Goal: Information Seeking & Learning: Check status

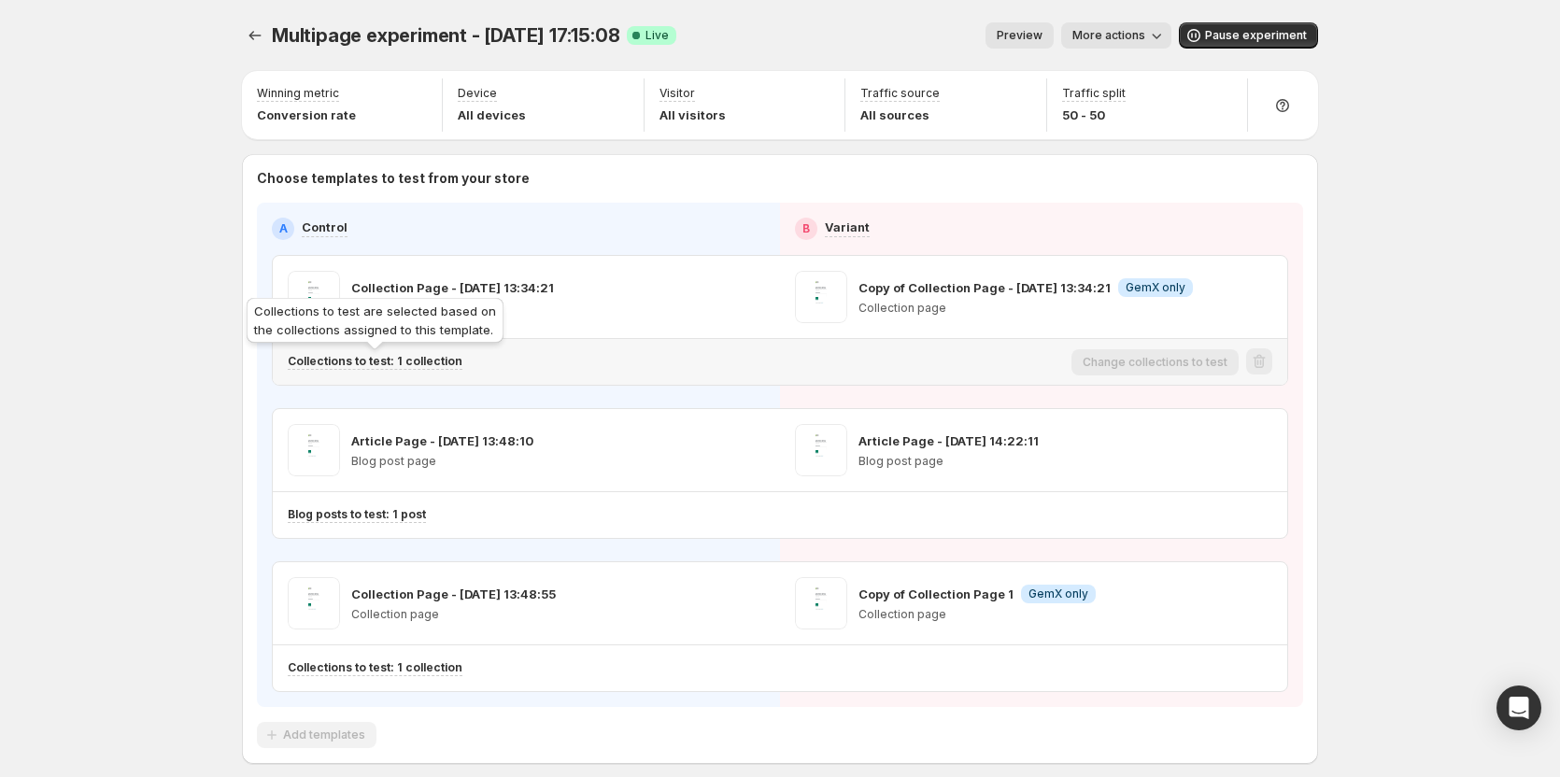
click at [401, 358] on p "Collections to test: 1 collection" at bounding box center [375, 361] width 175 height 15
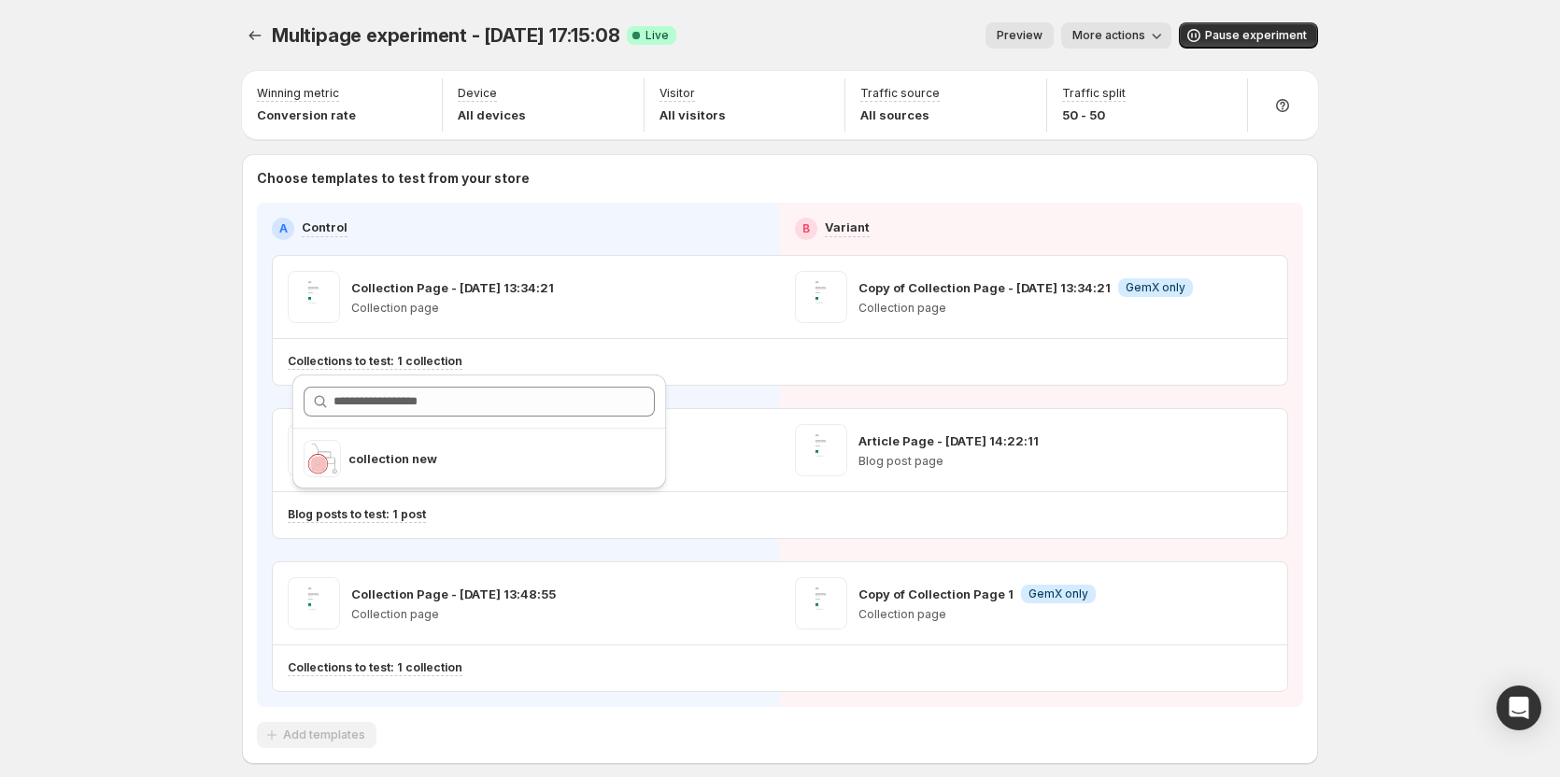
click at [188, 73] on div "Multipage experiment - Sep 25, 17:15:08. This page is ready Multipage experimen…" at bounding box center [780, 432] width 1560 height 865
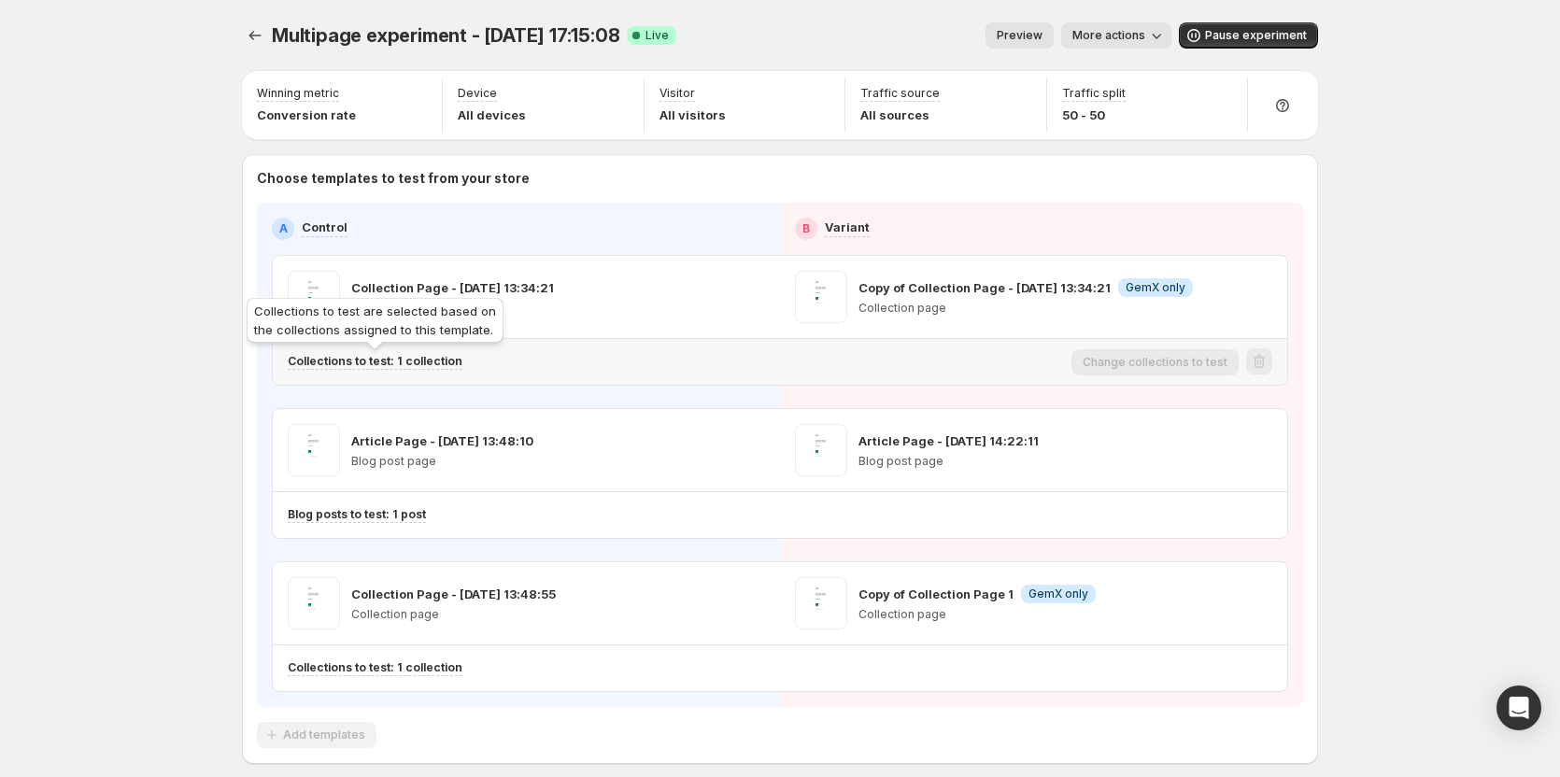
click at [372, 363] on p "Collections to test: 1 collection" at bounding box center [375, 361] width 175 height 15
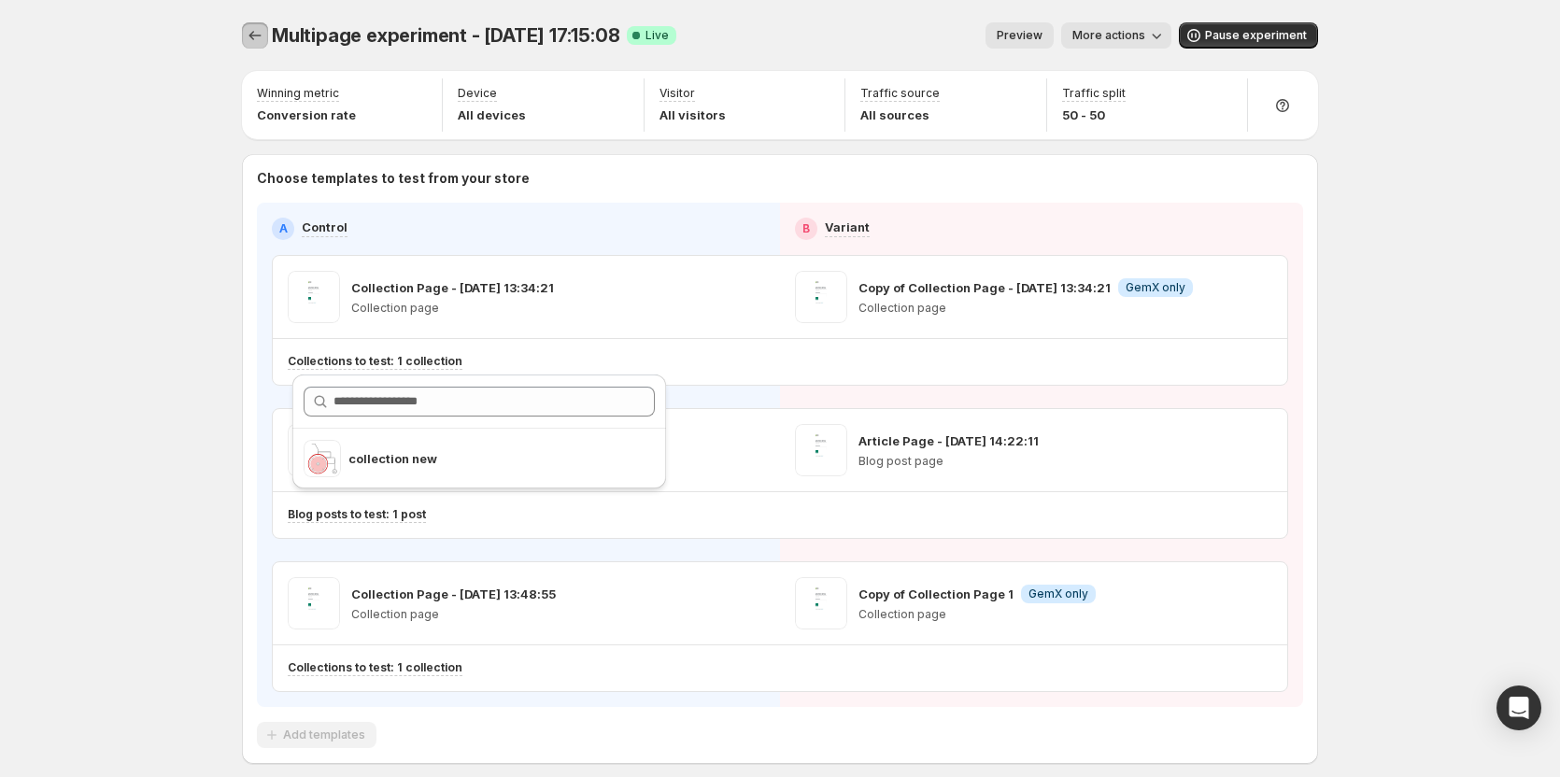
click at [264, 37] on icon "Experiments" at bounding box center [255, 35] width 19 height 19
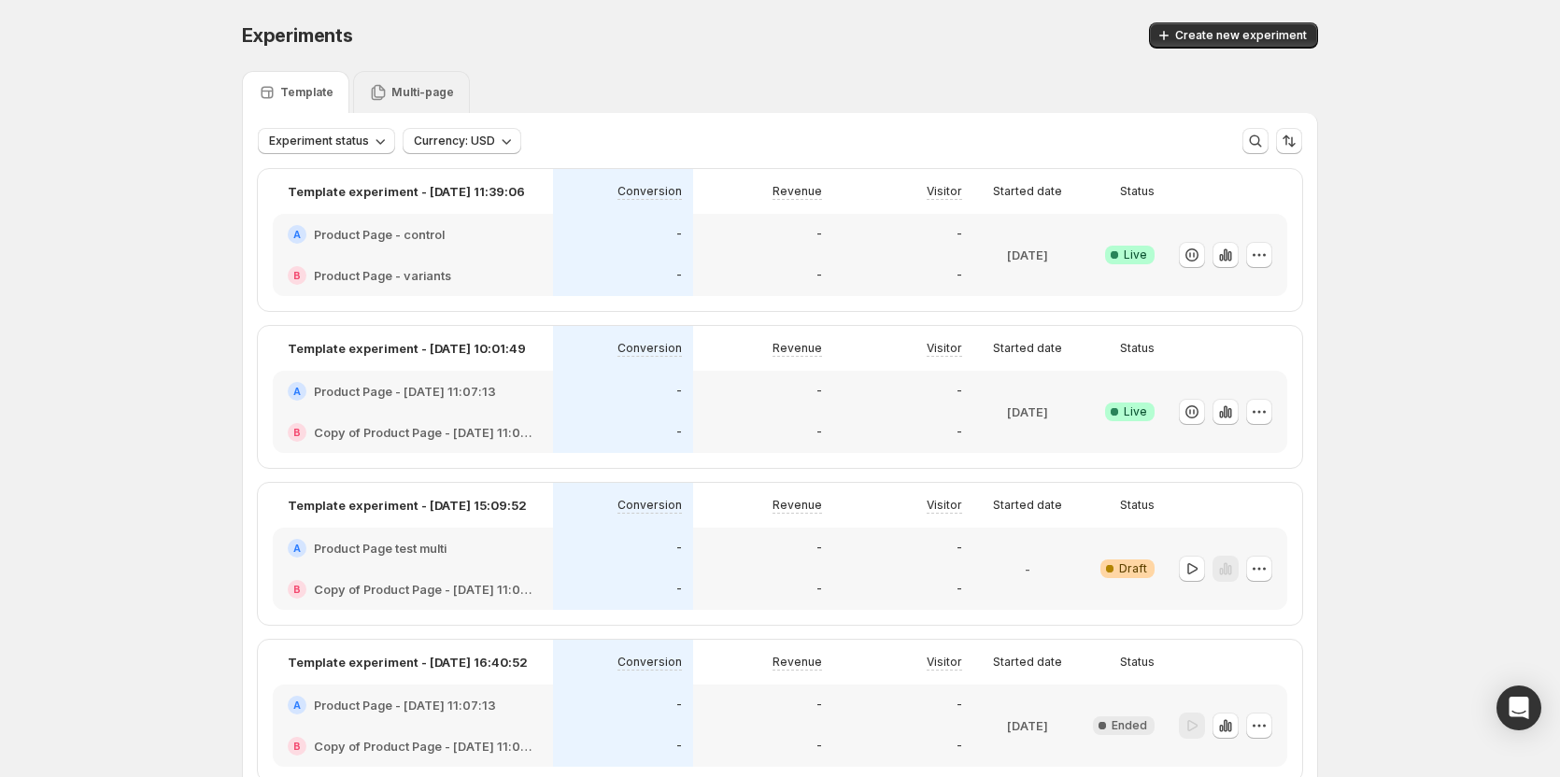
click at [404, 98] on p "Multi-page" at bounding box center [422, 92] width 63 height 15
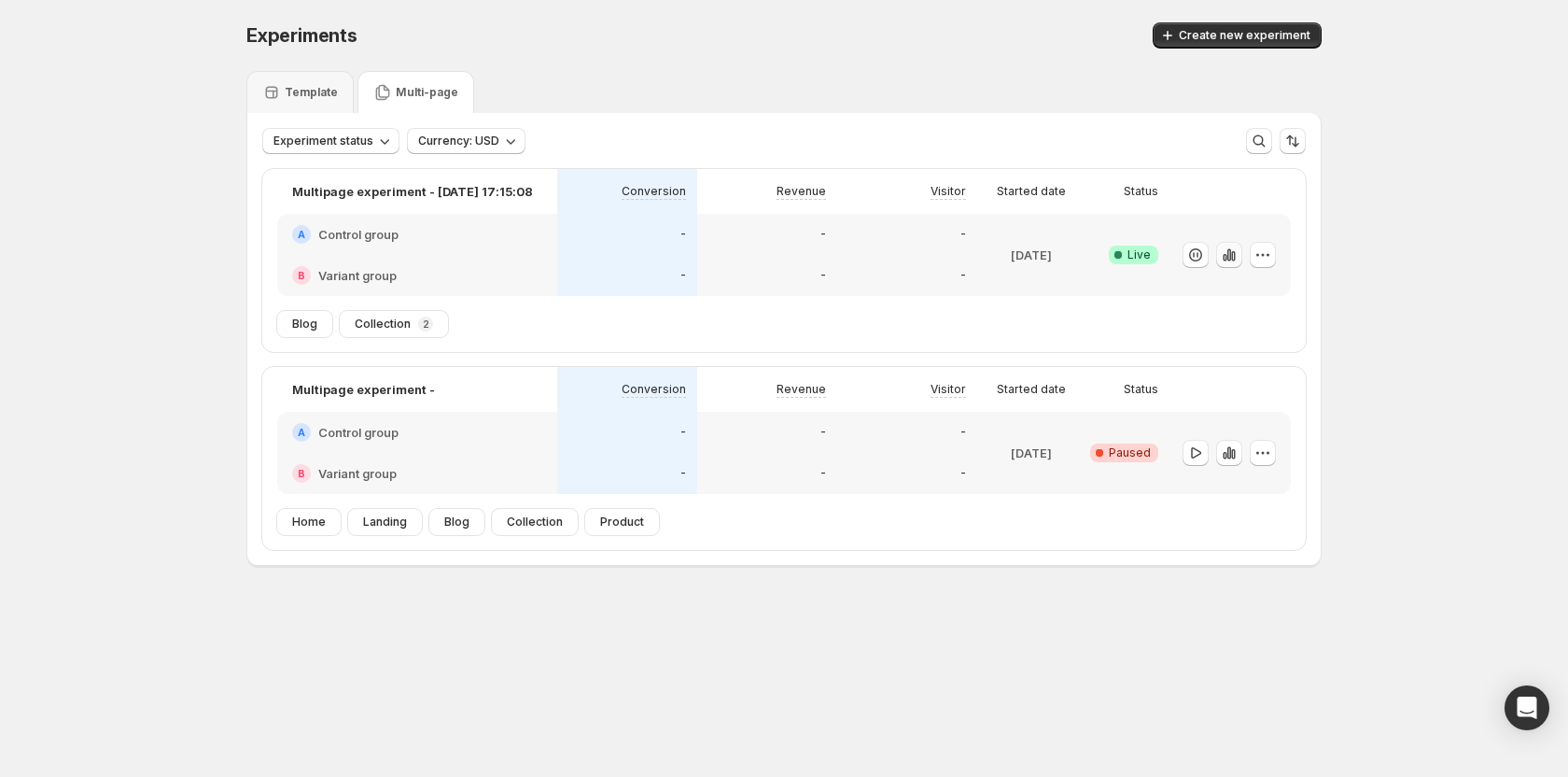
click at [1228, 254] on icon "button" at bounding box center [1229, 254] width 4 height 12
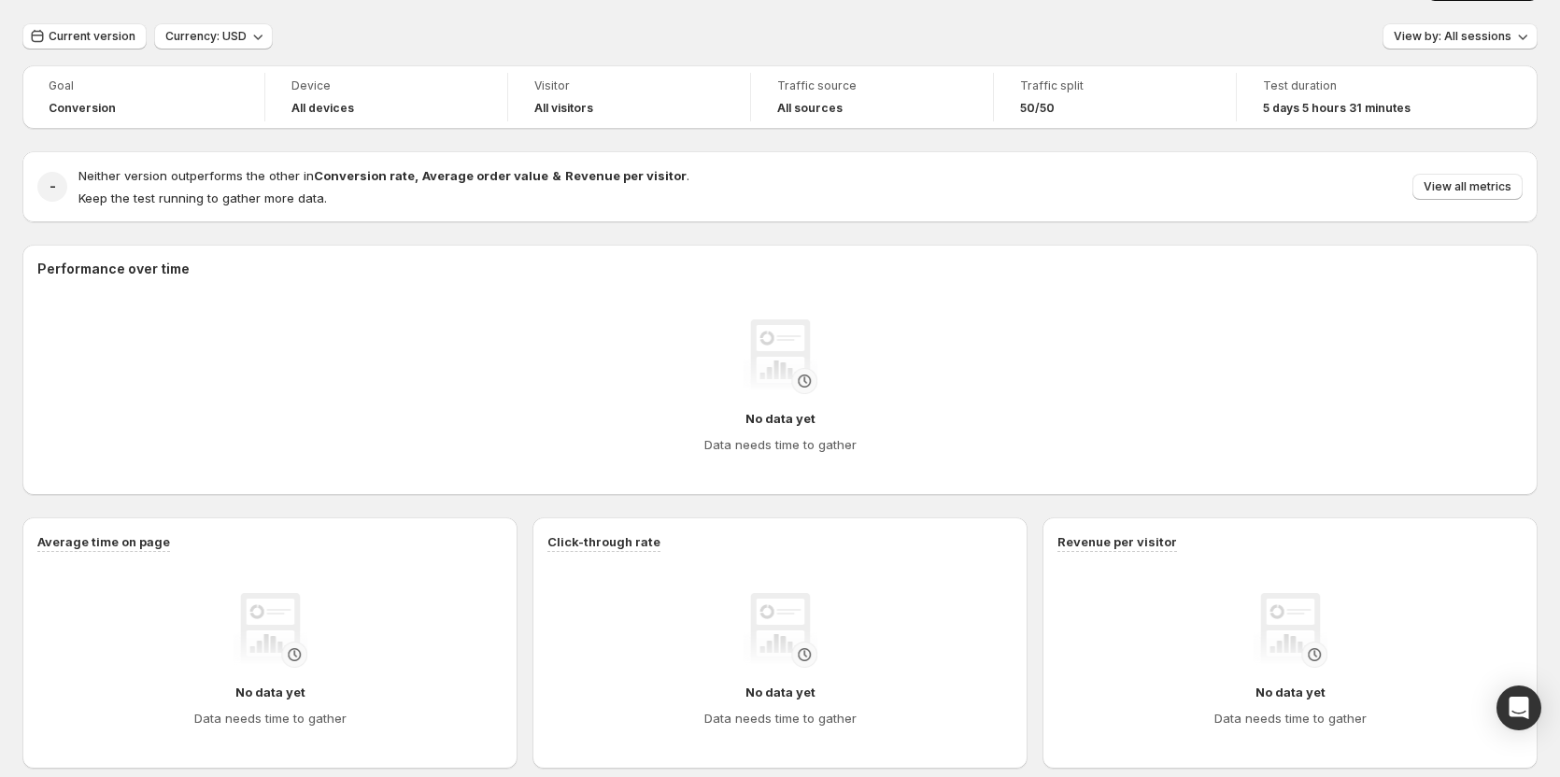
scroll to position [93, 0]
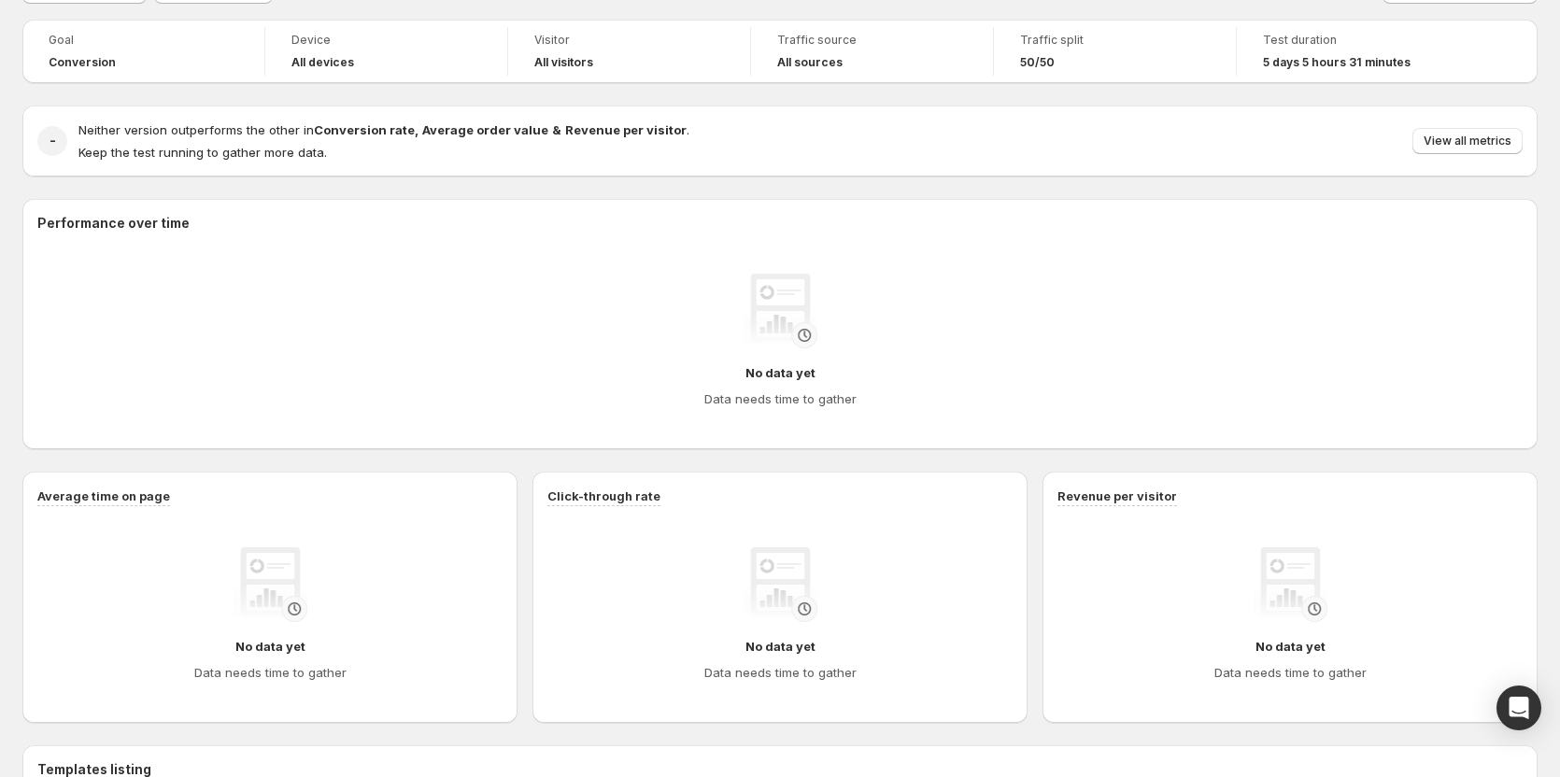
click at [364, 44] on span "Device" at bounding box center [386, 40] width 190 height 15
click at [500, 44] on div "Device All devices" at bounding box center [386, 51] width 243 height 49
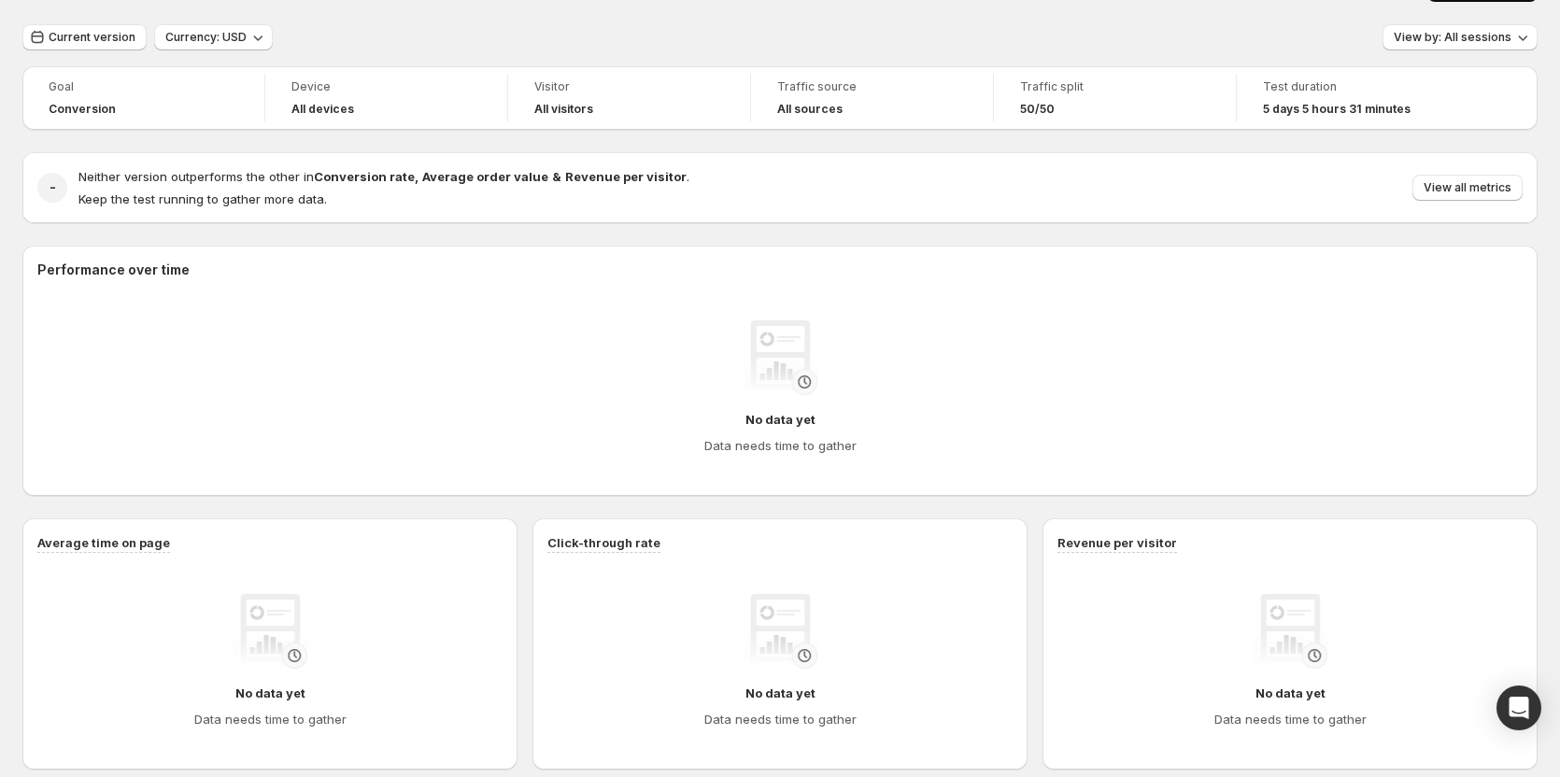
scroll to position [0, 0]
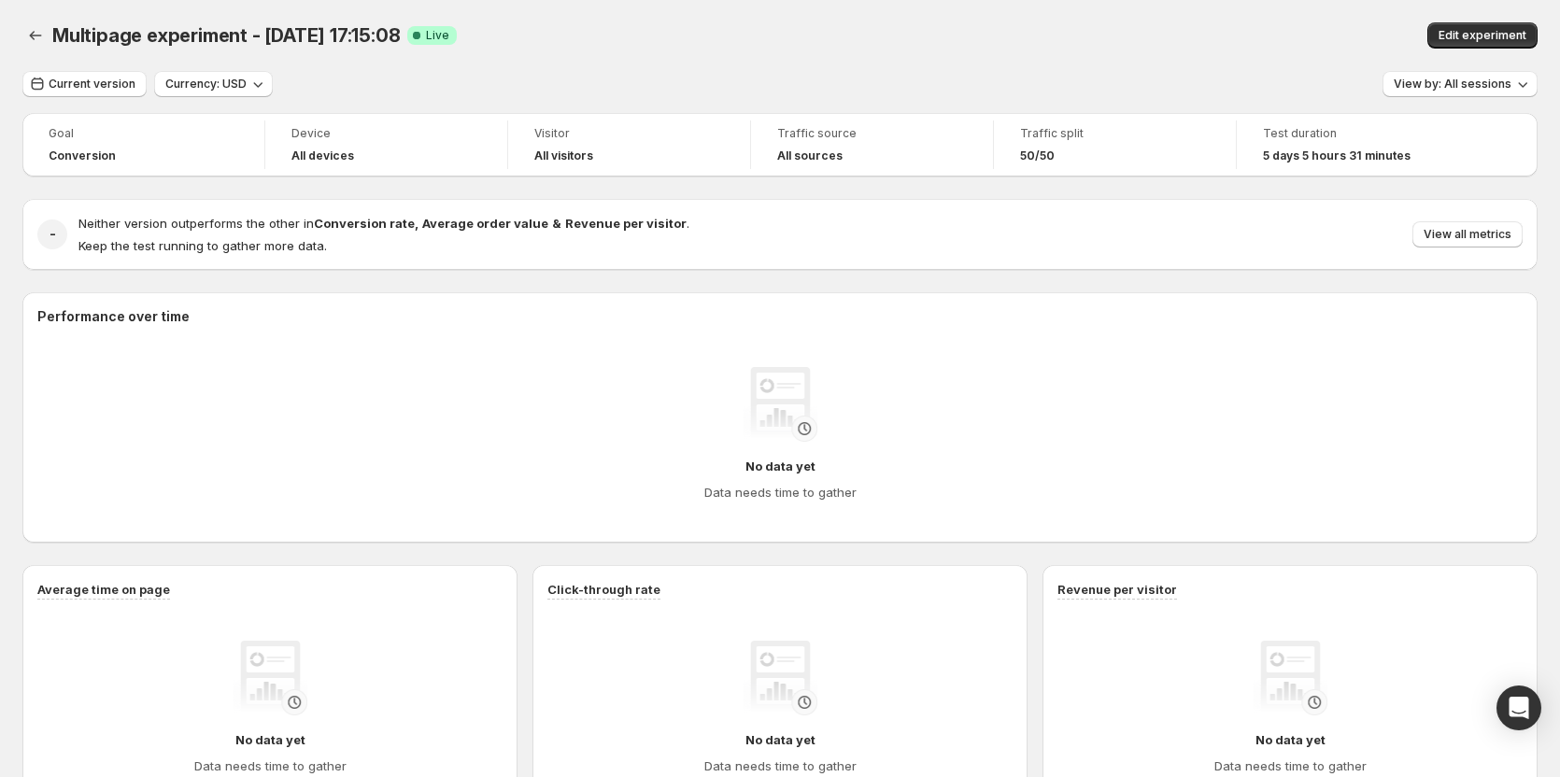
click at [924, 138] on span "Traffic source" at bounding box center [872, 133] width 190 height 15
click at [1141, 131] on span "Traffic split" at bounding box center [1115, 133] width 190 height 15
click at [1497, 33] on span "Edit experiment" at bounding box center [1482, 35] width 88 height 15
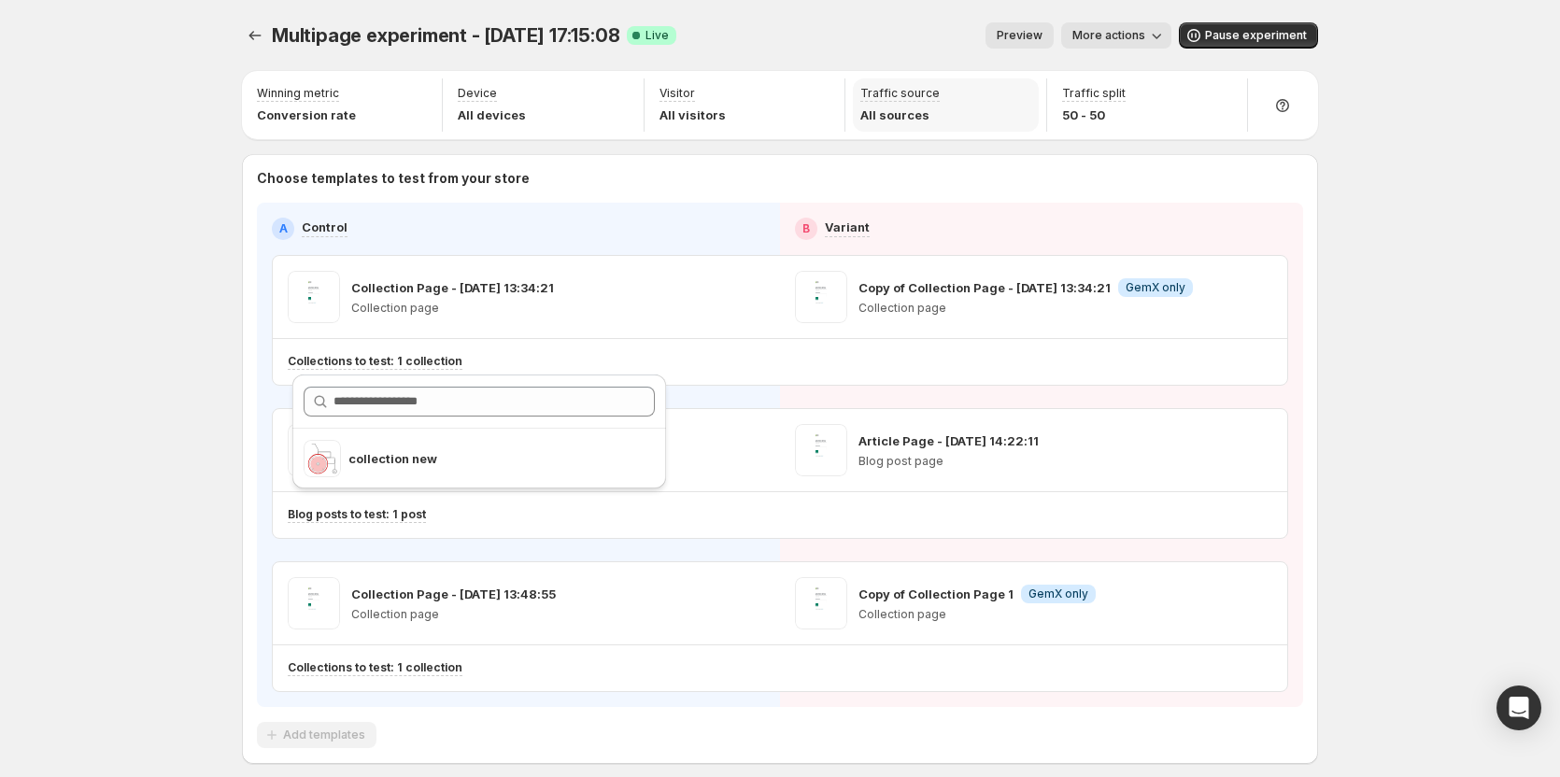
click at [998, 89] on div "Traffic source All sources" at bounding box center [945, 104] width 185 height 53
click at [1162, 32] on icon "button" at bounding box center [1156, 35] width 19 height 19
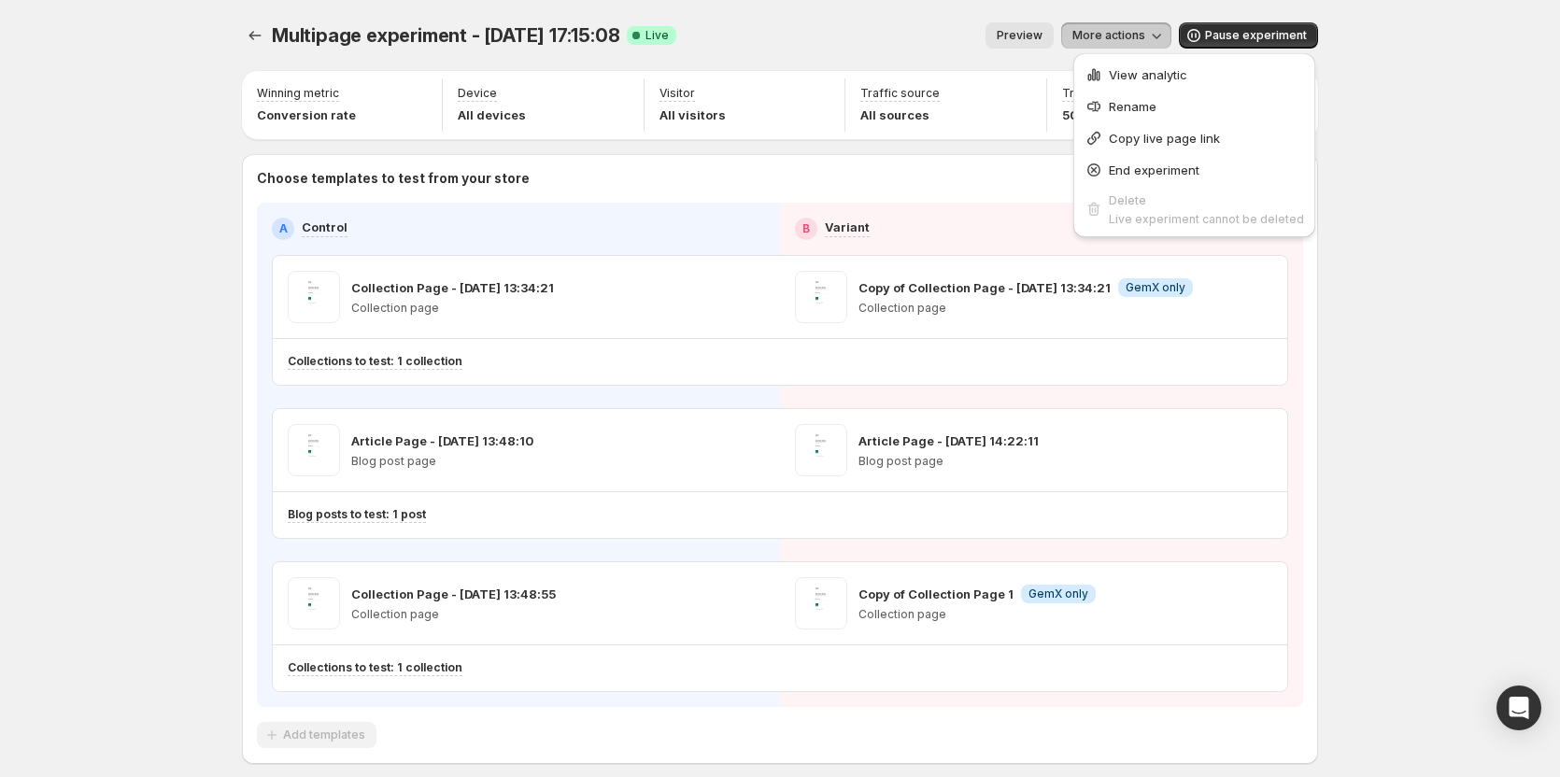
click at [899, 7] on div "Multipage experiment - Sep 25, 17:15:08. This page is ready Multipage experimen…" at bounding box center [780, 35] width 1076 height 71
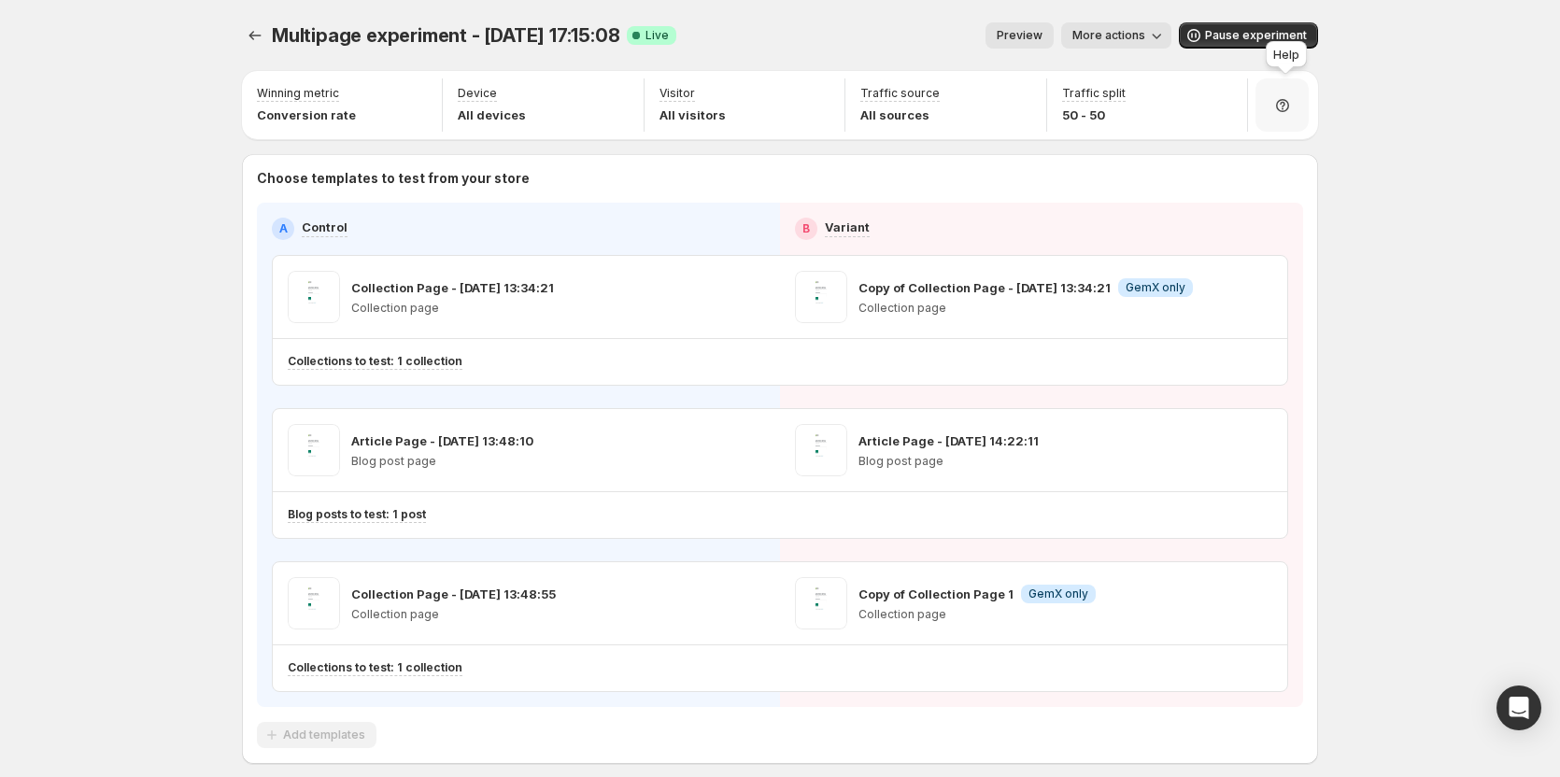
click at [1305, 101] on div at bounding box center [1281, 104] width 53 height 53
click at [1288, 155] on span "Setup guide" at bounding box center [1280, 157] width 70 height 15
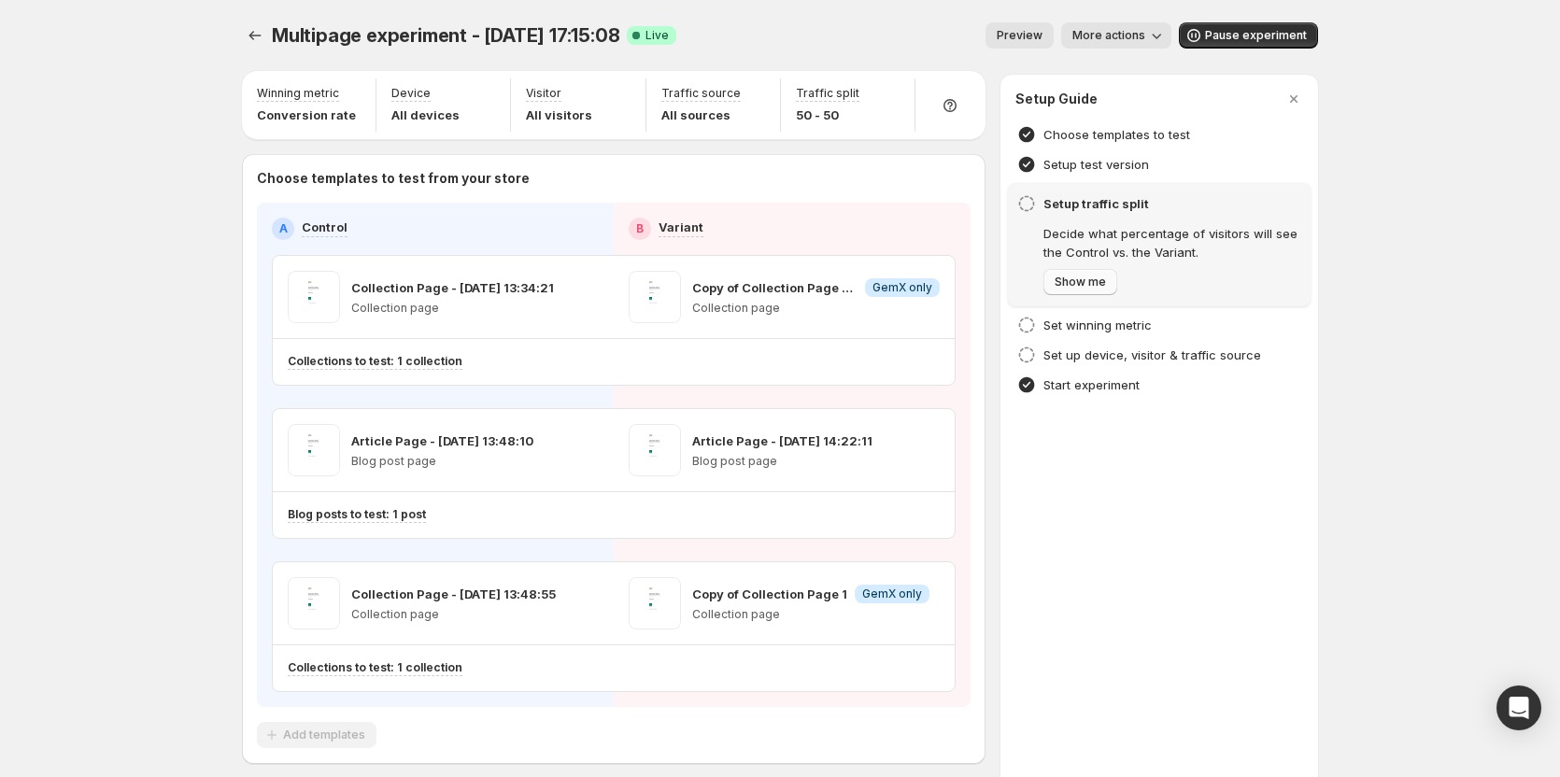
click at [1098, 274] on button "Show me" at bounding box center [1080, 282] width 74 height 26
click at [194, 78] on div at bounding box center [780, 388] width 1560 height 777
click at [901, 24] on div "Preview More actions" at bounding box center [931, 35] width 480 height 26
click at [893, 98] on icon "button" at bounding box center [890, 95] width 19 height 19
click at [272, 36] on div at bounding box center [257, 35] width 30 height 26
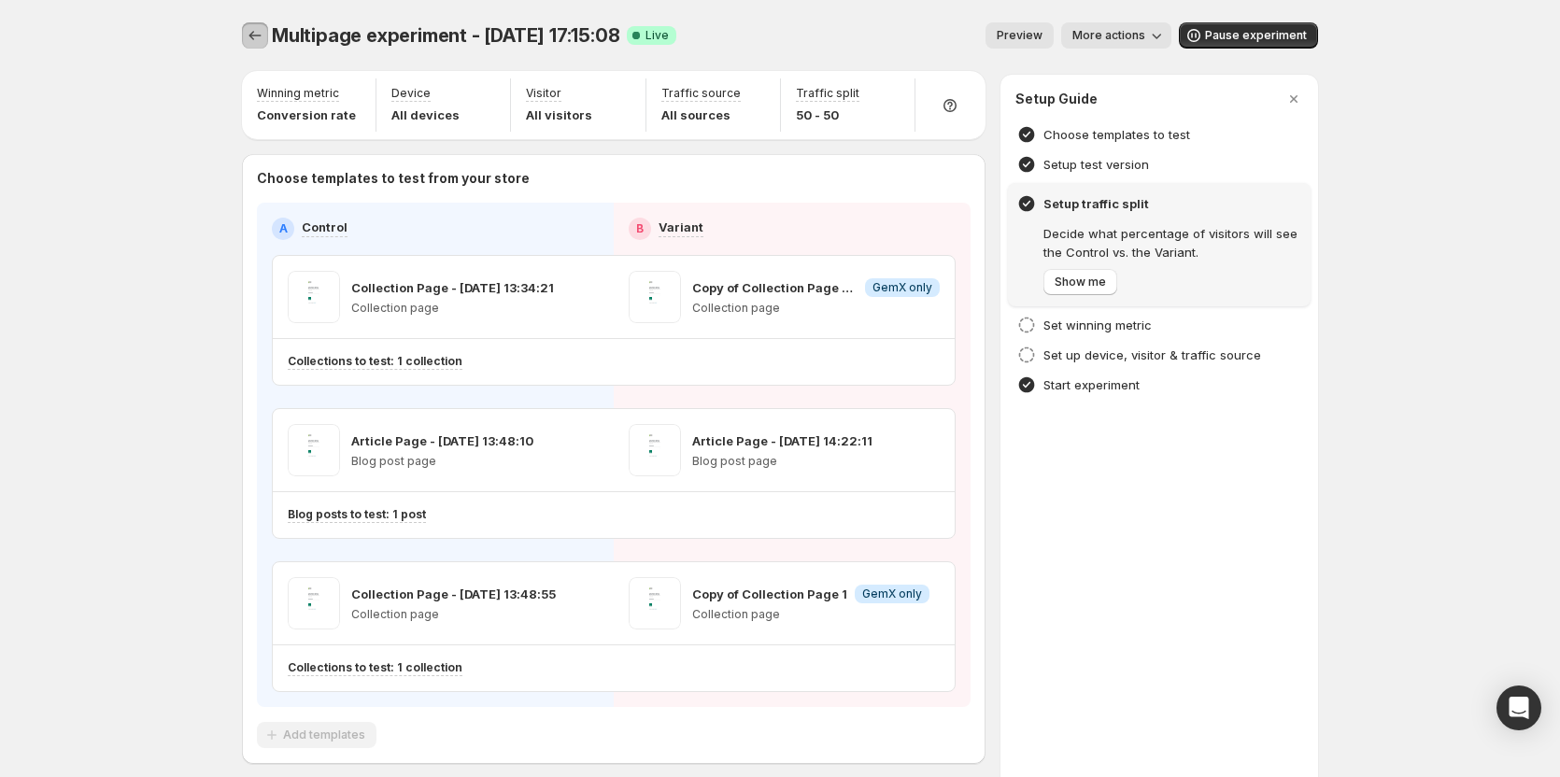
click at [260, 32] on icon "Experiments" at bounding box center [255, 35] width 19 height 19
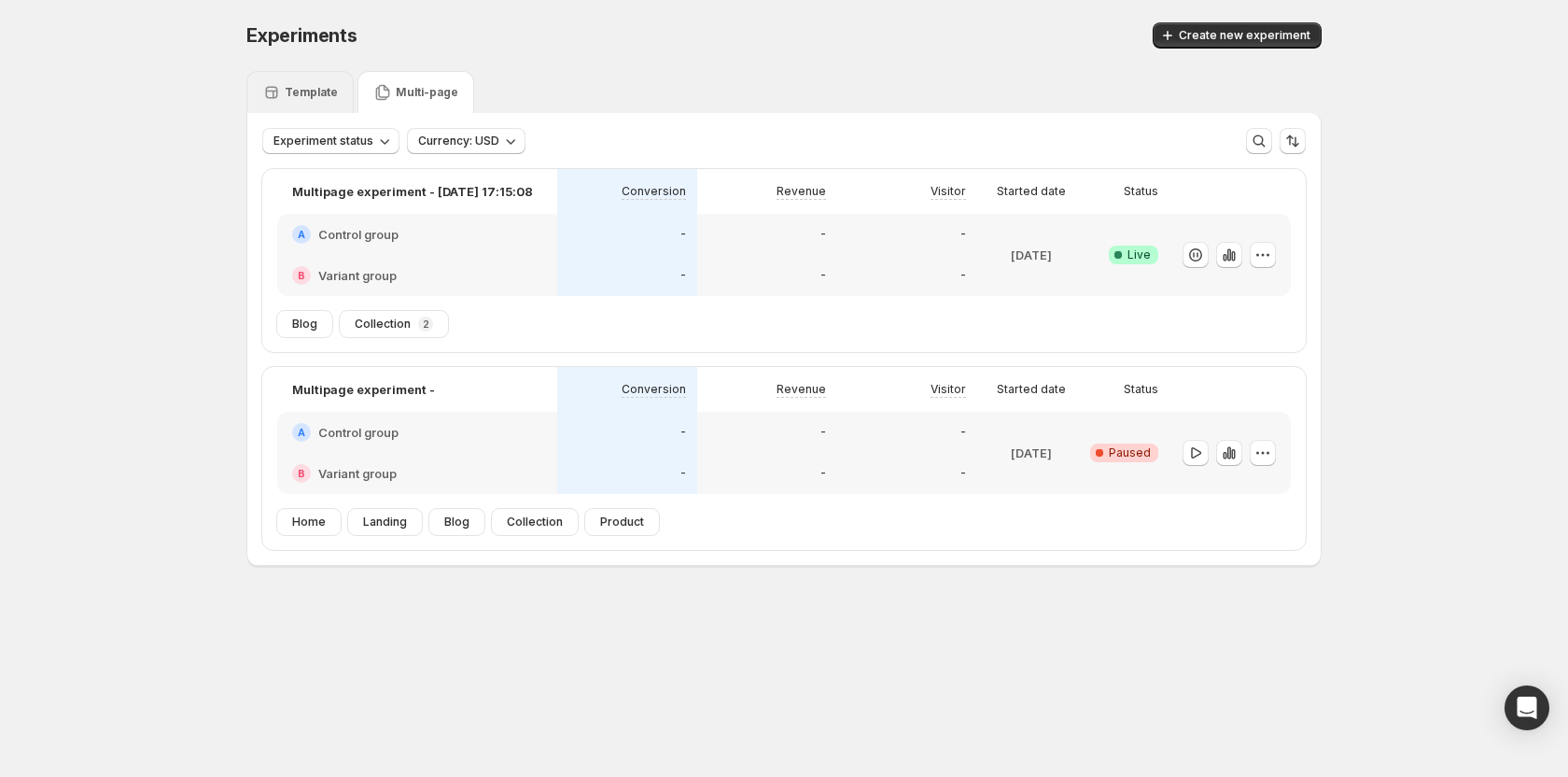
click at [299, 87] on p "Template" at bounding box center [311, 92] width 53 height 15
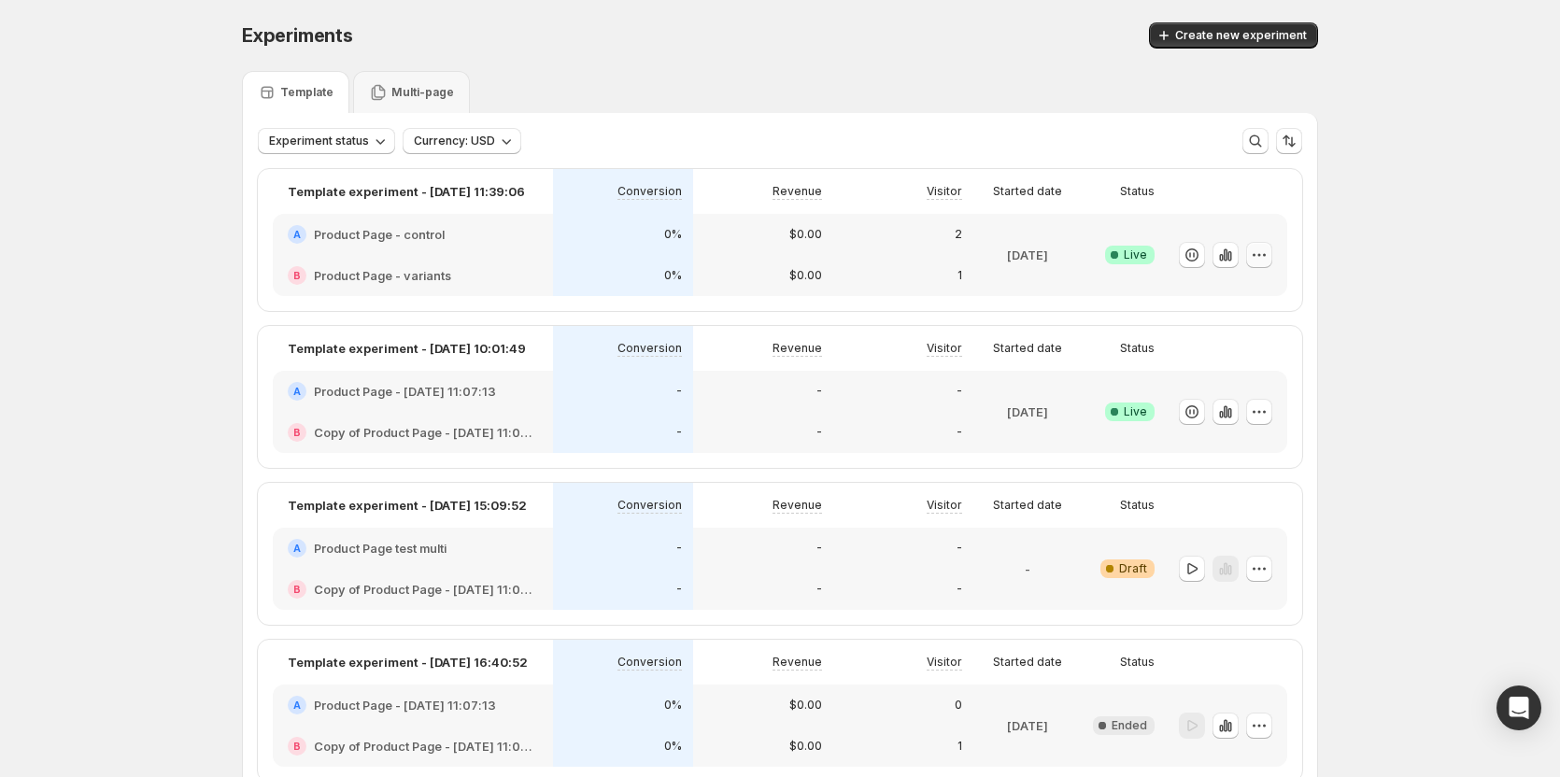
click at [1266, 255] on icon "button" at bounding box center [1258, 255] width 19 height 19
click at [1230, 289] on span "Edit" at bounding box center [1280, 293] width 195 height 19
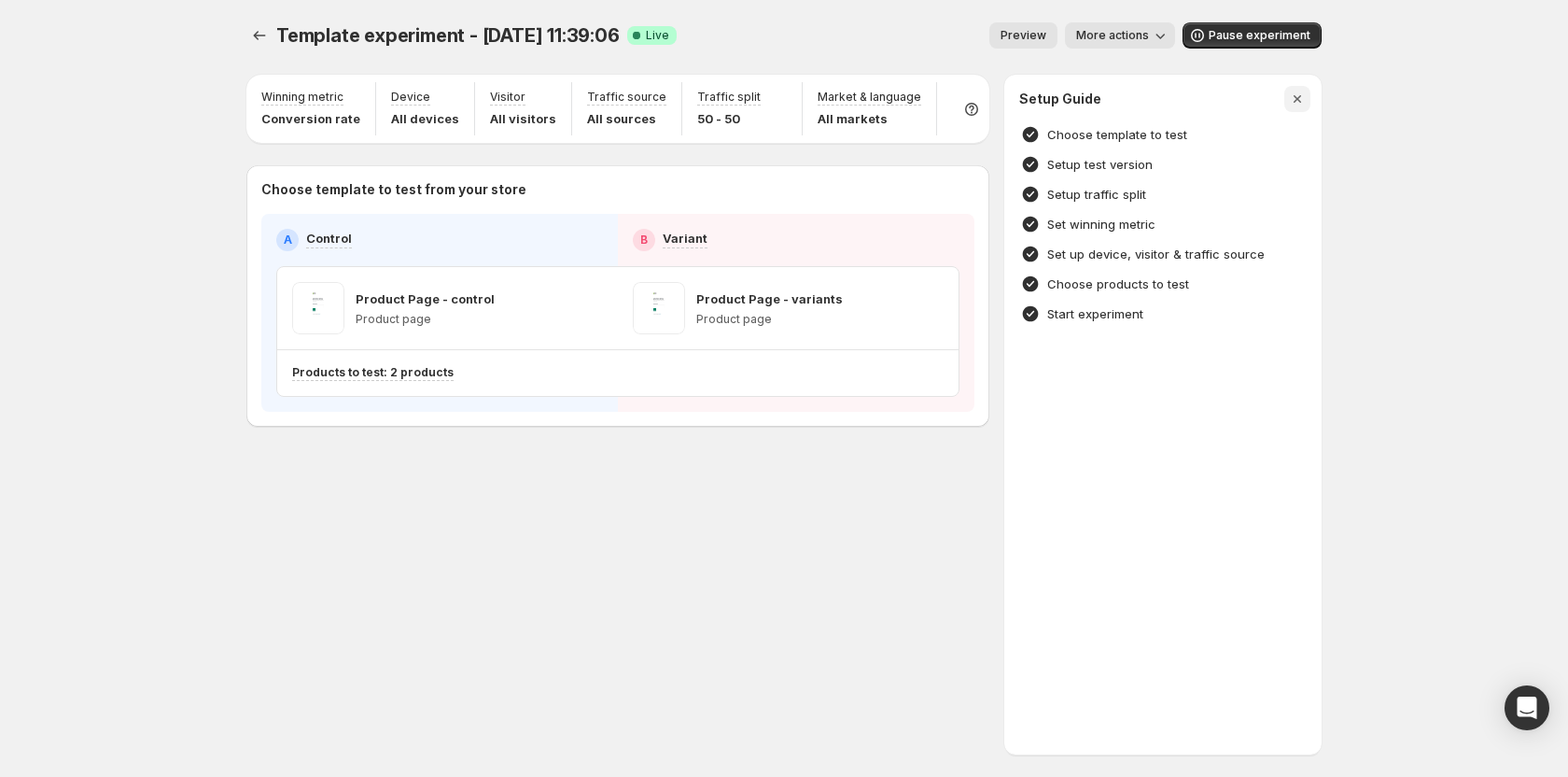
click at [1295, 98] on icon "button" at bounding box center [1296, 98] width 7 height 7
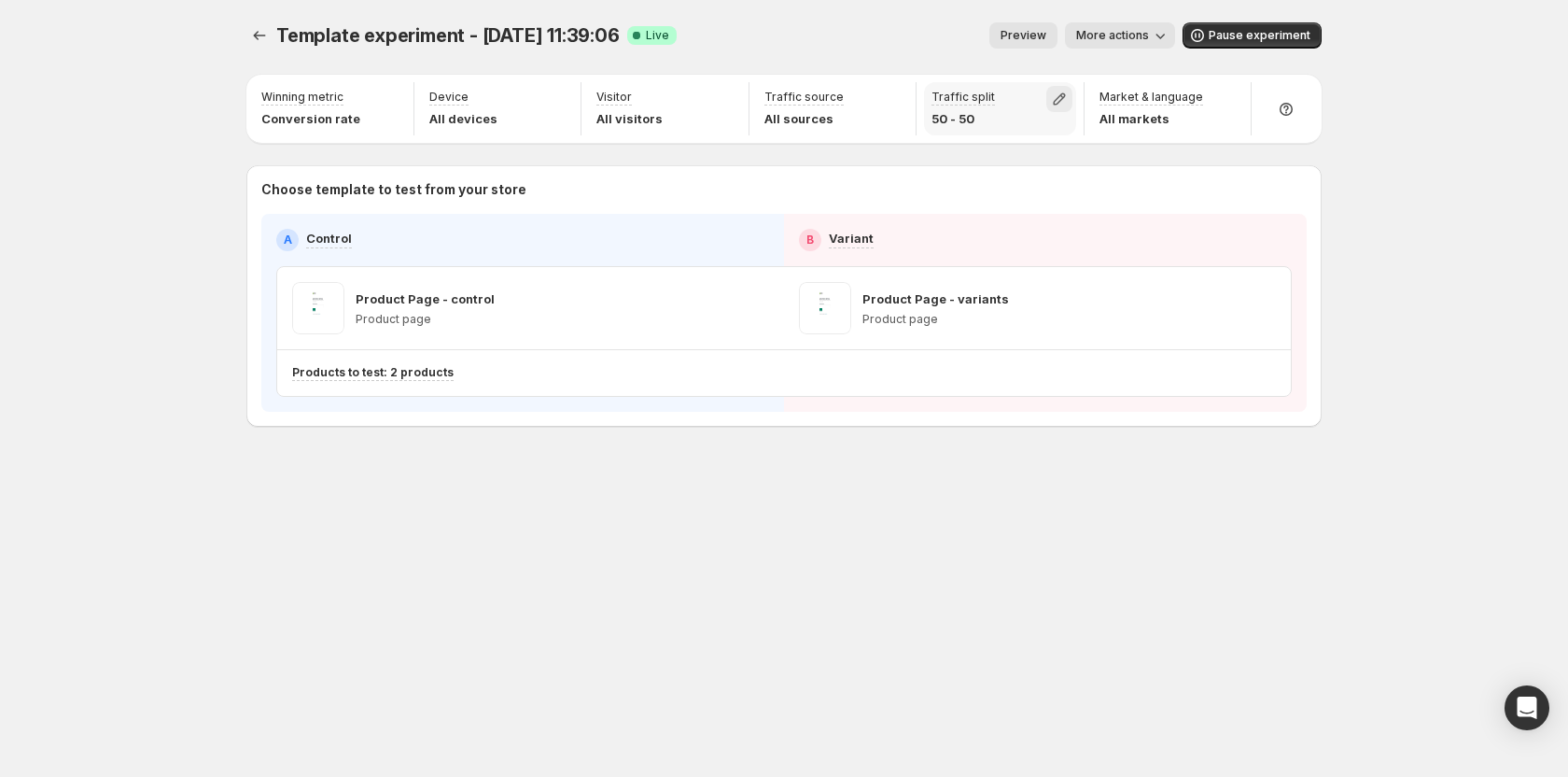
click at [1065, 98] on icon "button" at bounding box center [1059, 99] width 19 height 19
drag, startPoint x: 1060, startPoint y: 137, endPoint x: 917, endPoint y: 137, distance: 143.0
type input "*"
click at [924, 137] on input "range" at bounding box center [1058, 139] width 269 height 26
click at [1414, 127] on div "Template experiment - Sep 25, 11:39:06. This page is ready Template experiment …" at bounding box center [784, 388] width 1568 height 777
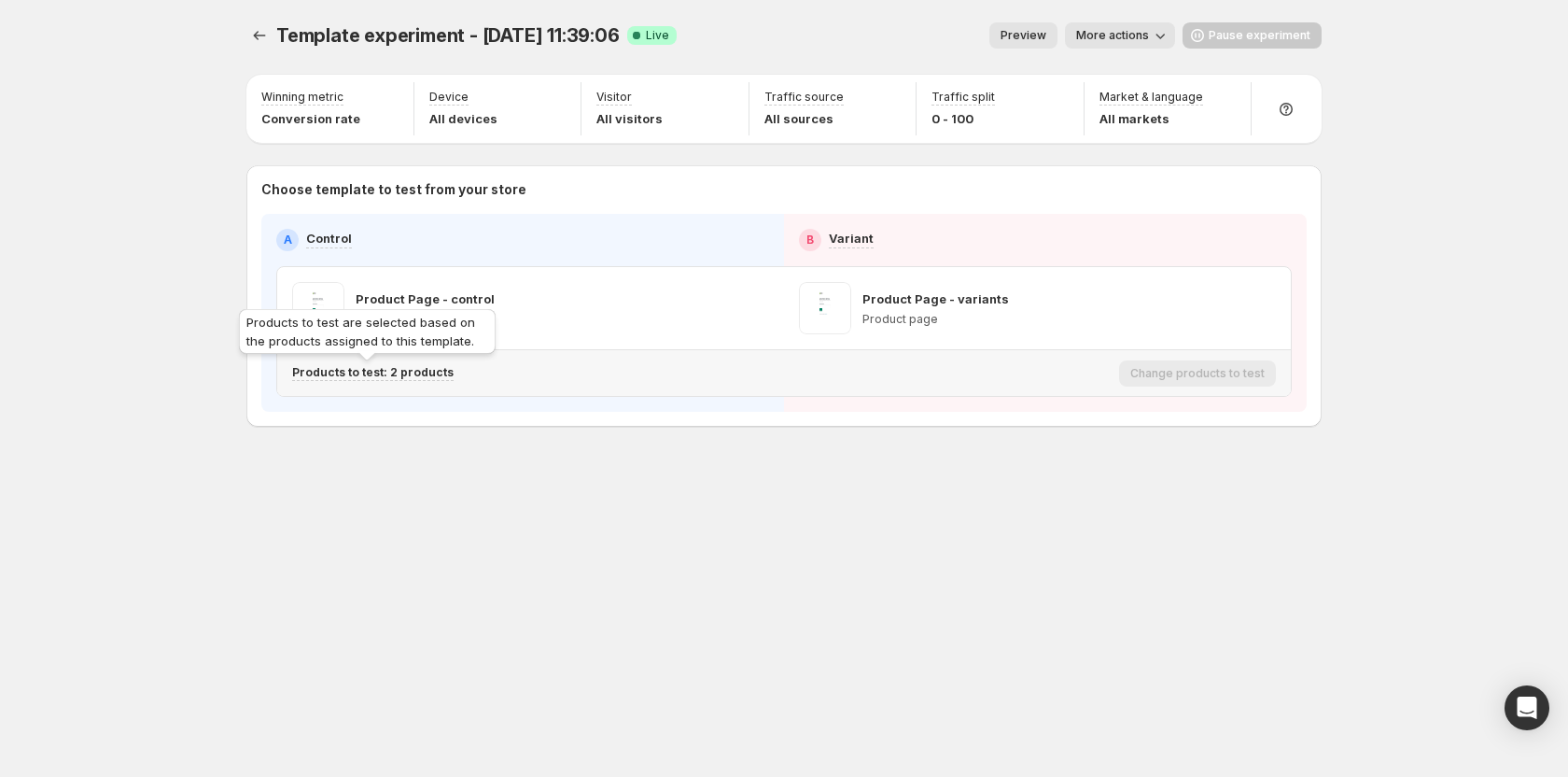
click at [402, 370] on p "Products to test: 2 products" at bounding box center [373, 372] width 162 height 15
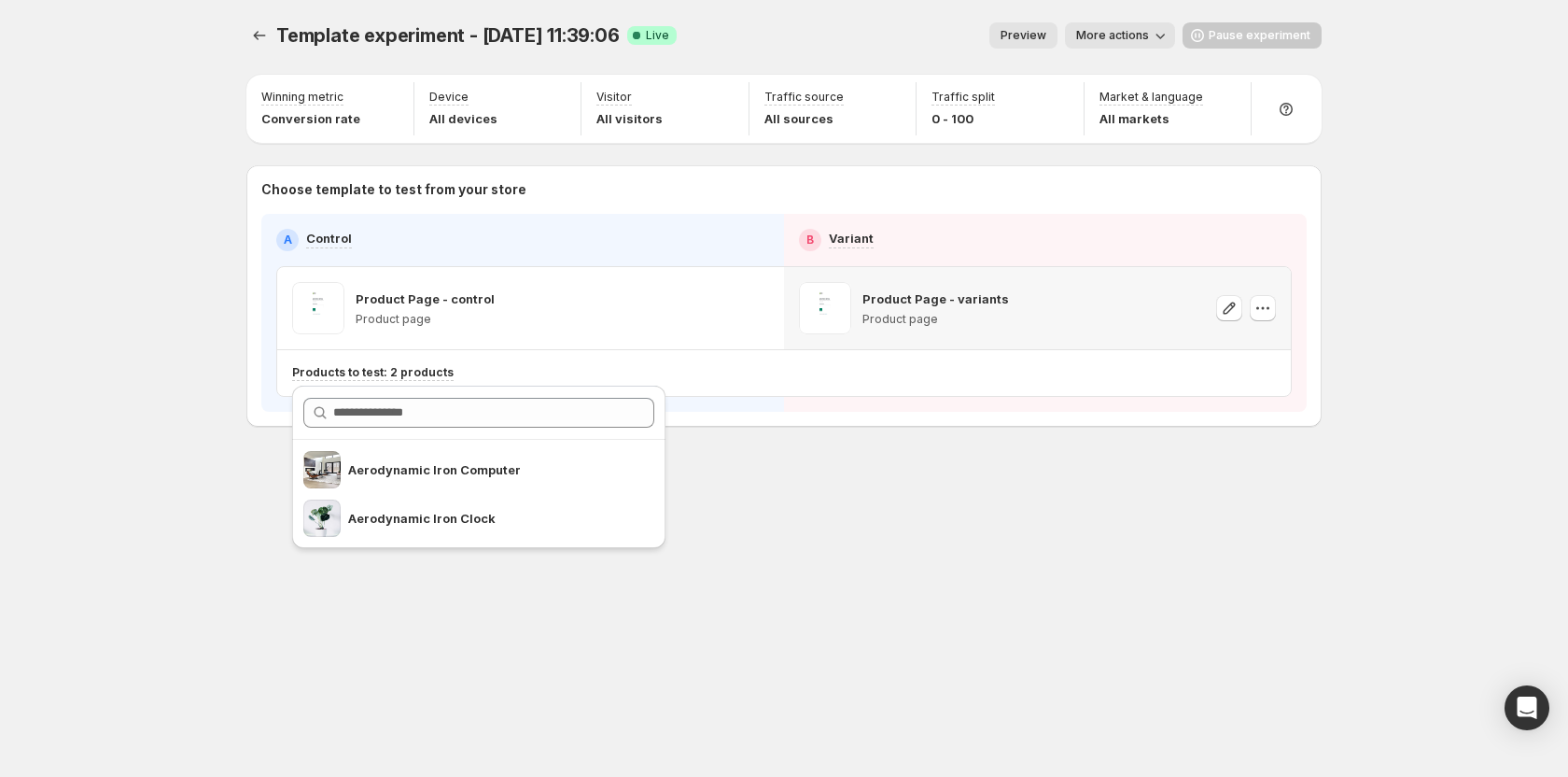
click at [916, 303] on p "Product Page - variants" at bounding box center [935, 298] width 147 height 19
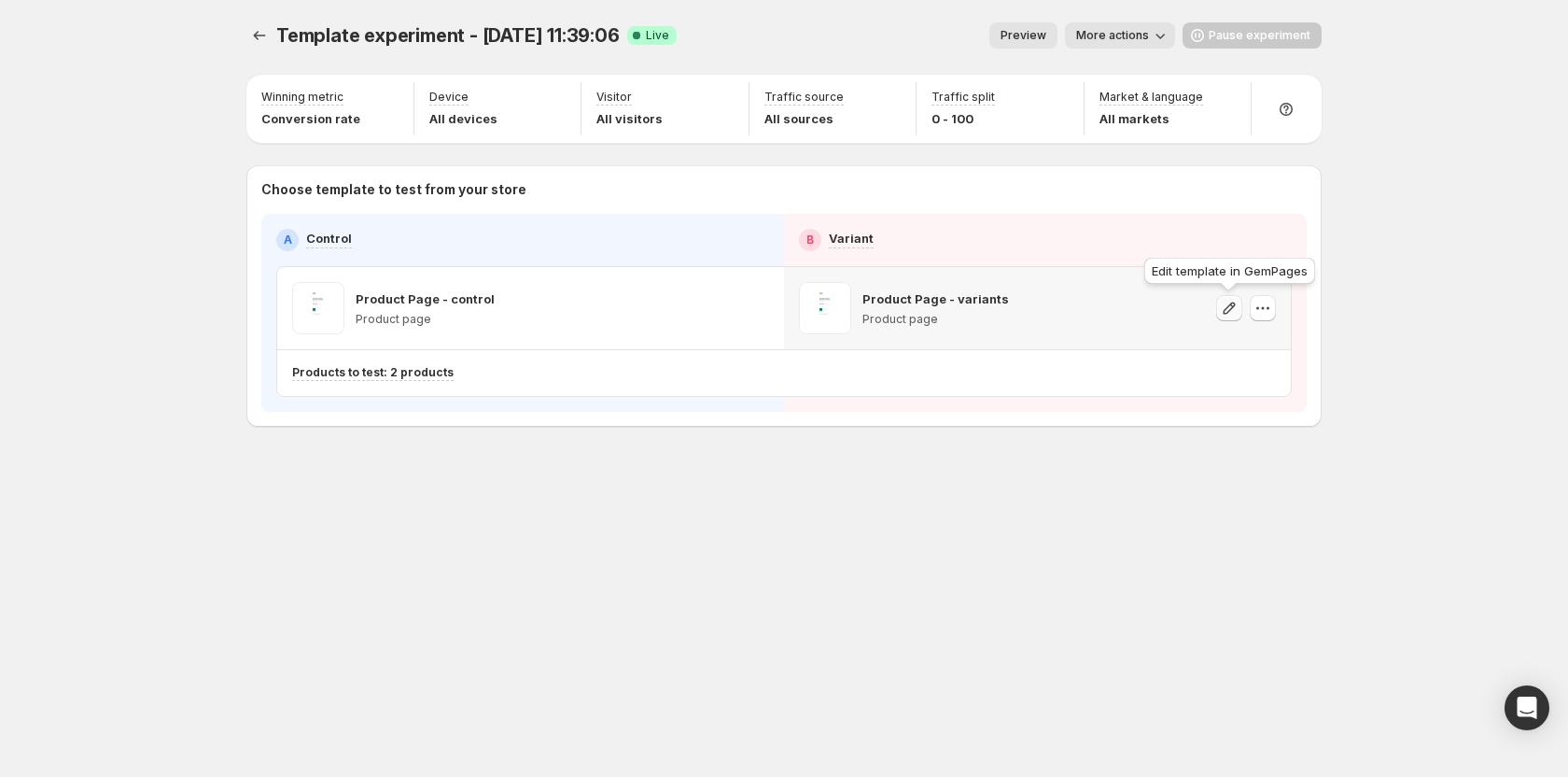
click at [1226, 303] on icon "button" at bounding box center [1229, 308] width 19 height 19
click at [812, 544] on div "Template experiment - Sep 25, 11:39:06. This page is ready Template experiment …" at bounding box center [784, 388] width 1120 height 777
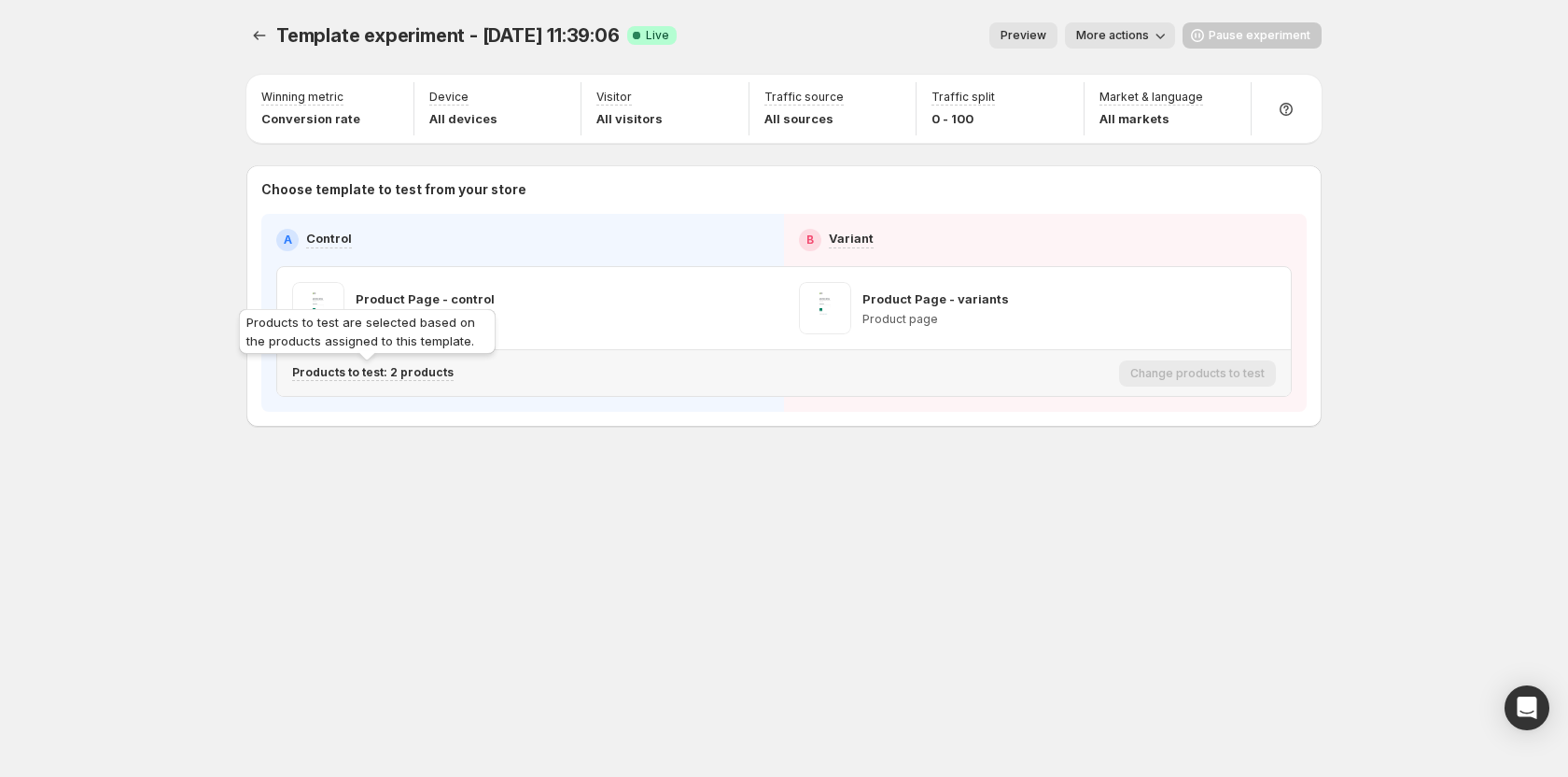
click at [366, 364] on div "Products to test are selected based on the products assigned to this template." at bounding box center [367, 335] width 264 height 60
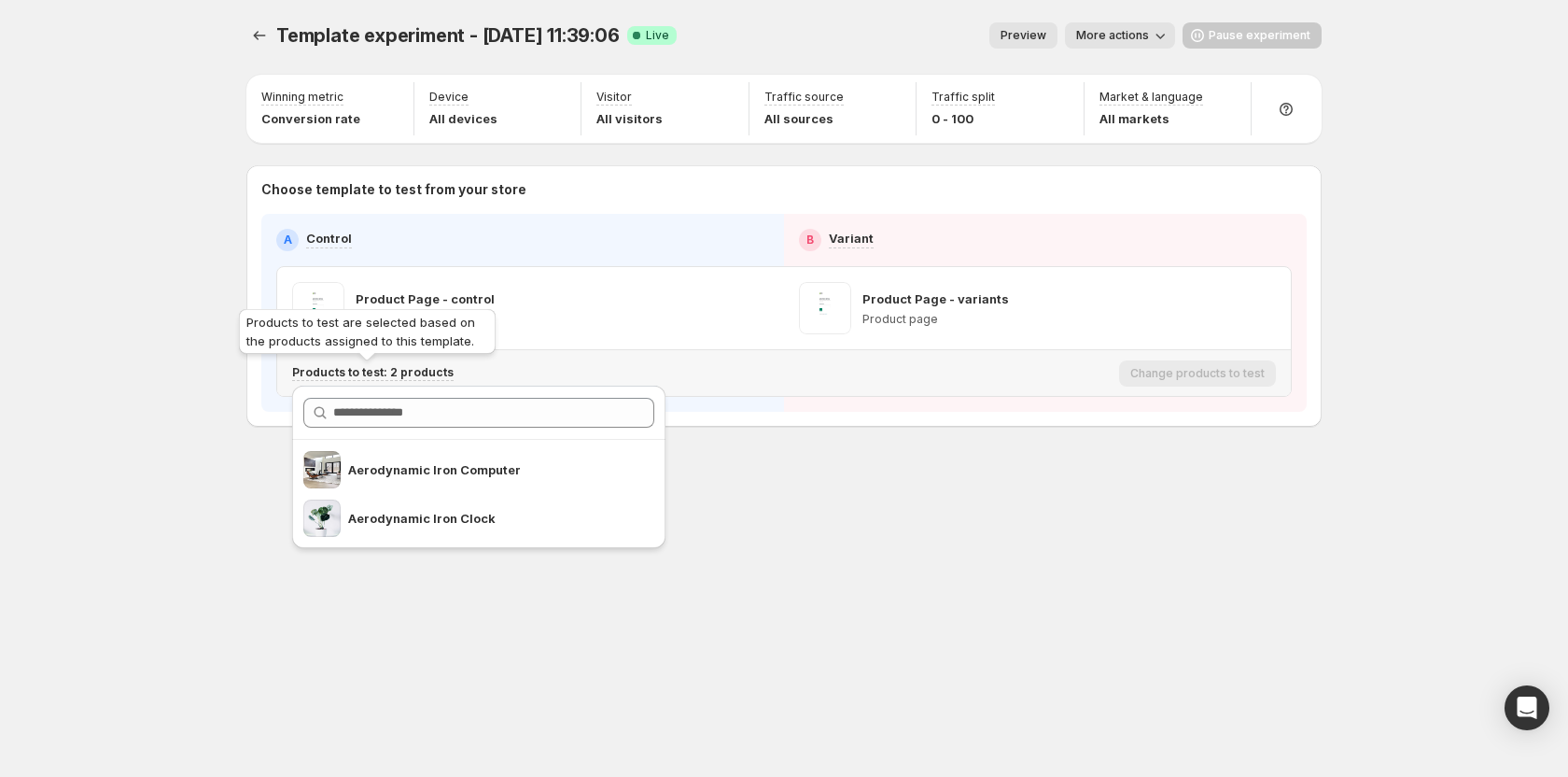
click at [378, 376] on p "Products to test: 2 products" at bounding box center [373, 372] width 162 height 15
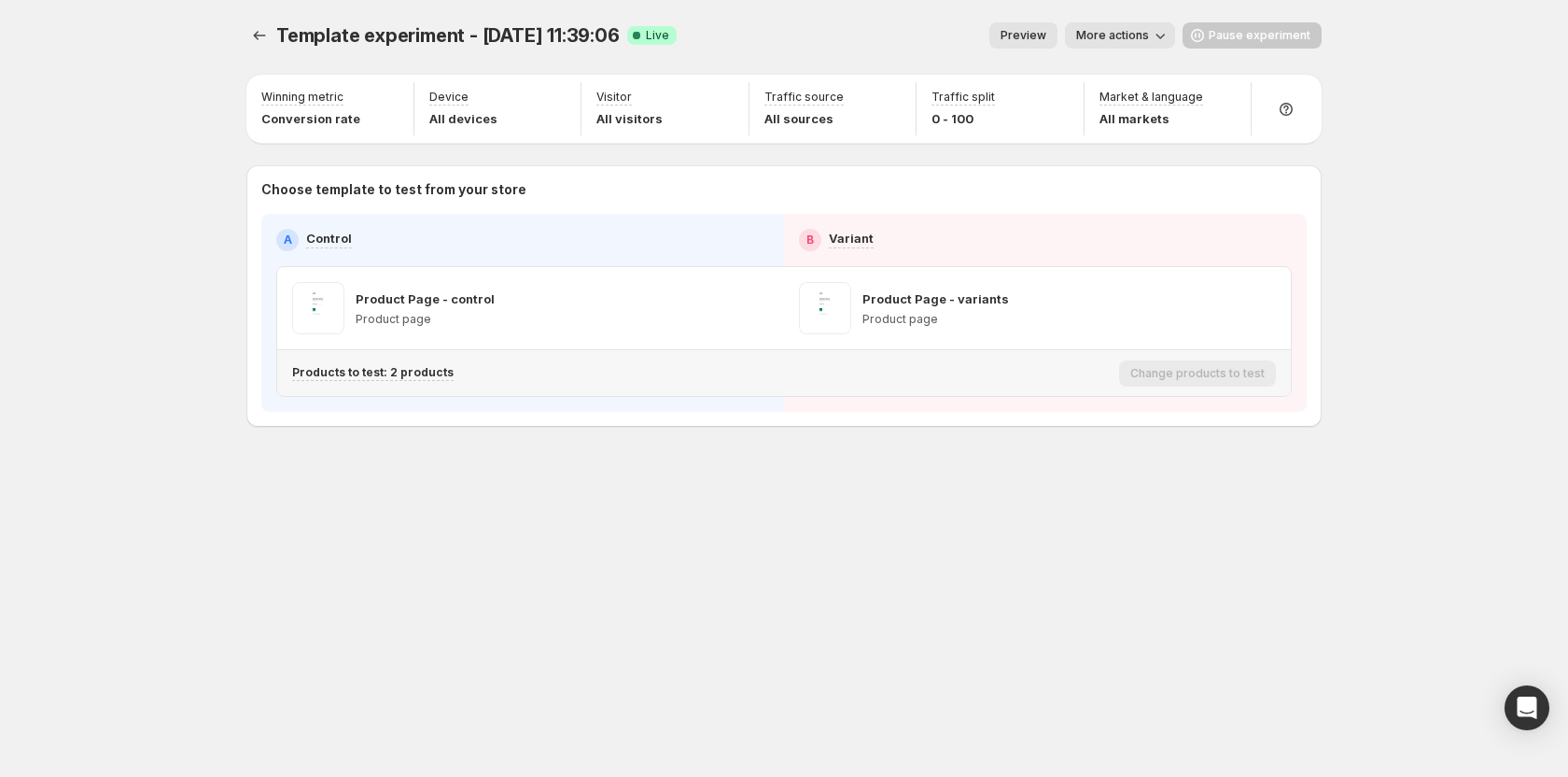
click at [390, 391] on div "Products to test: 2 products Change products to test" at bounding box center [784, 373] width 1013 height 46
click at [403, 377] on p "Products to test: 2 products" at bounding box center [373, 372] width 162 height 15
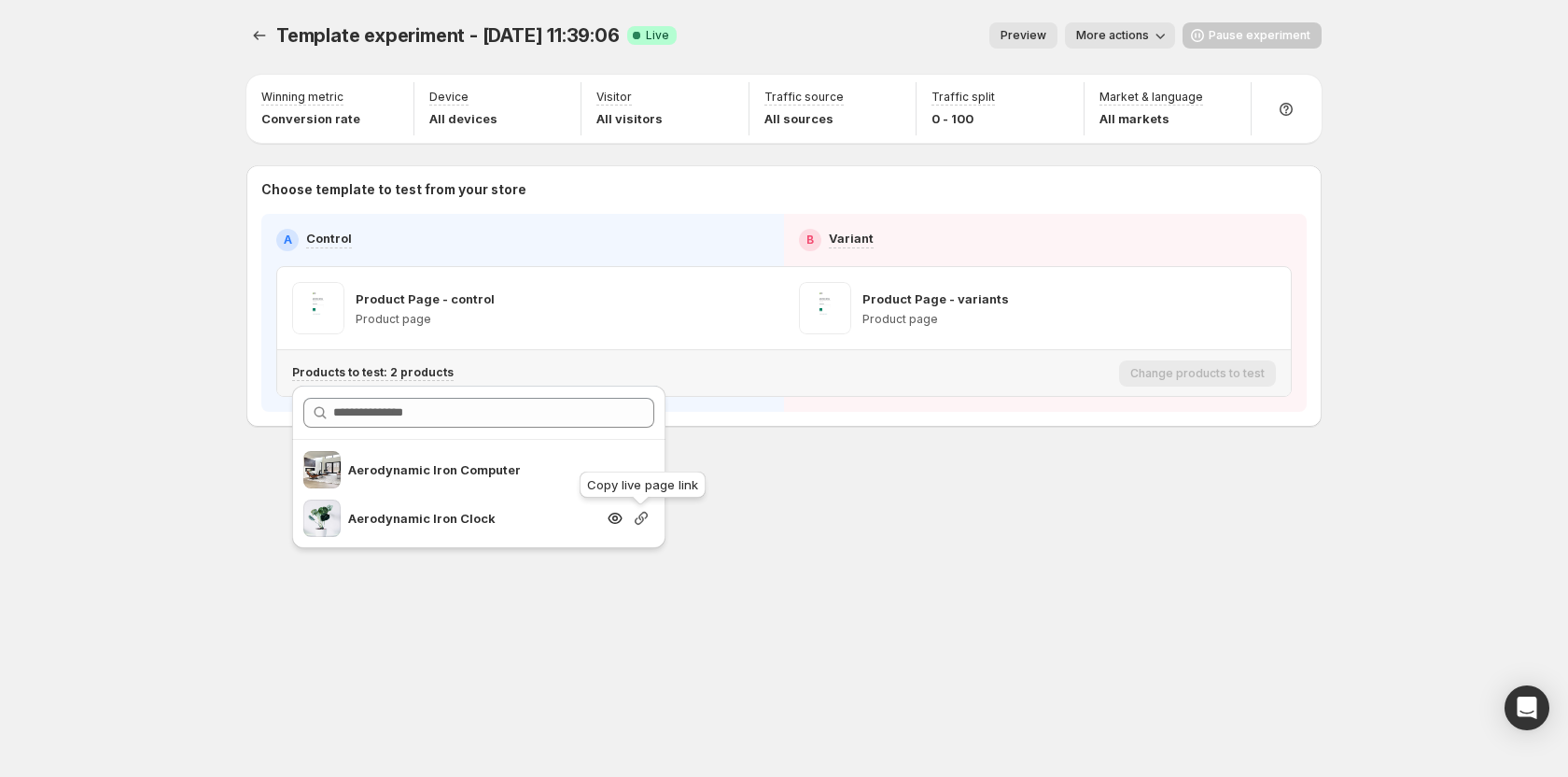
click at [644, 521] on icon "button" at bounding box center [641, 518] width 19 height 19
click at [850, 572] on div "Template experiment - Sep 25, 11:39:06. This page is ready Template experiment …" at bounding box center [784, 388] width 1120 height 777
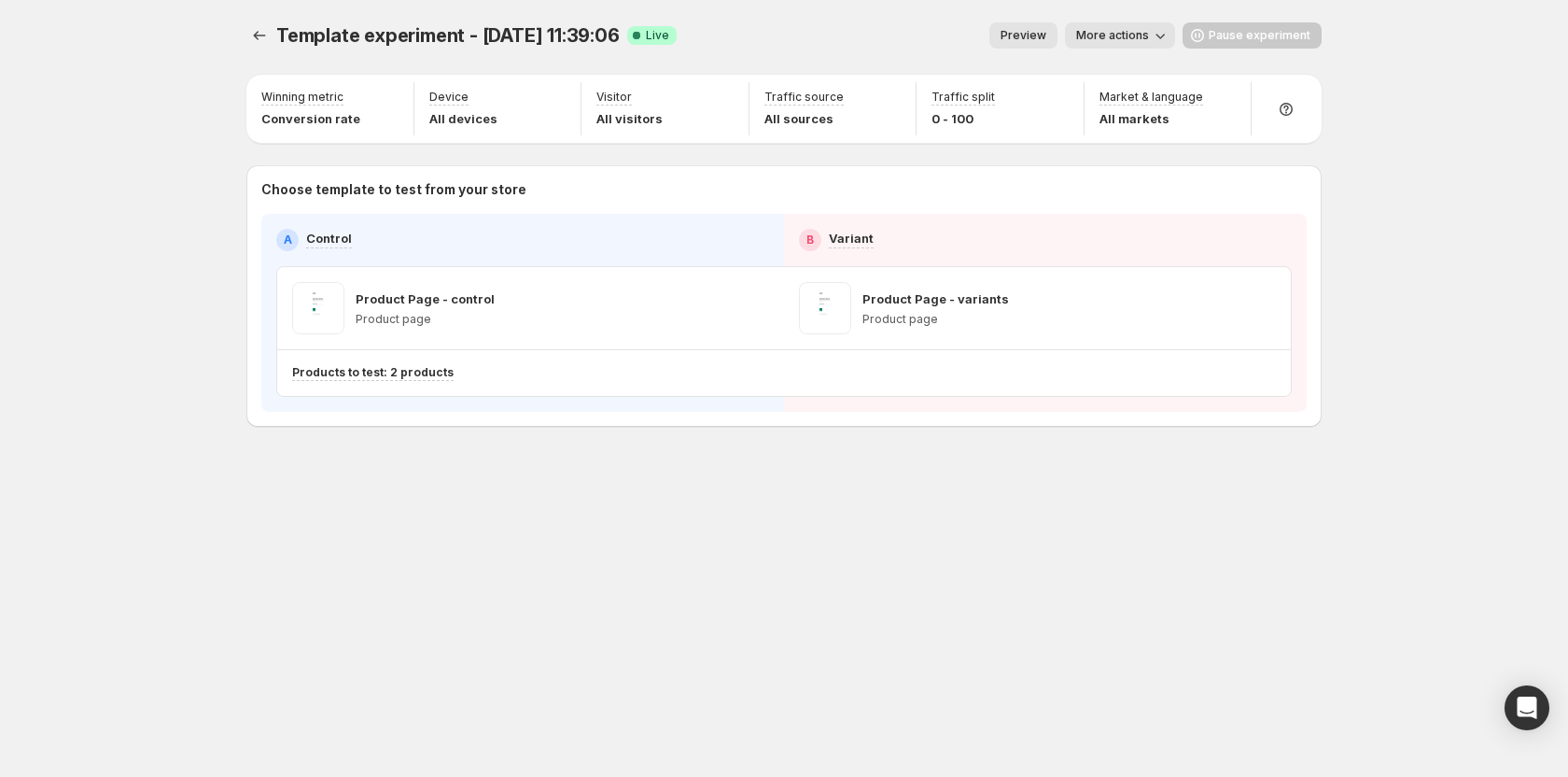
click at [1039, 469] on div "Template experiment - Sep 25, 11:39:06. This page is ready Template experiment …" at bounding box center [784, 264] width 1120 height 528
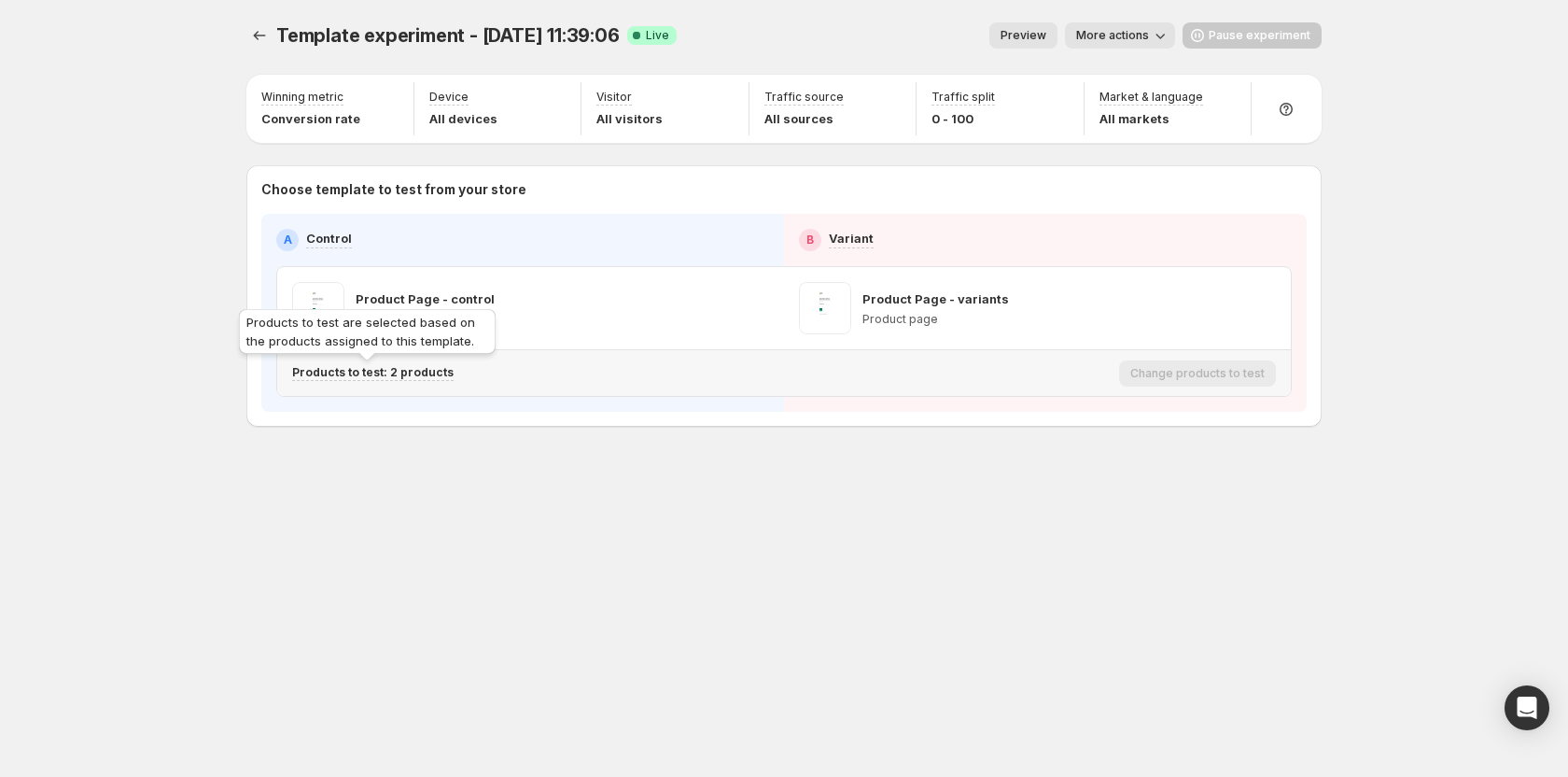
click at [408, 366] on p "Products to test: 2 products" at bounding box center [373, 372] width 162 height 15
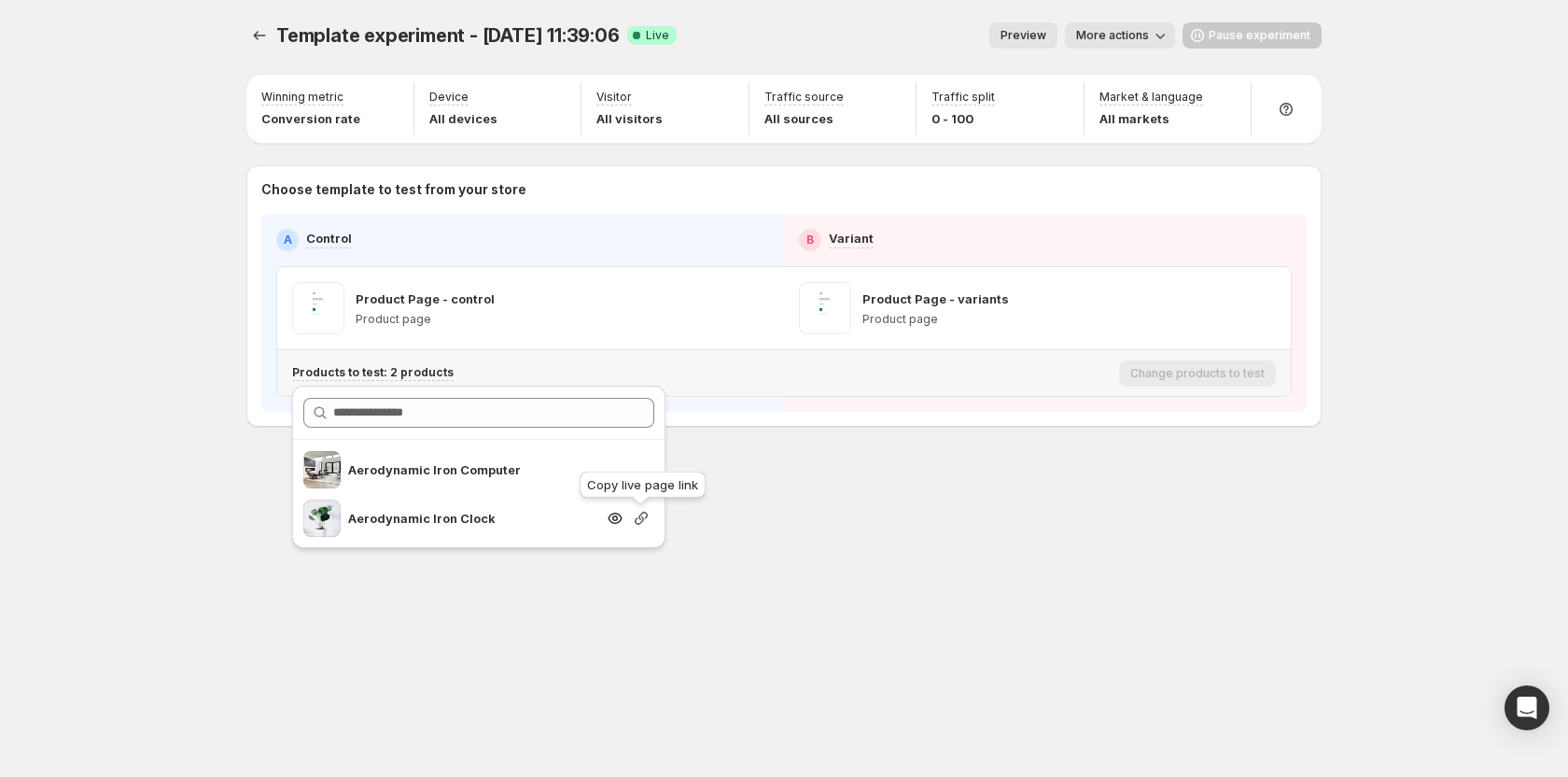
click at [639, 519] on icon "button" at bounding box center [641, 518] width 19 height 19
click at [842, 566] on div "Template experiment - Sep 25, 11:39:06. This page is ready Template experiment …" at bounding box center [784, 388] width 1120 height 777
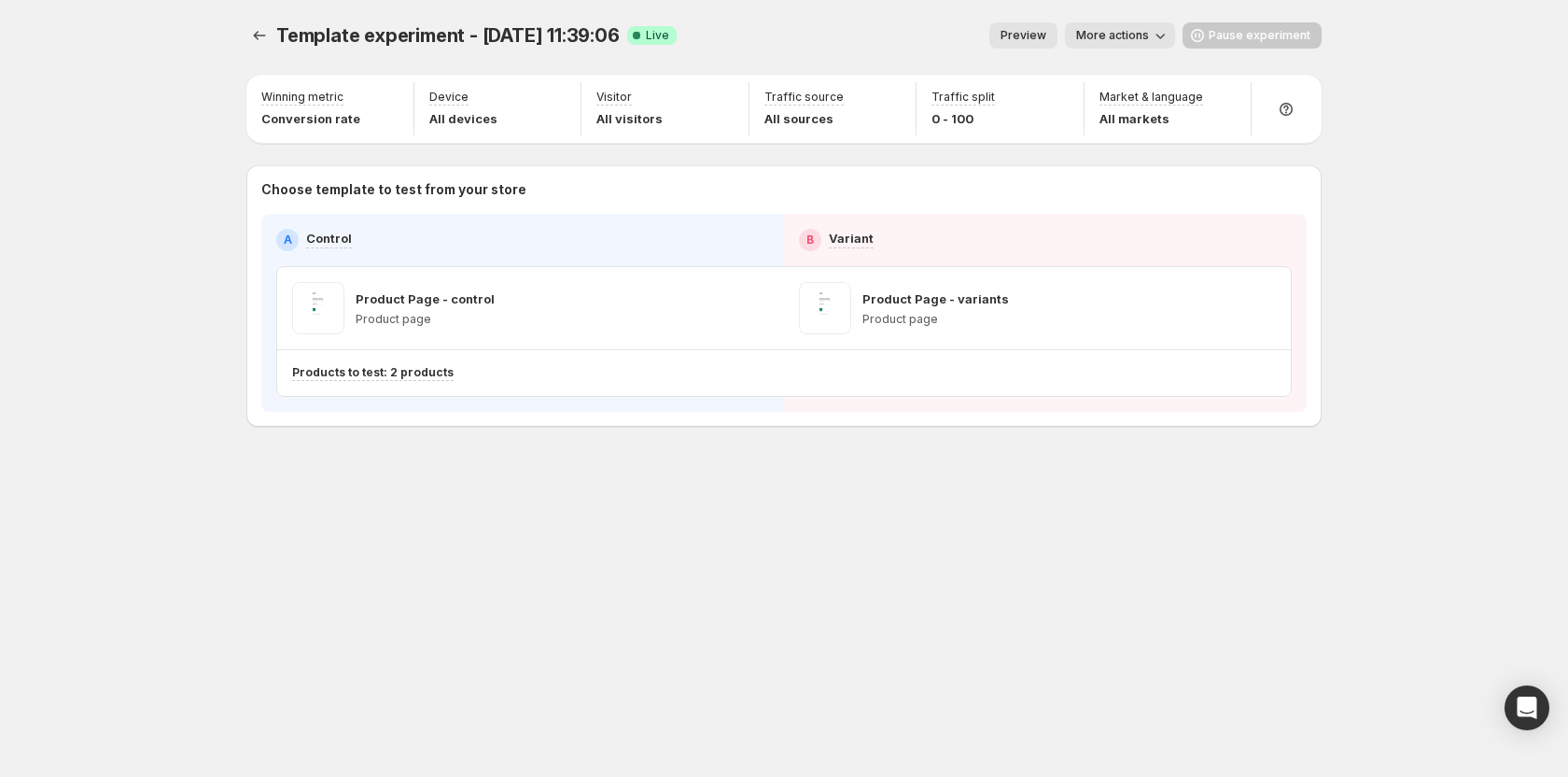
click at [1044, 426] on div "Choose template to test from your store A Control B Variant Product Page - cont…" at bounding box center [784, 295] width 1075 height 261
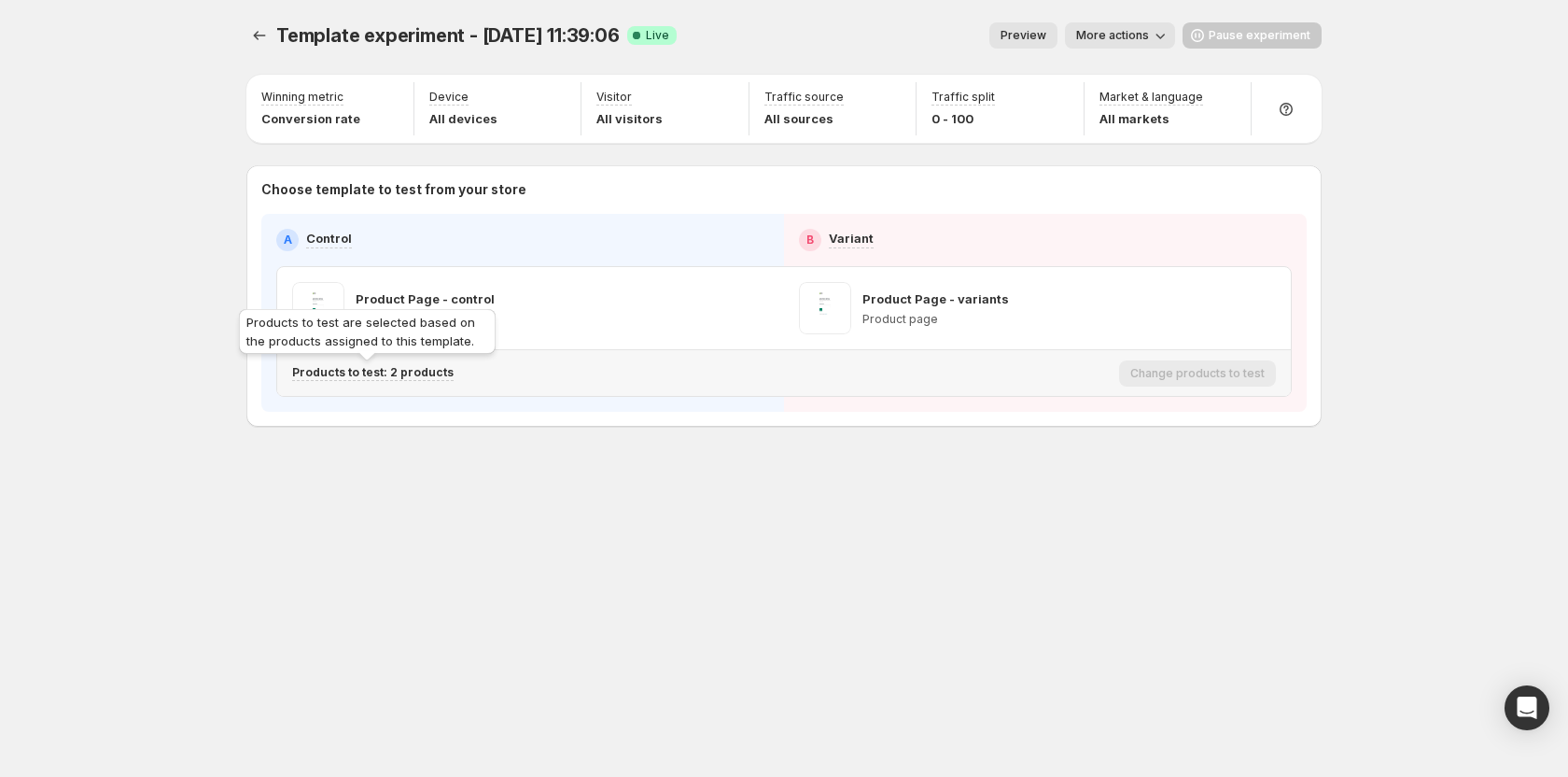
click at [402, 370] on p "Products to test: 2 products" at bounding box center [373, 372] width 162 height 15
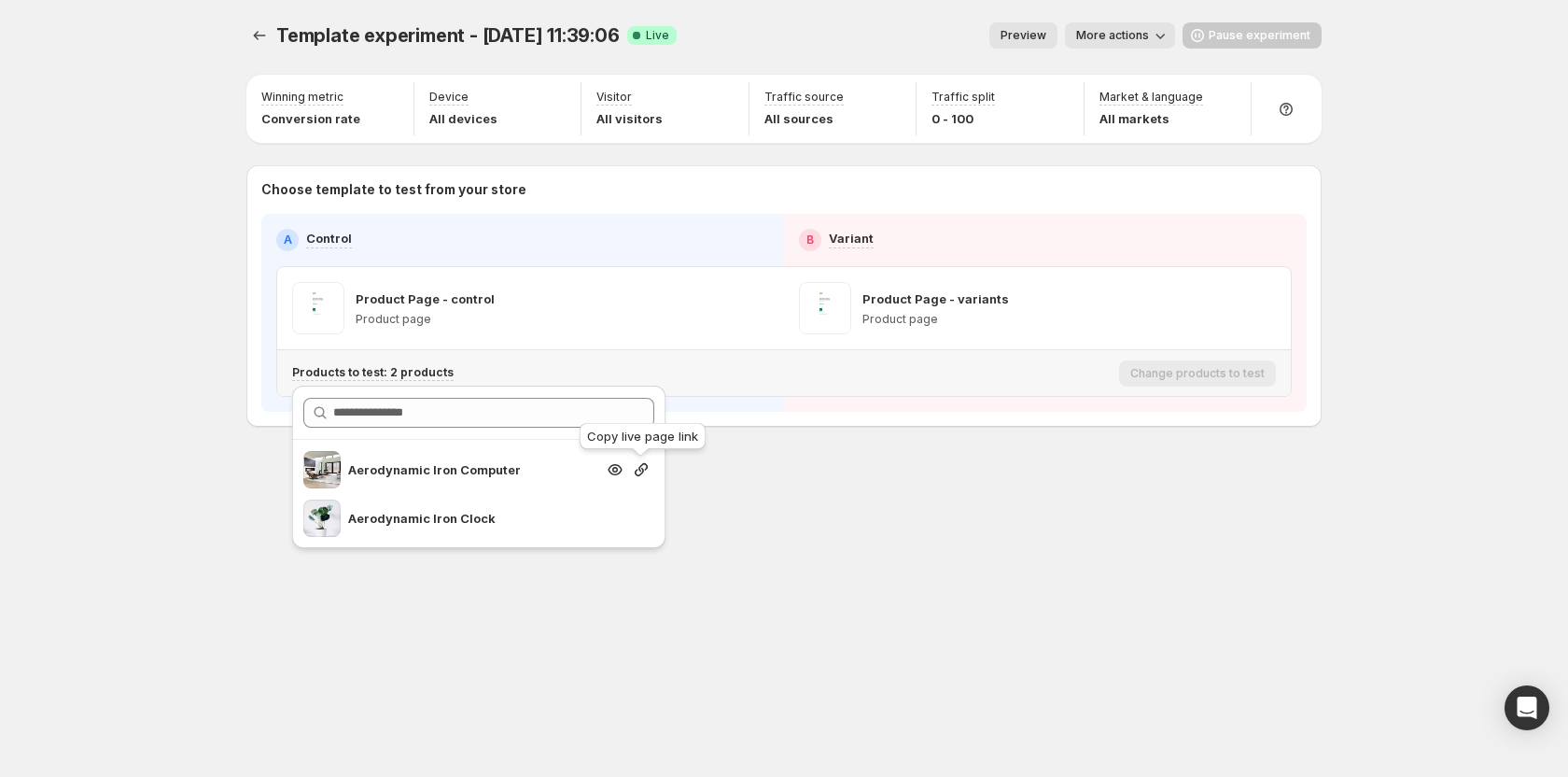
click at [640, 467] on icon "button" at bounding box center [641, 469] width 13 height 13
click at [839, 588] on div "Template experiment - Sep 25, 11:39:06. This page is ready Template experiment …" at bounding box center [784, 388] width 1120 height 777
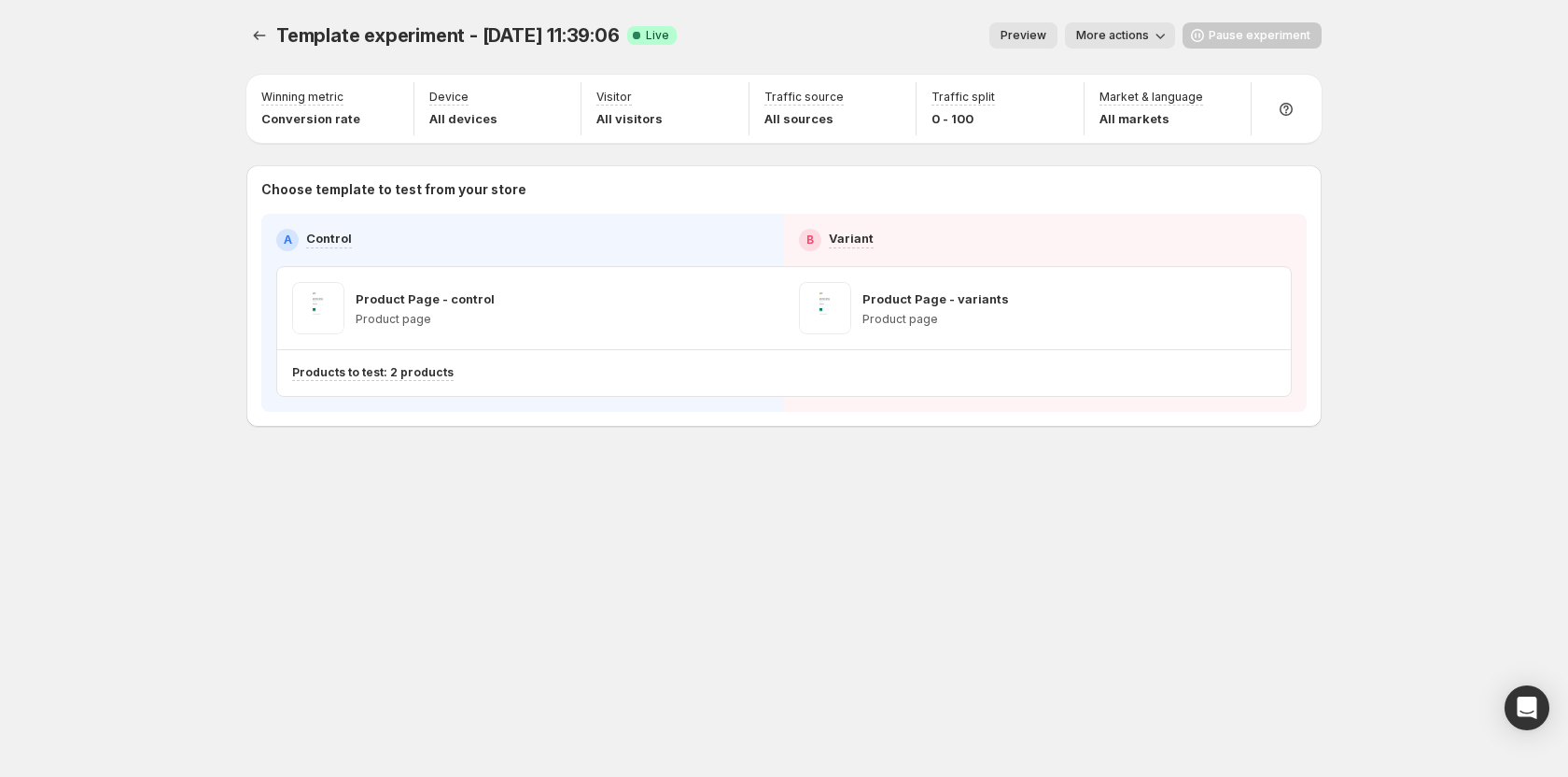
click at [801, 542] on div "Template experiment - Sep 25, 11:39:06. This page is ready Template experiment …" at bounding box center [784, 388] width 1120 height 777
click at [1057, 95] on icon "button" at bounding box center [1059, 99] width 19 height 19
click at [1295, 292] on div "A Control B Variant Product Page - control Product page Product Page - variants…" at bounding box center [784, 313] width 1045 height 198
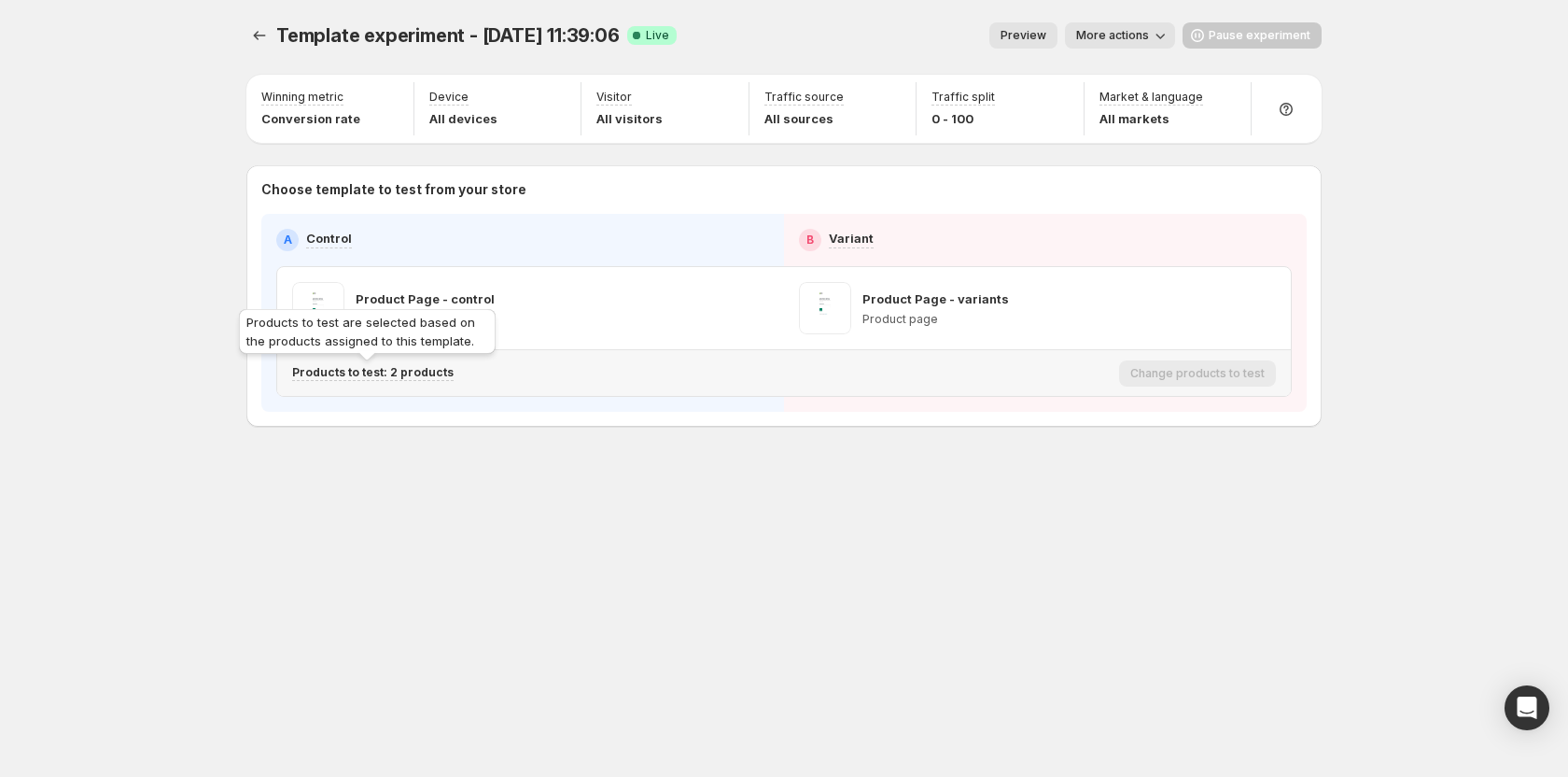
click at [381, 361] on div "Products to test are selected based on the products assigned to this template." at bounding box center [367, 335] width 264 height 60
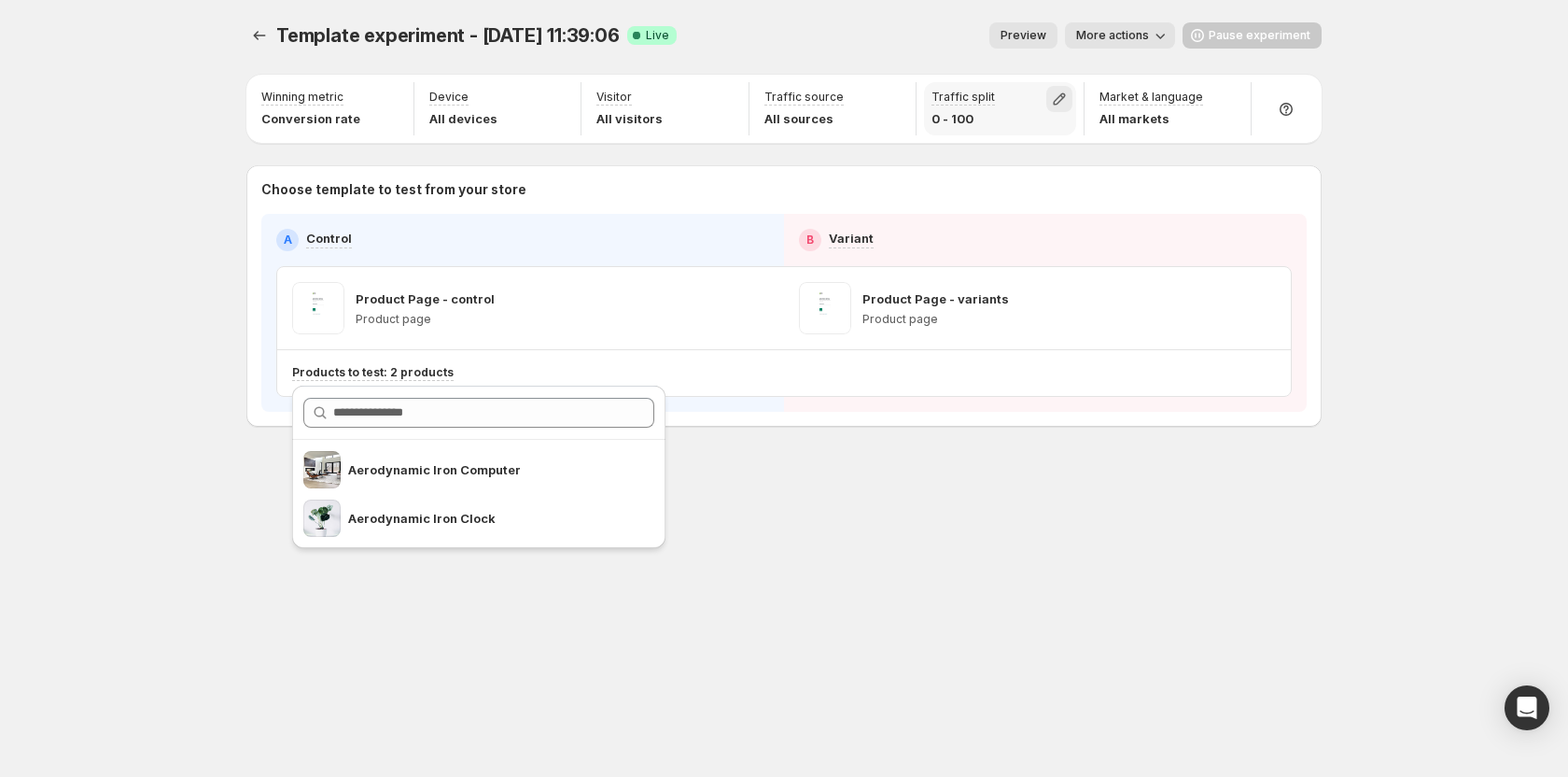
click at [1057, 96] on icon "button" at bounding box center [1059, 99] width 19 height 19
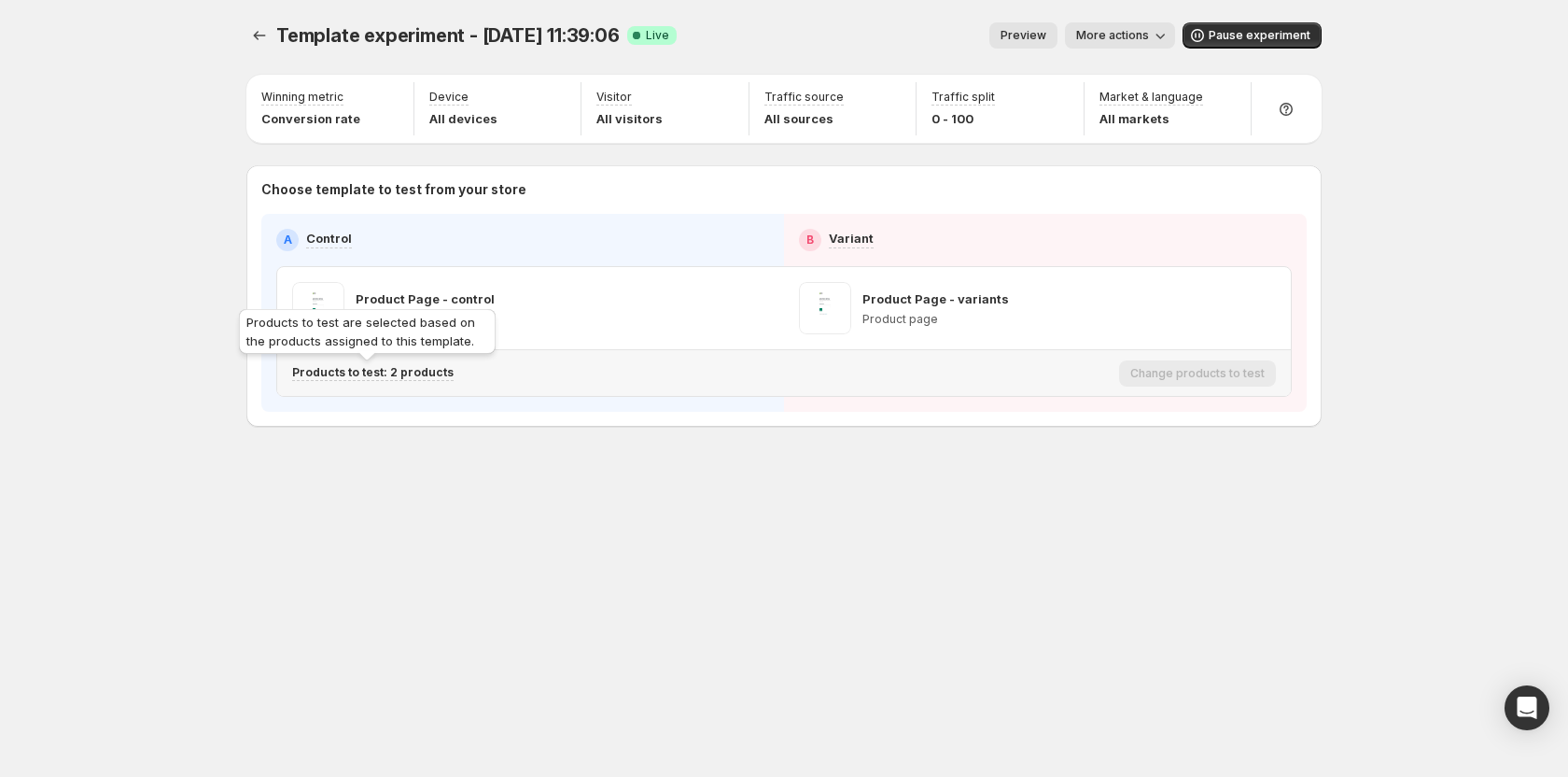
click at [369, 372] on p "Products to test: 2 products" at bounding box center [373, 372] width 162 height 15
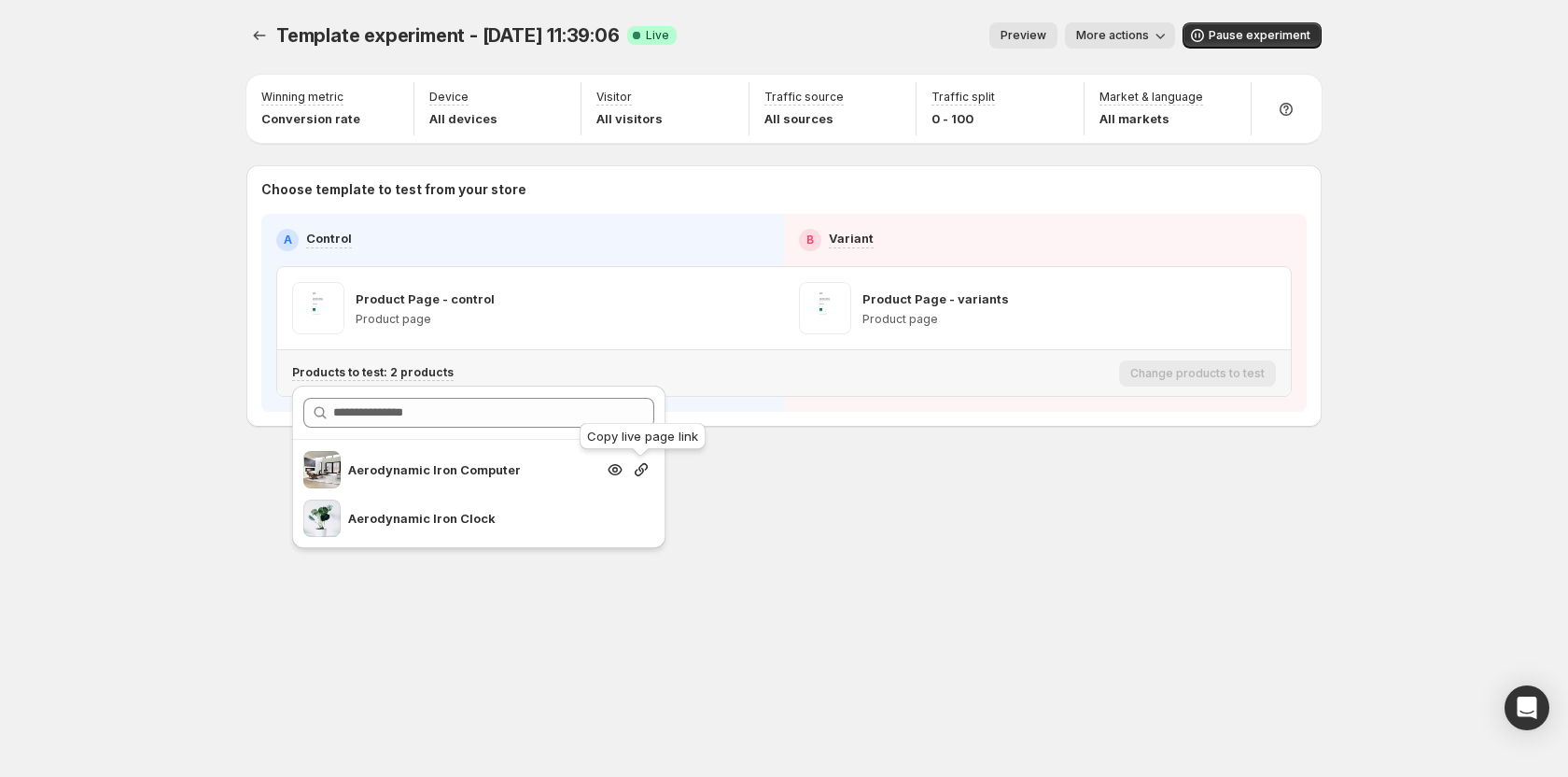
click at [642, 465] on icon "button" at bounding box center [641, 469] width 13 height 13
click at [855, 543] on div "Template experiment - [DATE] 11:39:06. This page is ready Template experiment -…" at bounding box center [784, 388] width 1120 height 777
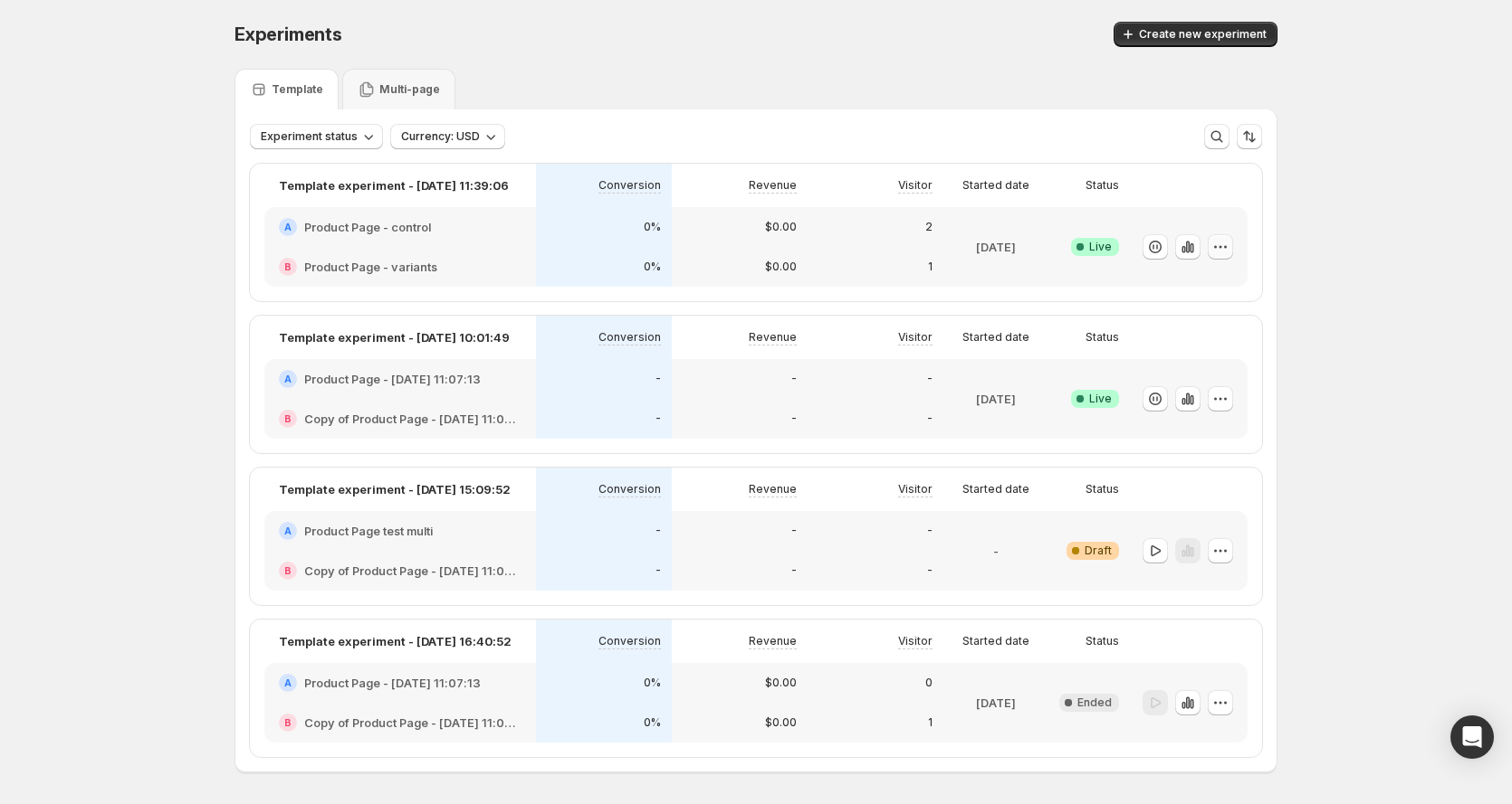
click at [1229, 240] on icon "button" at bounding box center [1219, 247] width 18 height 18
click at [1208, 278] on span "Edit" at bounding box center [1241, 284] width 189 height 18
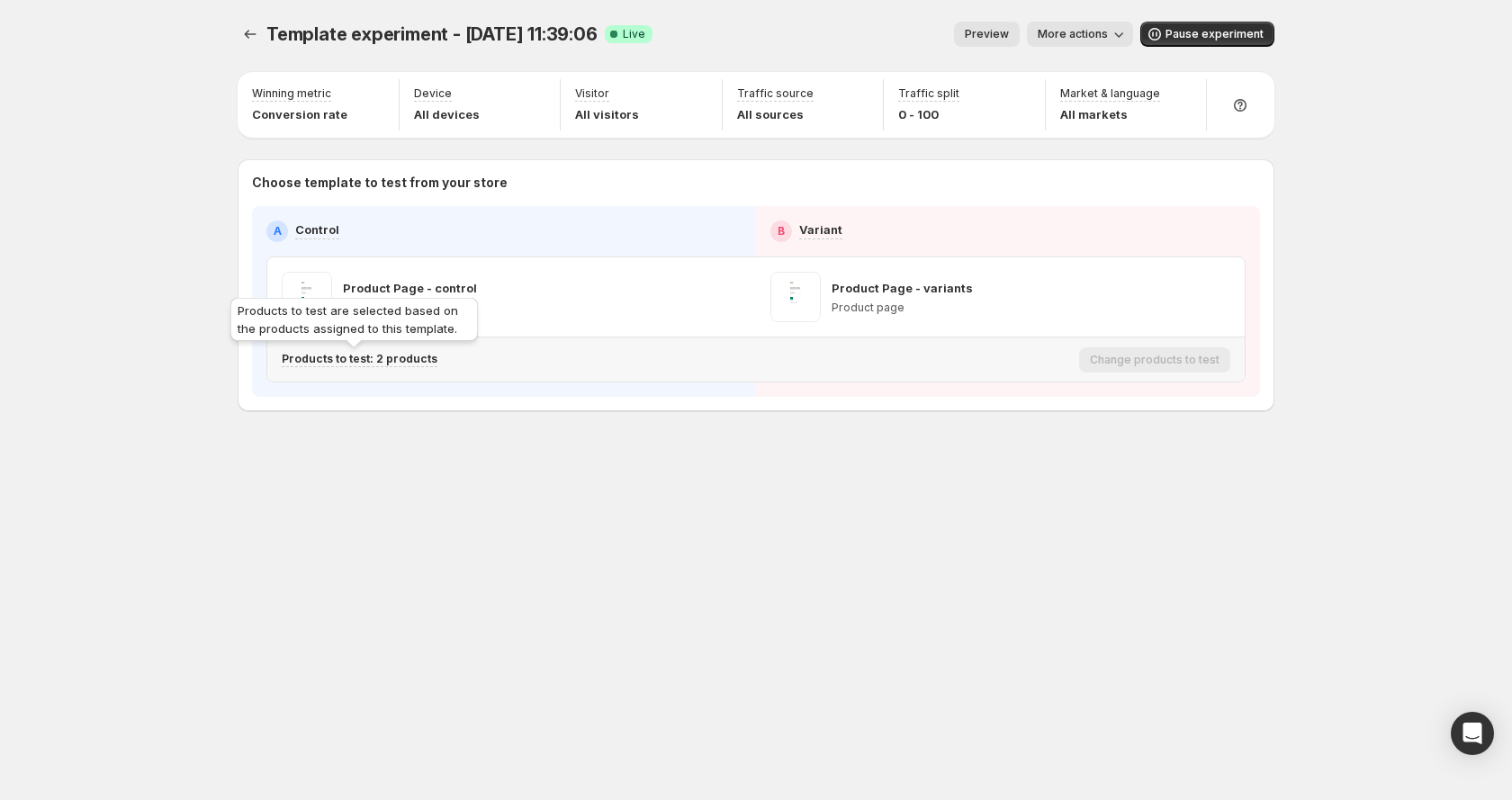
click at [390, 357] on p "Products to test: 2 products" at bounding box center [359, 359] width 156 height 14
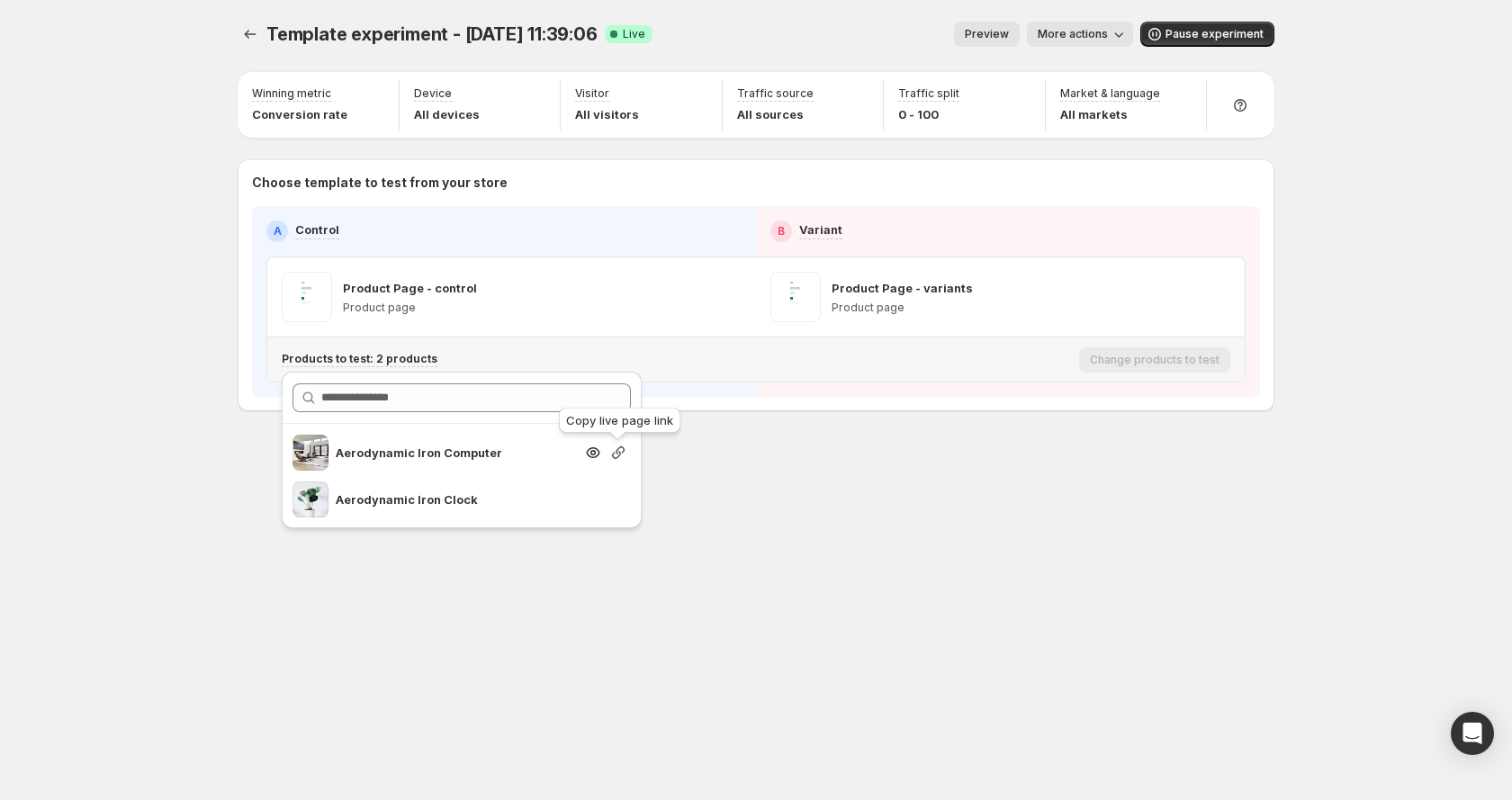
click at [617, 456] on icon "button" at bounding box center [618, 452] width 18 height 18
click at [918, 587] on div "Template experiment - Sep 25, 11:39:06. This page is ready Template experiment …" at bounding box center [756, 400] width 1080 height 800
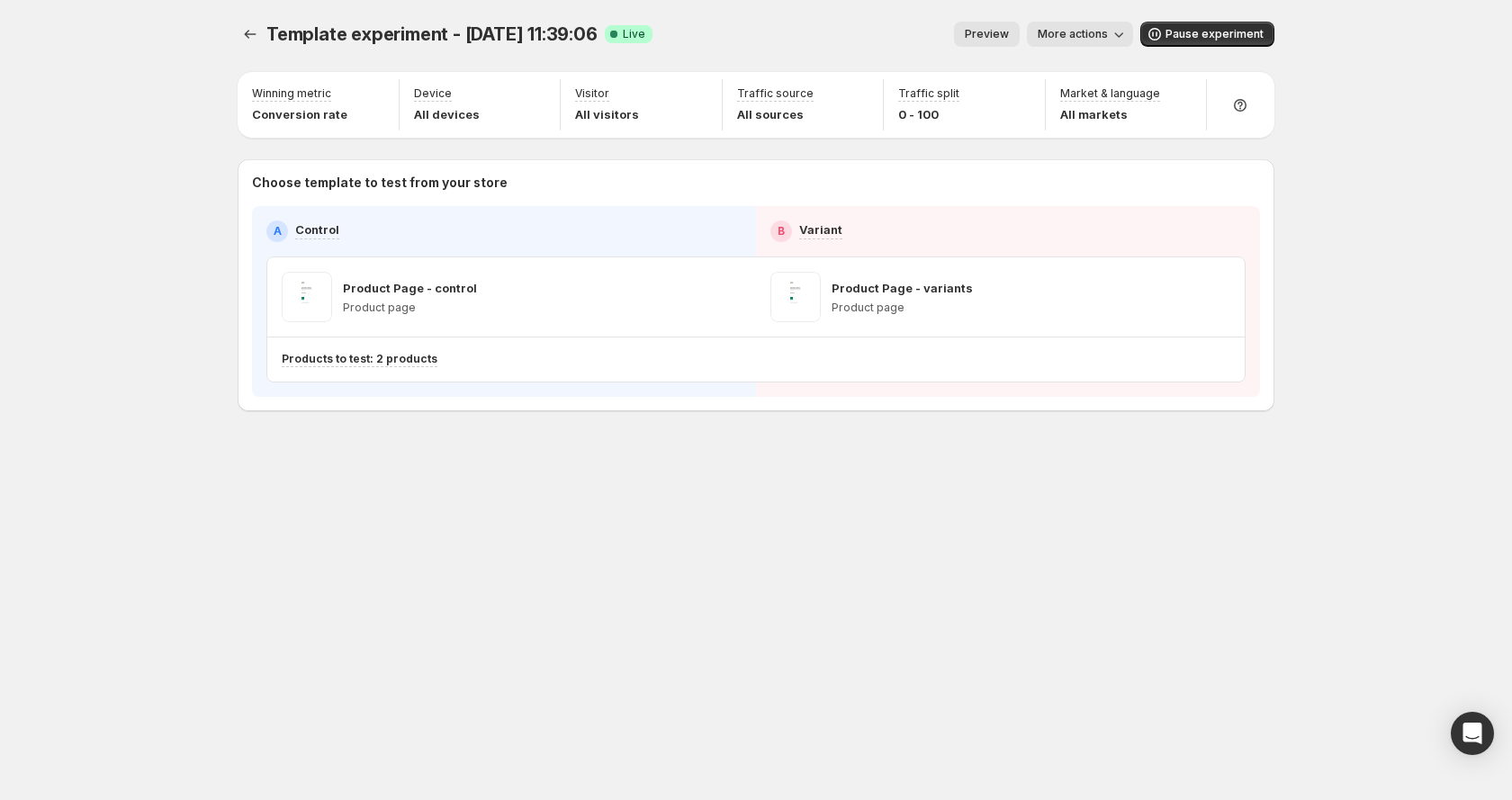
click at [1050, 577] on div "Template experiment - Sep 25, 11:39:06. This page is ready Template experiment …" at bounding box center [756, 400] width 1080 height 800
click at [354, 366] on div "Products to test: 2 products" at bounding box center [359, 360] width 156 height 15
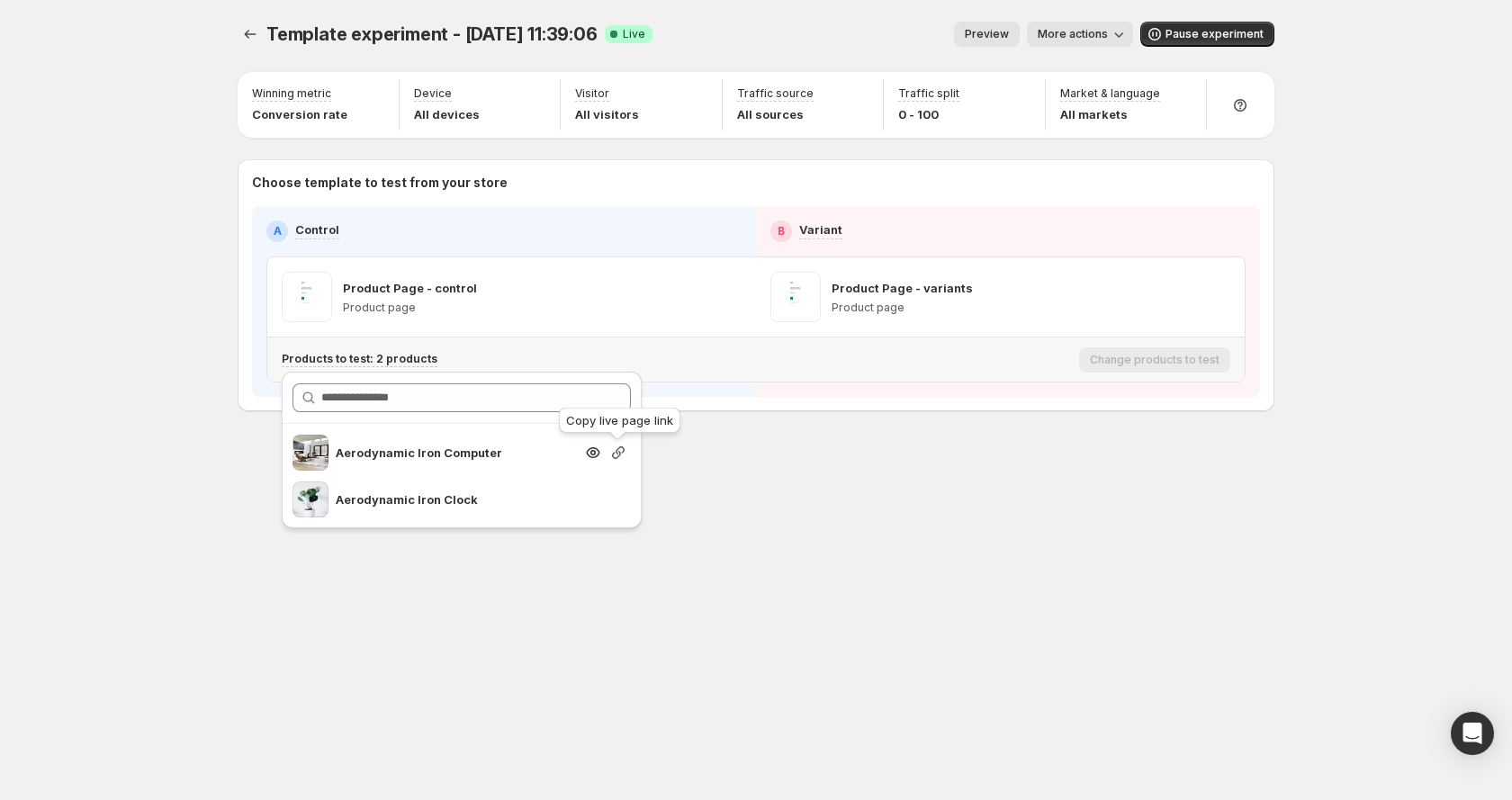
click at [610, 455] on icon "button" at bounding box center [618, 452] width 18 height 18
click at [610, 453] on icon "button" at bounding box center [618, 452] width 18 height 18
click at [869, 559] on div "Template experiment - Sep 25, 11:39:06. This page is ready Template experiment …" at bounding box center [756, 400] width 1080 height 800
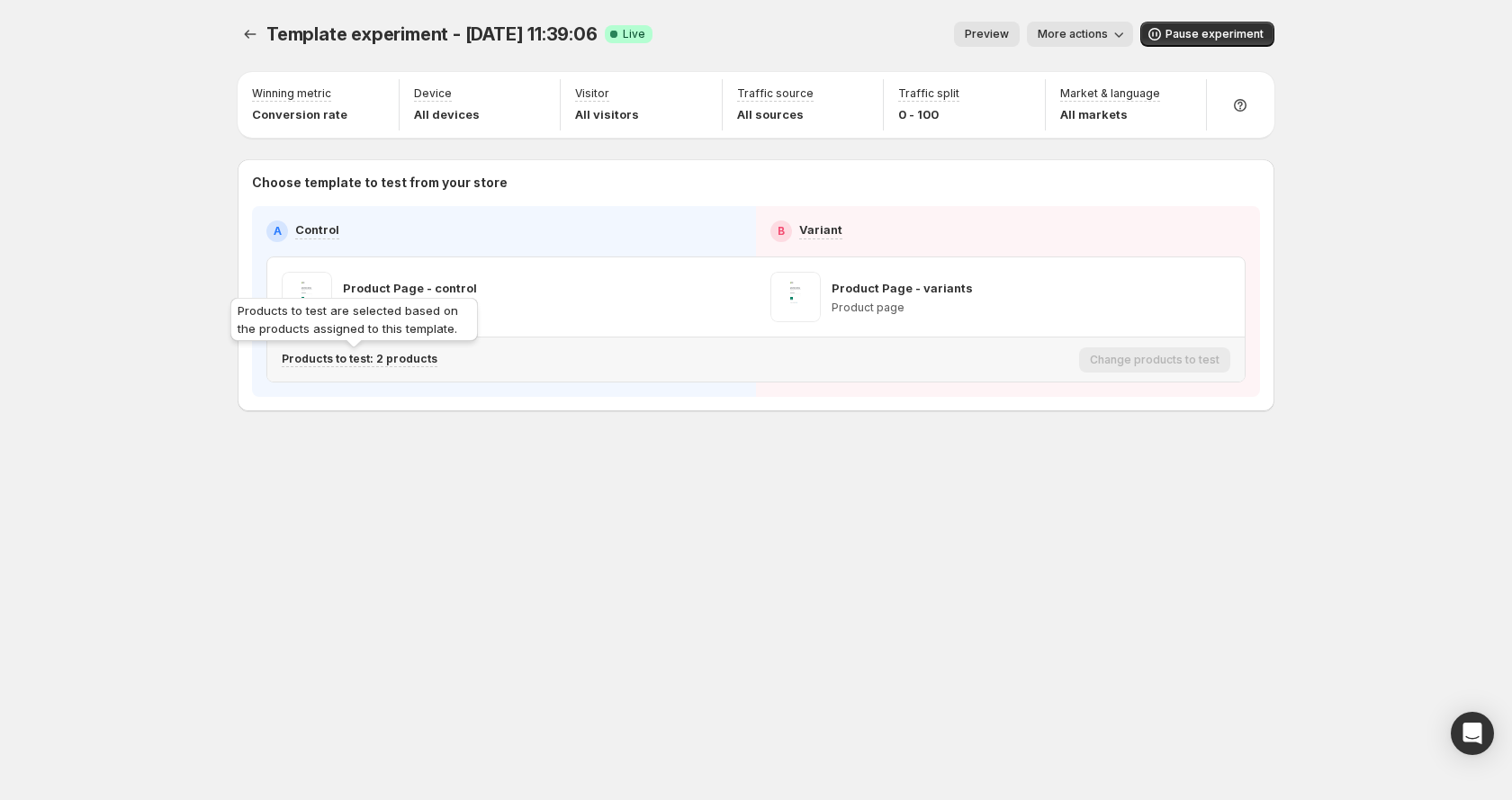
click at [363, 358] on p "Products to test: 2 products" at bounding box center [359, 359] width 156 height 14
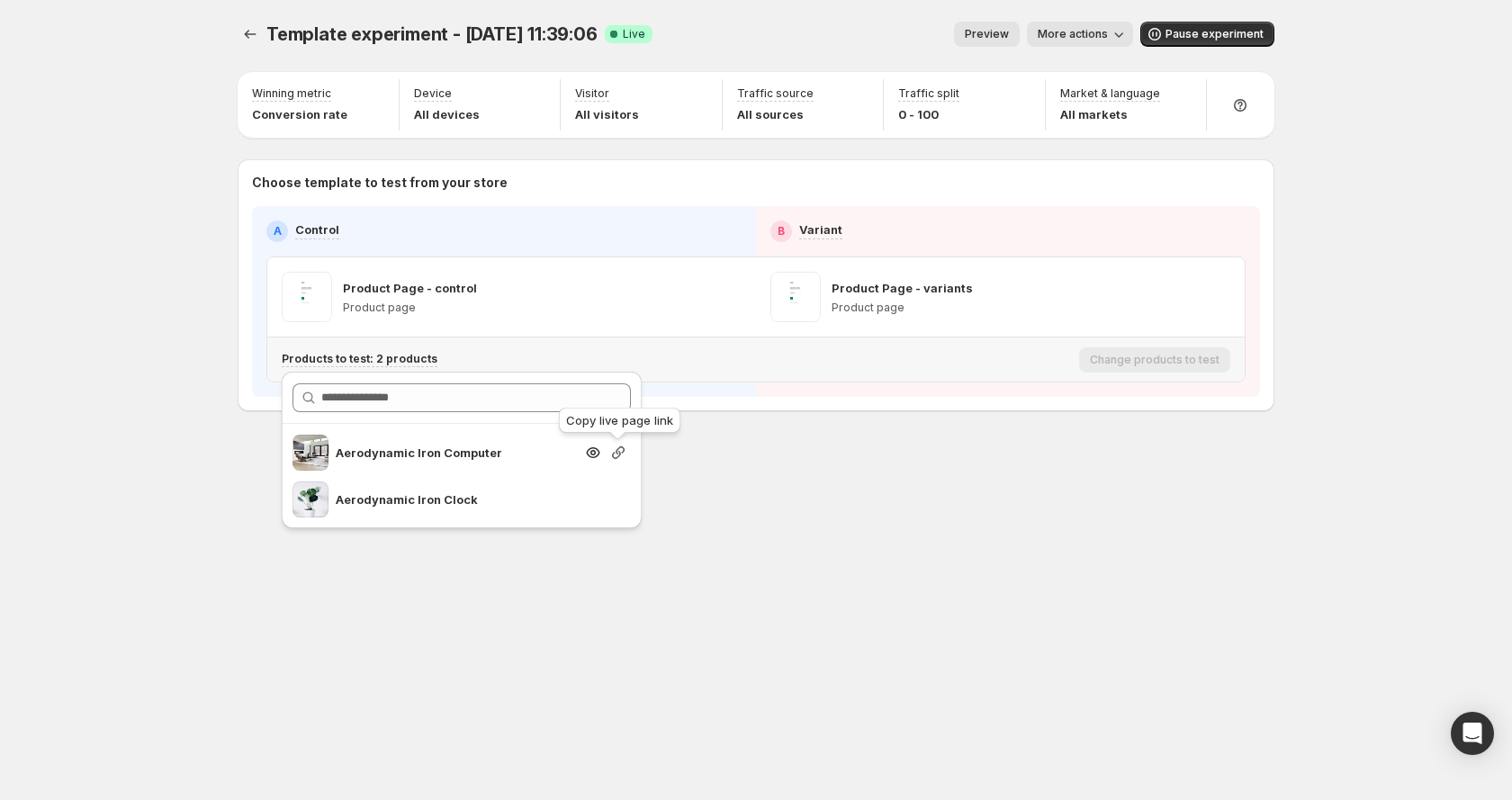
click at [626, 450] on icon "button" at bounding box center [618, 452] width 18 height 18
click at [1071, 664] on div "Template experiment - Sep 25, 11:39:06. This page is ready Template experiment …" at bounding box center [756, 400] width 1080 height 800
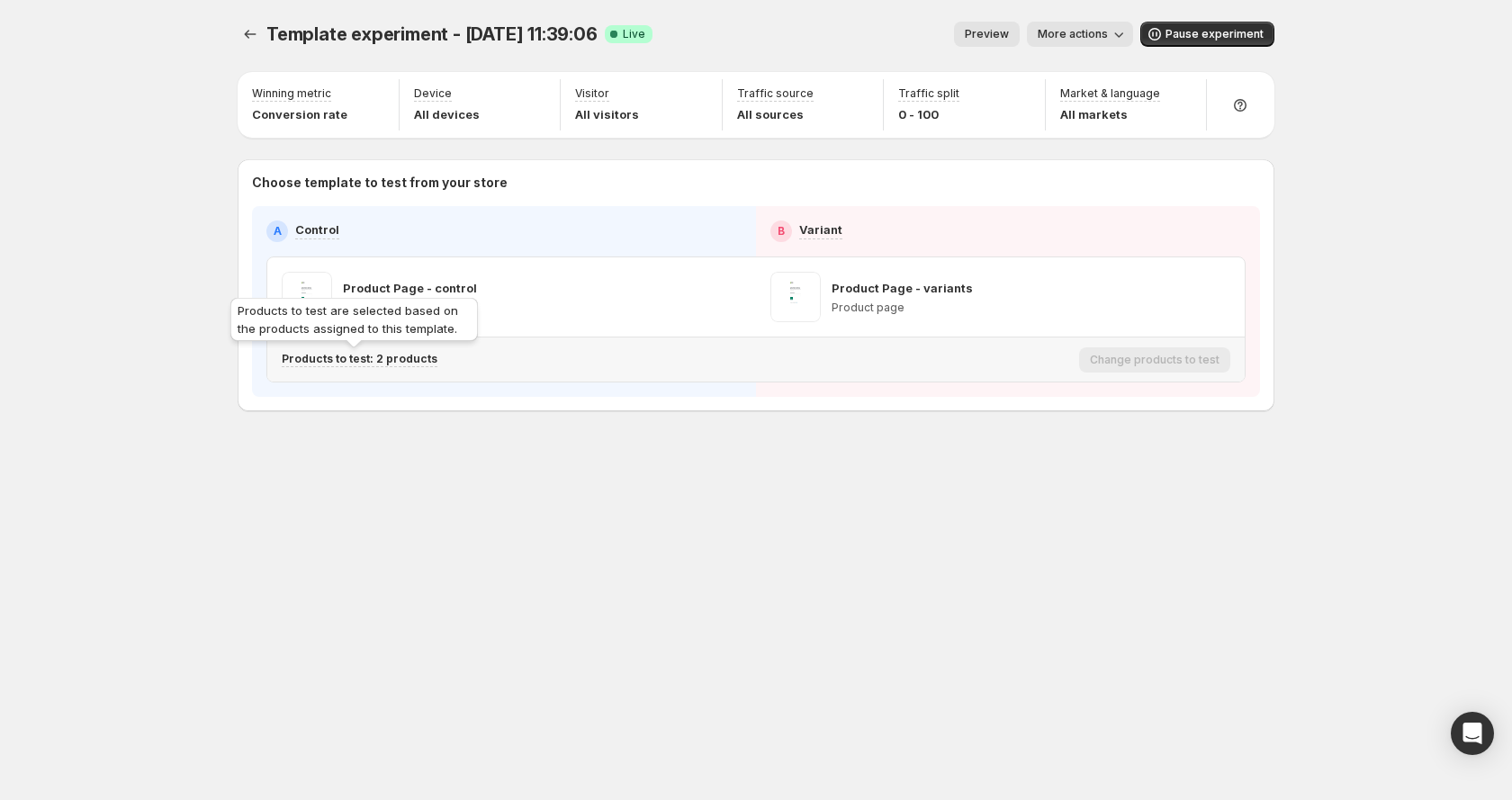
click at [385, 359] on p "Products to test: 2 products" at bounding box center [359, 359] width 156 height 14
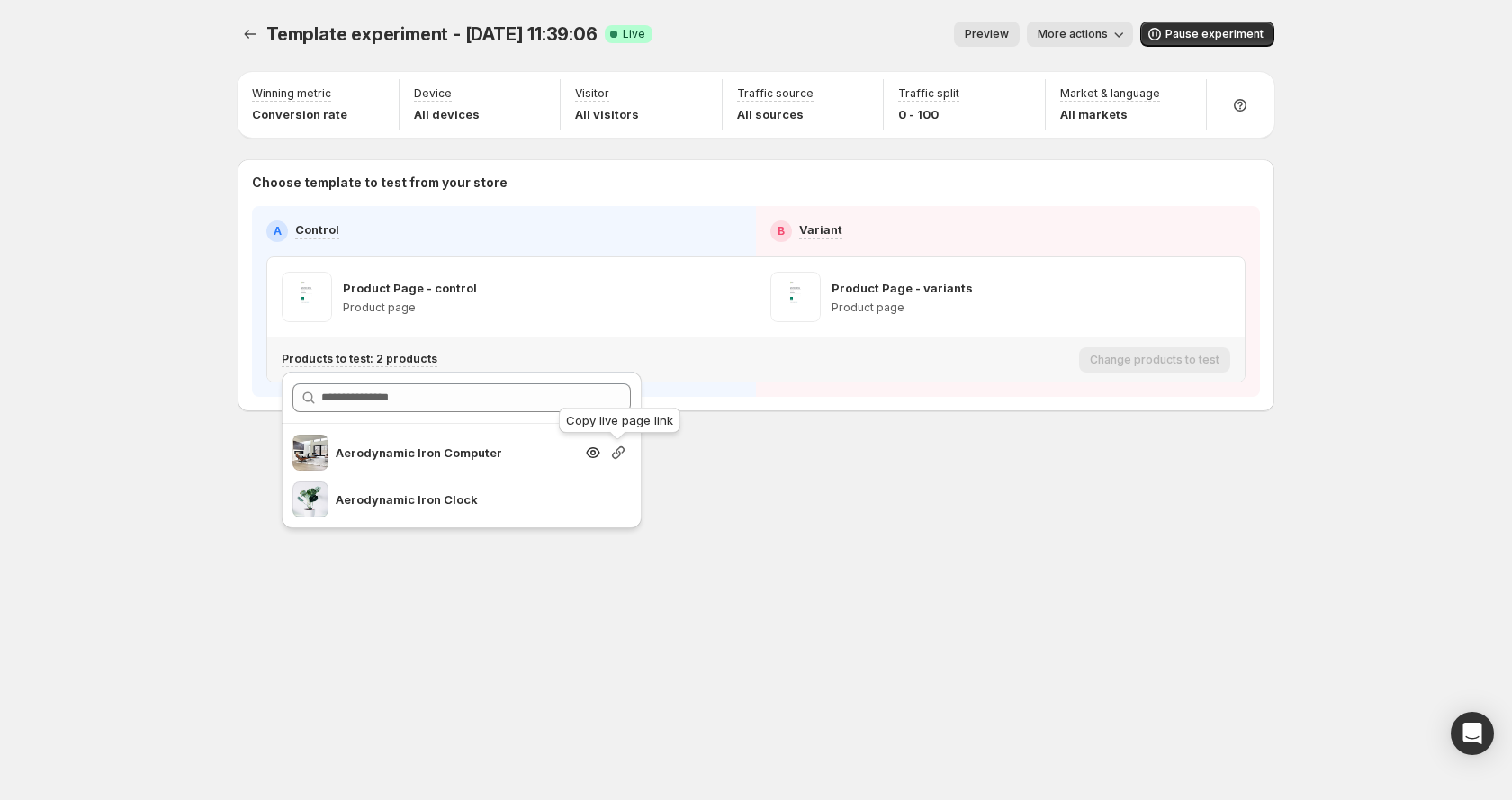
click at [616, 456] on icon "button" at bounding box center [618, 452] width 18 height 18
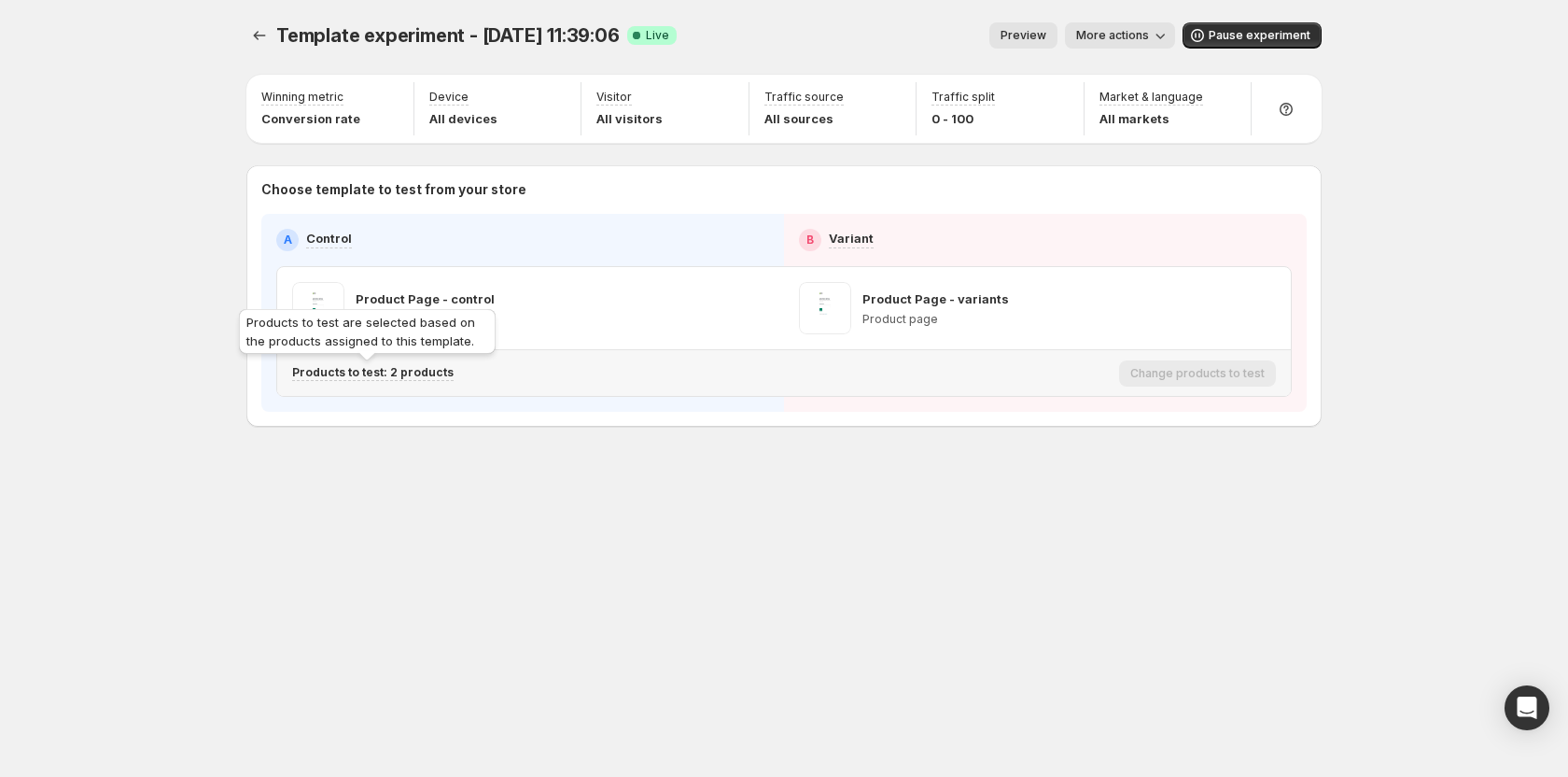
click at [389, 374] on p "Products to test: 2 products" at bounding box center [373, 372] width 162 height 15
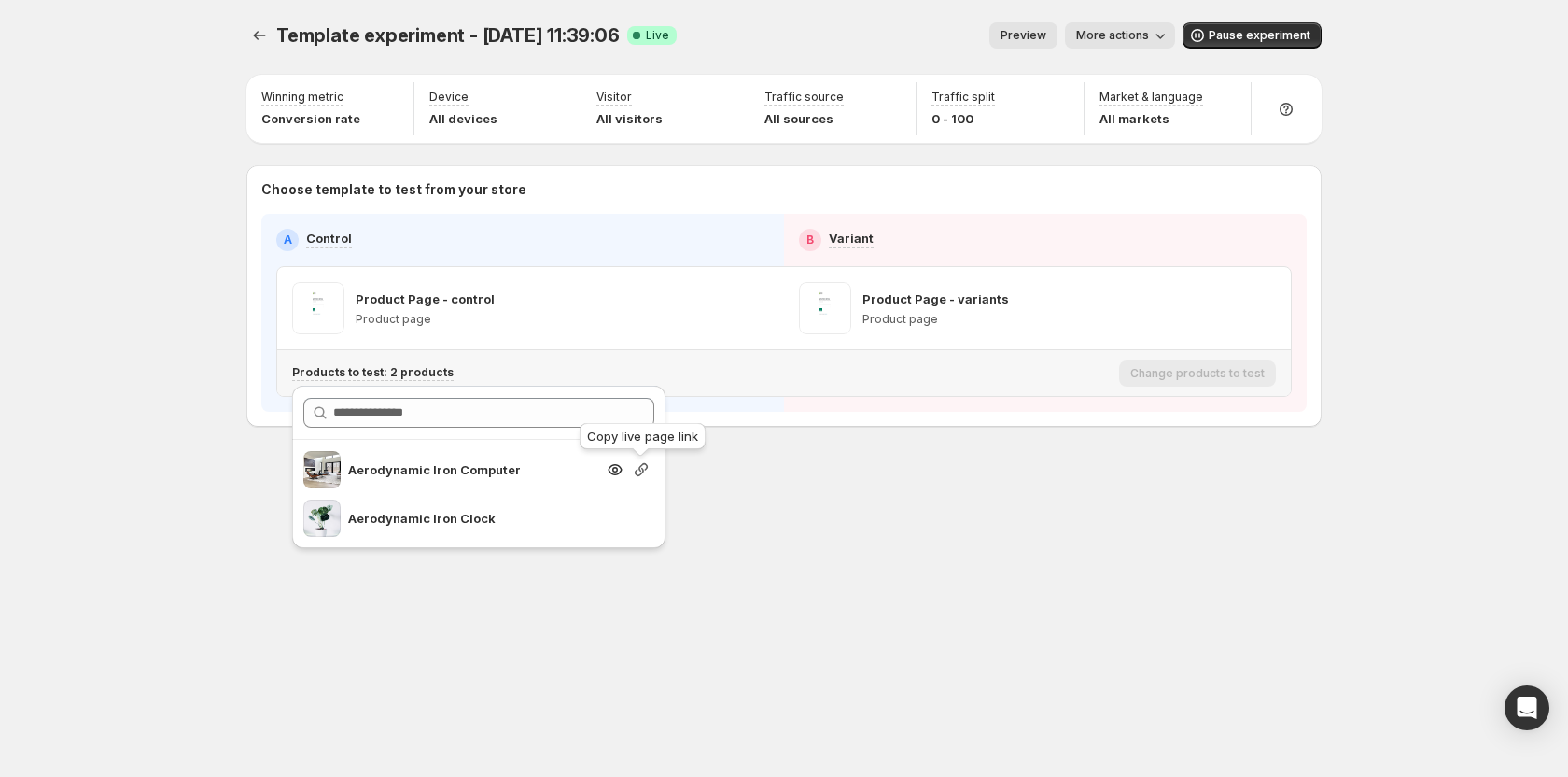
click at [645, 472] on icon "button" at bounding box center [641, 469] width 19 height 19
click at [860, 579] on div "Template experiment - [DATE] 11:39:06. This page is ready Template experiment -…" at bounding box center [784, 388] width 1120 height 777
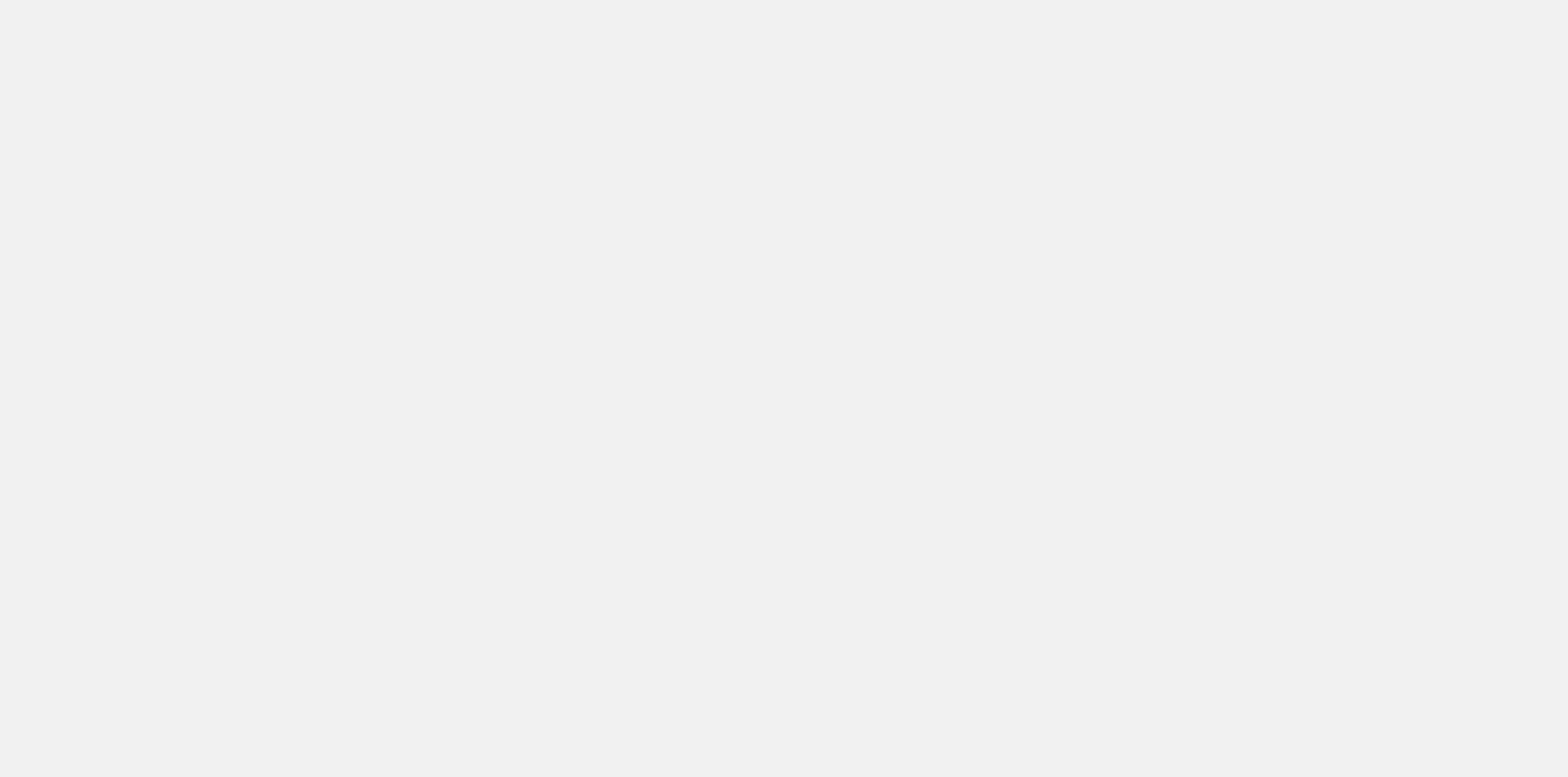
click at [955, 331] on body "Home Experiments Analytics Plans Preferences" at bounding box center [784, 388] width 1568 height 777
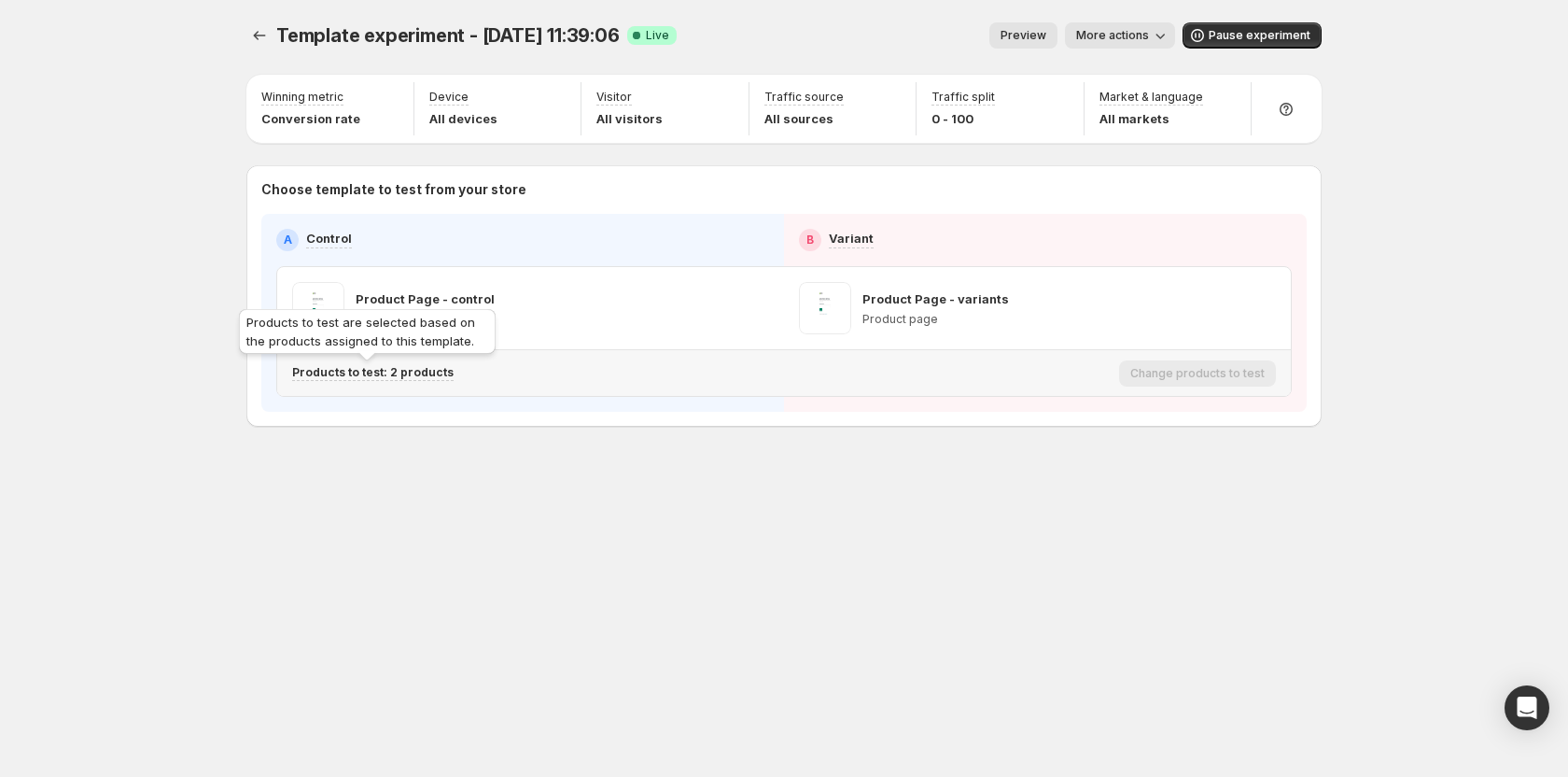
click at [424, 375] on p "Products to test: 2 products" at bounding box center [373, 372] width 162 height 15
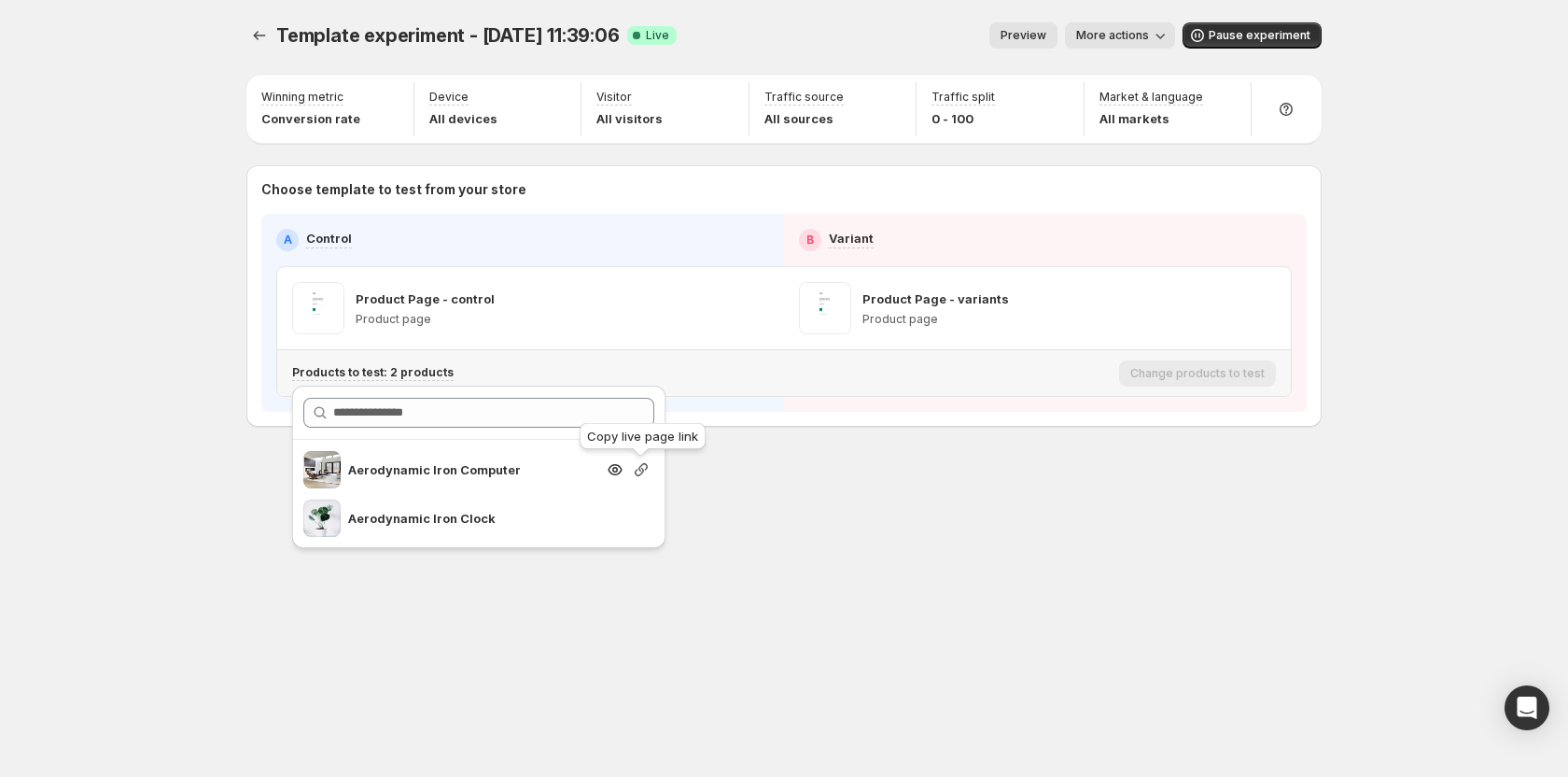
click at [638, 477] on icon "button" at bounding box center [641, 469] width 19 height 19
click at [736, 529] on div "Template experiment - Sep 25, 11:39:06. This page is ready Template experiment …" at bounding box center [784, 388] width 1120 height 777
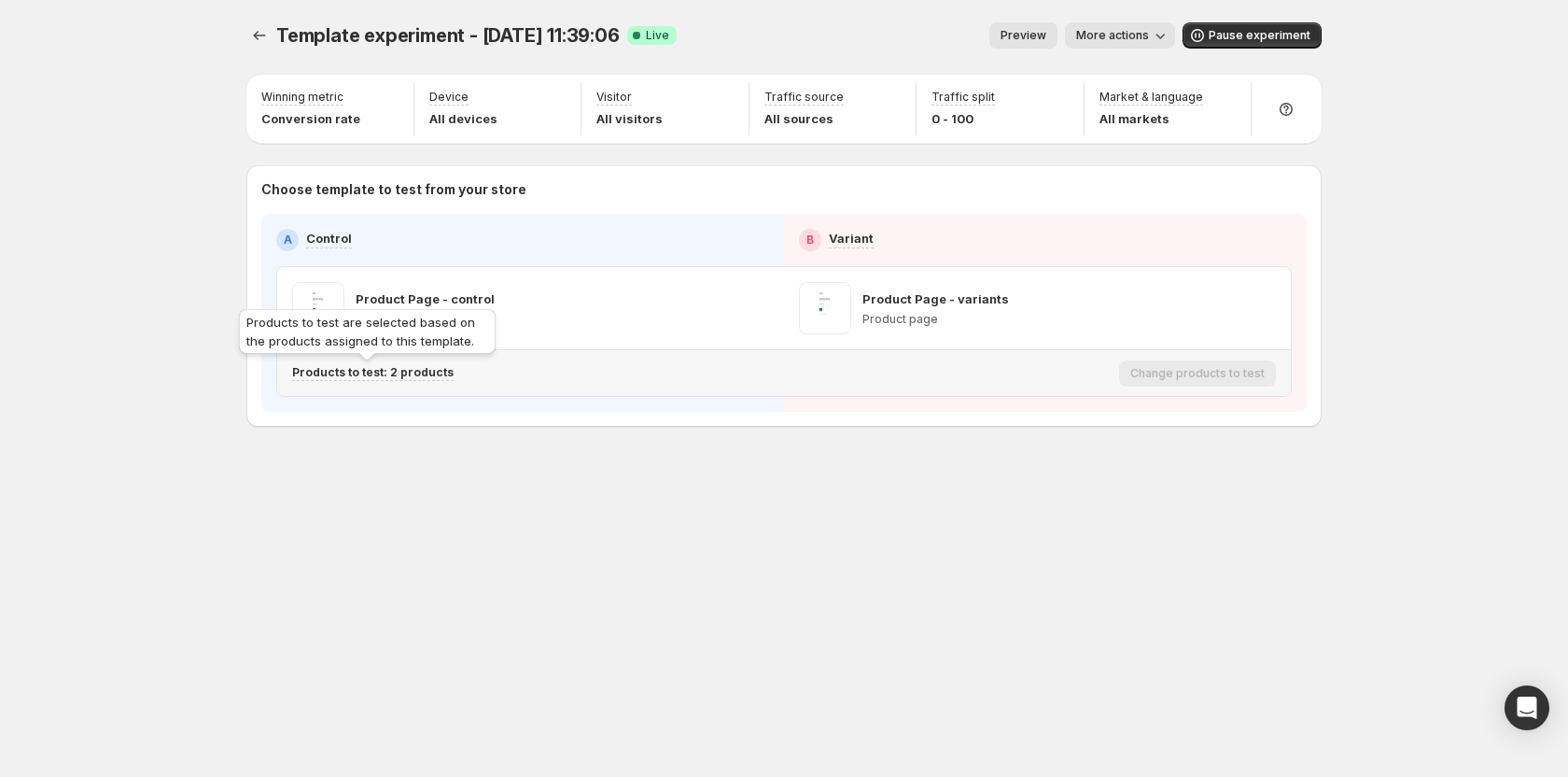
click at [398, 372] on p "Products to test: 2 products" at bounding box center [373, 372] width 162 height 15
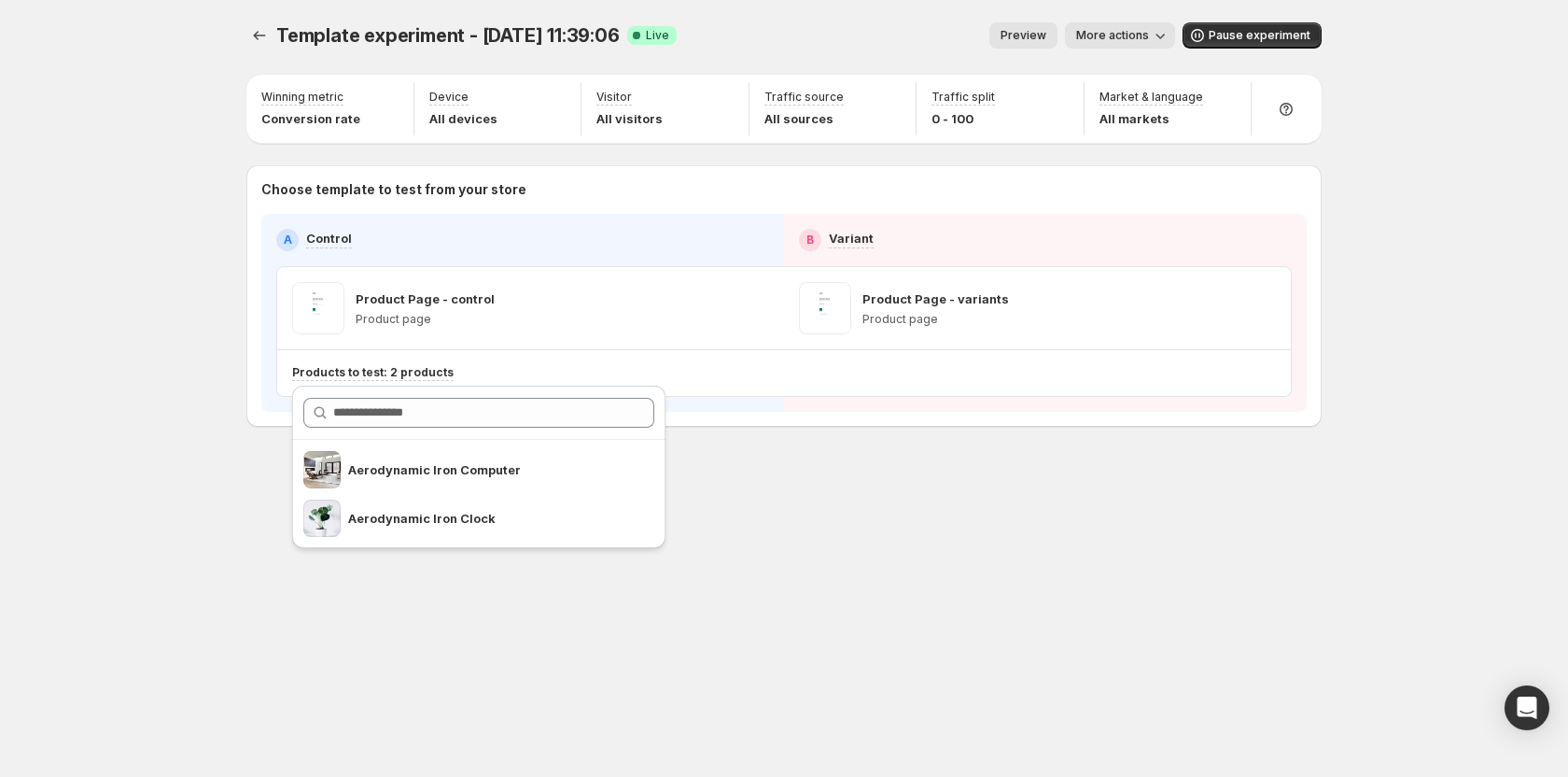
click at [867, 552] on div "Template experiment - Sep 25, 11:39:06. This page is ready Template experiment …" at bounding box center [784, 388] width 1120 height 777
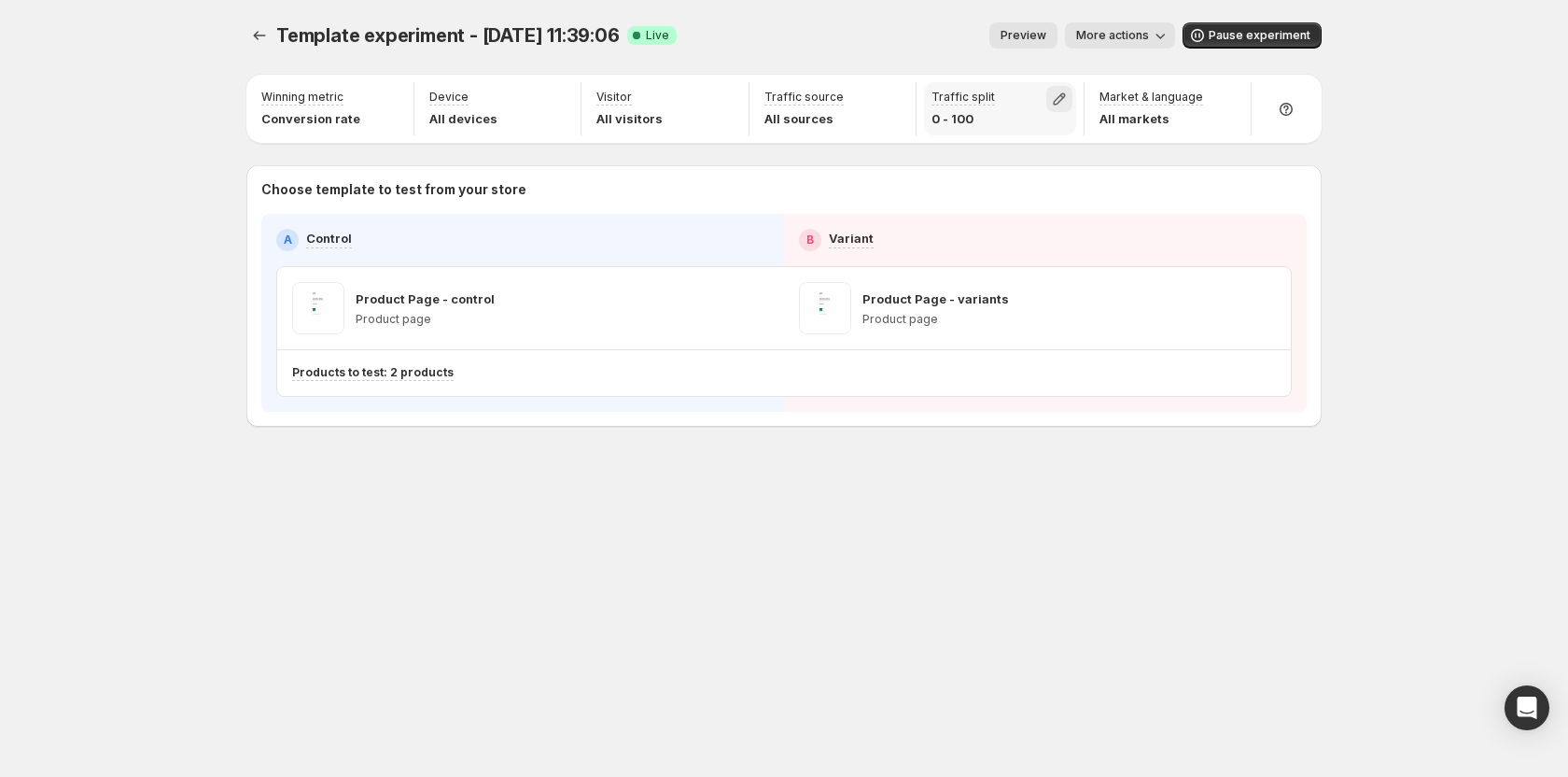
click at [1063, 87] on button "button" at bounding box center [1059, 99] width 26 height 26
drag, startPoint x: 931, startPoint y: 138, endPoint x: 1236, endPoint y: 154, distance: 305.4
type input "***"
click at [1193, 152] on input "range" at bounding box center [1058, 139] width 269 height 26
click at [1395, 137] on div "Template experiment - Sep 25, 11:39:06. This page is ready Template experiment …" at bounding box center [784, 388] width 1568 height 777
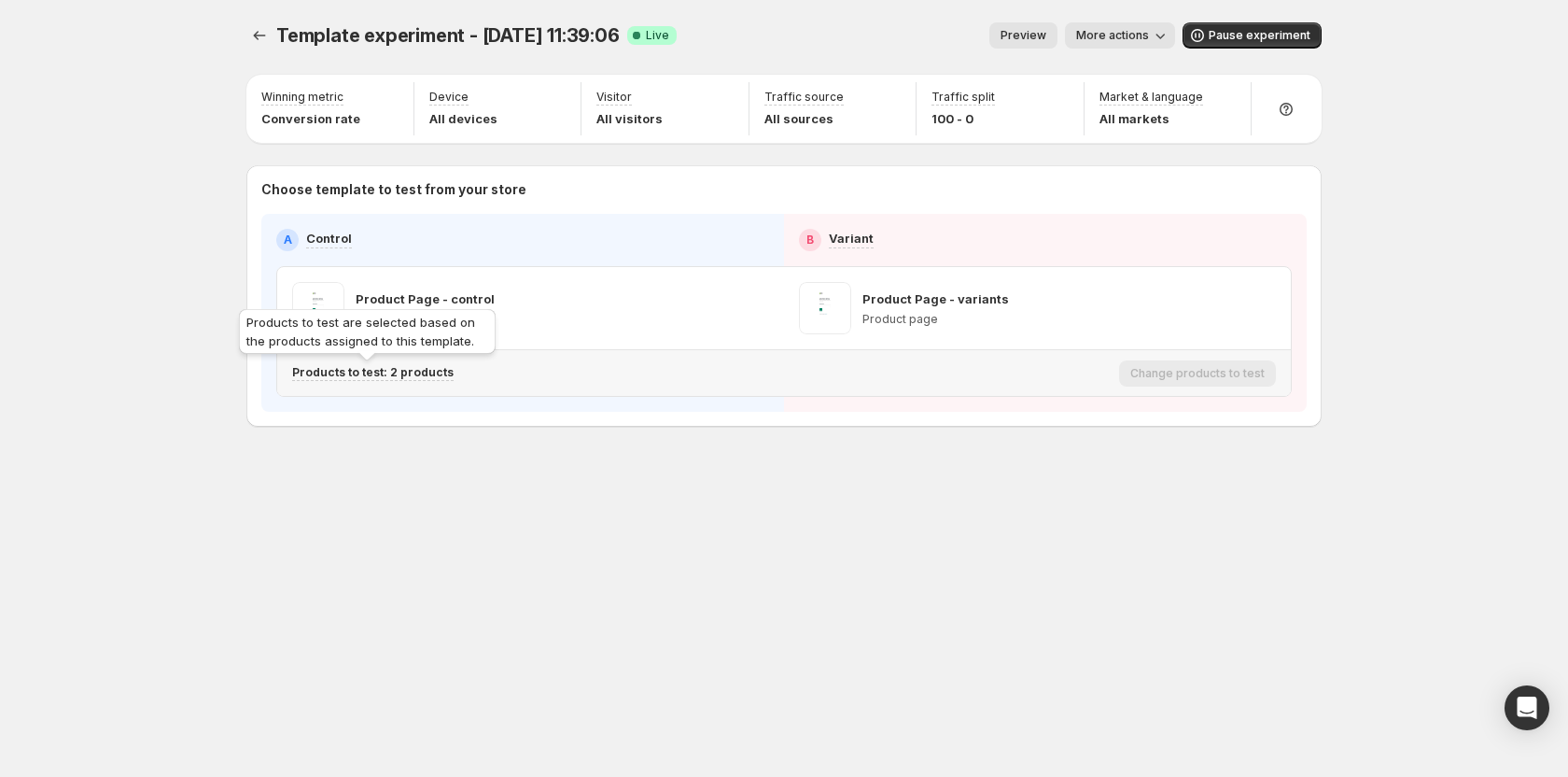
click at [433, 368] on p "Products to test: 2 products" at bounding box center [373, 372] width 162 height 15
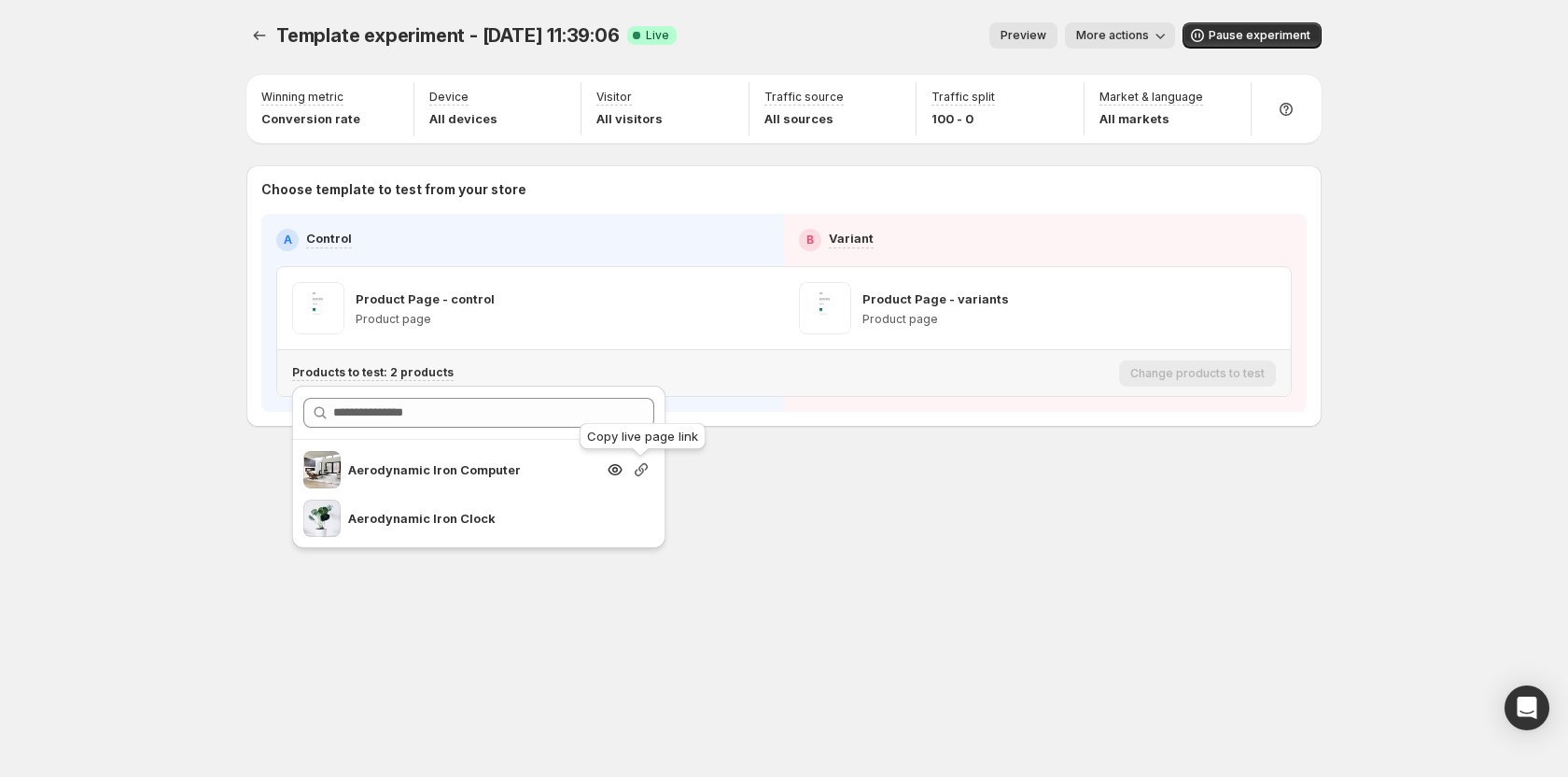
click at [644, 468] on icon "button" at bounding box center [641, 469] width 19 height 19
click at [785, 490] on div "Template experiment - Sep 25, 11:39:06. This page is ready Template experiment …" at bounding box center [784, 264] width 1120 height 528
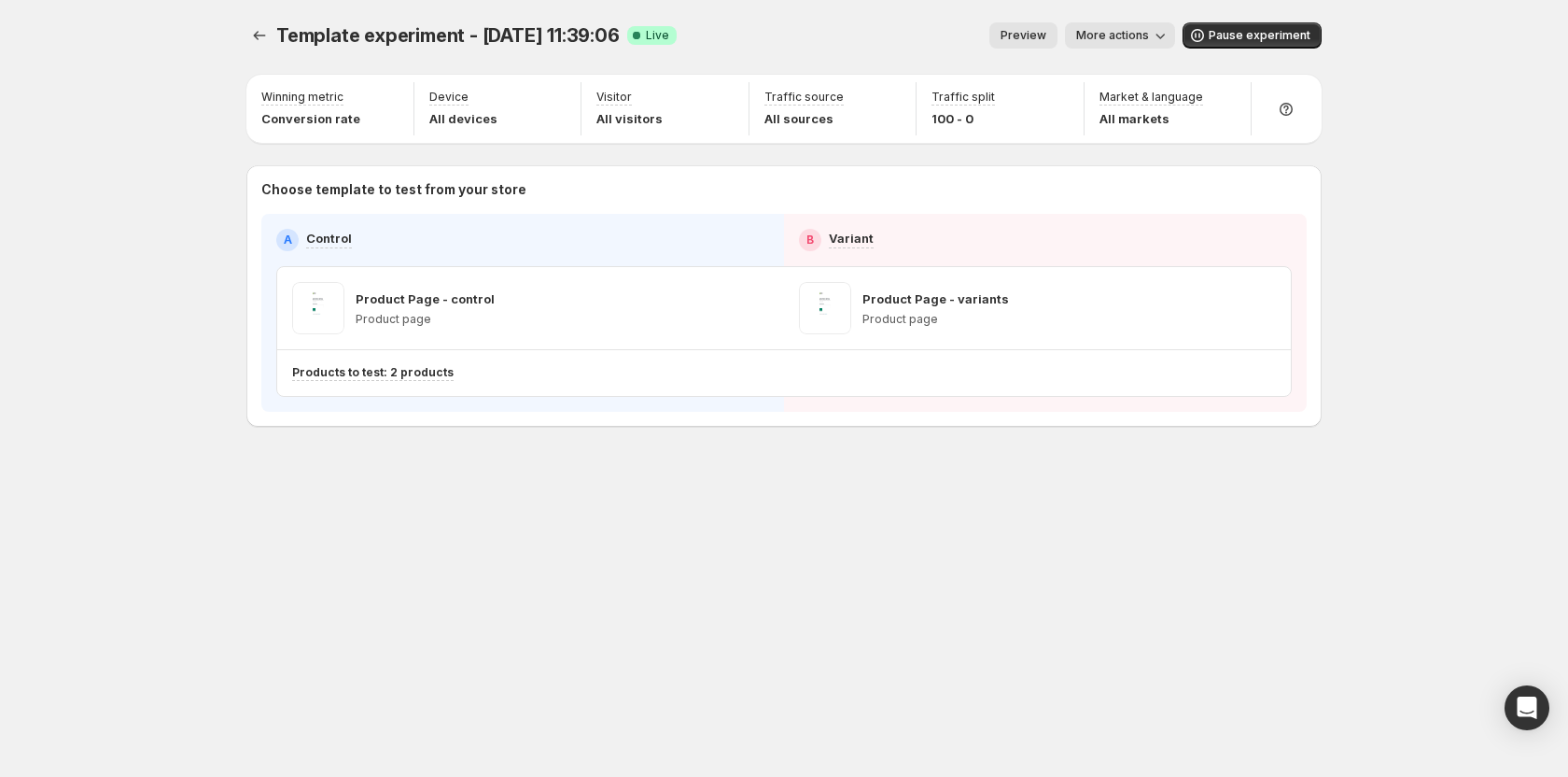
click at [711, 521] on div "Template experiment - Sep 25, 11:39:06. This page is ready Template experiment …" at bounding box center [784, 264] width 1120 height 528
click at [1057, 96] on icon "button" at bounding box center [1059, 99] width 19 height 19
click at [1037, 140] on input "range" at bounding box center [1058, 139] width 269 height 26
drag, startPoint x: 1041, startPoint y: 140, endPoint x: 1059, endPoint y: 144, distance: 18.4
type input "**"
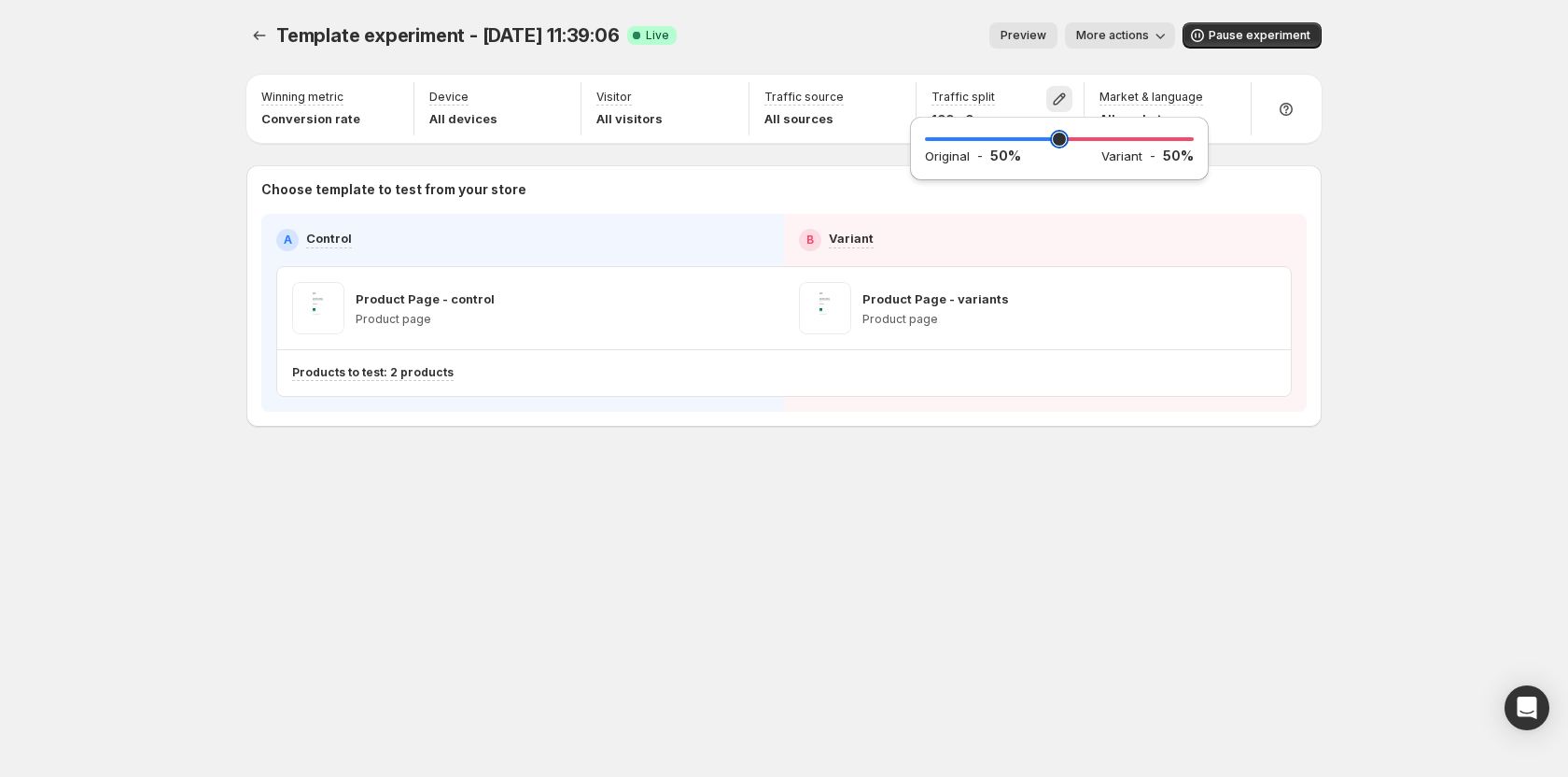
click at [1059, 144] on input "range" at bounding box center [1058, 139] width 269 height 26
click at [1494, 393] on div "Template experiment - Sep 25, 11:39:06. This page is ready Template experiment …" at bounding box center [784, 388] width 1568 height 777
click at [1033, 31] on span "Preview" at bounding box center [1023, 35] width 46 height 15
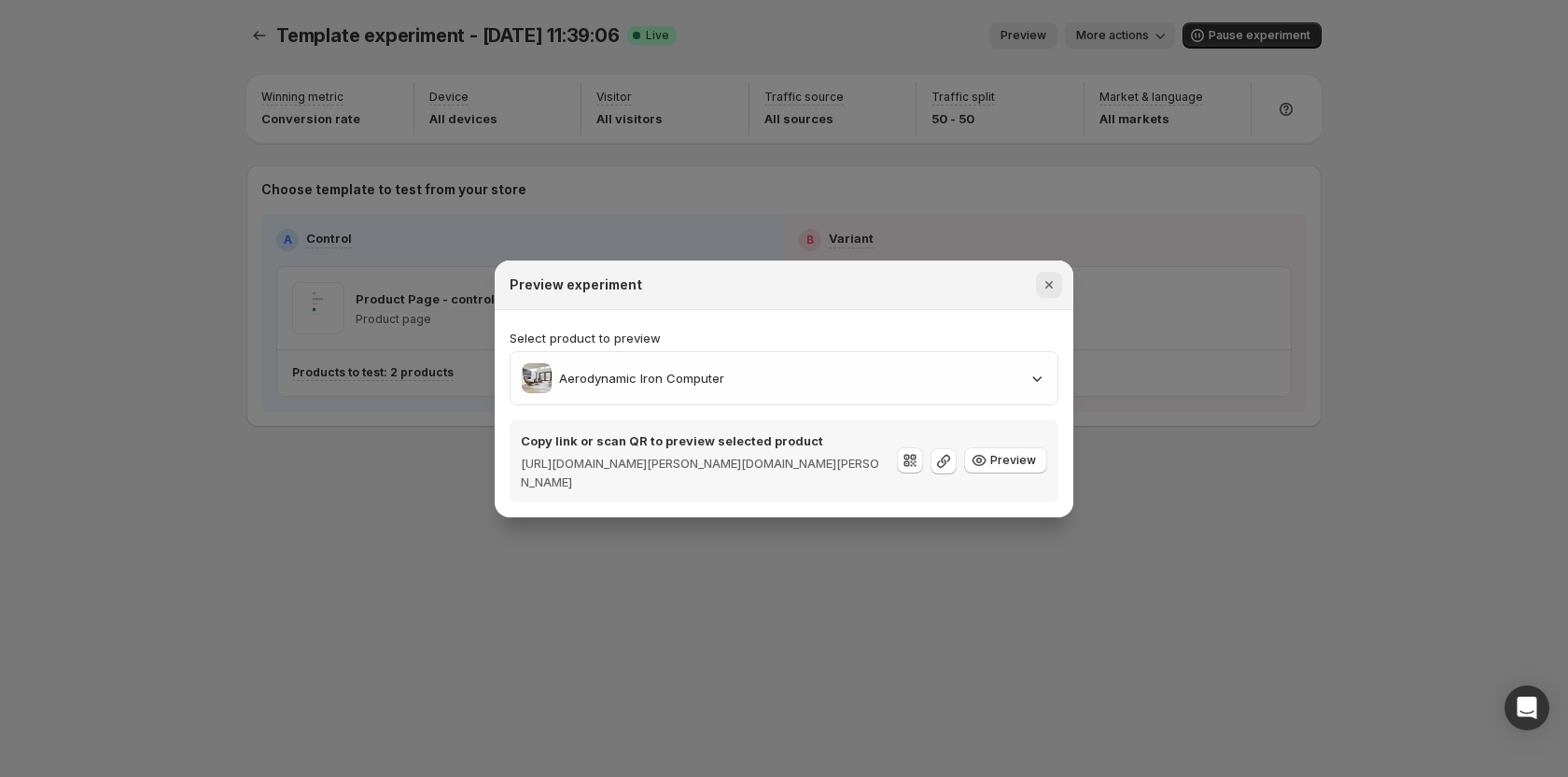
click at [1058, 280] on button "Close" at bounding box center [1049, 285] width 26 height 26
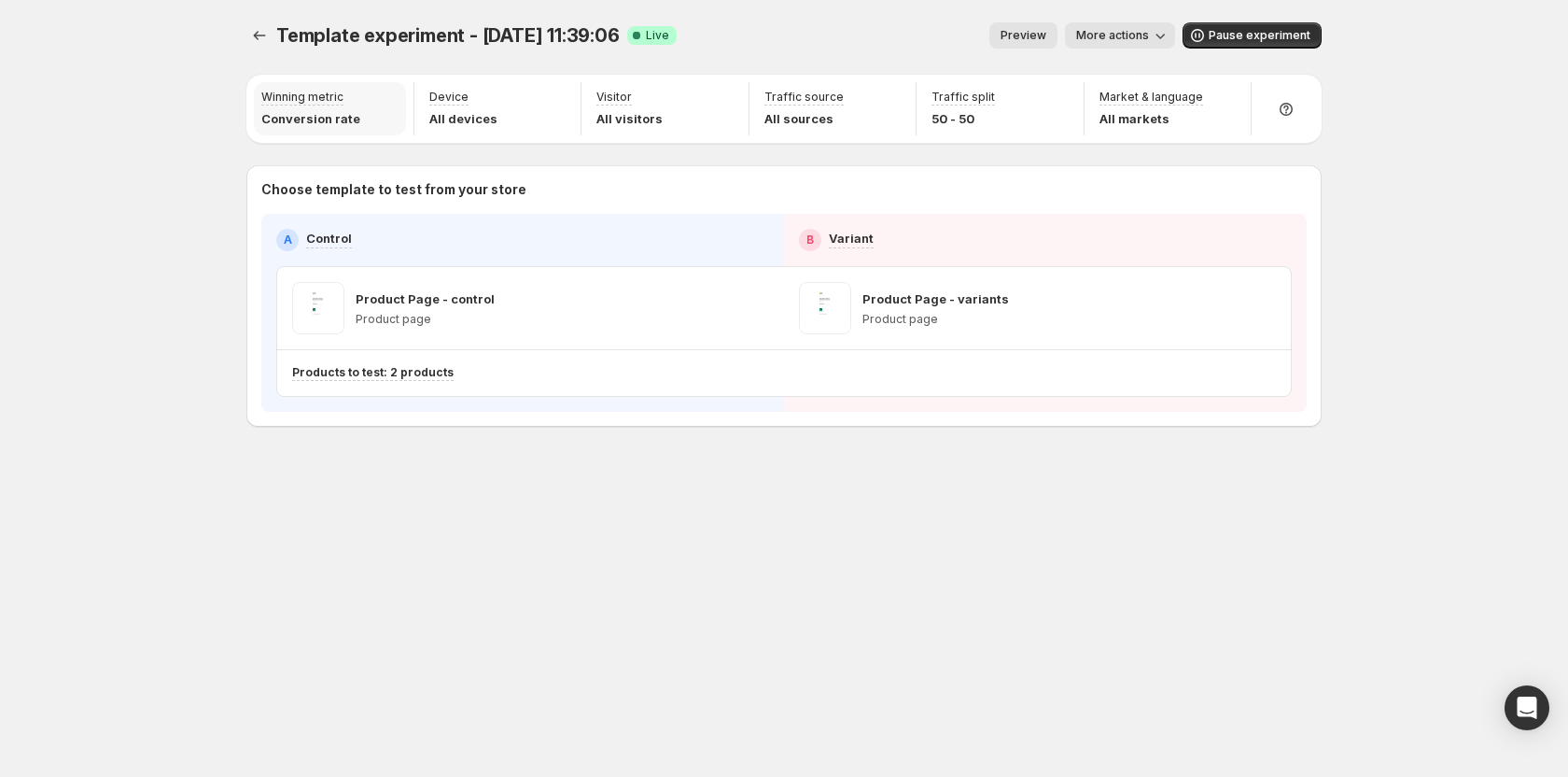
click at [374, 111] on div "Winning metric Conversion rate" at bounding box center [330, 108] width 152 height 53
click at [487, 113] on div "Device target Show page only to visitors using a specific device." at bounding box center [461, 156] width 194 height 101
click at [1294, 120] on div at bounding box center [1285, 108] width 53 height 53
click at [1312, 169] on span "Setup guide" at bounding box center [1299, 161] width 110 height 19
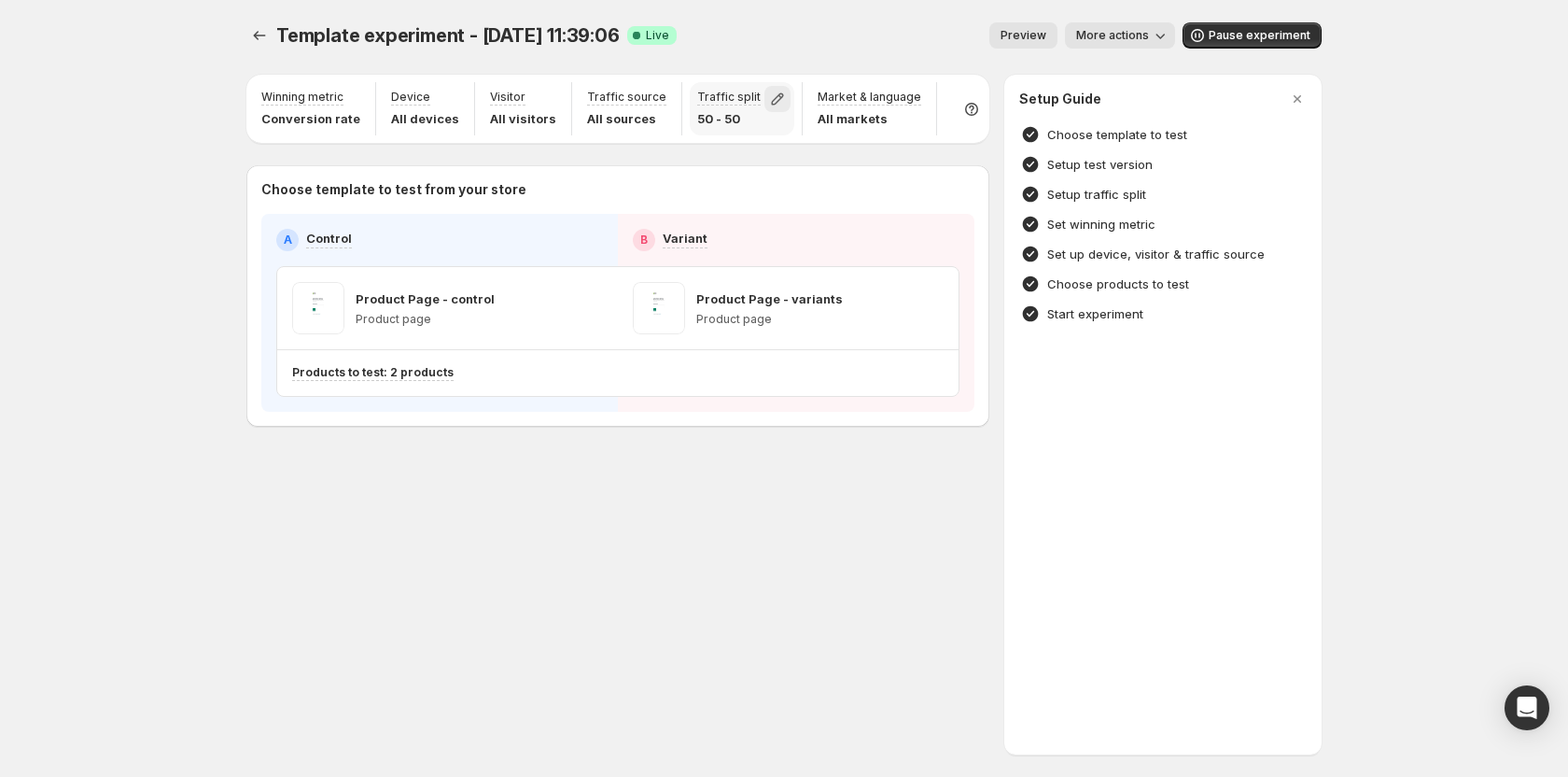
click at [769, 95] on icon "button" at bounding box center [778, 99] width 19 height 19
click at [1113, 228] on h4 "Set winning metric" at bounding box center [1101, 224] width 108 height 19
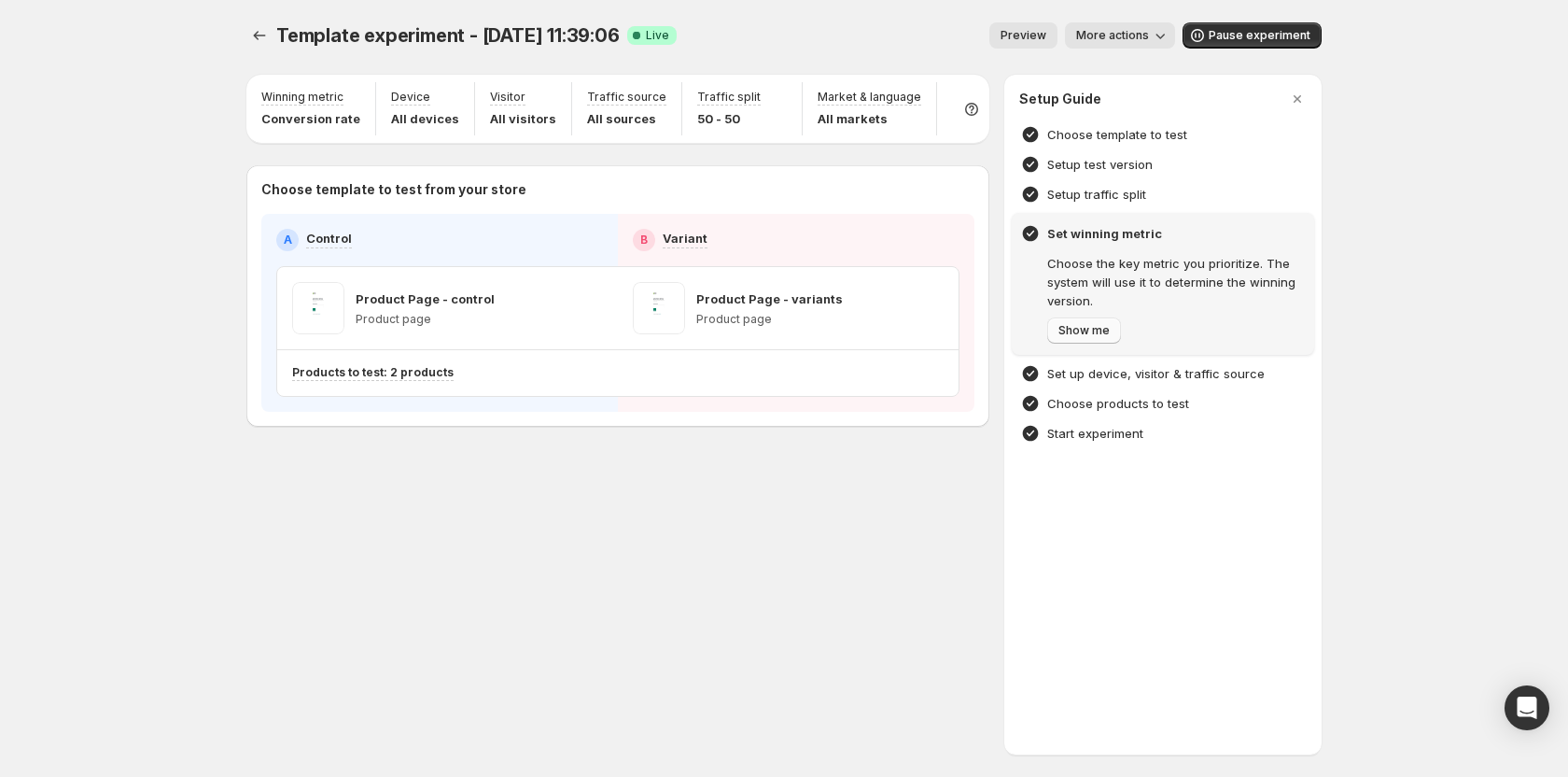
click at [1088, 331] on span "Show me" at bounding box center [1083, 330] width 51 height 15
click at [1077, 330] on span "Next" at bounding box center [1071, 330] width 26 height 15
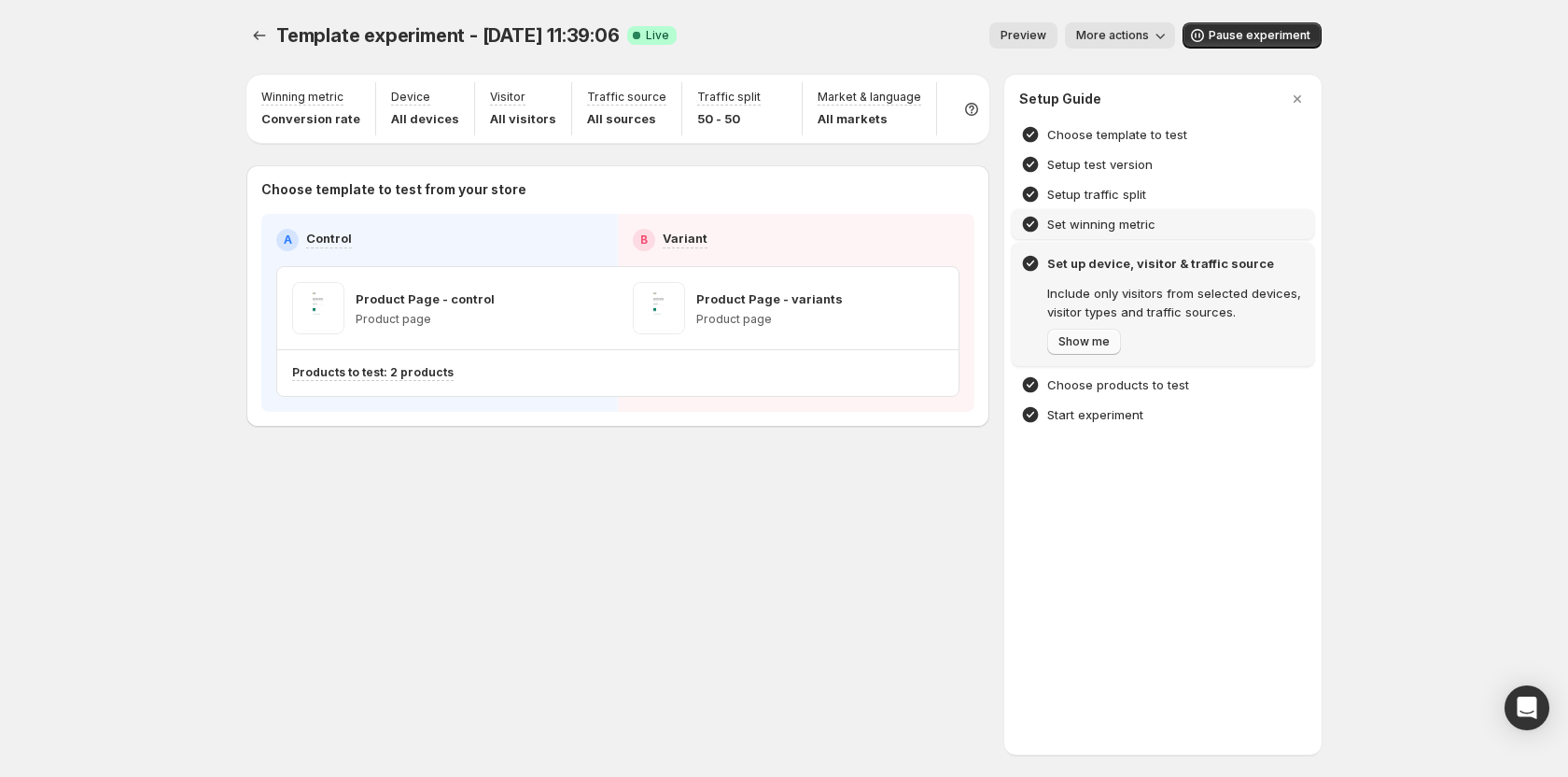
click at [1090, 342] on span "Show me" at bounding box center [1083, 341] width 51 height 15
click at [957, 34] on div at bounding box center [784, 388] width 1568 height 777
click at [254, 30] on icon "Experiments" at bounding box center [259, 35] width 19 height 19
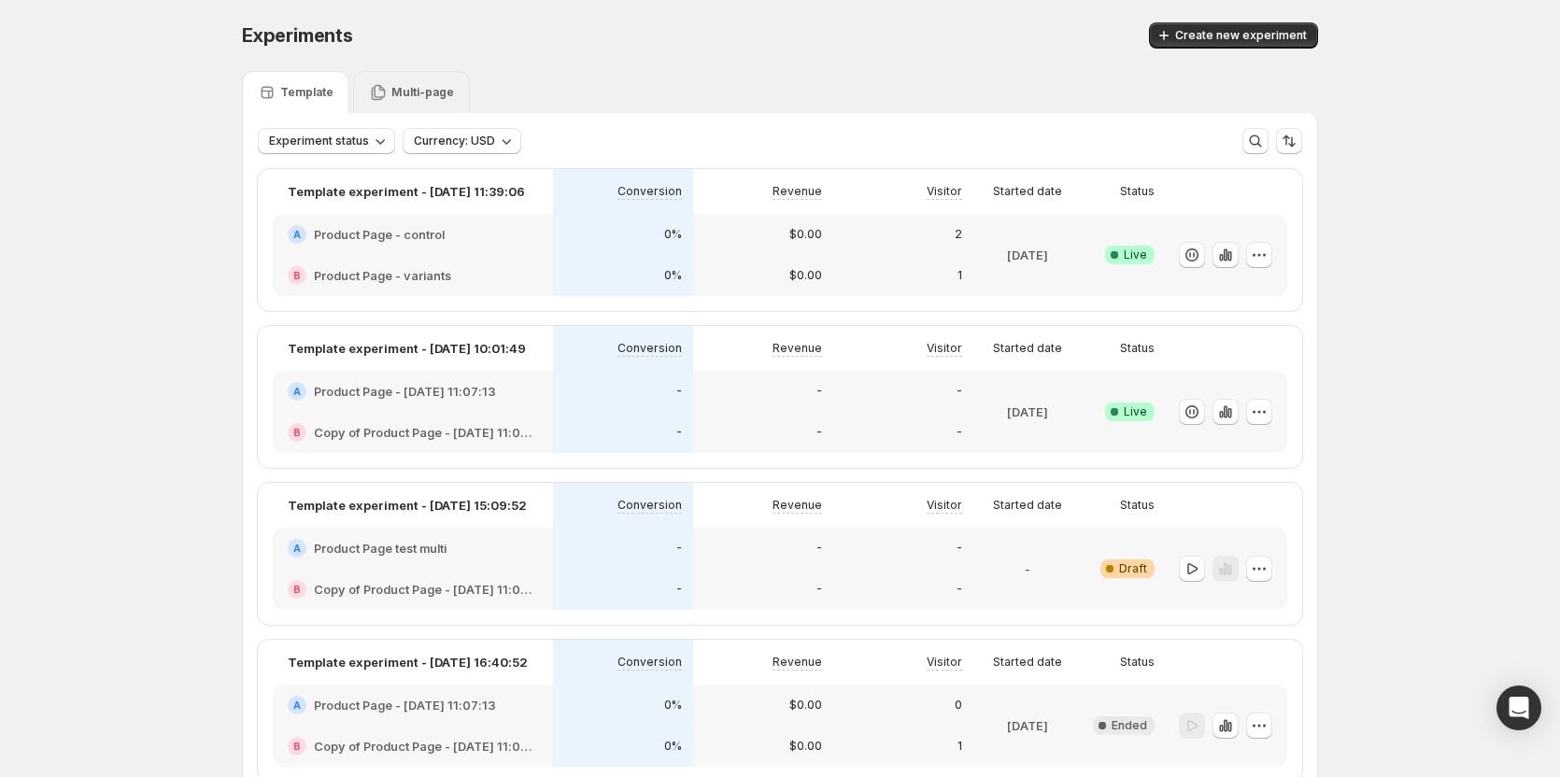
click at [415, 88] on p "Multi-page" at bounding box center [422, 92] width 63 height 15
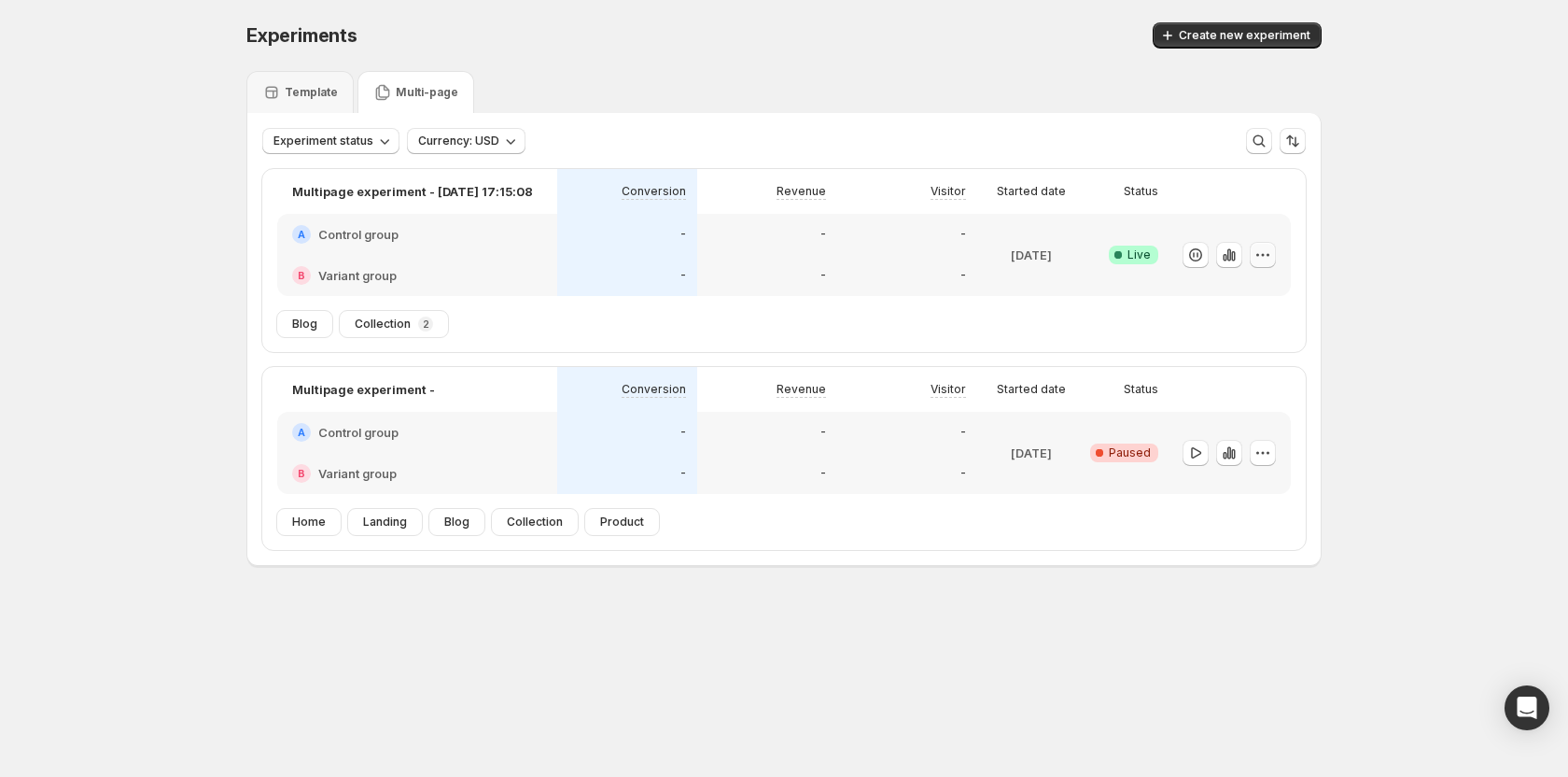
click at [1262, 249] on icon "button" at bounding box center [1262, 255] width 19 height 19
click at [1208, 286] on span "Edit" at bounding box center [1279, 293] width 195 height 19
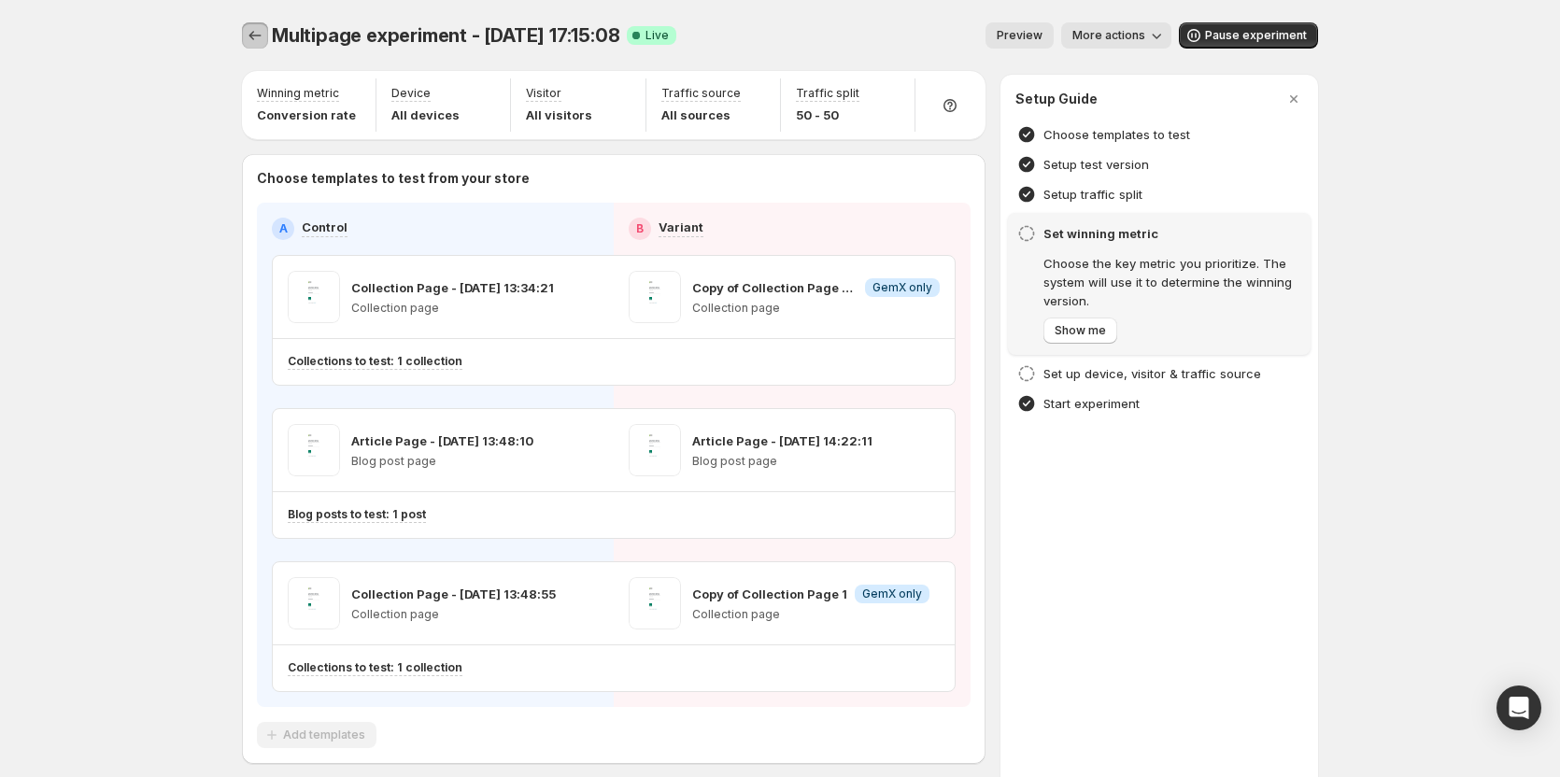
click at [264, 37] on icon "Experiments" at bounding box center [255, 35] width 19 height 19
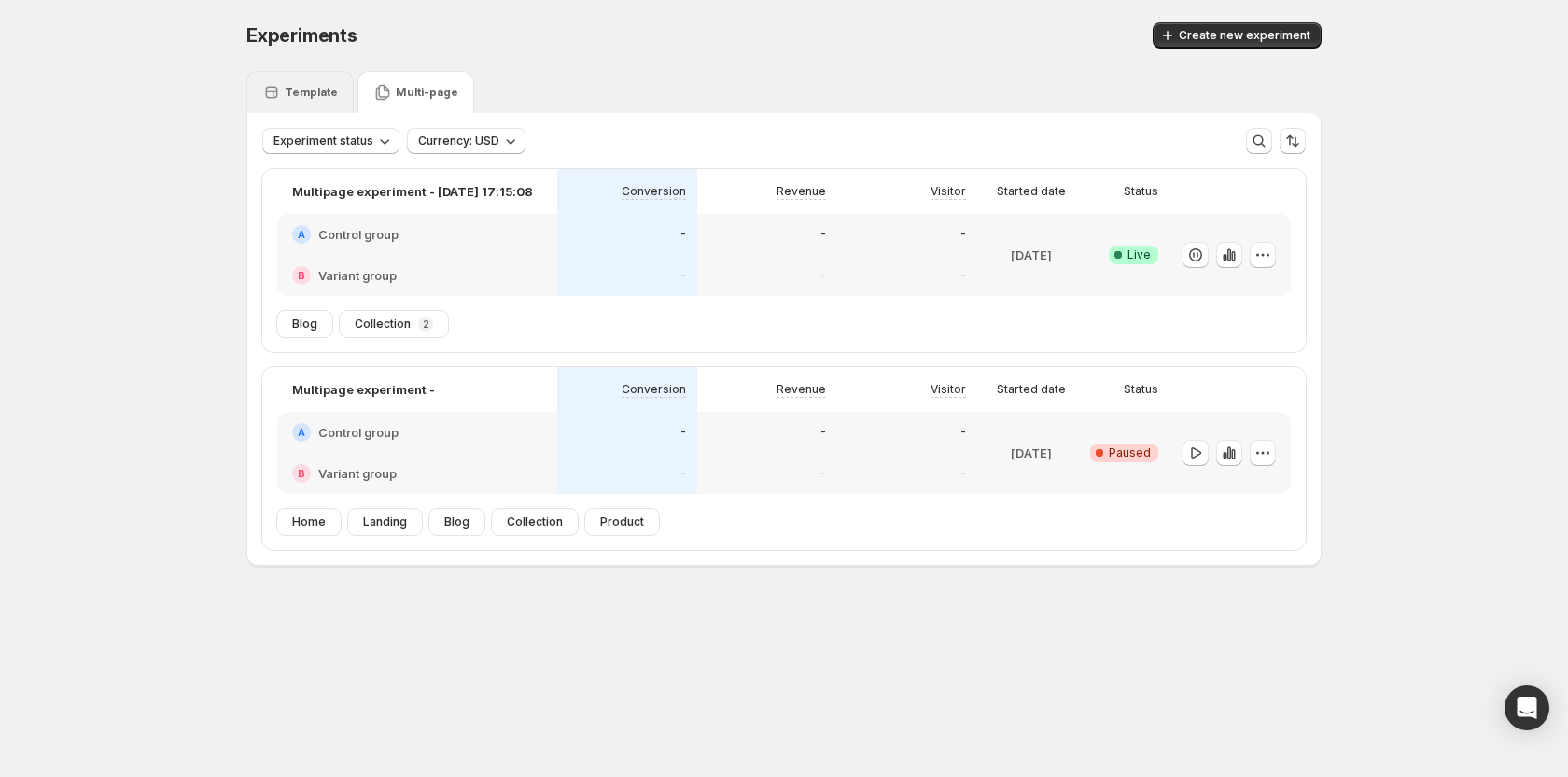
click at [259, 83] on div "Template" at bounding box center [300, 92] width 107 height 42
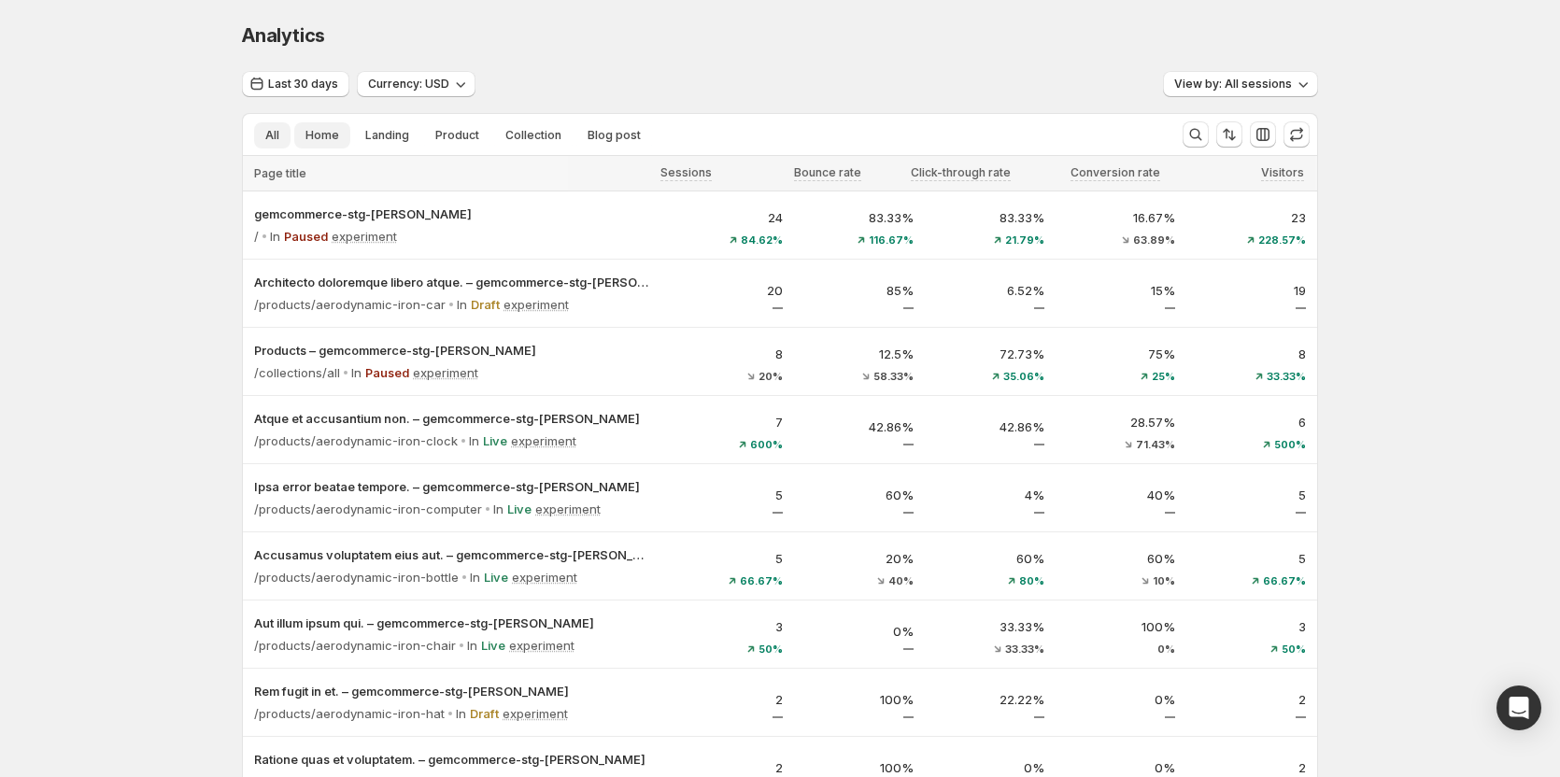
click at [325, 147] on button "Home" at bounding box center [322, 135] width 56 height 26
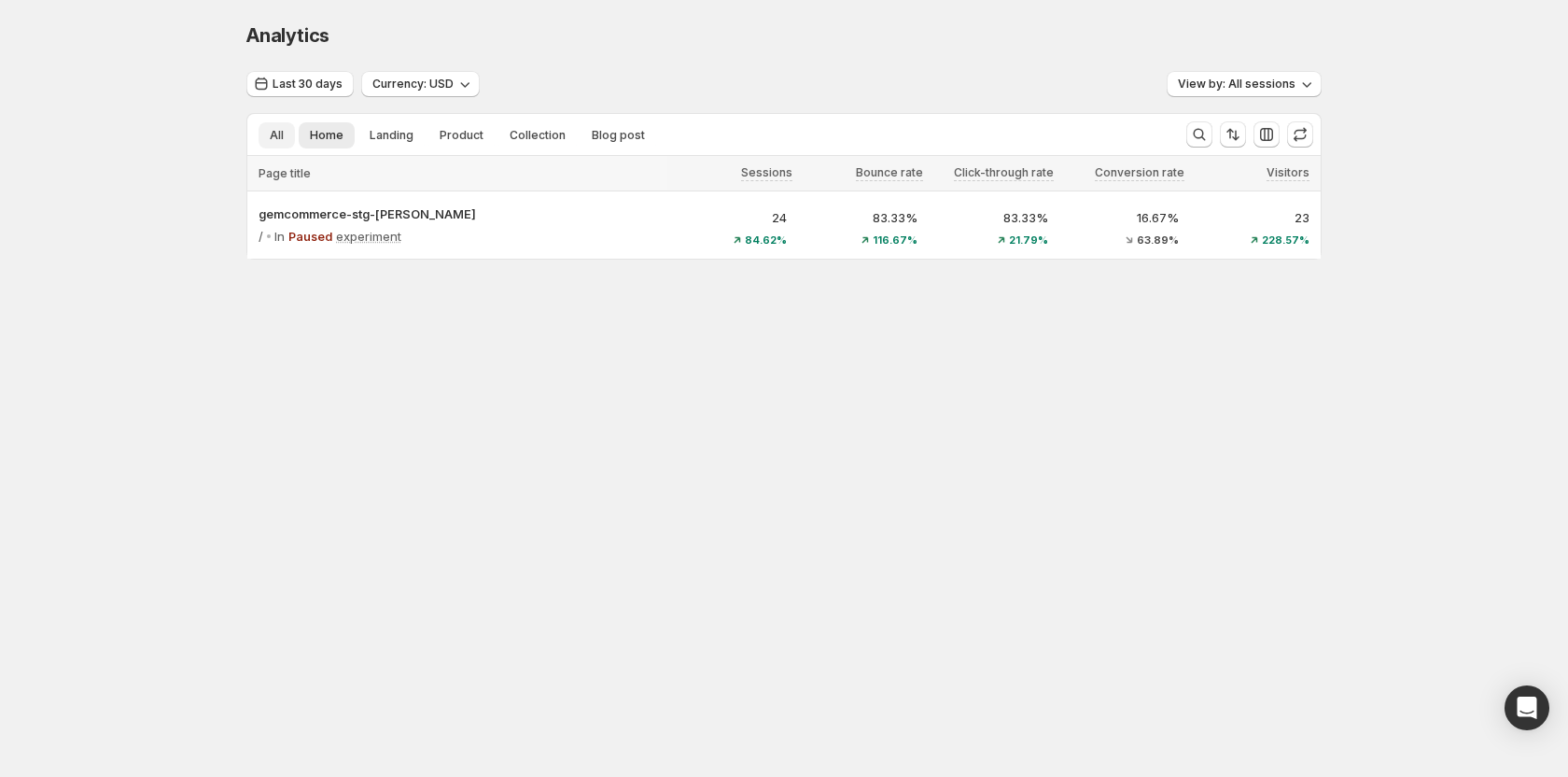
click at [283, 135] on span "All" at bounding box center [277, 135] width 14 height 15
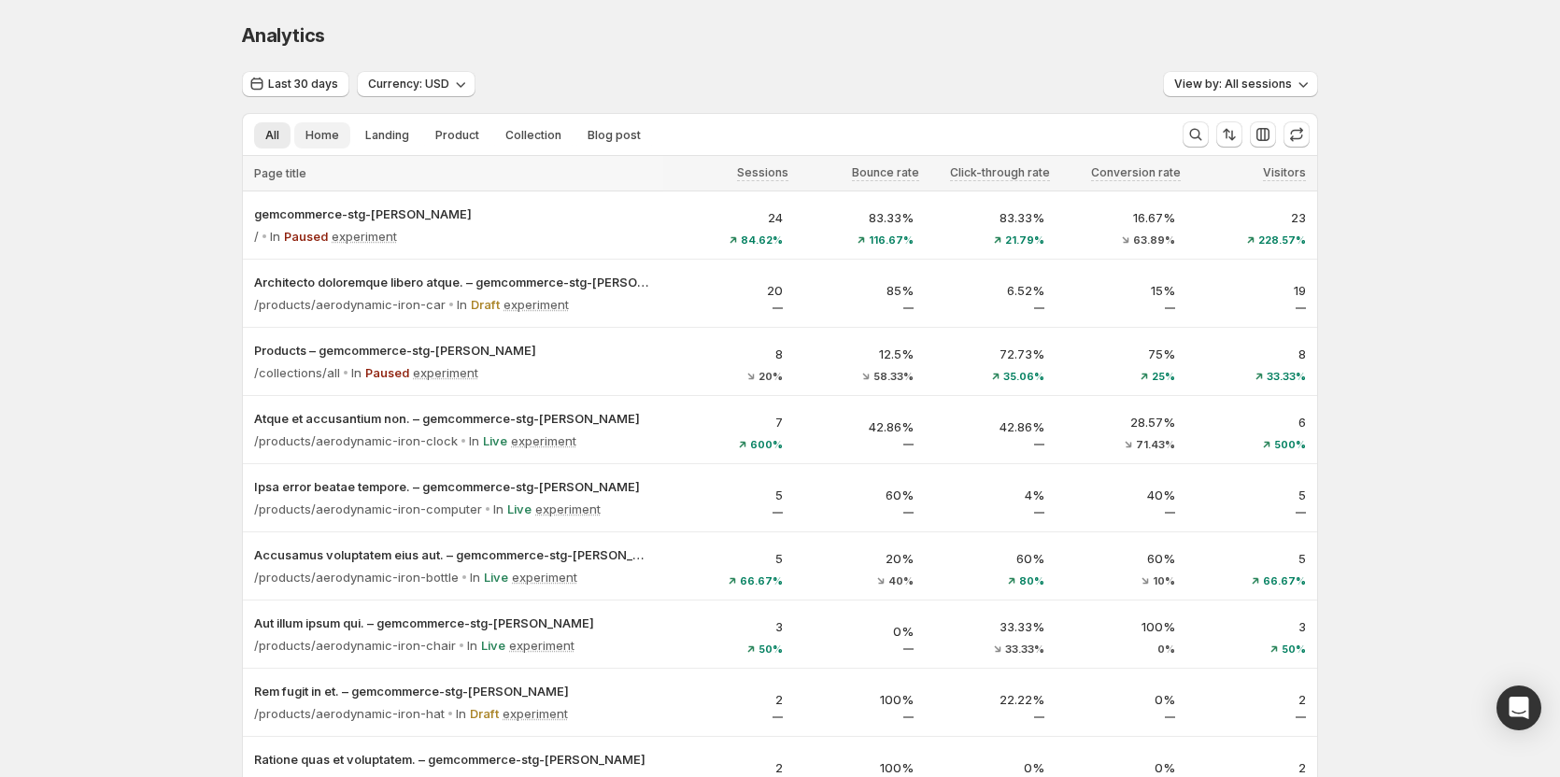
click at [346, 133] on button "Home" at bounding box center [322, 135] width 56 height 26
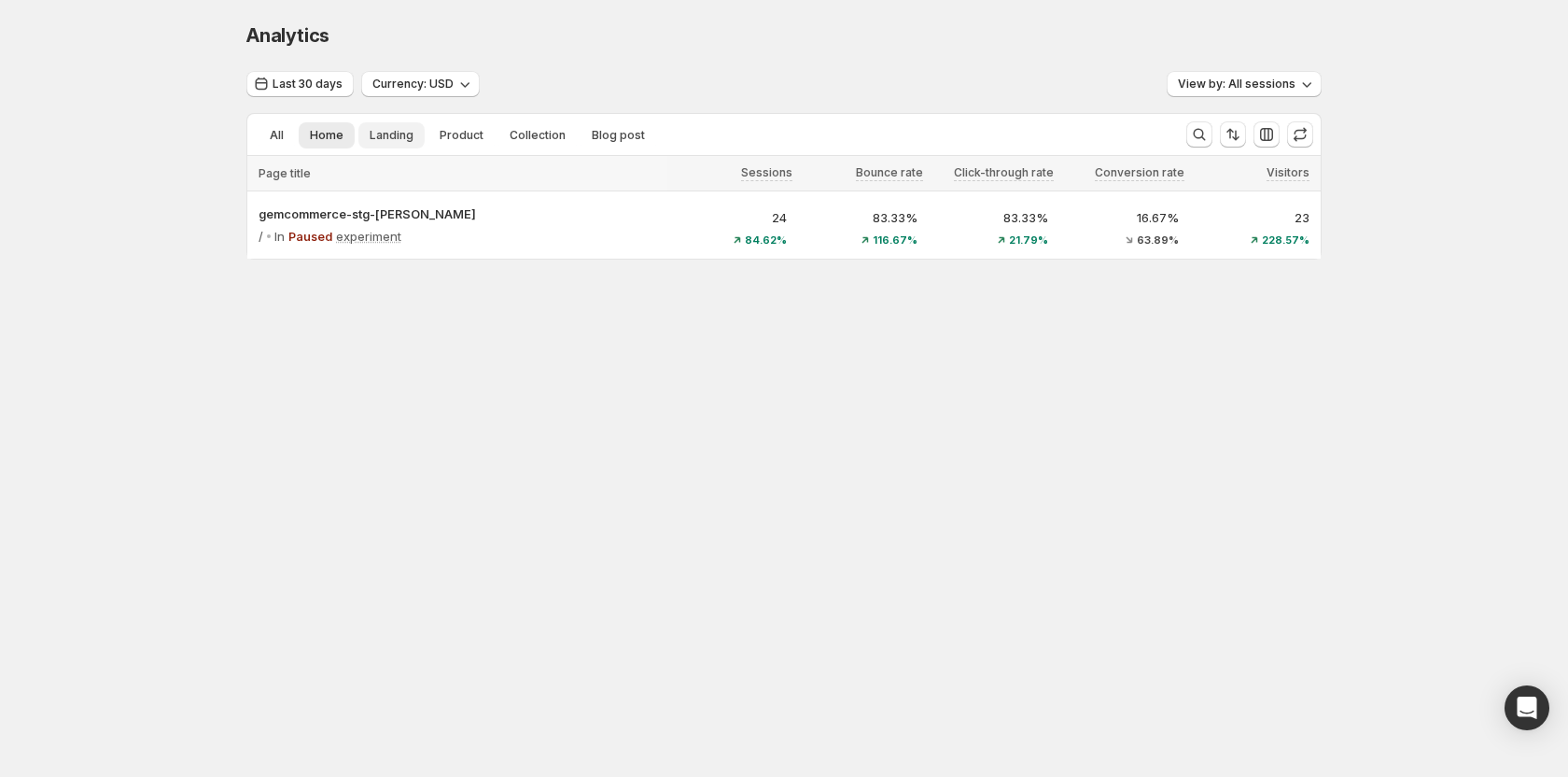
click at [408, 137] on span "Landing" at bounding box center [392, 135] width 44 height 15
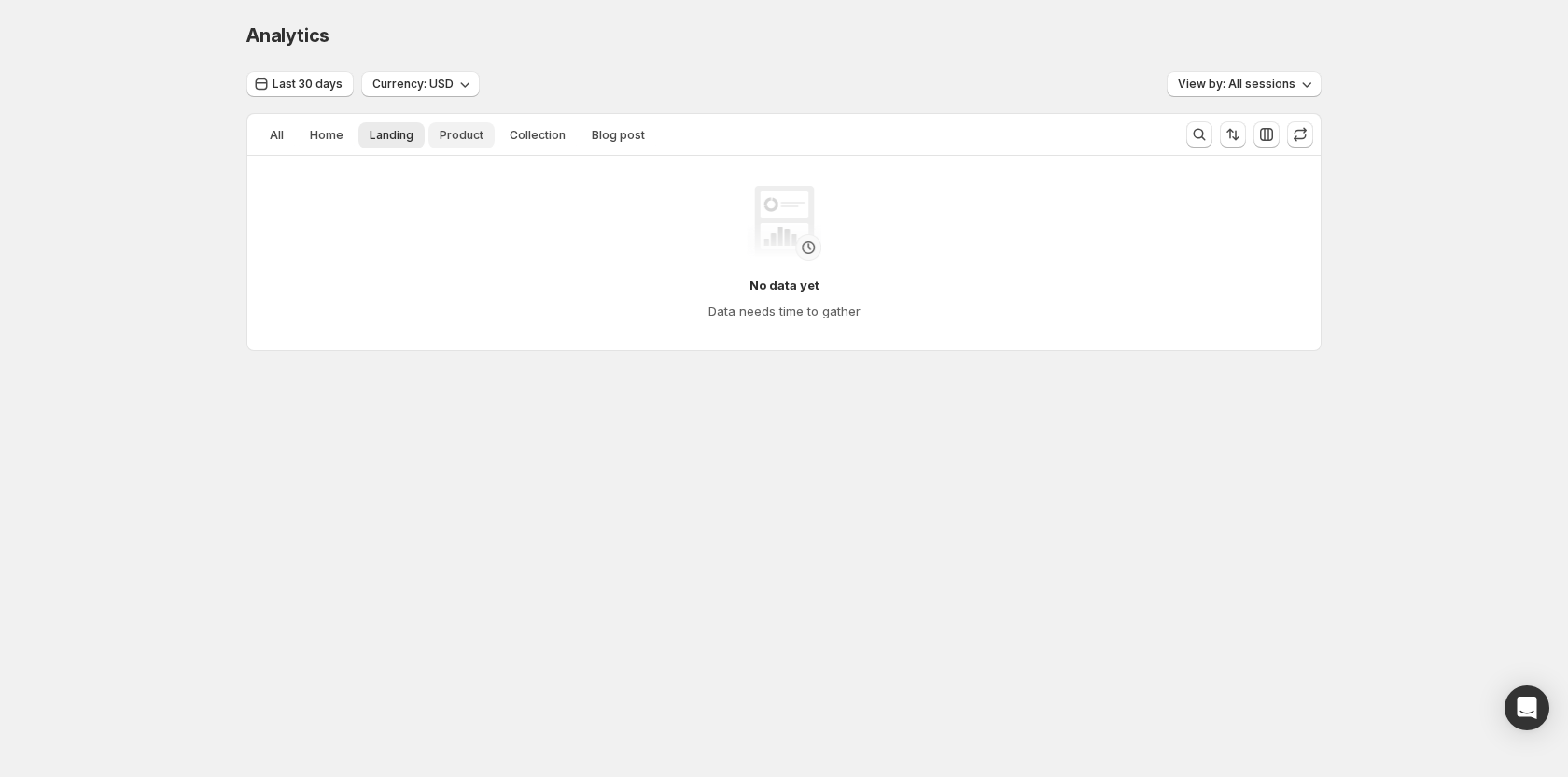
click at [474, 132] on span "Product" at bounding box center [462, 135] width 44 height 15
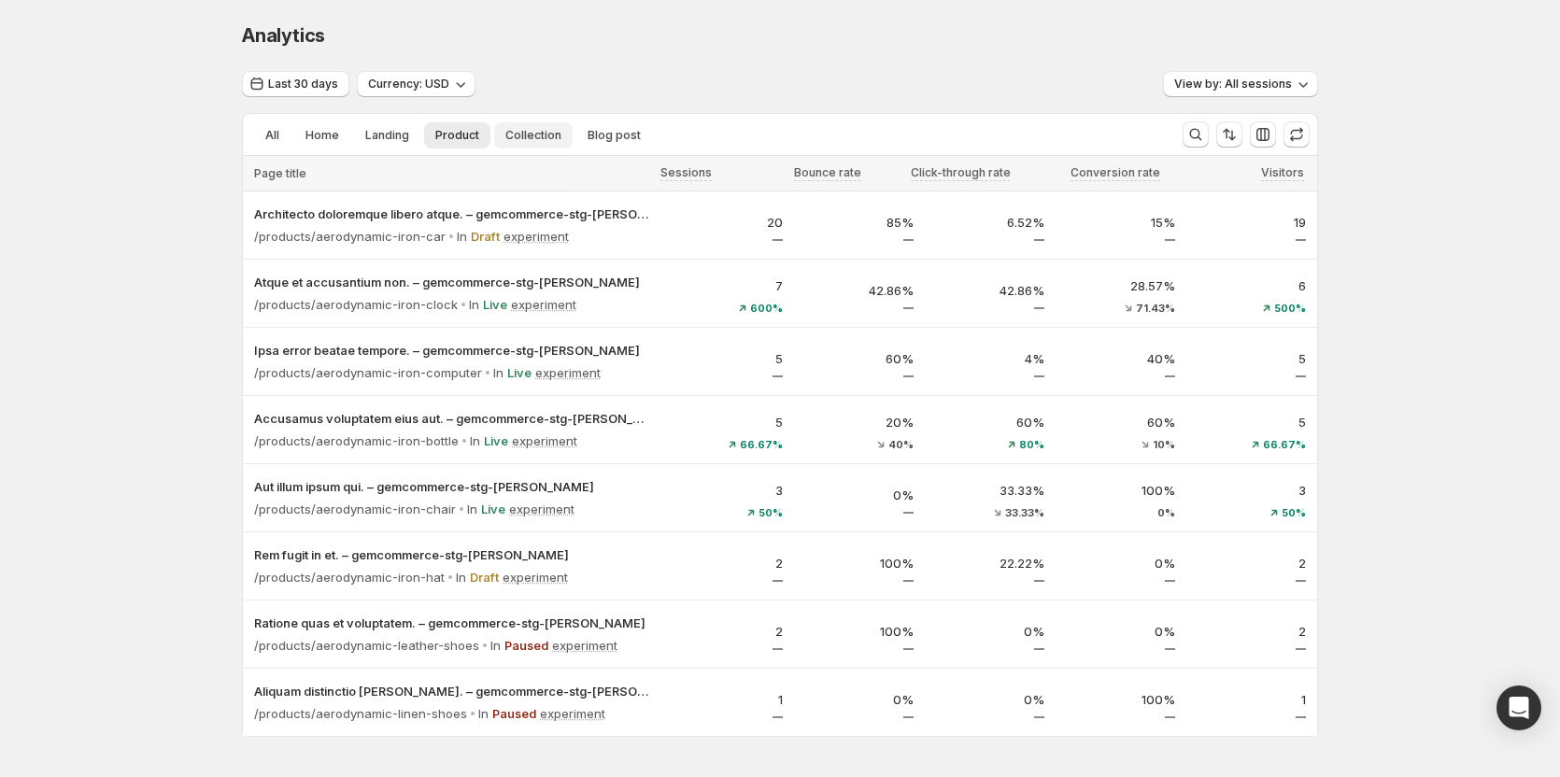
click at [522, 133] on span "Collection" at bounding box center [533, 135] width 56 height 15
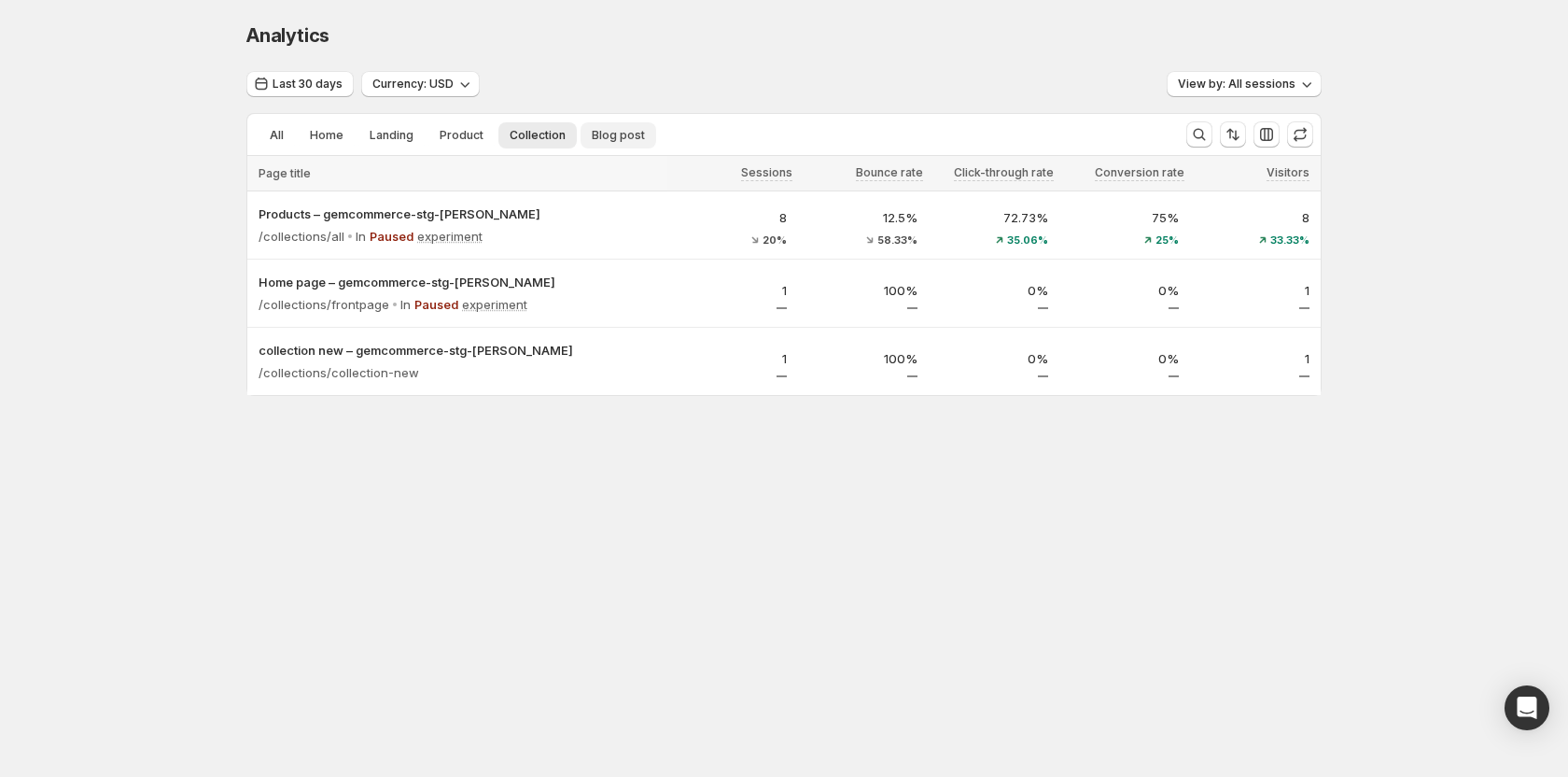
click at [581, 133] on button "Blog post" at bounding box center [619, 135] width 76 height 26
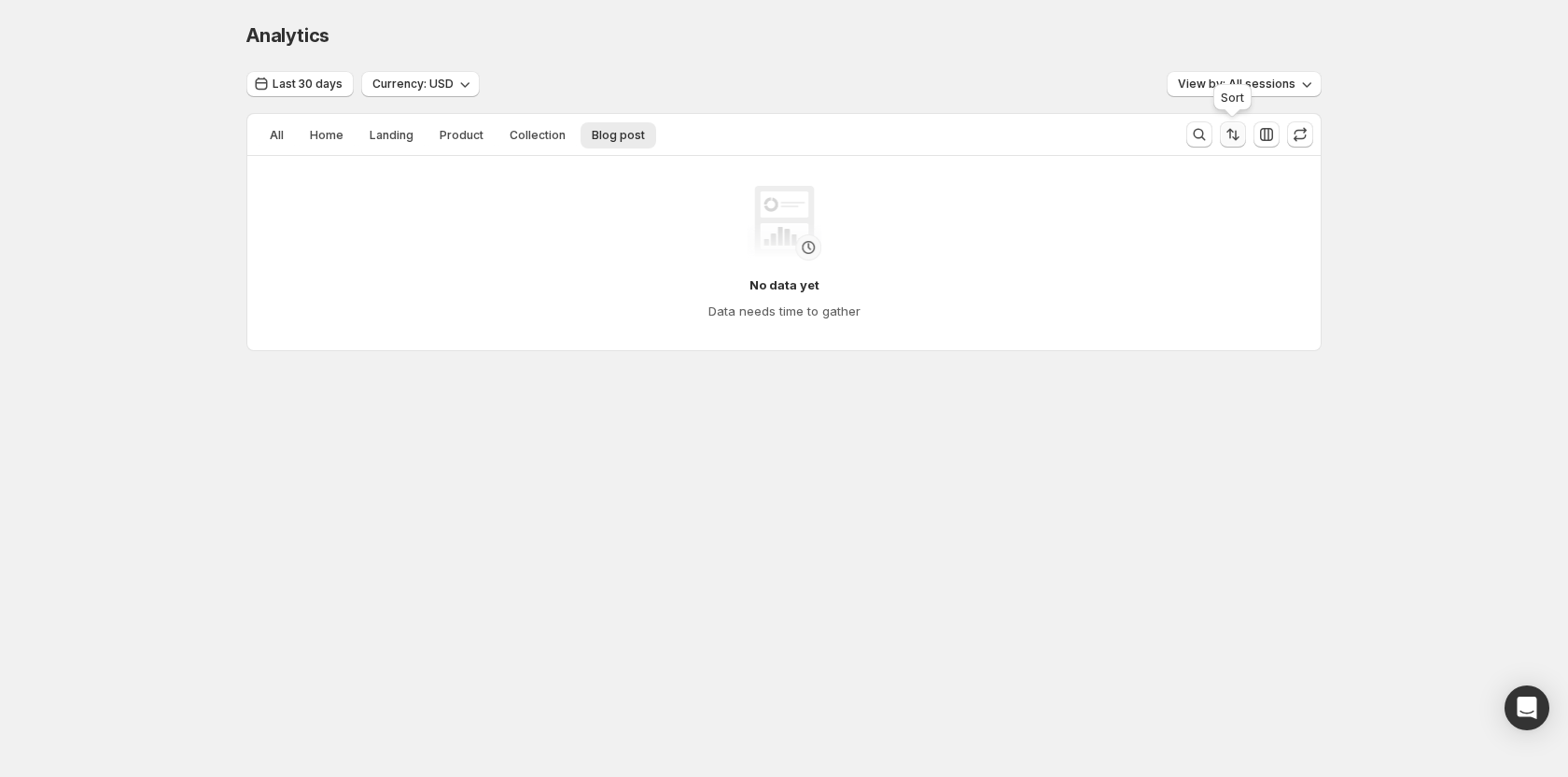
click at [1244, 134] on button "Sort the results" at bounding box center [1233, 134] width 26 height 26
click at [291, 131] on button "All" at bounding box center [277, 135] width 36 height 26
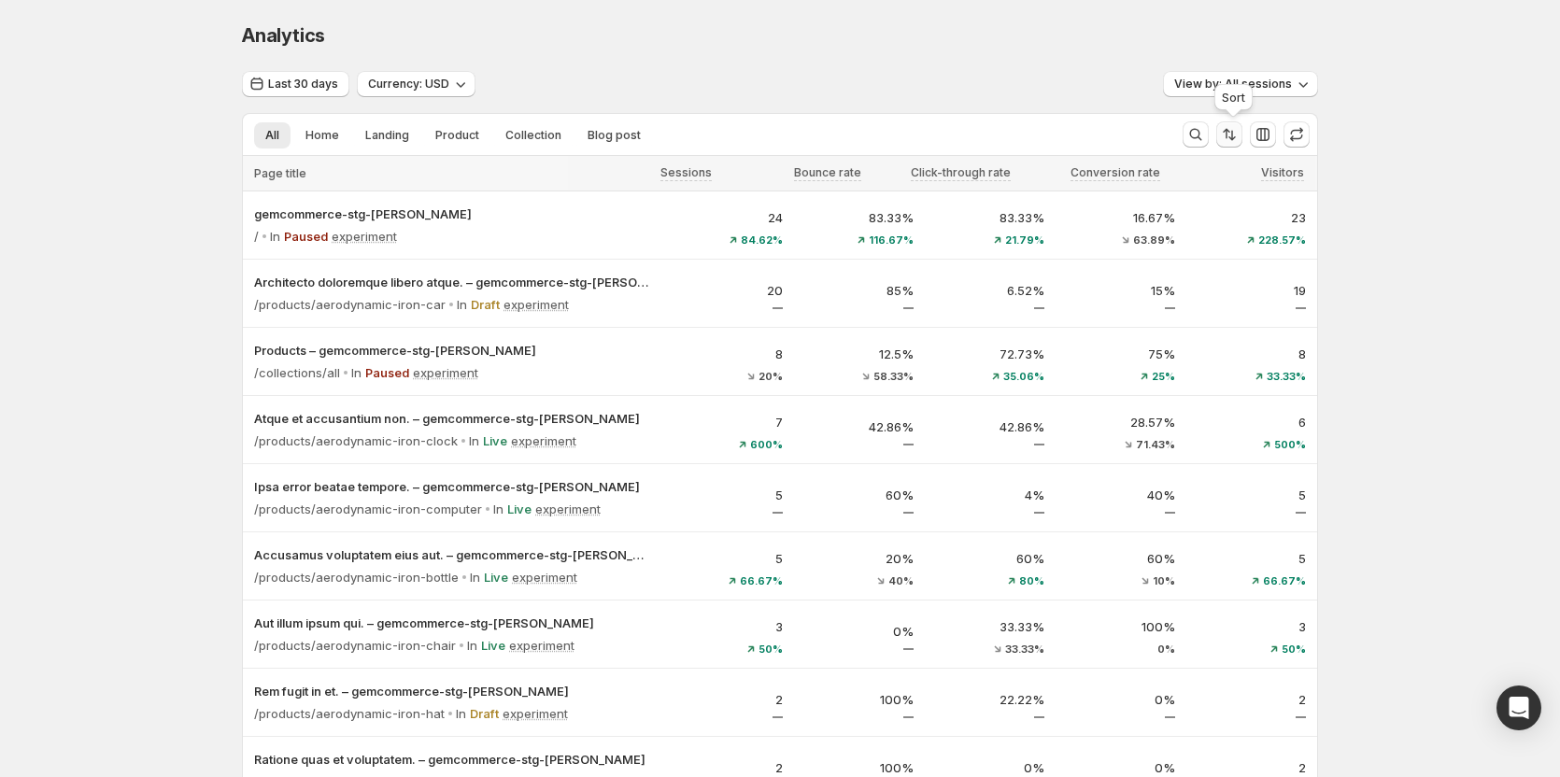
click at [1226, 139] on icon "Sort the results" at bounding box center [1229, 134] width 19 height 19
click at [1152, 192] on span "Page title" at bounding box center [1162, 191] width 54 height 15
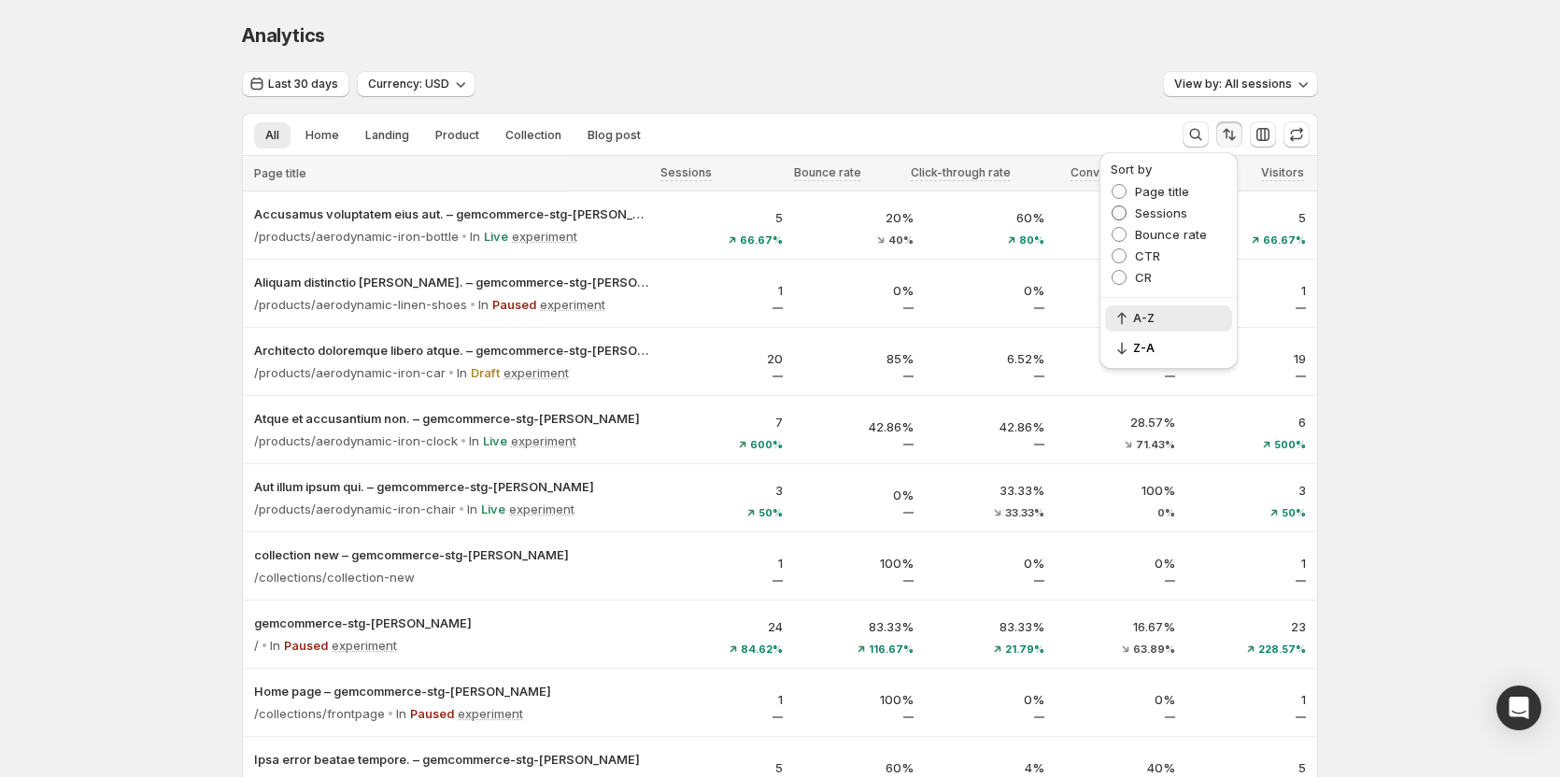
click at [1149, 207] on span "Sessions" at bounding box center [1161, 212] width 52 height 15
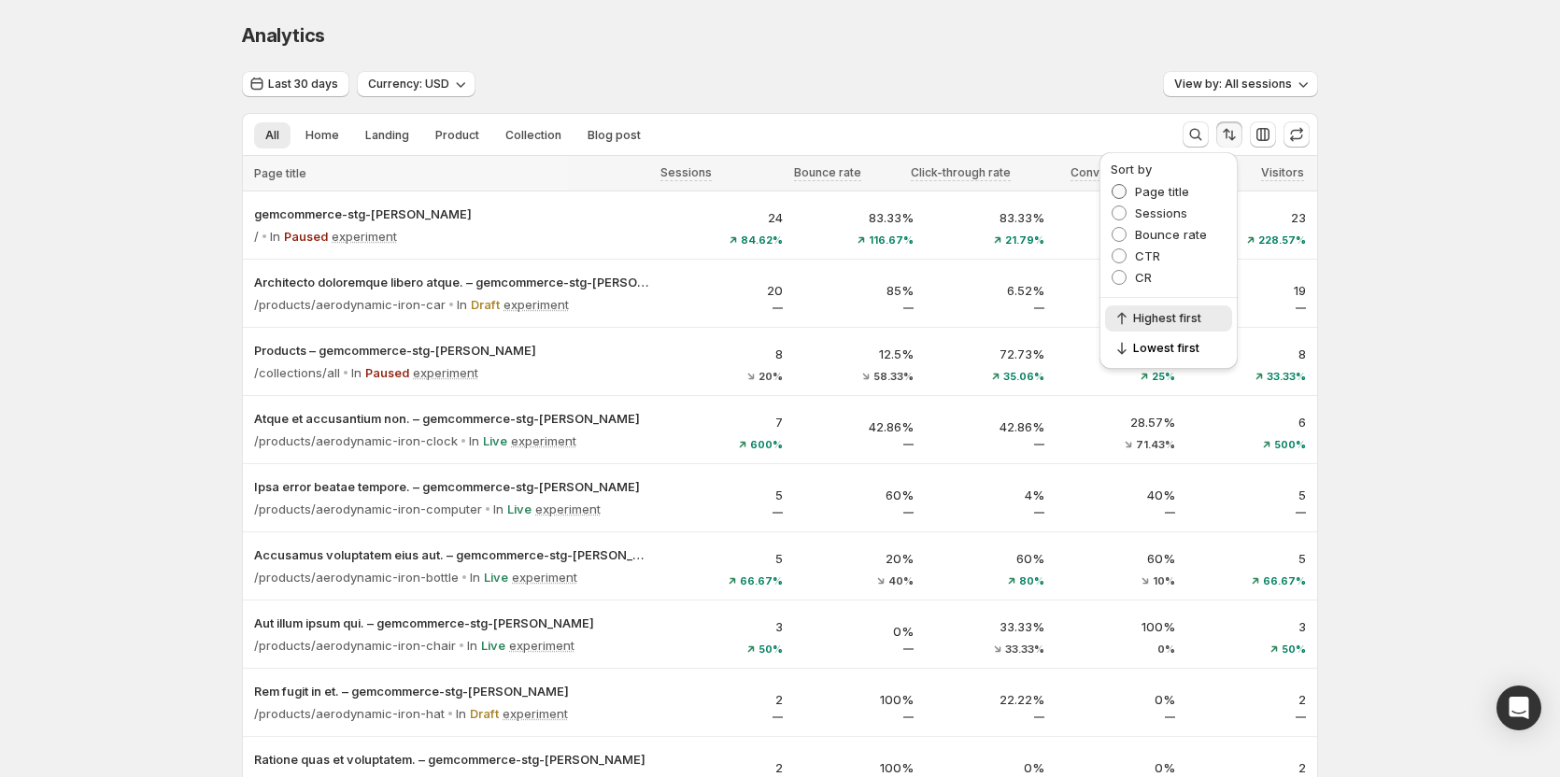
click at [1145, 191] on span "Page title" at bounding box center [1162, 191] width 54 height 15
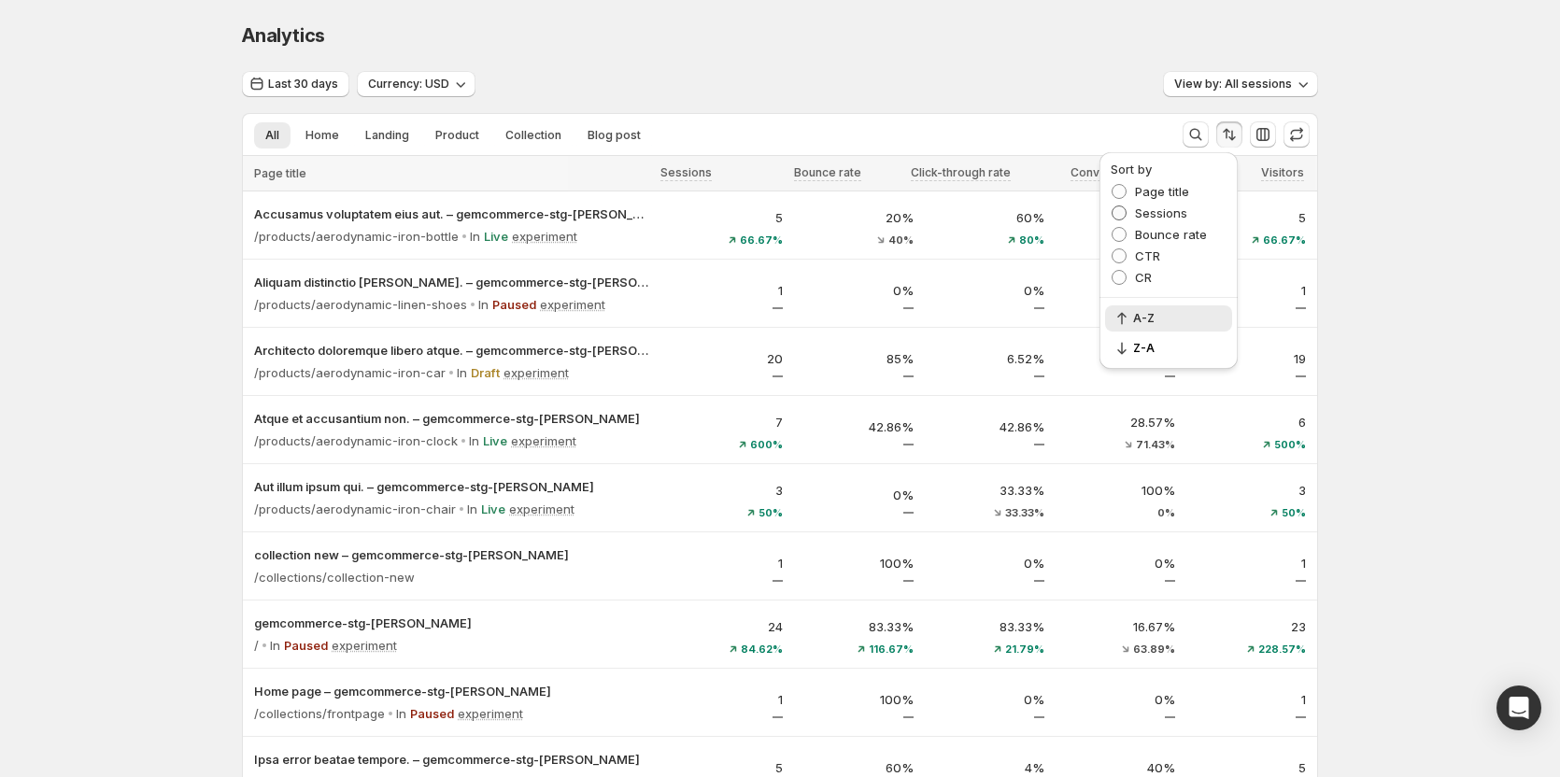
click at [1138, 204] on span "Sessions" at bounding box center [1161, 213] width 52 height 19
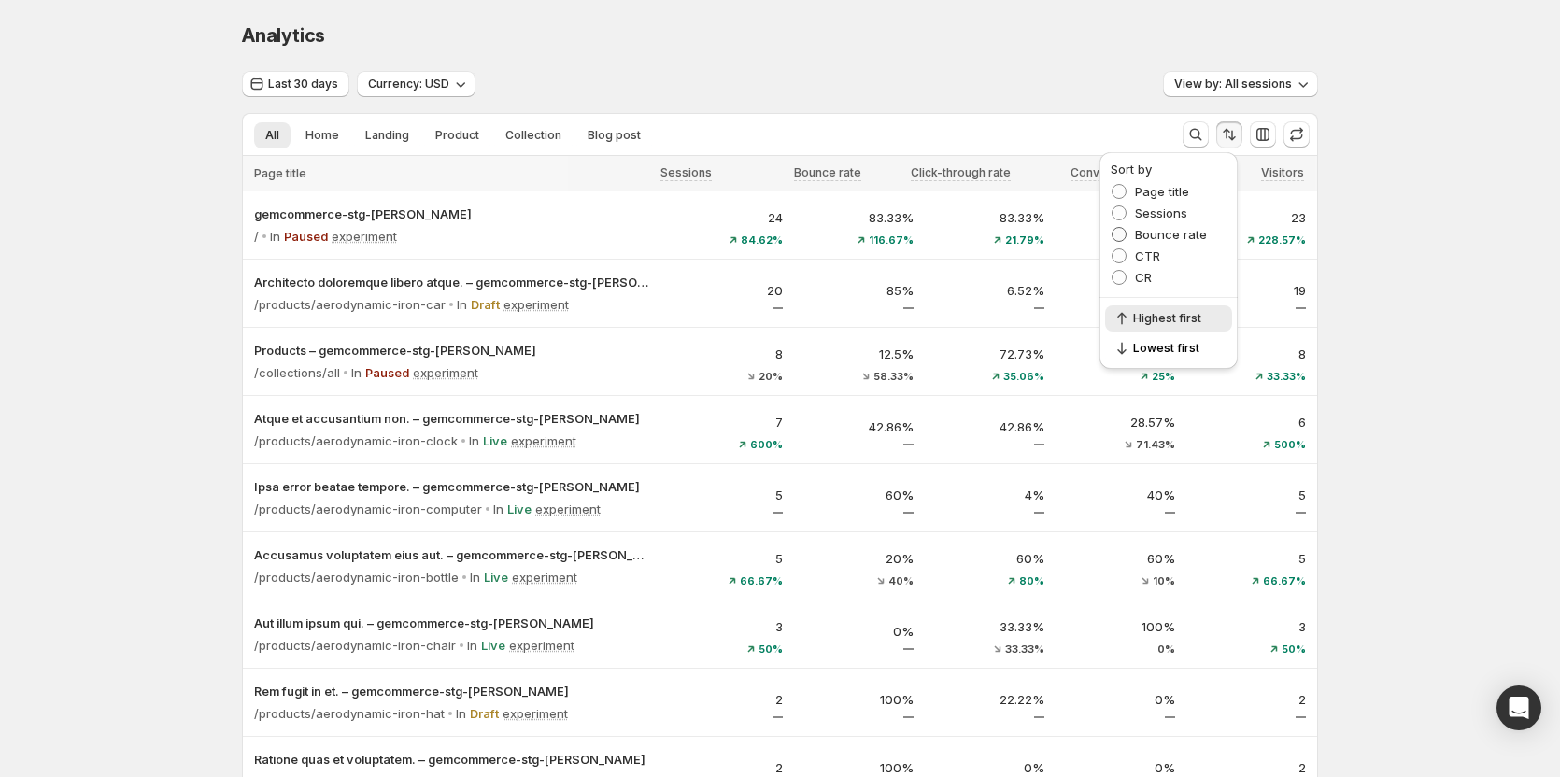
click at [1134, 233] on label "Bounce rate" at bounding box center [1158, 234] width 96 height 19
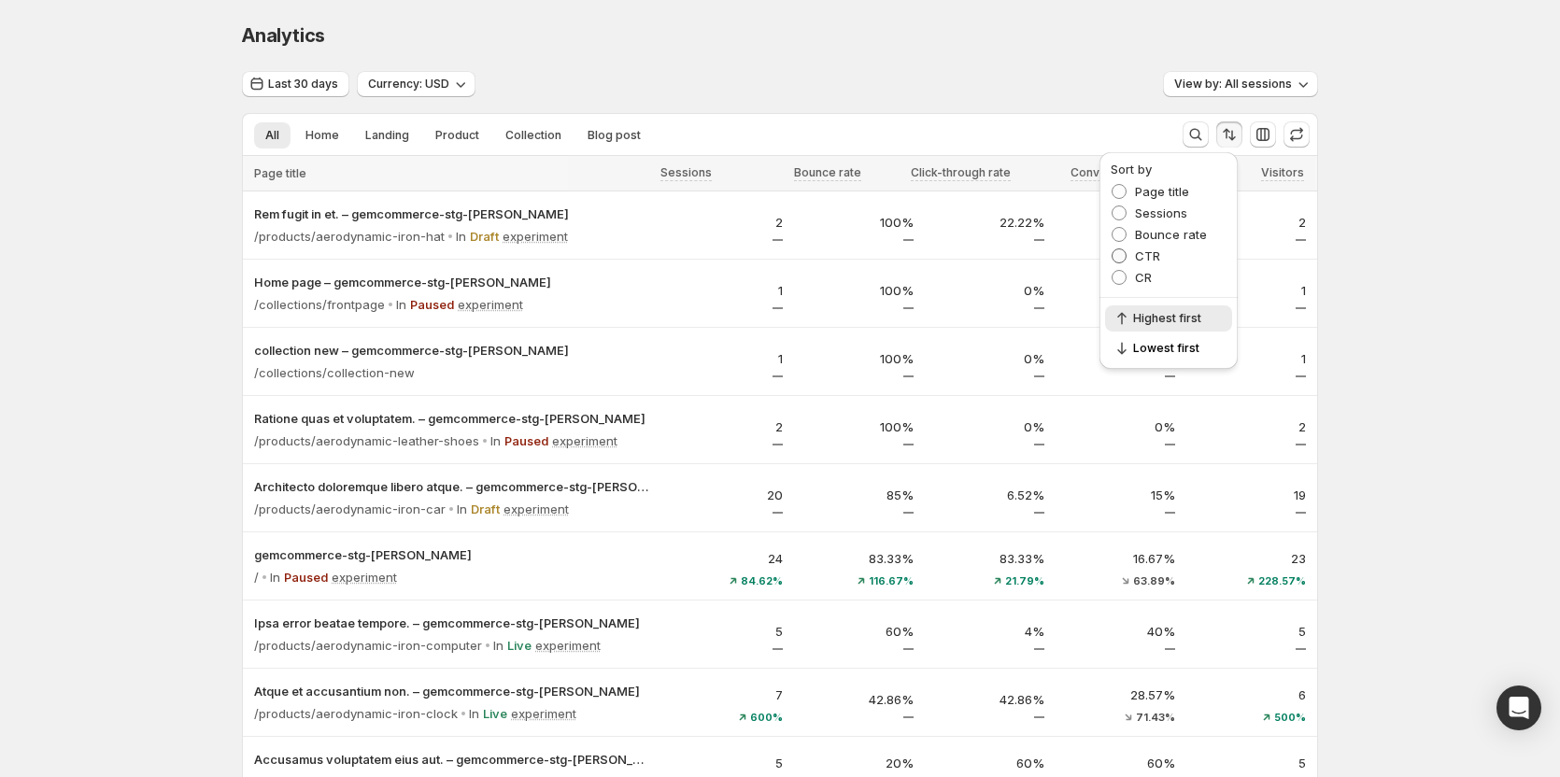
click at [1131, 254] on label "CTR" at bounding box center [1134, 256] width 49 height 19
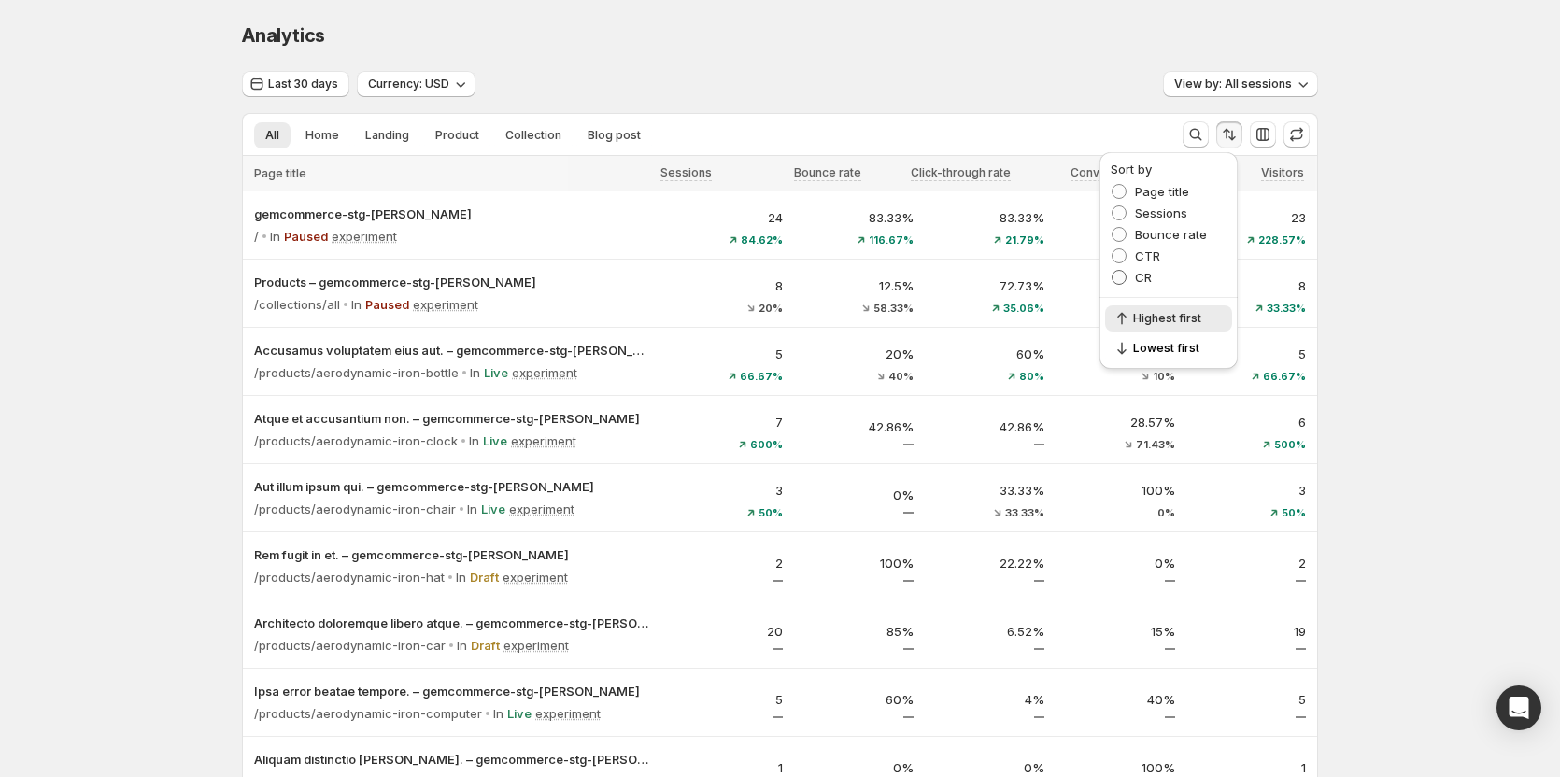
click at [1133, 275] on label "CR" at bounding box center [1130, 277] width 41 height 19
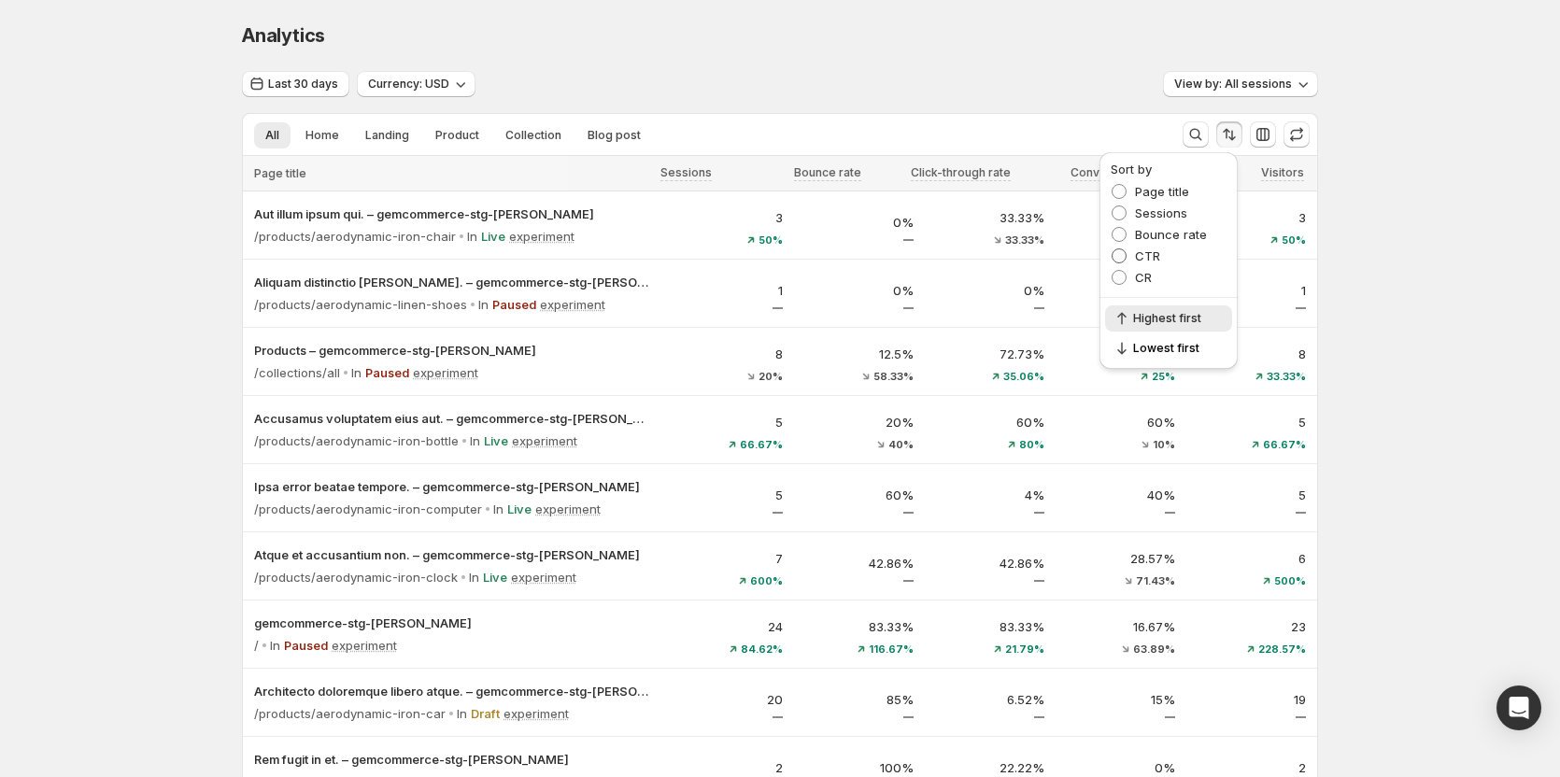
click at [1133, 259] on label "CTR" at bounding box center [1134, 256] width 49 height 19
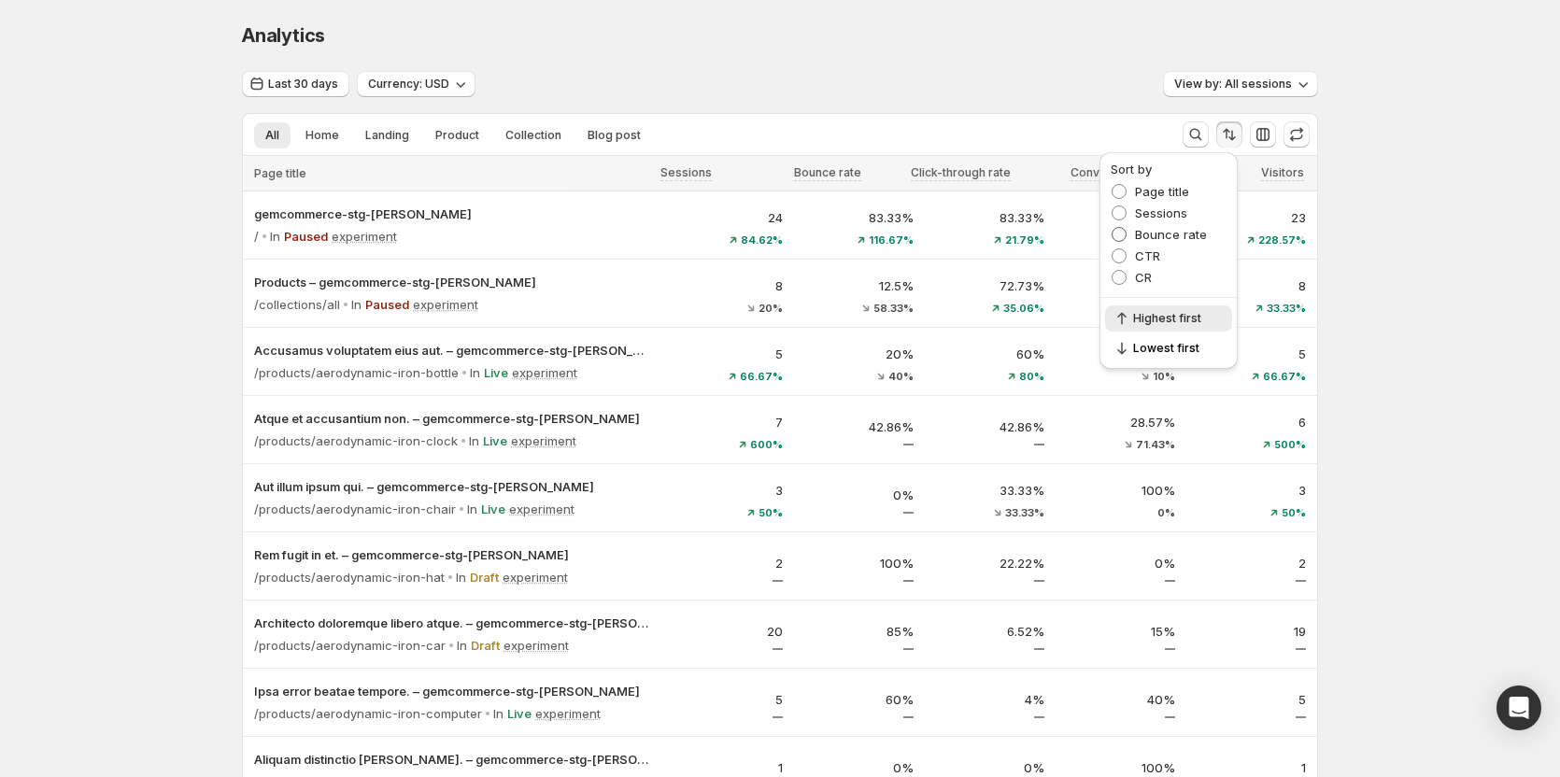
click at [1133, 238] on label "Bounce rate" at bounding box center [1158, 234] width 96 height 19
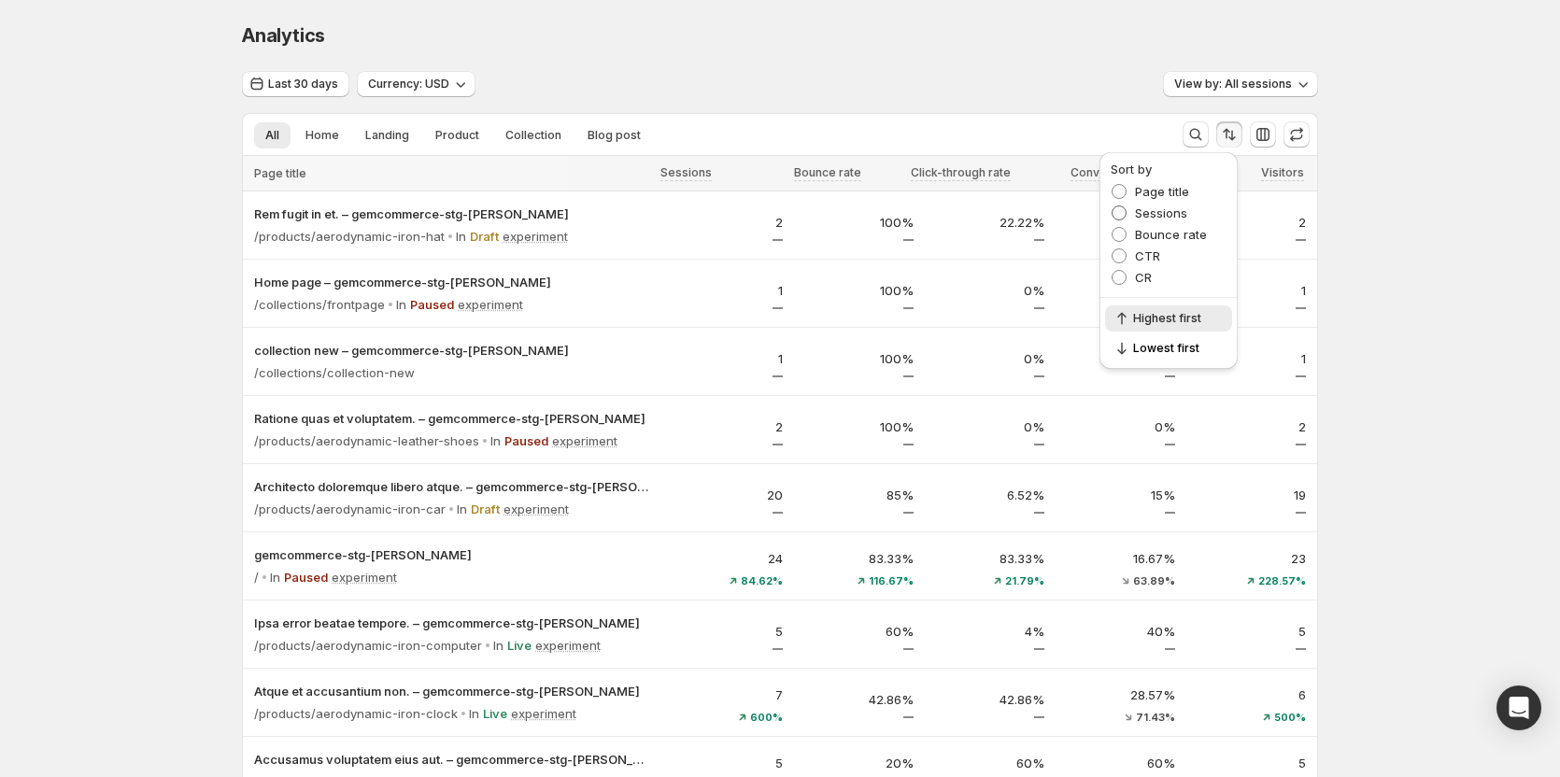
click at [1136, 215] on span "Sessions" at bounding box center [1161, 212] width 52 height 15
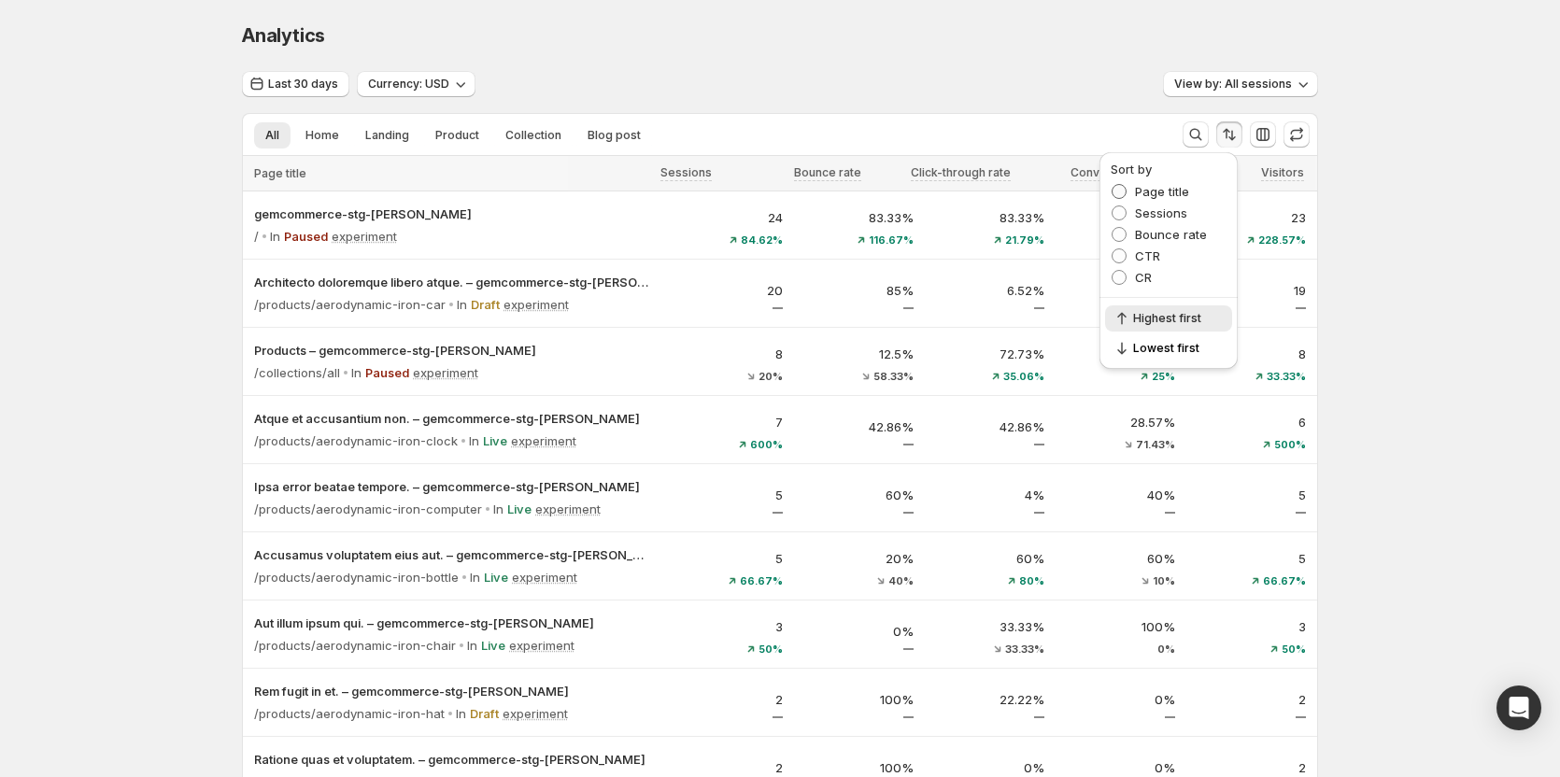
click at [1141, 185] on span "Page title" at bounding box center [1162, 191] width 54 height 15
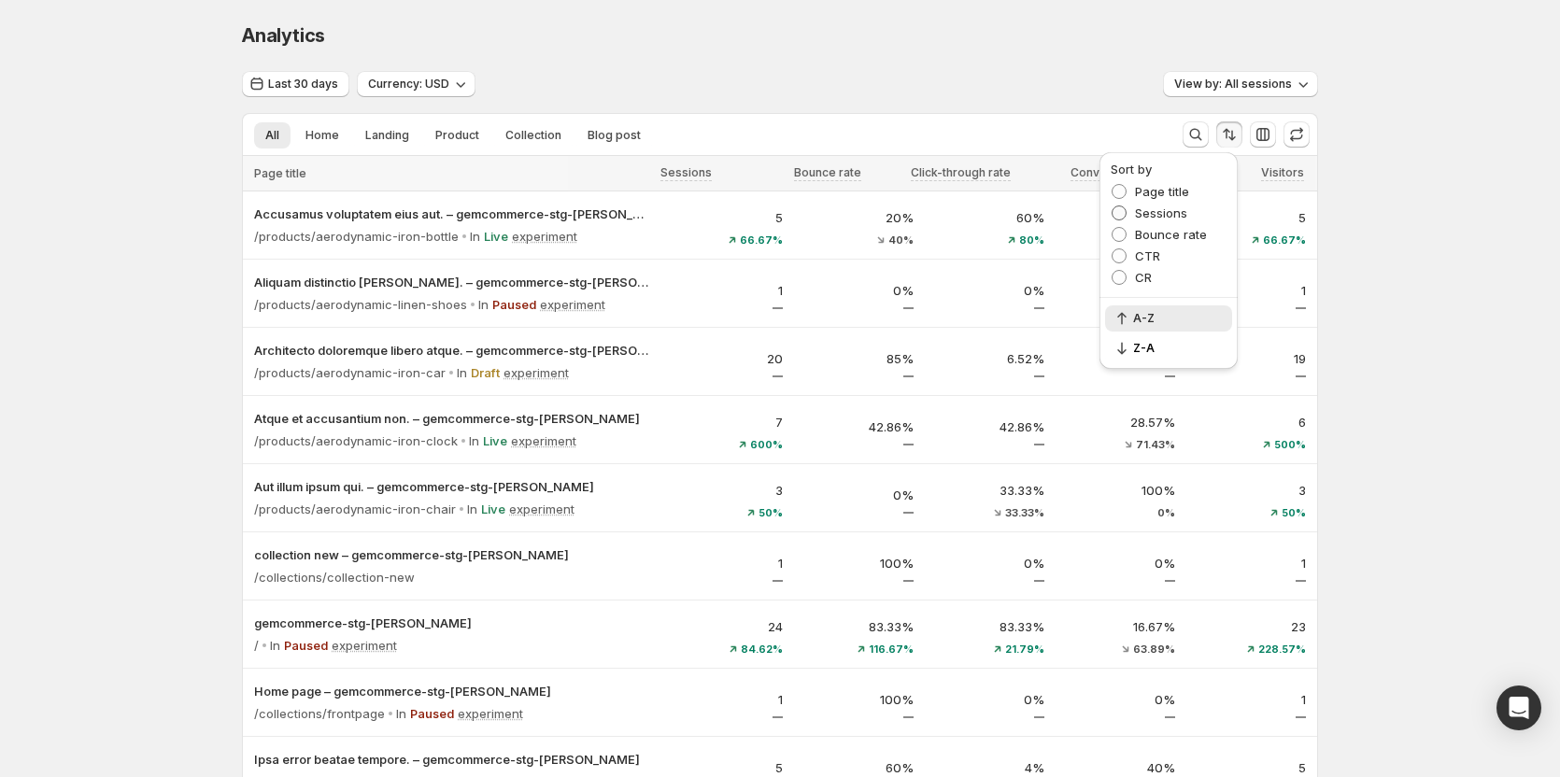
click at [1144, 206] on span "Sessions" at bounding box center [1161, 212] width 52 height 15
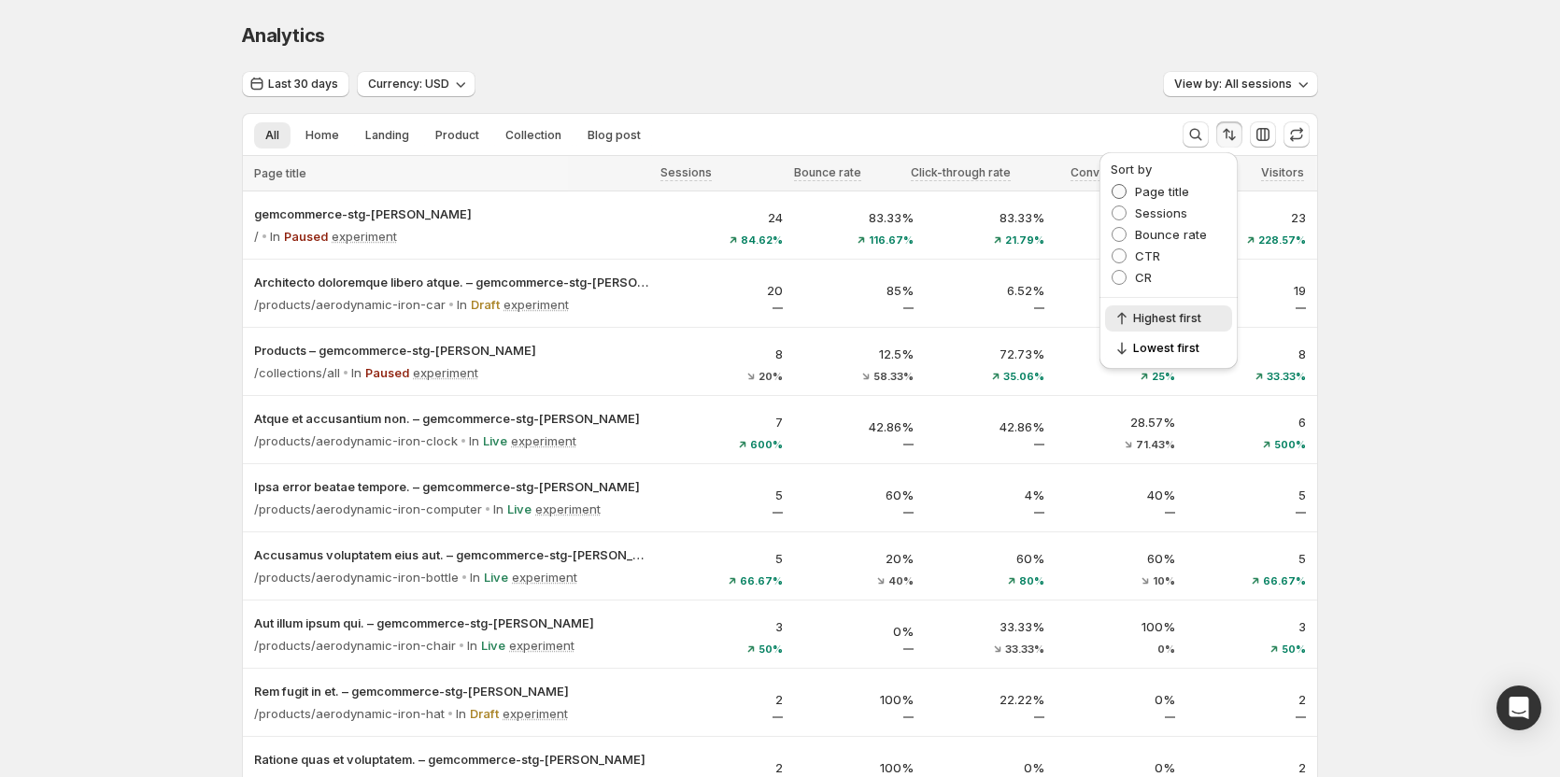
click at [1144, 197] on span "Page title" at bounding box center [1162, 191] width 54 height 15
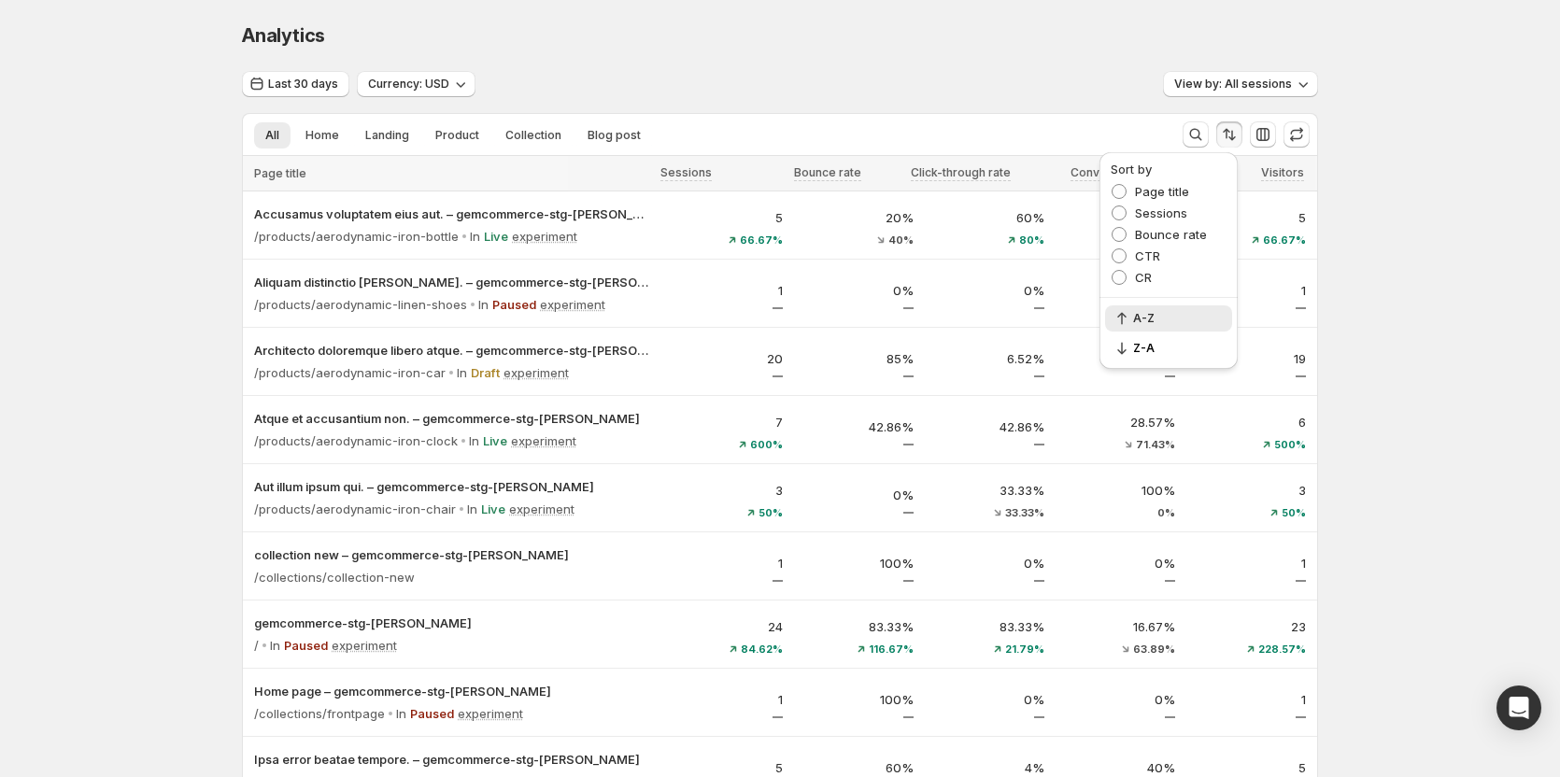
click at [1151, 128] on ul "All Home Landing Product Collection Blog post More views" at bounding box center [705, 134] width 910 height 26
click at [1266, 135] on icon "button" at bounding box center [1262, 134] width 19 height 19
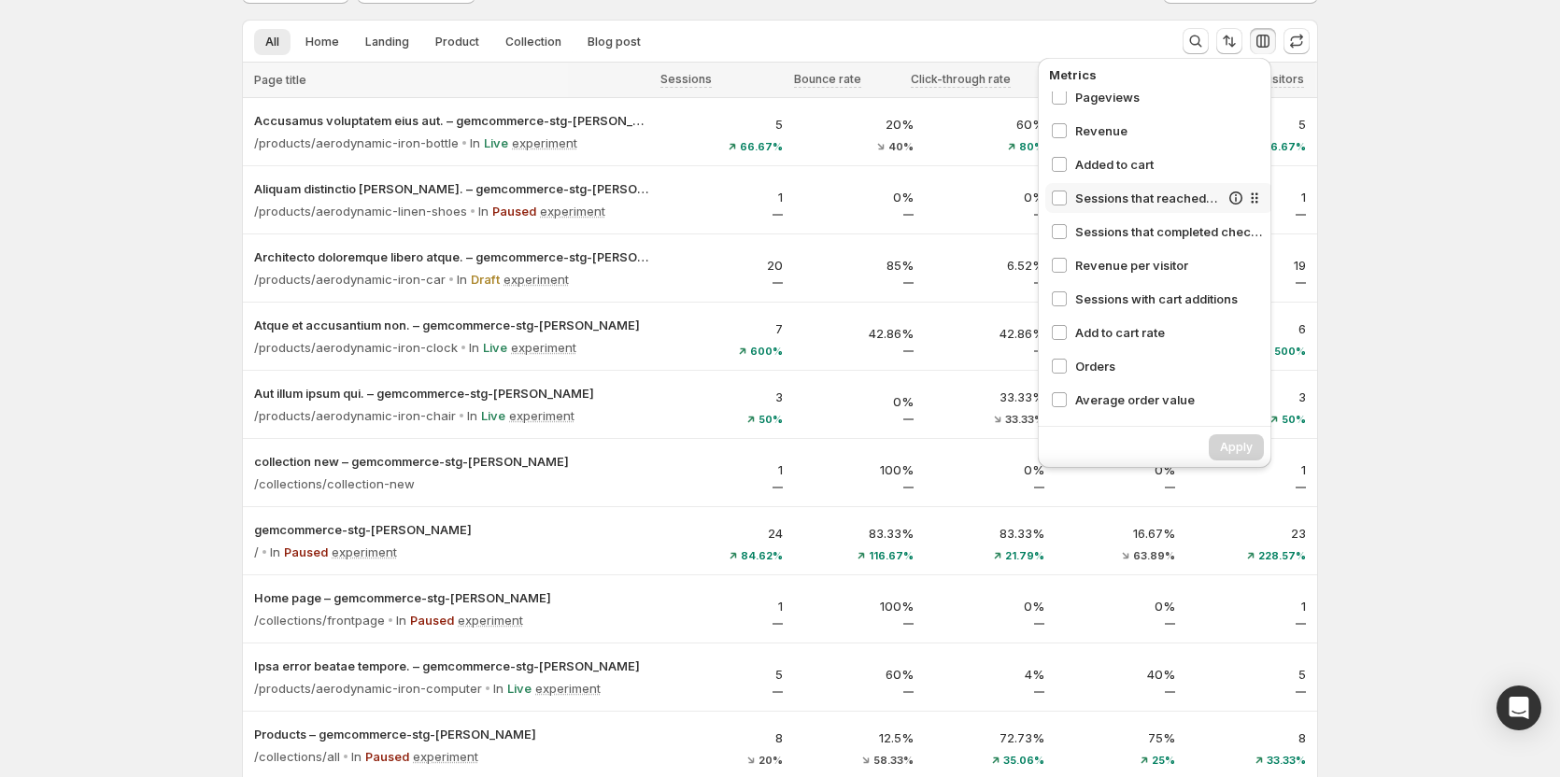
scroll to position [93, 1]
drag, startPoint x: 1245, startPoint y: 196, endPoint x: 1242, endPoint y: 244, distance: 47.7
click at [1242, 244] on div "Sessions Bounce rate Click-through rate Conversion rate Visitors Avg time on pa…" at bounding box center [1158, 255] width 228 height 327
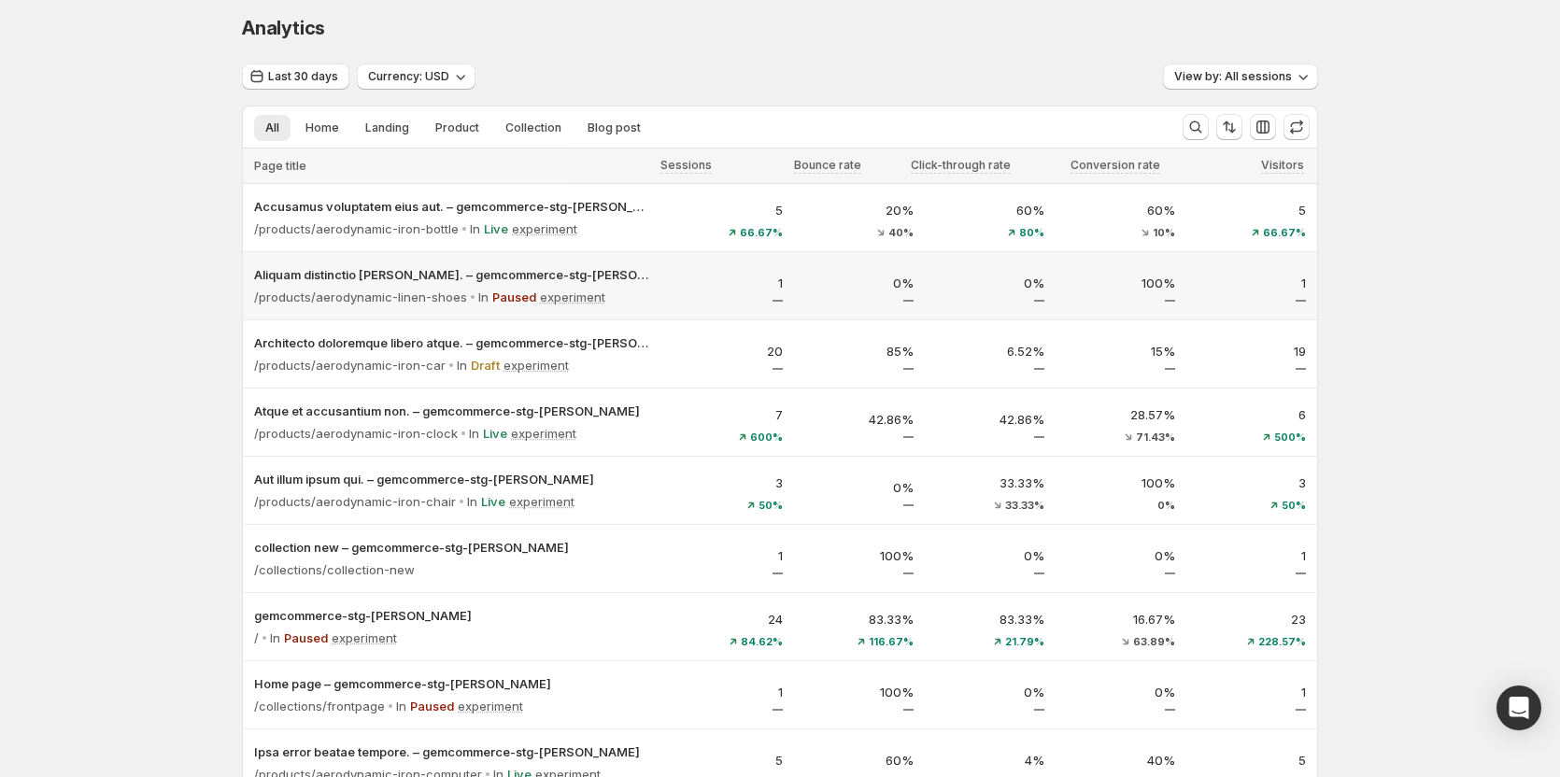
scroll to position [0, 1]
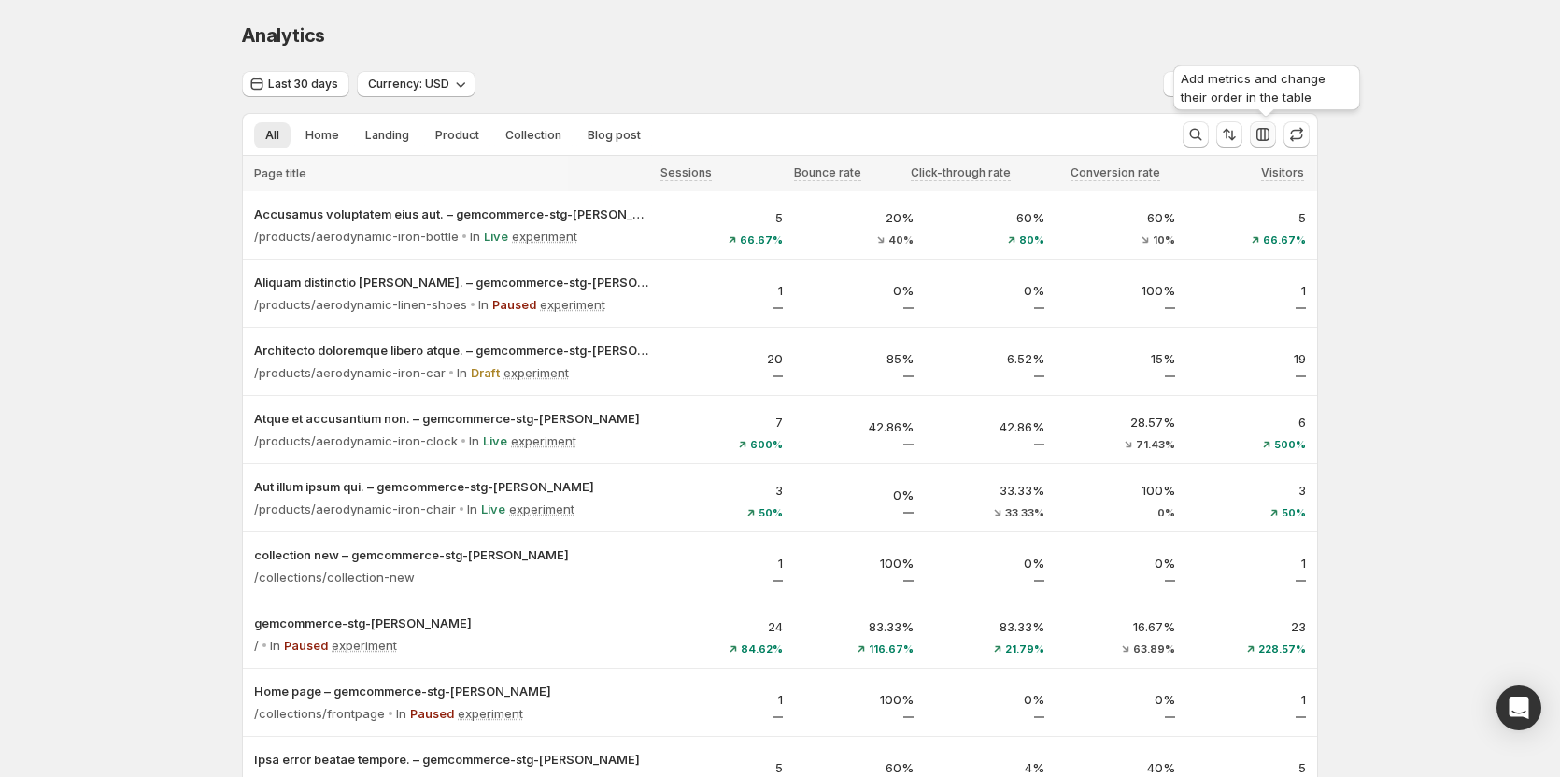
click at [1269, 127] on icon "button" at bounding box center [1262, 134] width 19 height 19
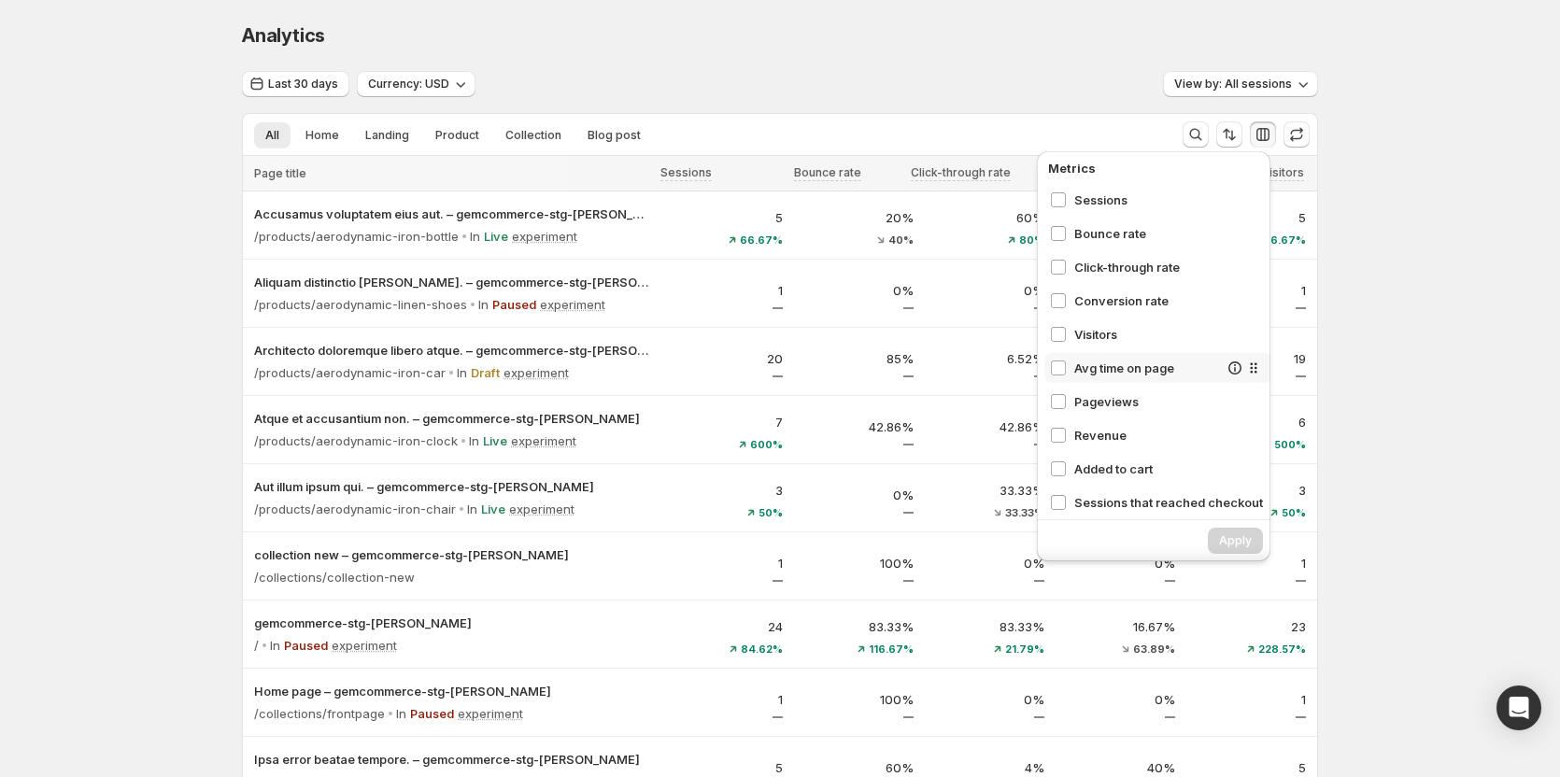
scroll to position [0, 2]
drag, startPoint x: 1236, startPoint y: 371, endPoint x: 1235, endPoint y: 305, distance: 65.4
click at [1235, 305] on div "Sessions Bounce rate Click-through rate Conversion rate Visitors Avg time on pa…" at bounding box center [1157, 348] width 228 height 327
click at [1076, 306] on span "Avg time on page" at bounding box center [1145, 300] width 144 height 19
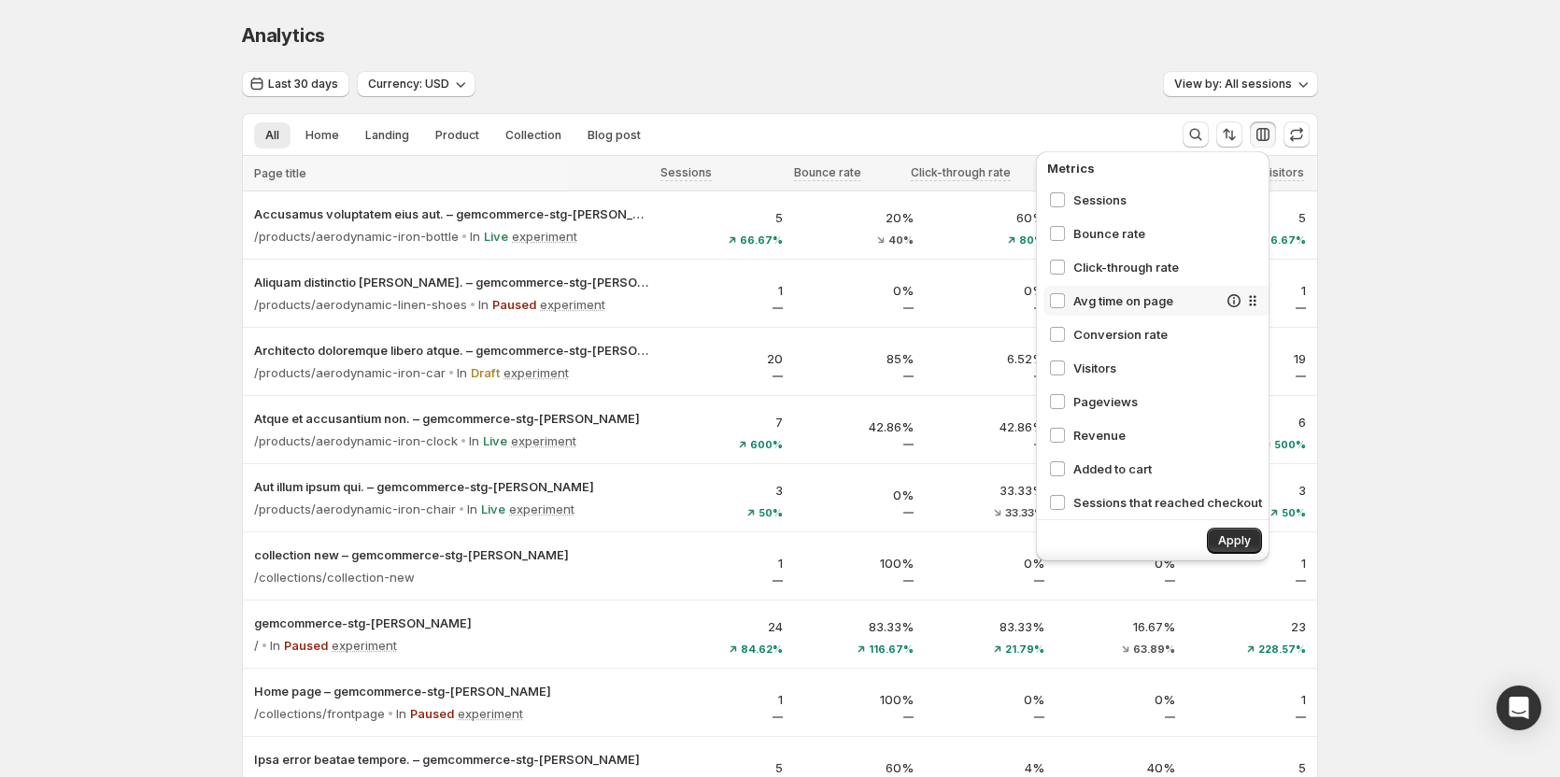
click at [1076, 306] on span "Avg time on page" at bounding box center [1145, 300] width 144 height 19
click at [1230, 543] on span "Apply" at bounding box center [1234, 540] width 33 height 15
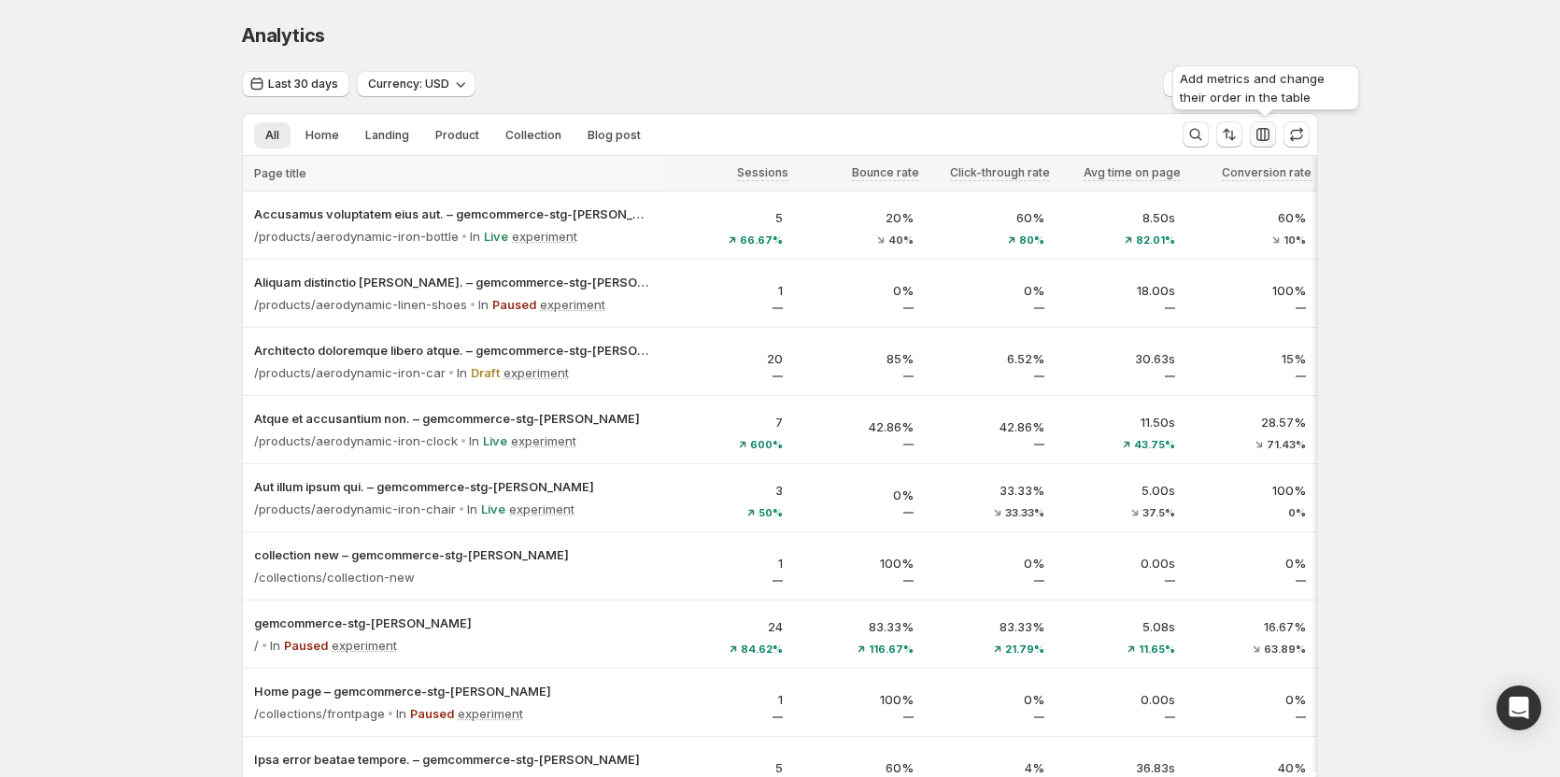
click at [1268, 138] on icon "button" at bounding box center [1262, 134] width 19 height 19
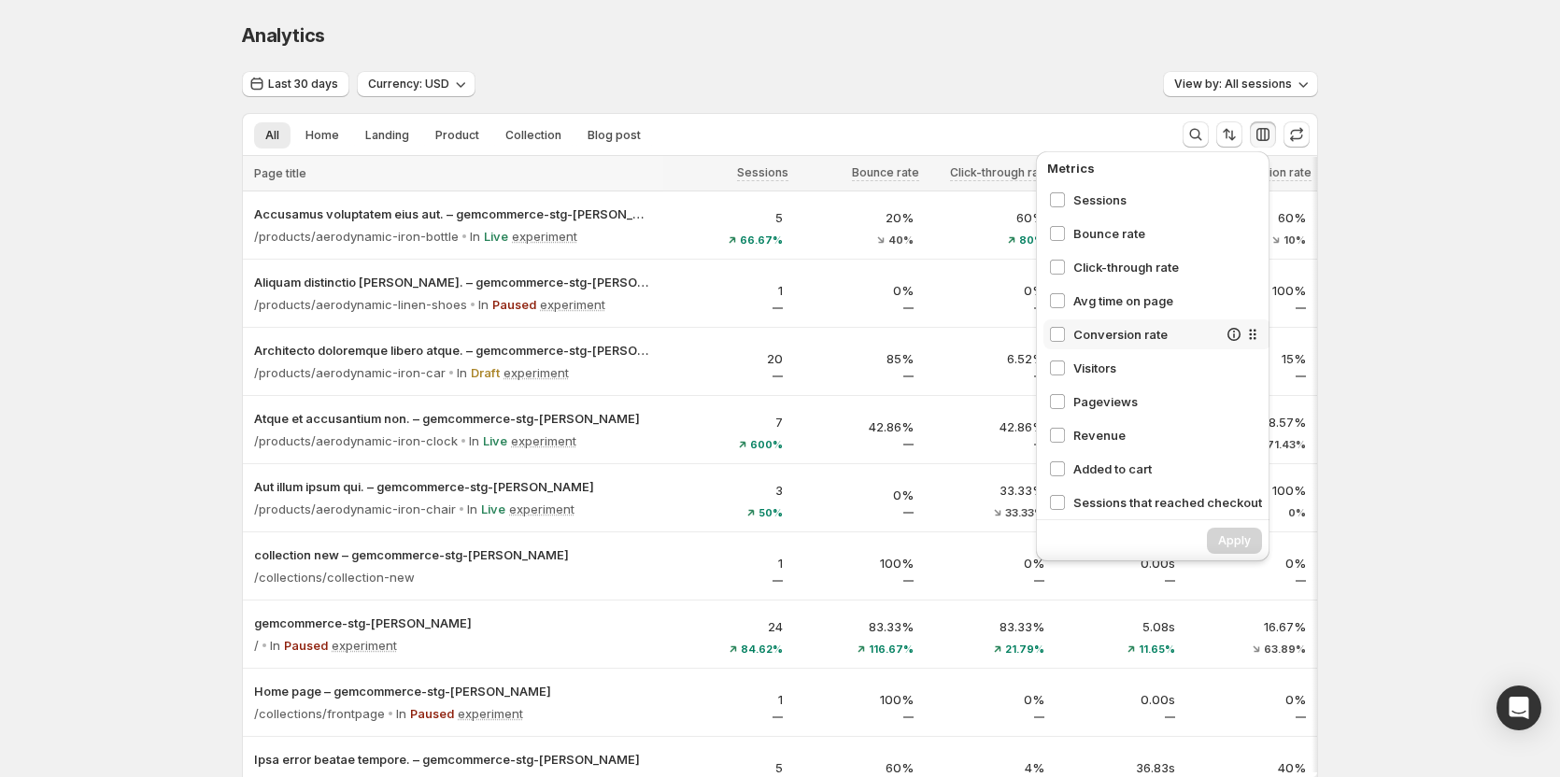
click at [1154, 340] on span "Conversion rate" at bounding box center [1145, 334] width 144 height 19
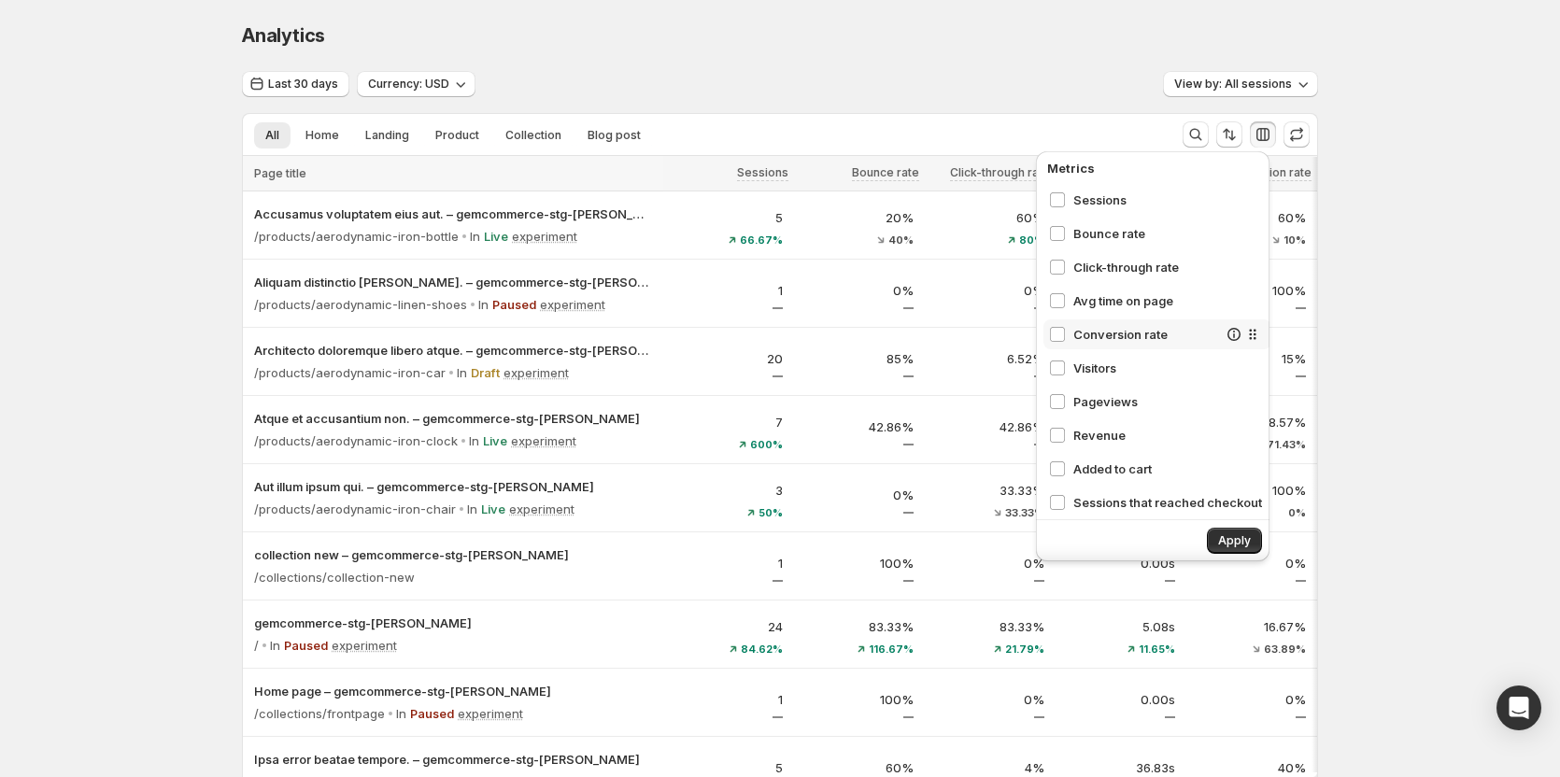
click at [1154, 340] on span "Conversion rate" at bounding box center [1145, 334] width 144 height 19
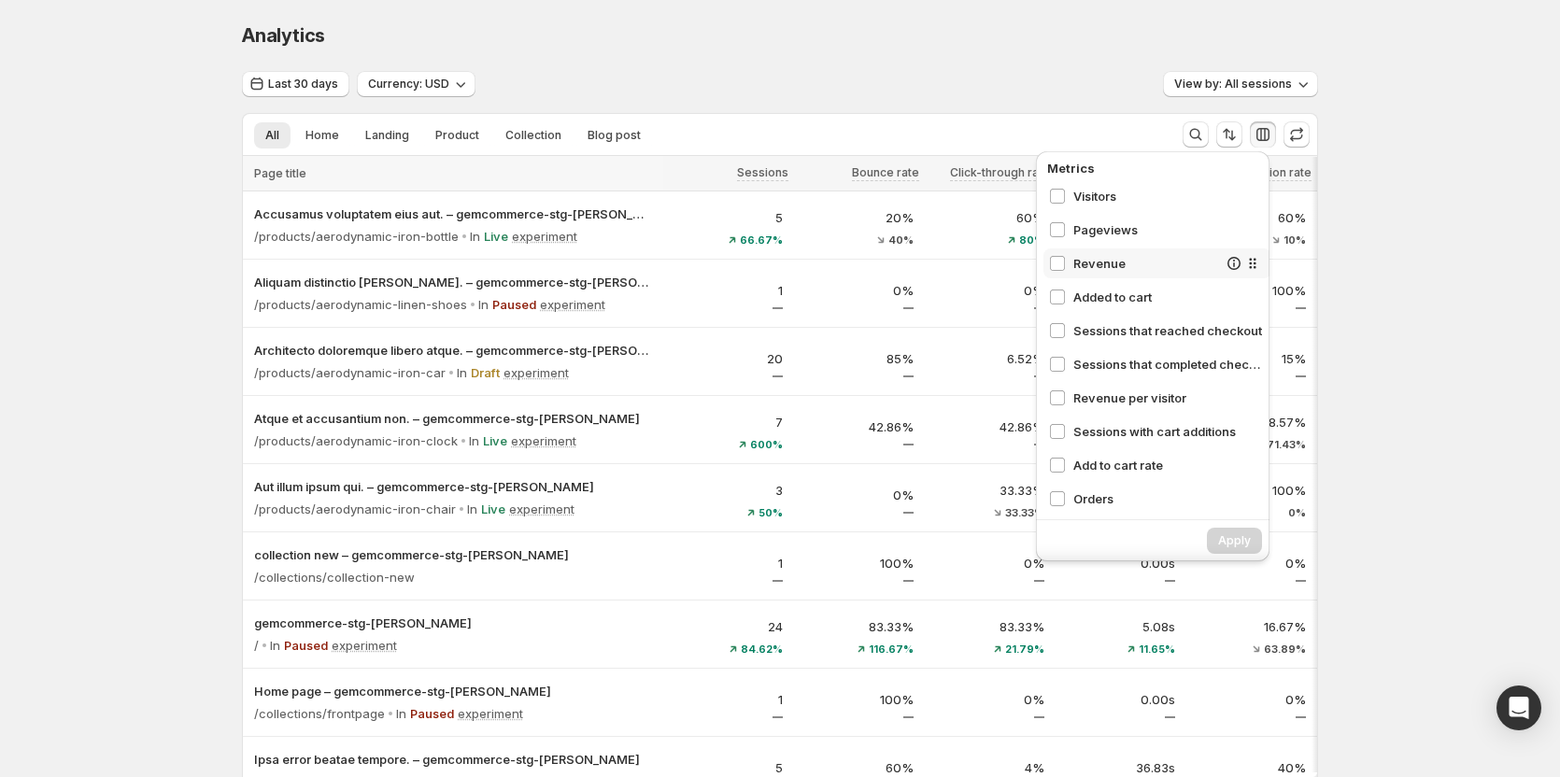
scroll to position [211, 0]
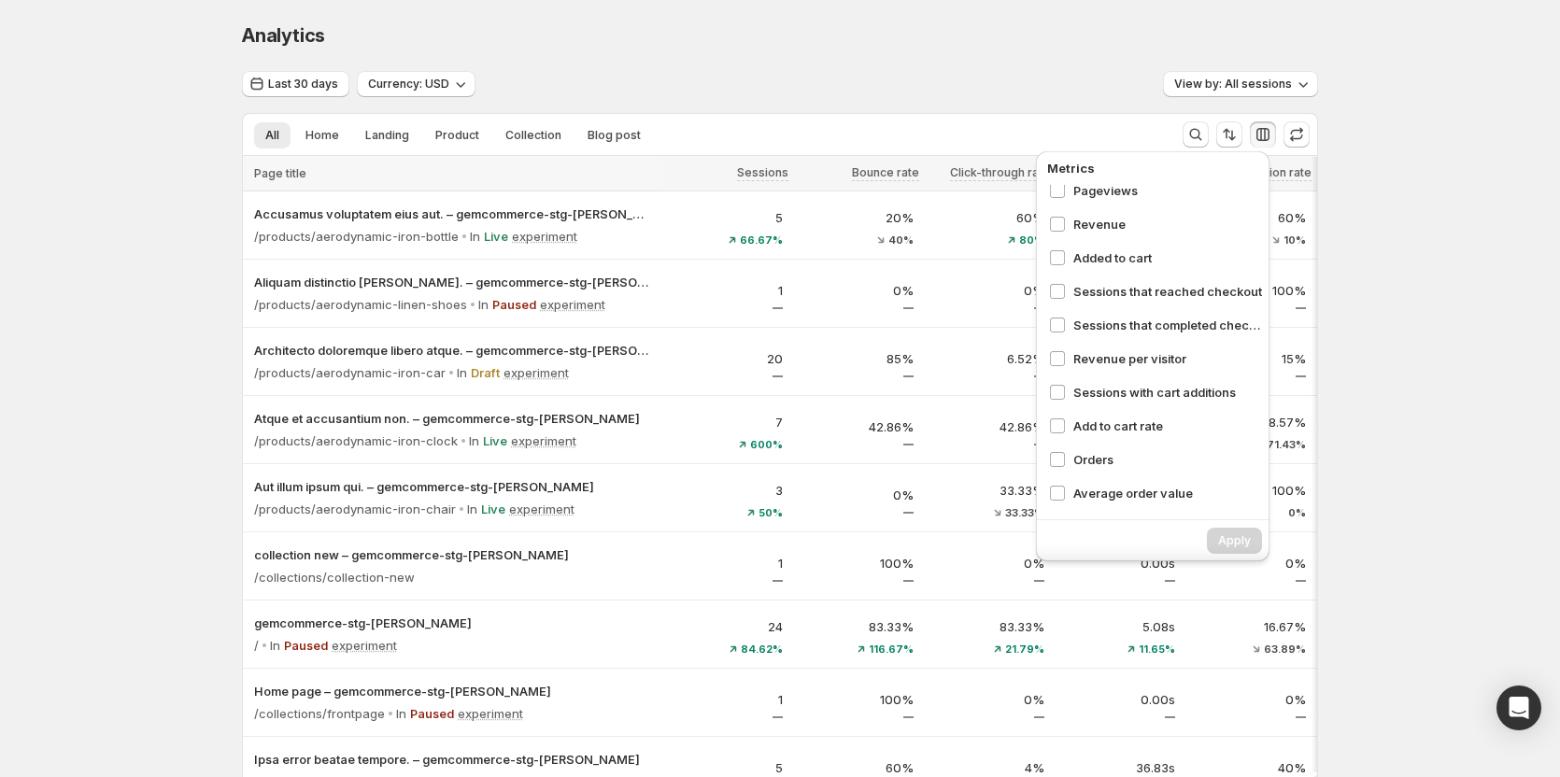
click at [1071, 25] on div "Analytics" at bounding box center [780, 35] width 1076 height 26
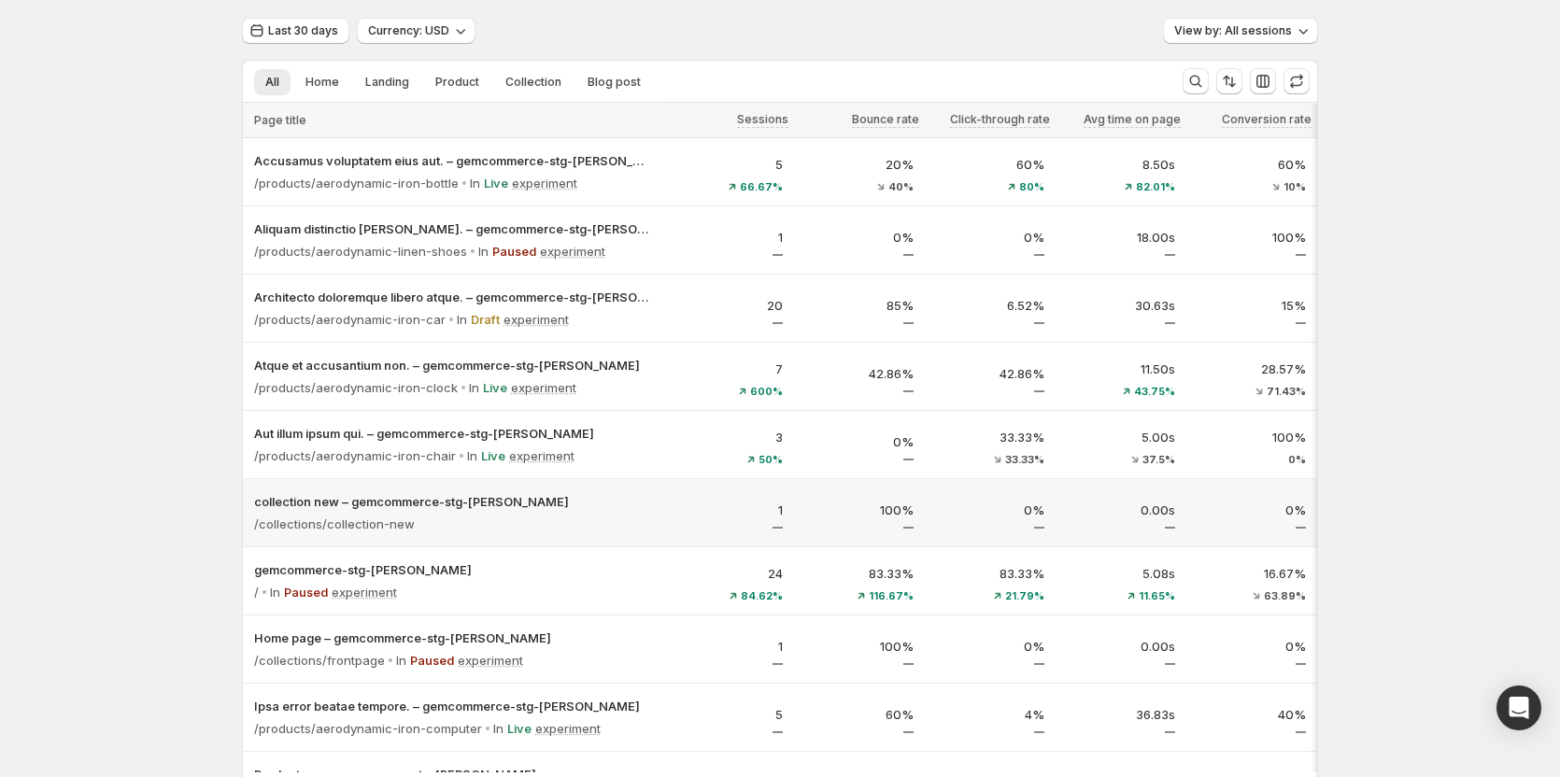
scroll to position [0, 2]
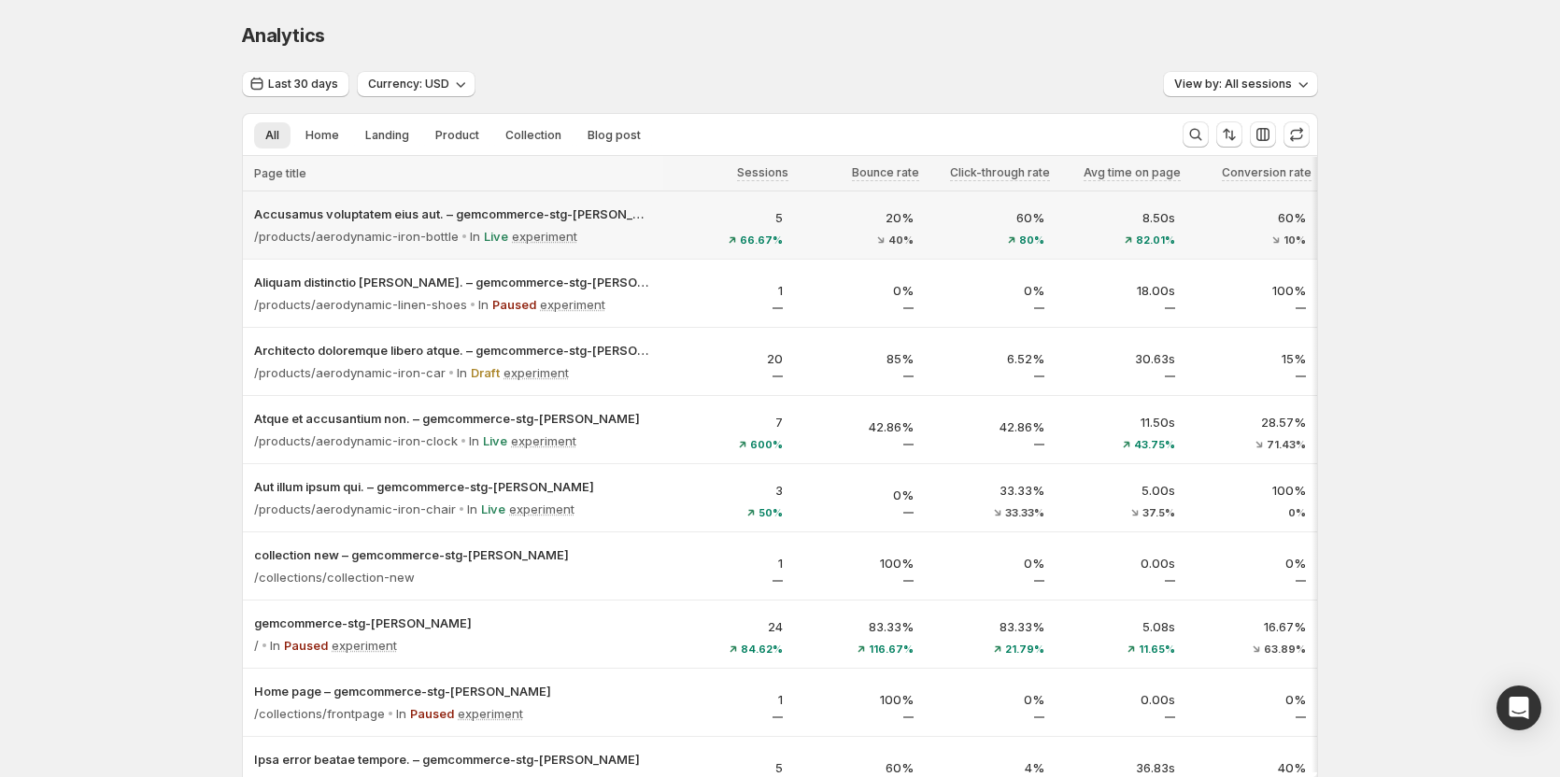
click at [656, 219] on div "Accusamus voluptatem eius aut. – gemcommerce-stg-tanya /products/aerodynamic-ir…" at bounding box center [453, 224] width 420 height 67
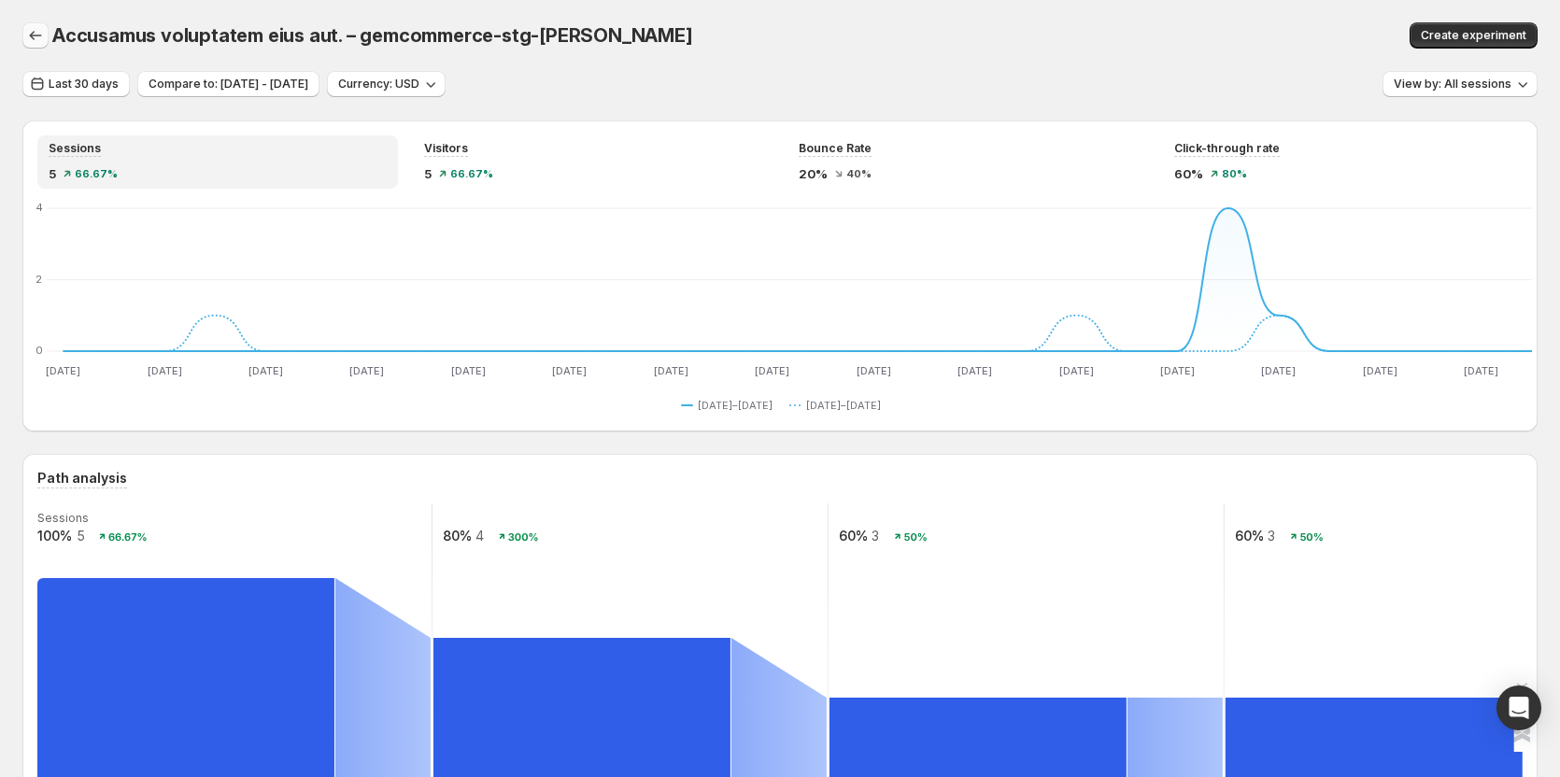
click at [31, 35] on icon "button" at bounding box center [35, 35] width 19 height 19
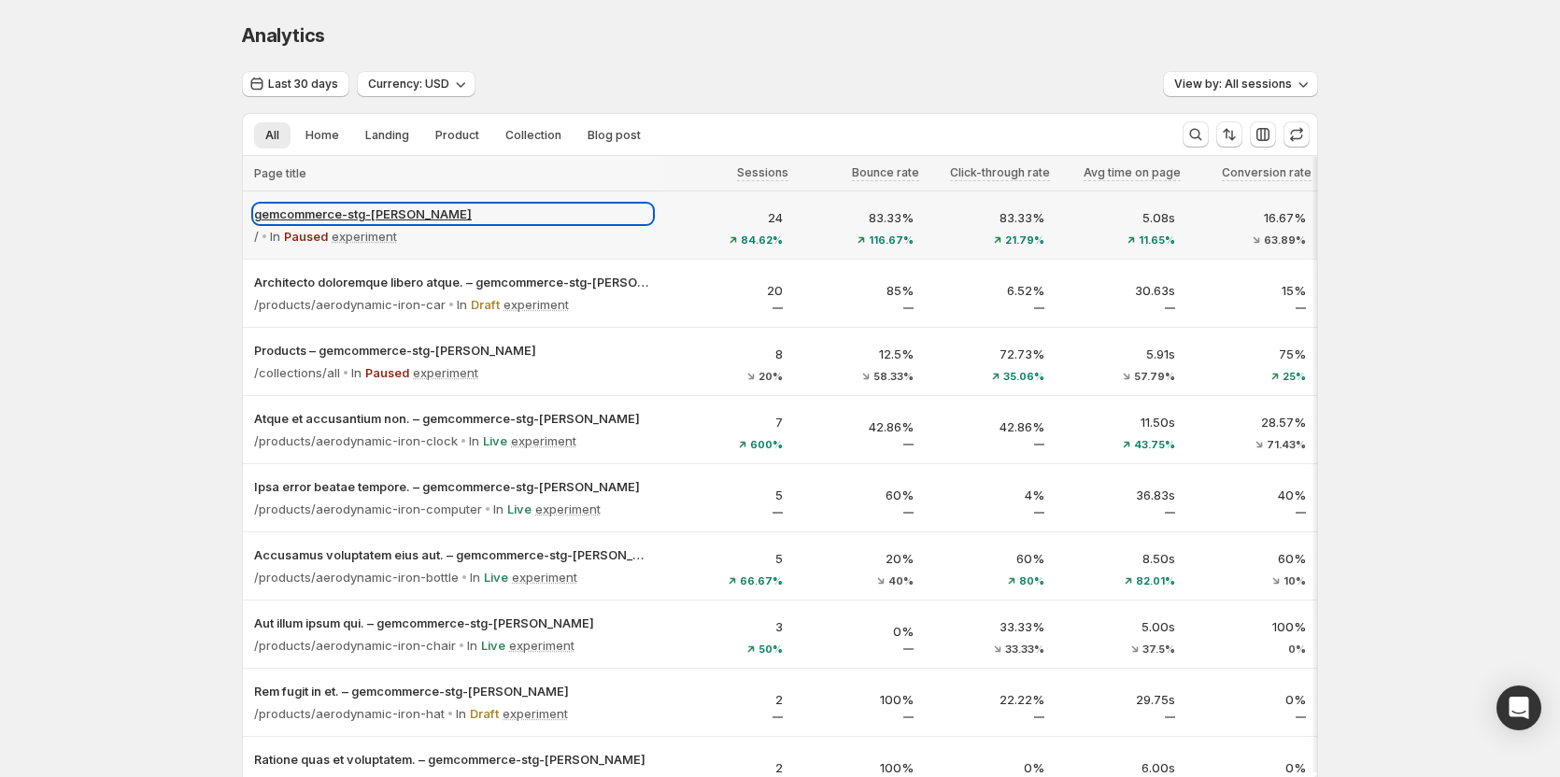
click at [533, 207] on p "gemcommerce-stg-tanya" at bounding box center [453, 214] width 398 height 19
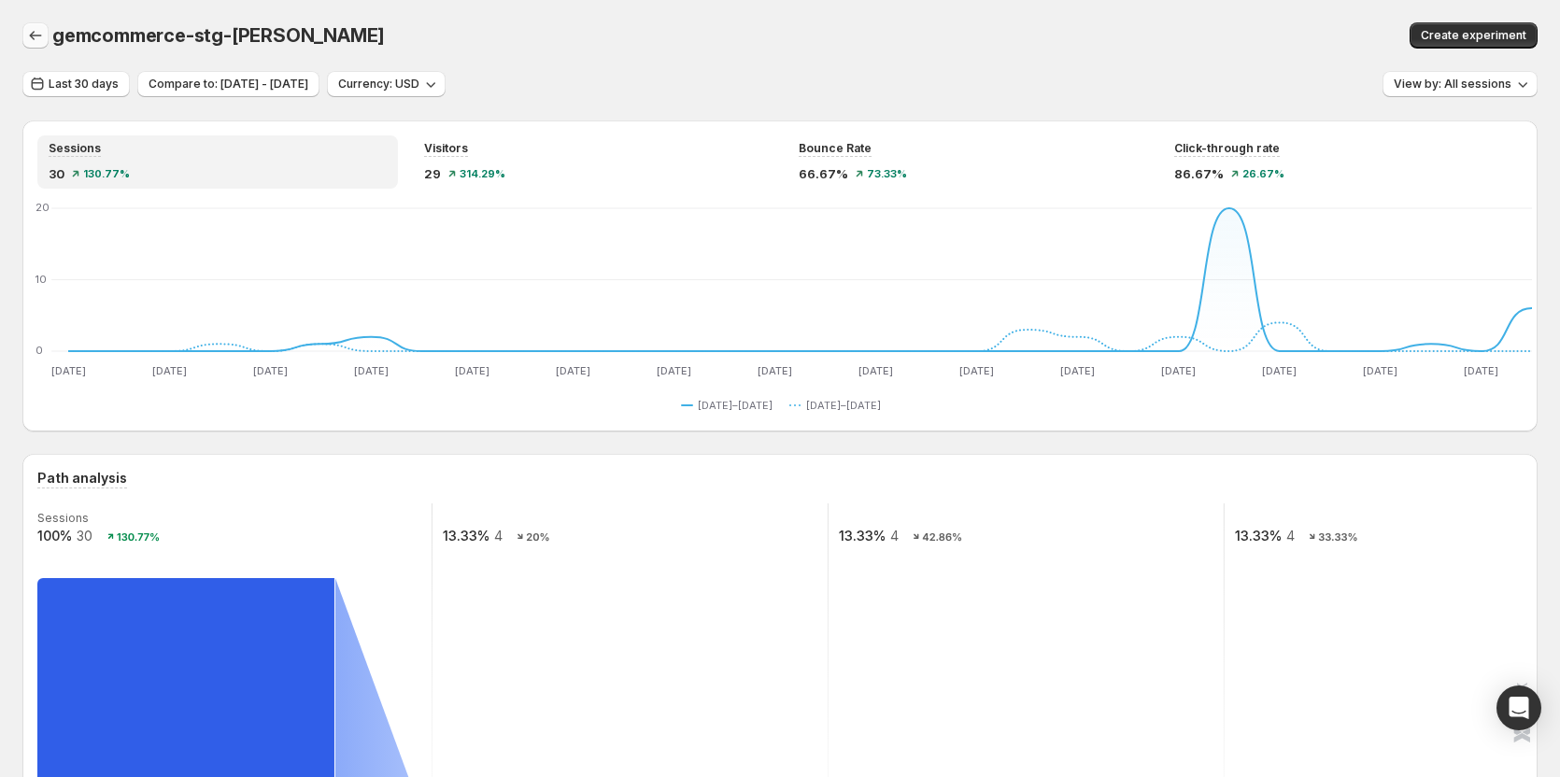
click at [37, 31] on icon "button" at bounding box center [35, 35] width 19 height 19
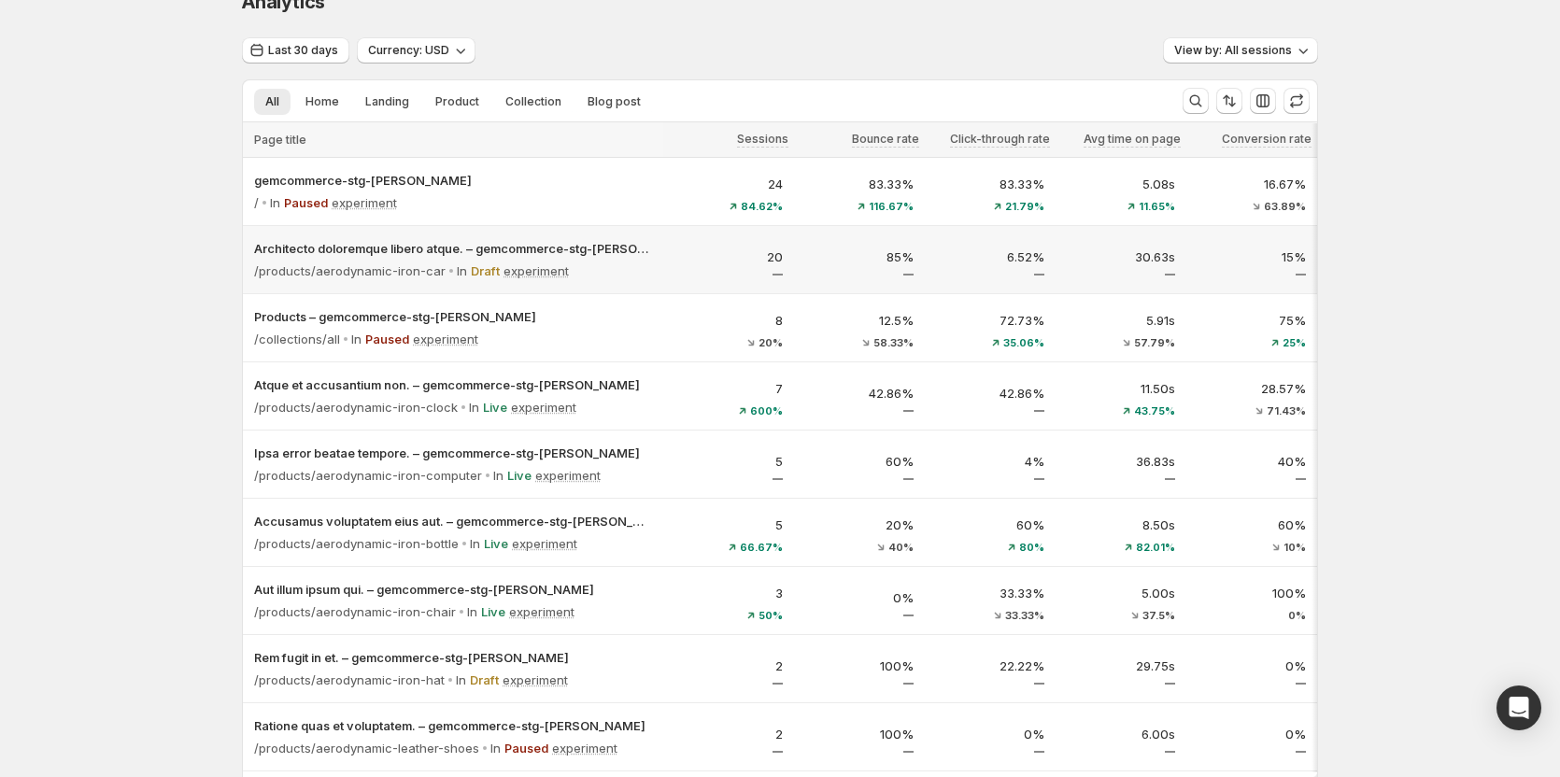
scroll to position [0, 2]
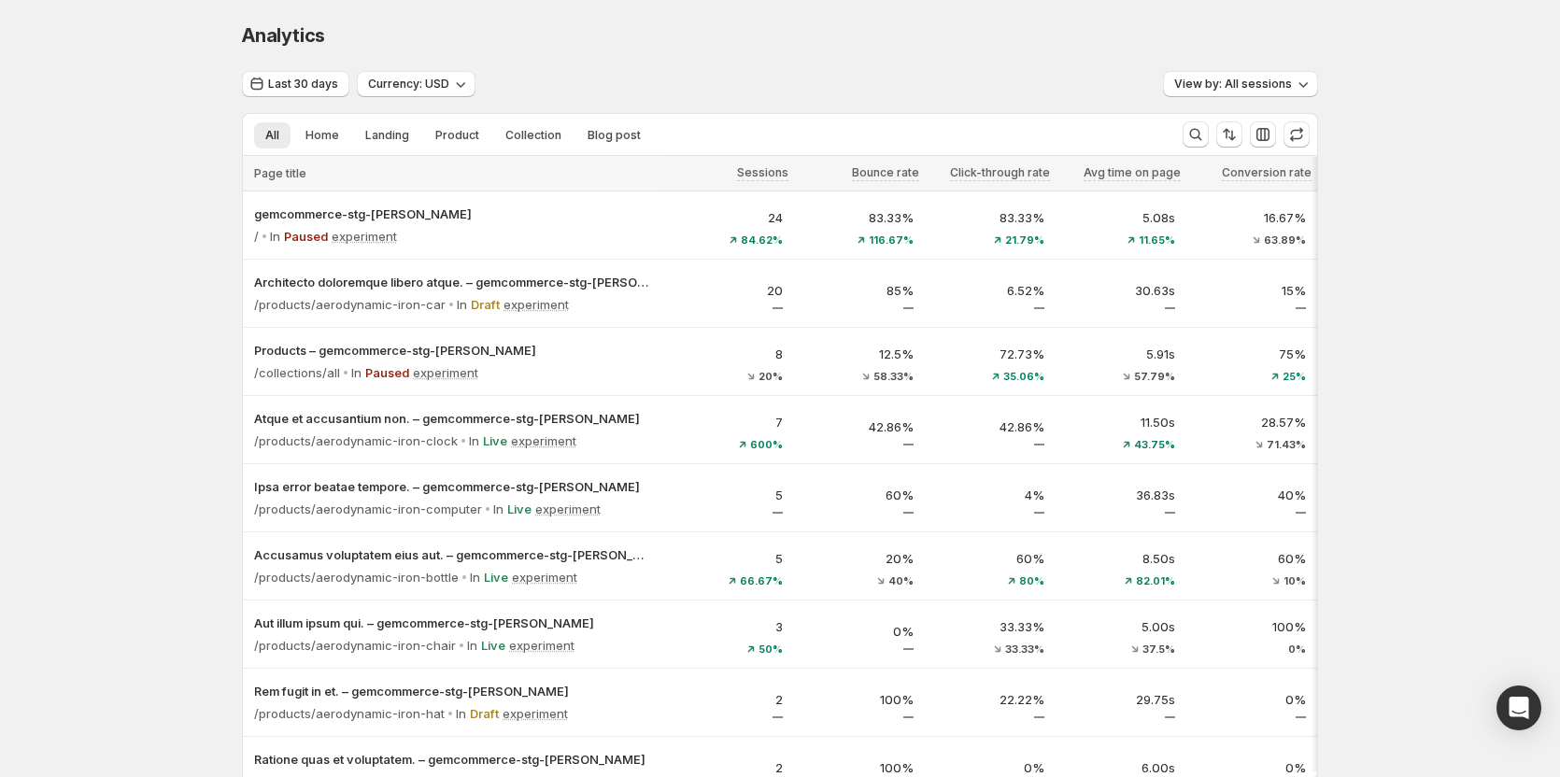
click at [1046, 107] on div "Last 30 days Currency: USD View by: All sessions All Home Landing Product Colle…" at bounding box center [780, 542] width 1076 height 943
click at [1087, 66] on div "Analytics. This page is ready Analytics" at bounding box center [780, 35] width 1076 height 71
click at [1121, 34] on div "Analytics" at bounding box center [780, 35] width 1076 height 26
click at [1311, 87] on icon "button" at bounding box center [1302, 84] width 19 height 19
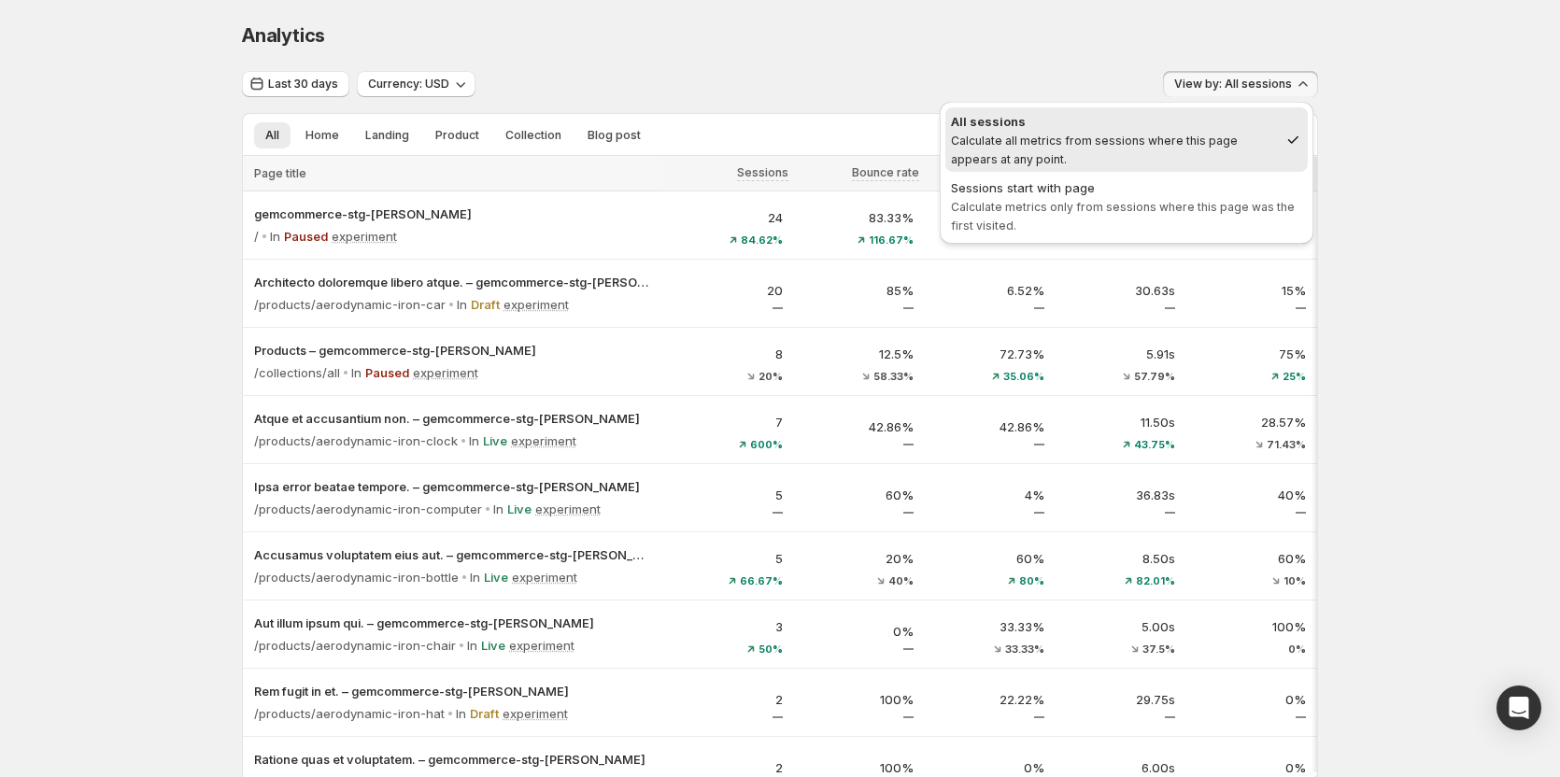
click at [901, 15] on div "Analytics. This page is ready Analytics" at bounding box center [780, 35] width 1076 height 71
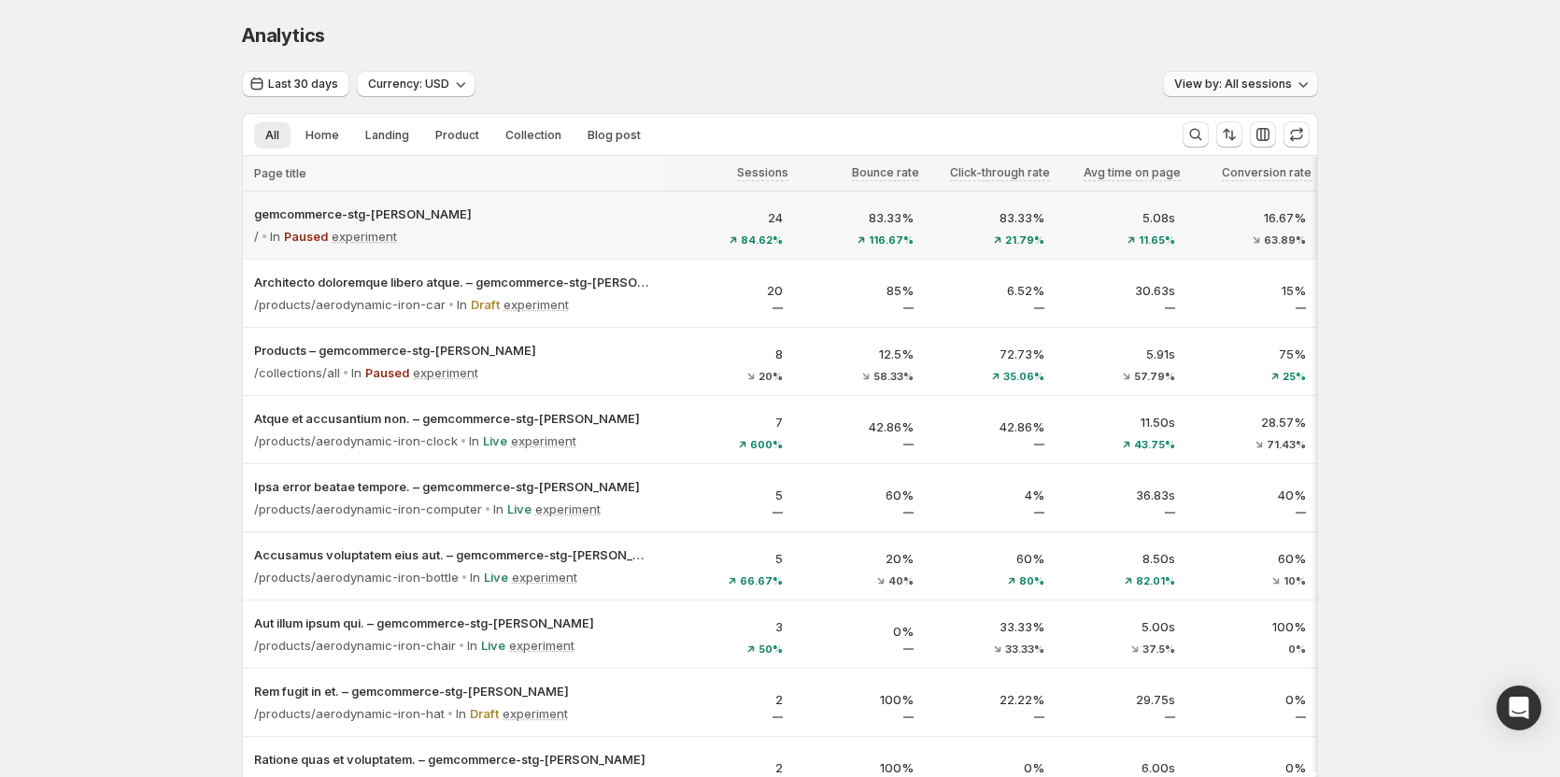
click at [628, 226] on div "/ In Paused experiment" at bounding box center [453, 236] width 398 height 26
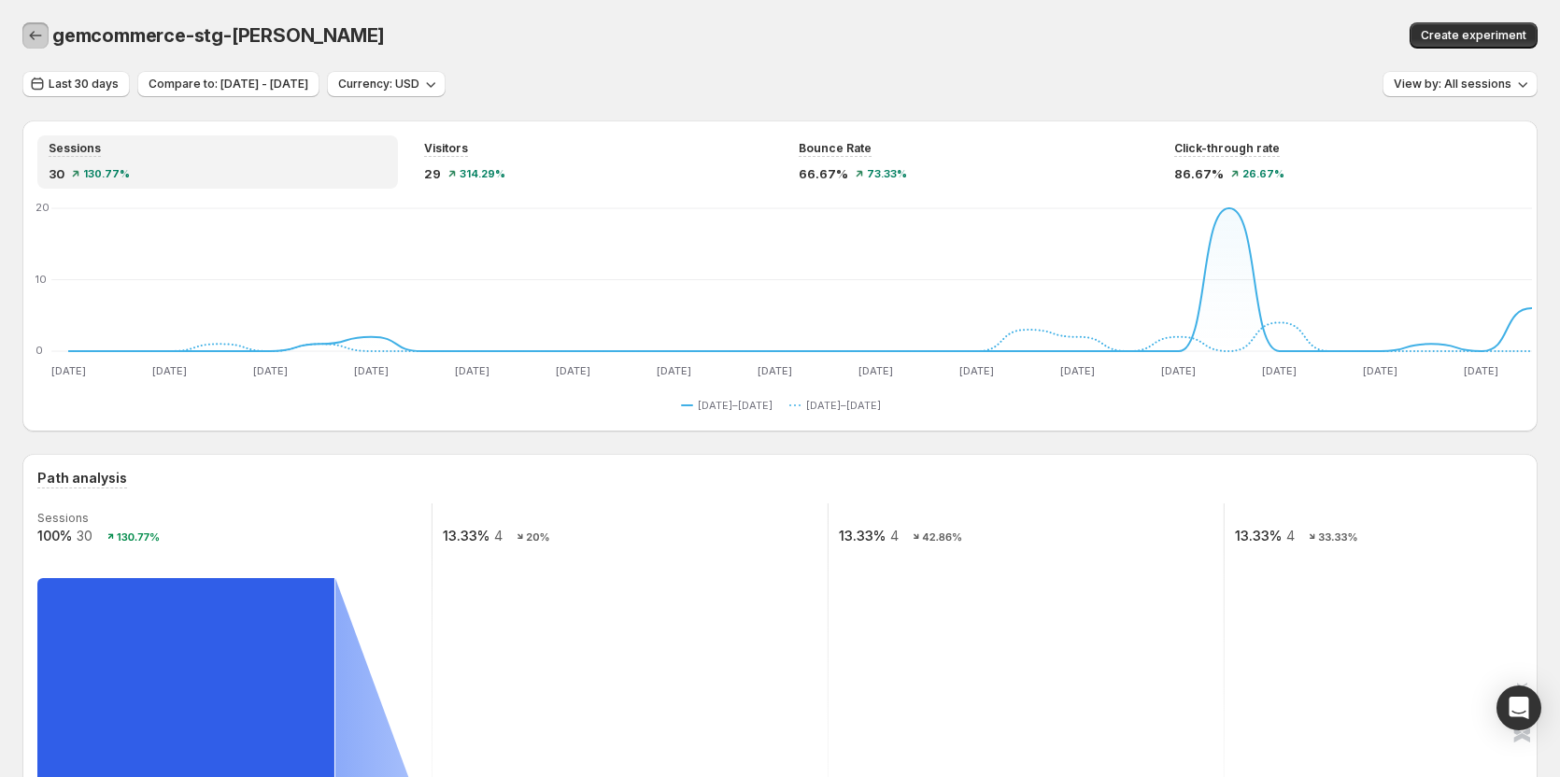
click at [29, 40] on icon "button" at bounding box center [35, 35] width 19 height 19
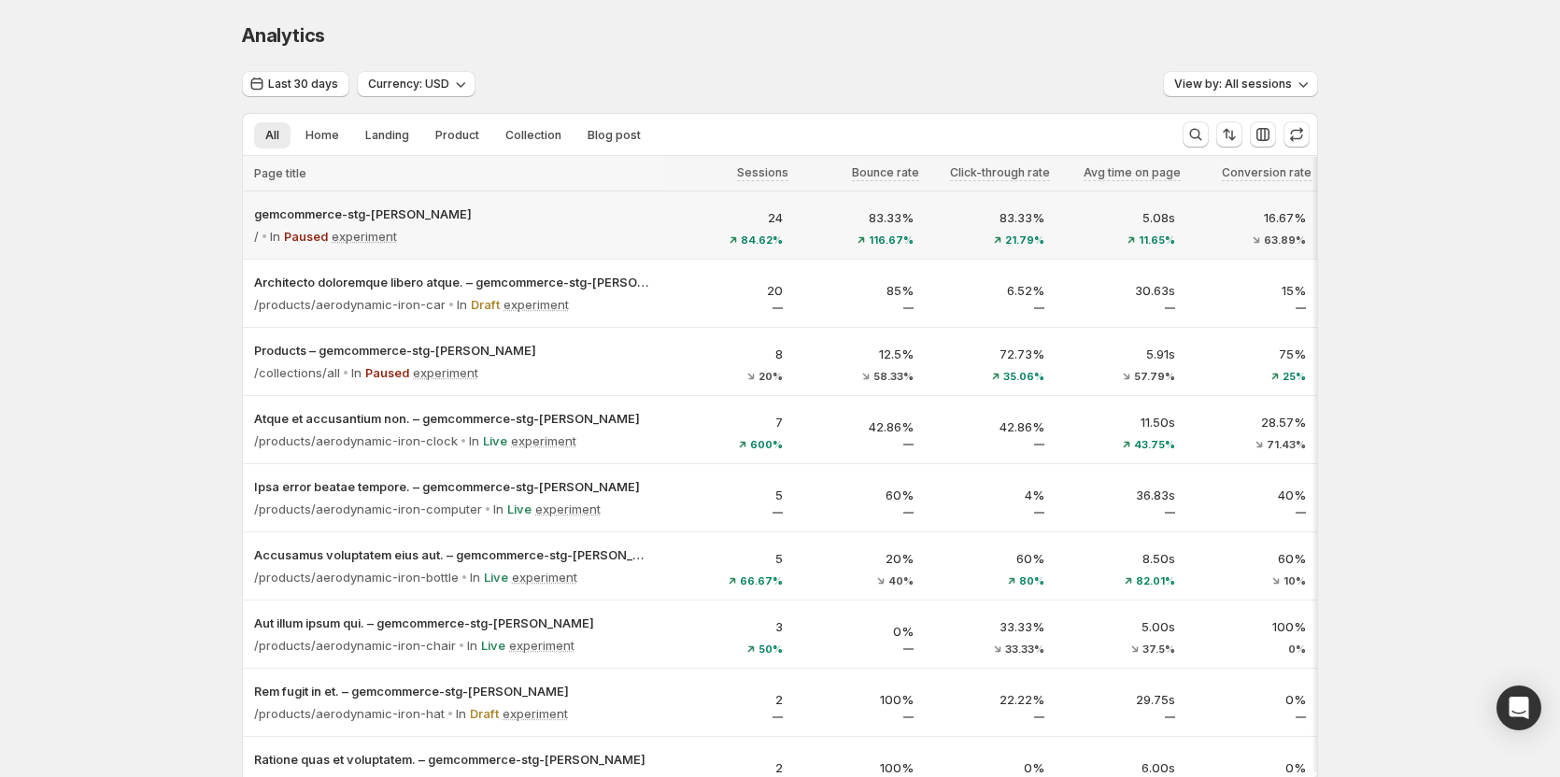
click at [633, 231] on div "/ In Paused experiment" at bounding box center [453, 236] width 398 height 26
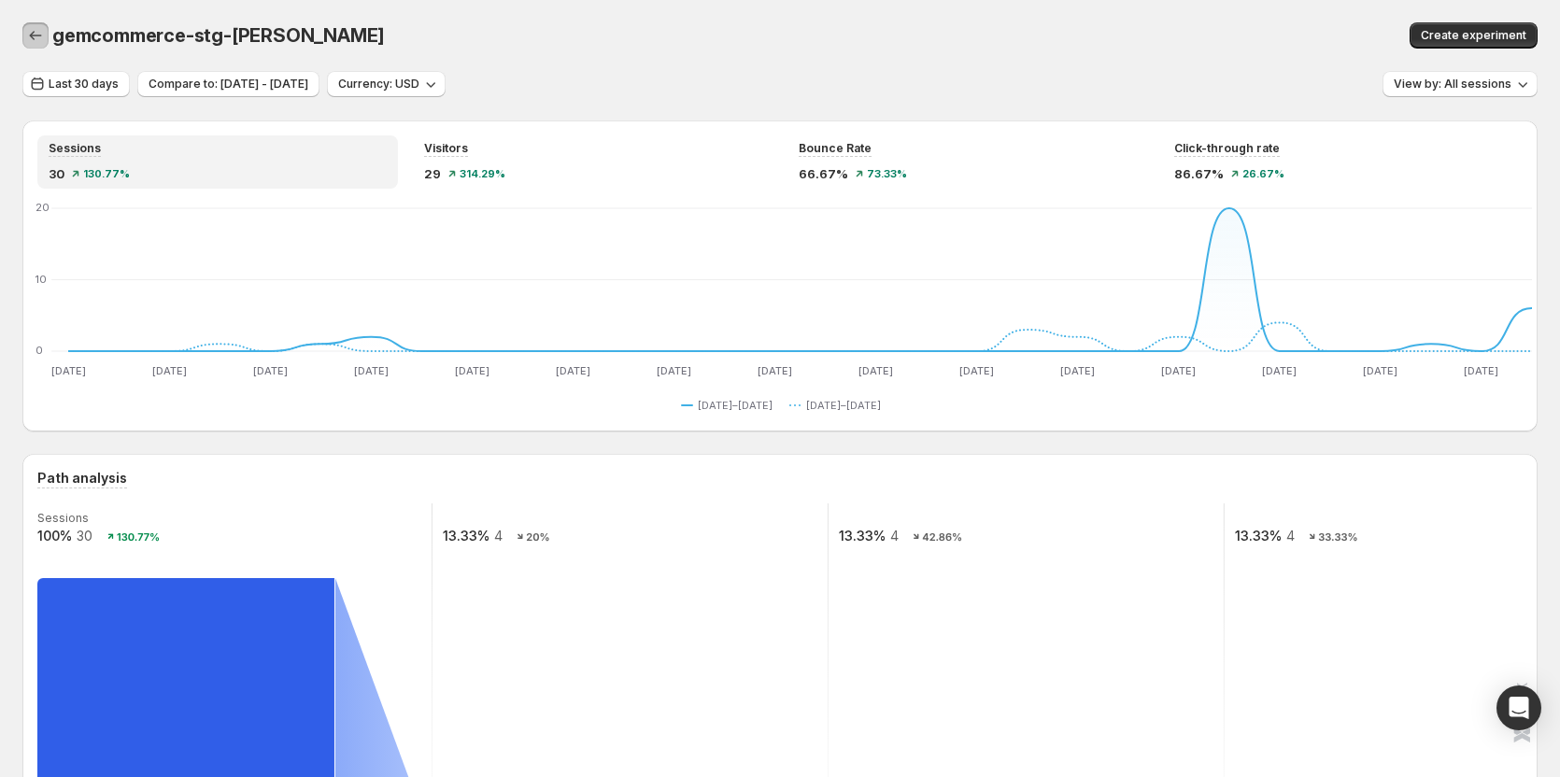
click at [35, 39] on icon "button" at bounding box center [35, 35] width 19 height 19
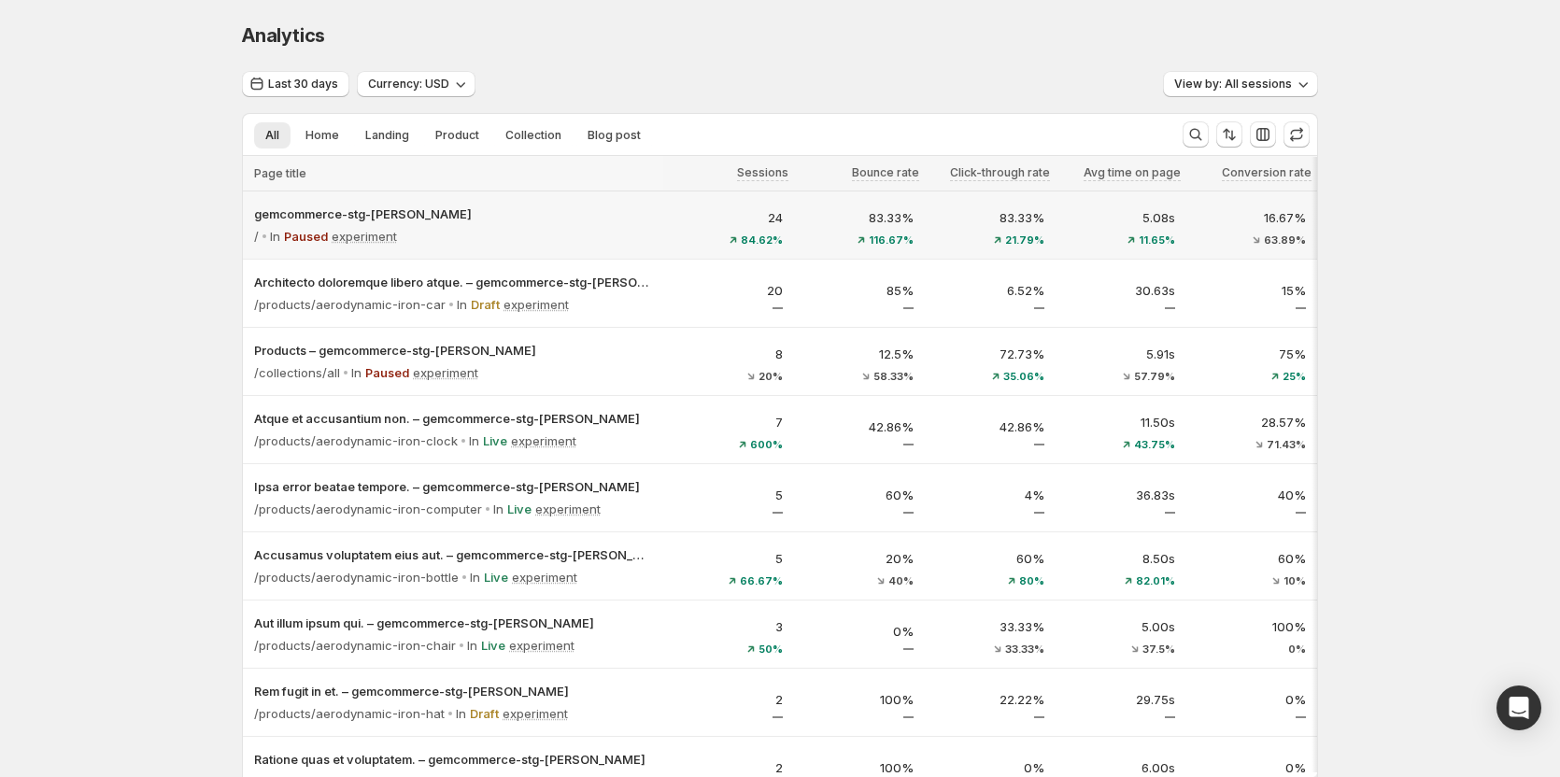
click at [628, 224] on div "/ In Paused experiment" at bounding box center [453, 236] width 398 height 26
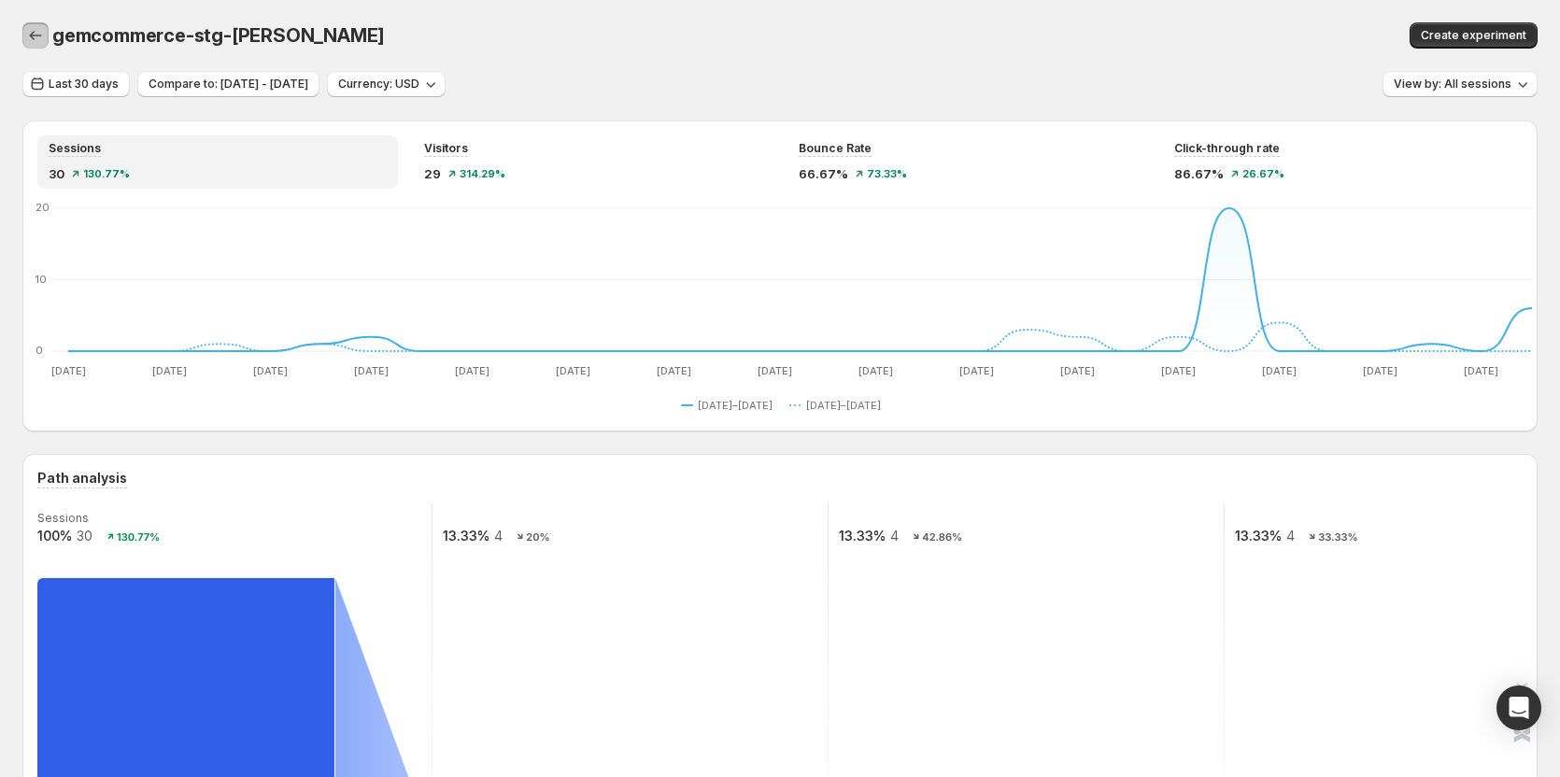
click at [33, 43] on icon "button" at bounding box center [35, 35] width 19 height 19
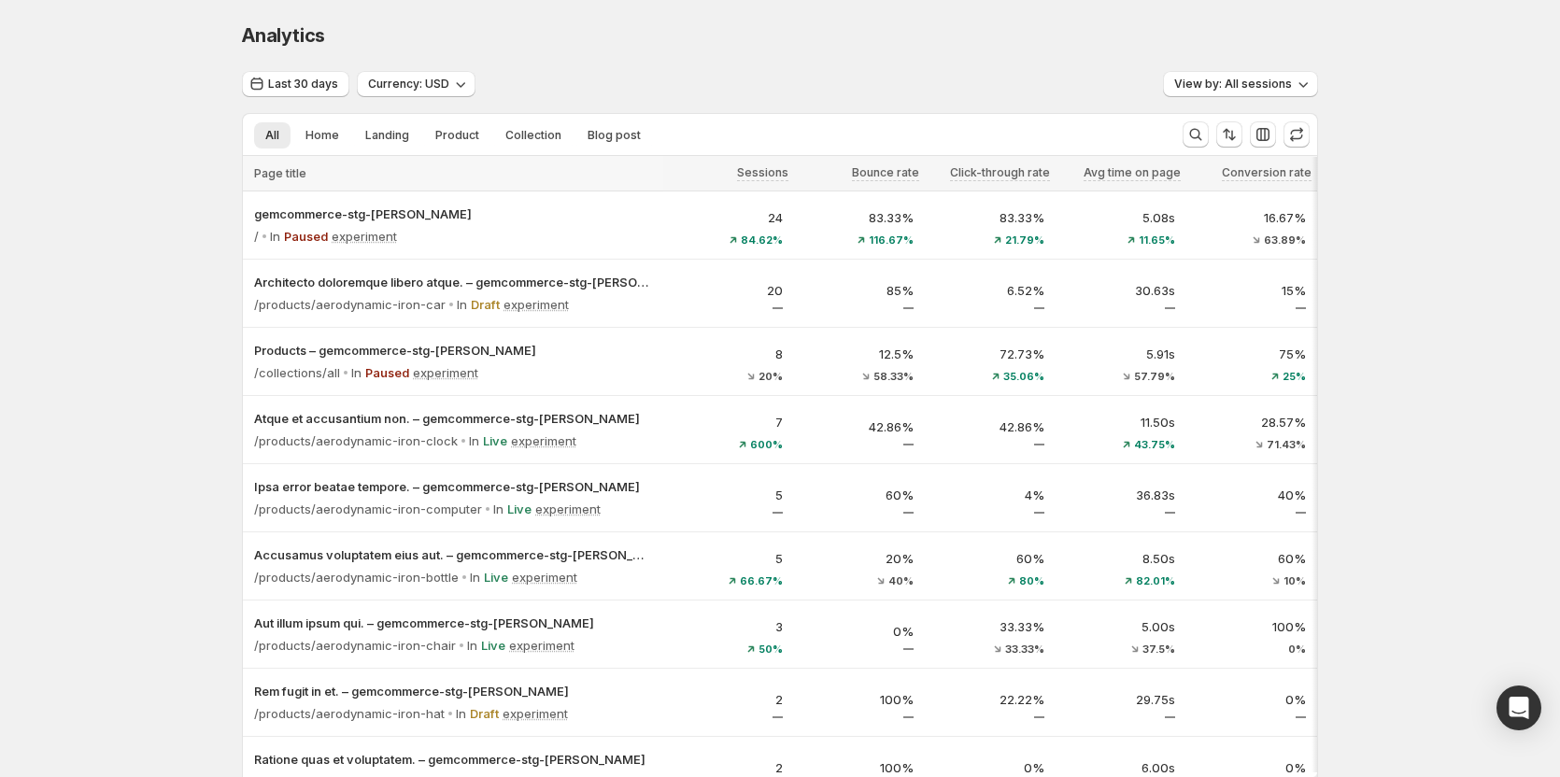
click at [669, 227] on div at bounding box center [666, 579] width 6 height 845
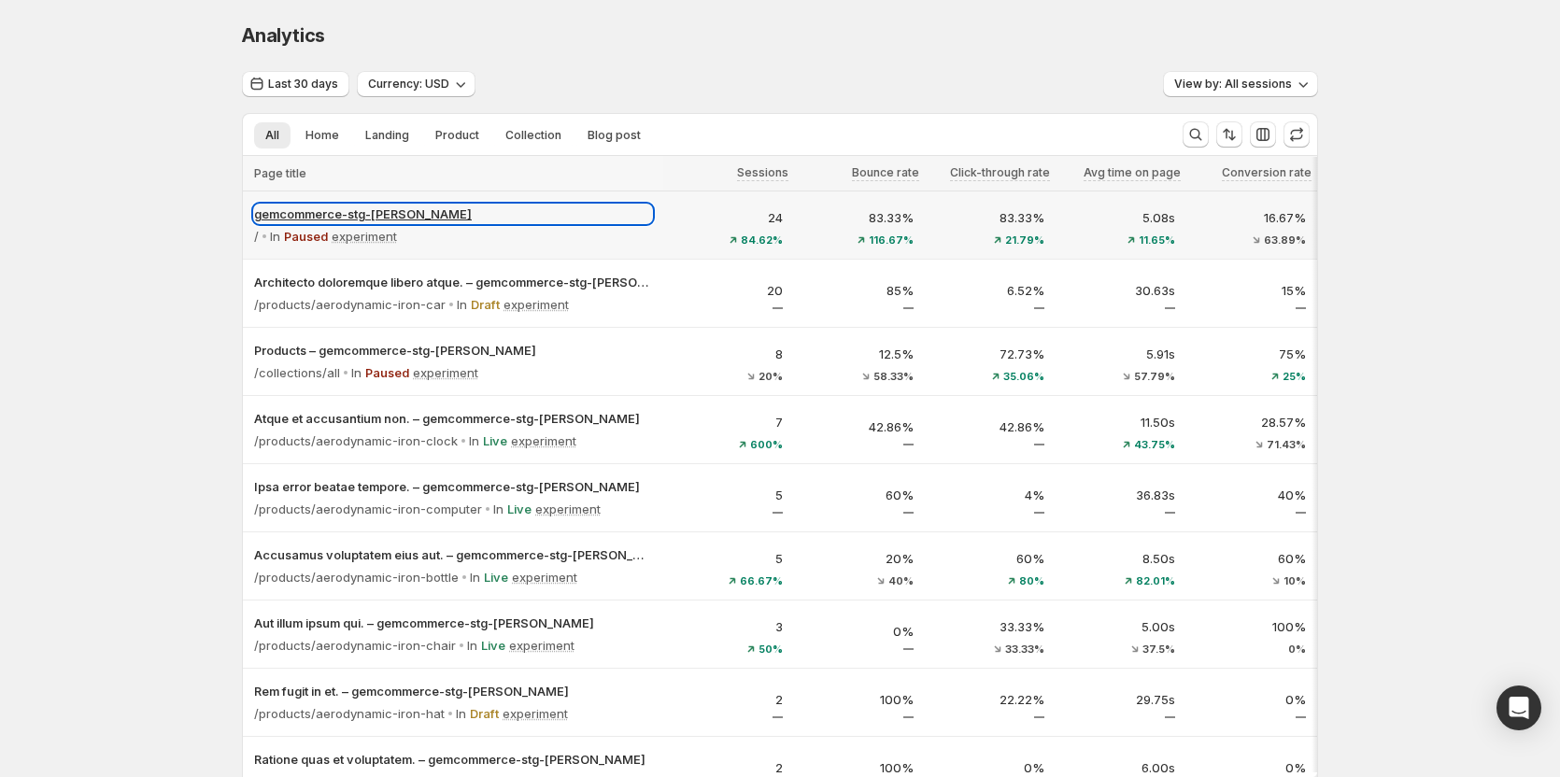
click at [652, 222] on p "gemcommerce-stg-[PERSON_NAME]" at bounding box center [453, 214] width 398 height 19
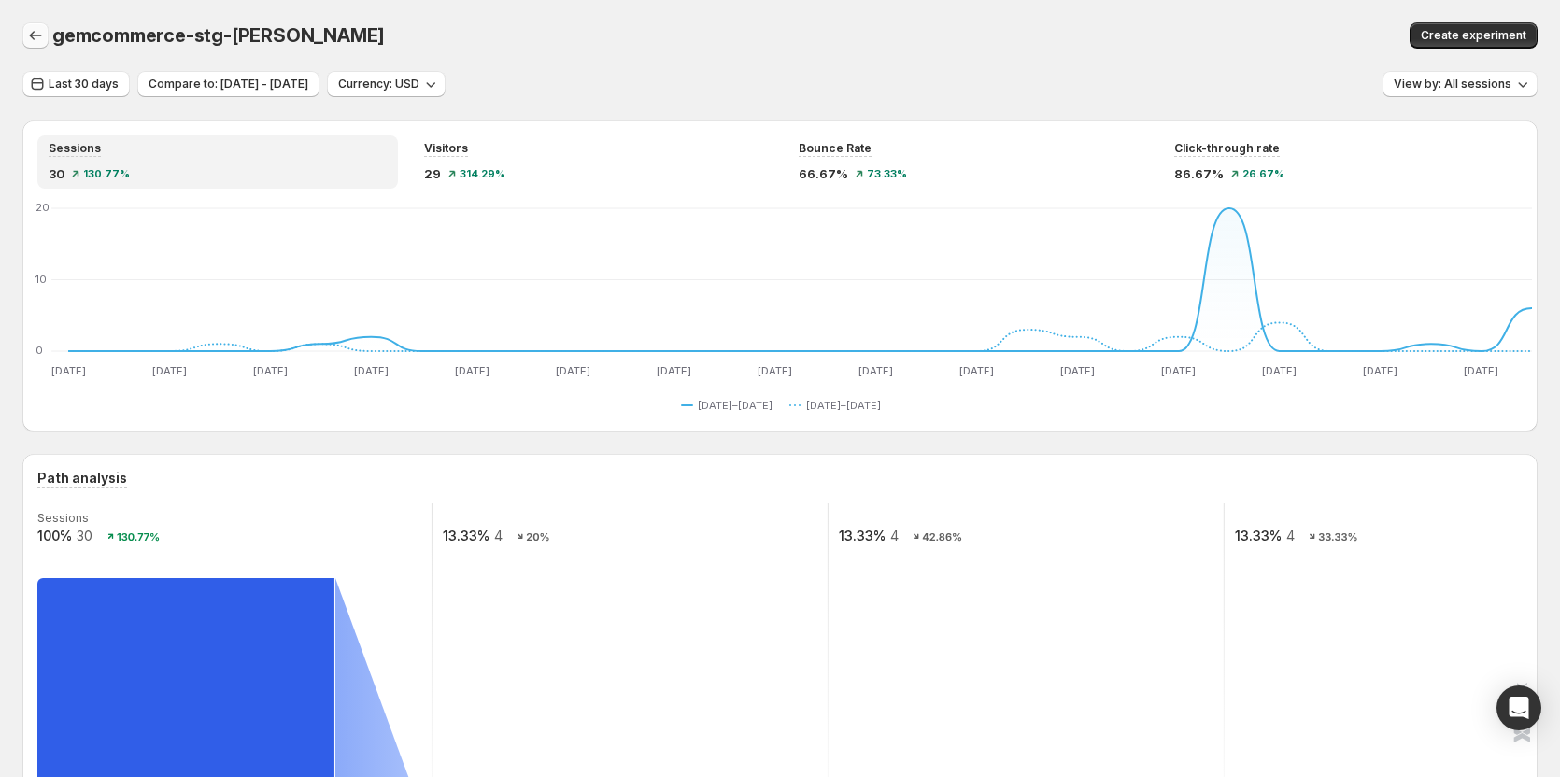
click at [37, 35] on icon "button" at bounding box center [35, 35] width 19 height 19
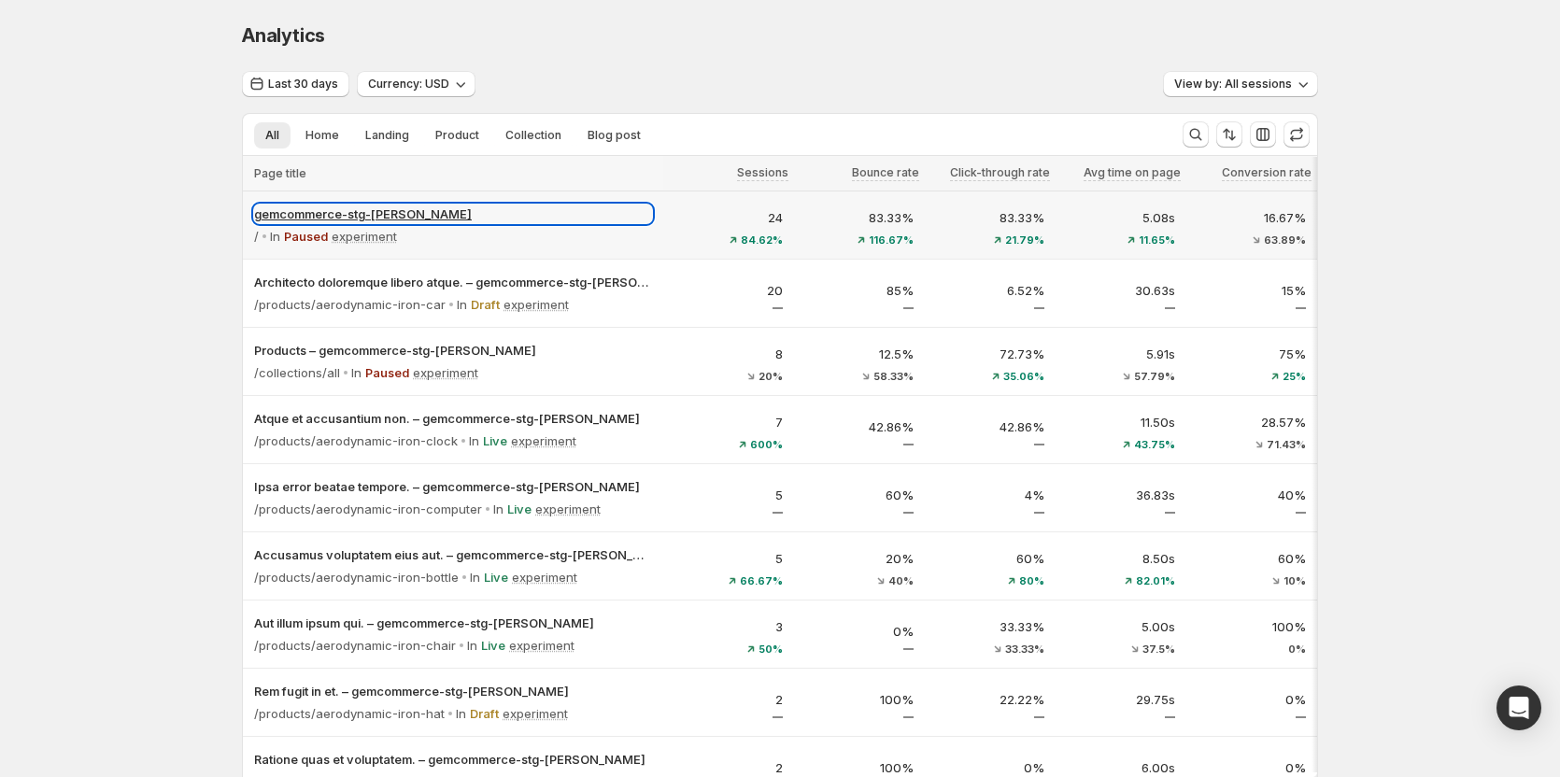
click at [515, 221] on p "gemcommerce-stg-[PERSON_NAME]" at bounding box center [453, 214] width 398 height 19
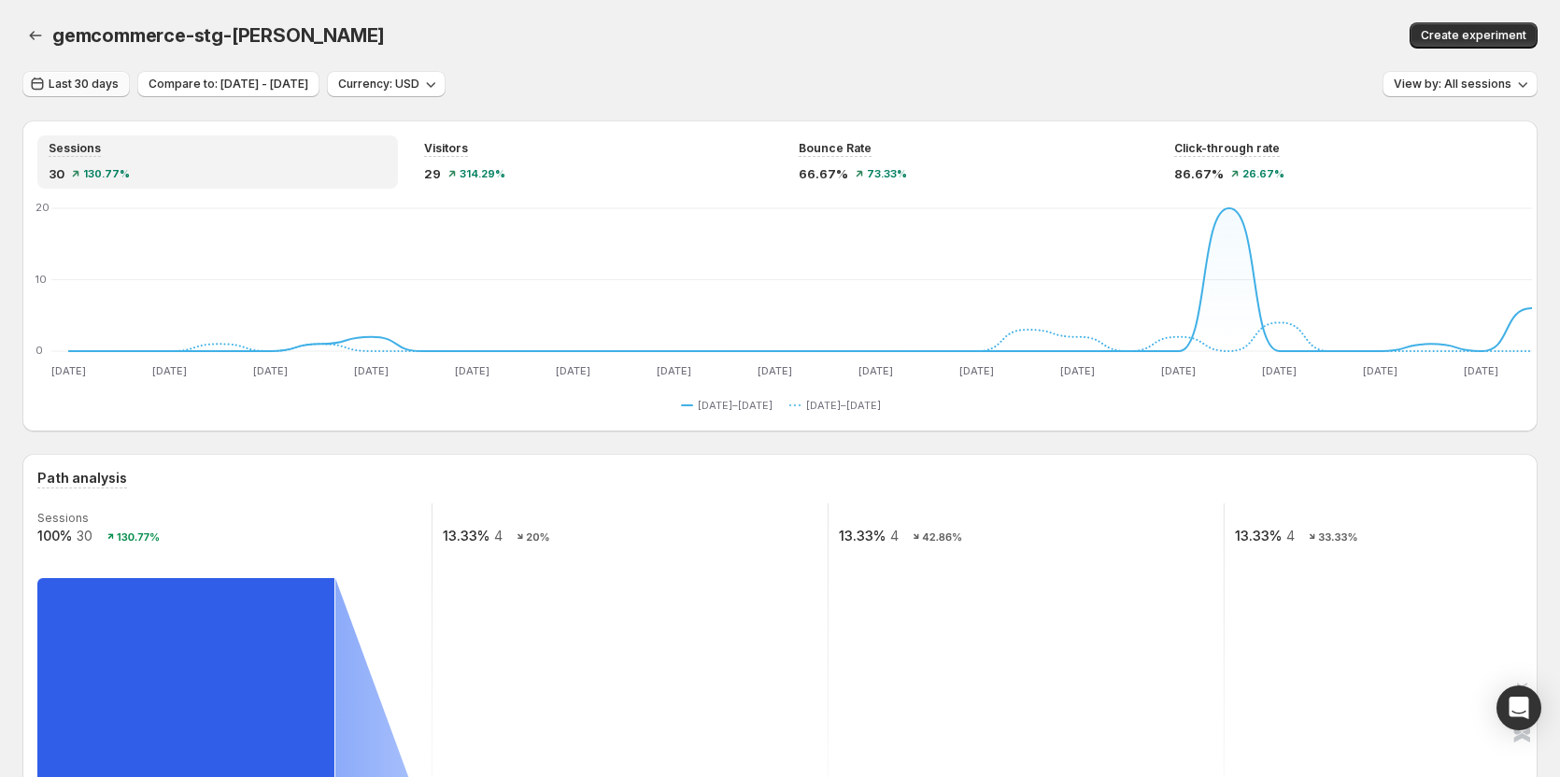
click at [106, 83] on span "Last 30 days" at bounding box center [84, 84] width 70 height 15
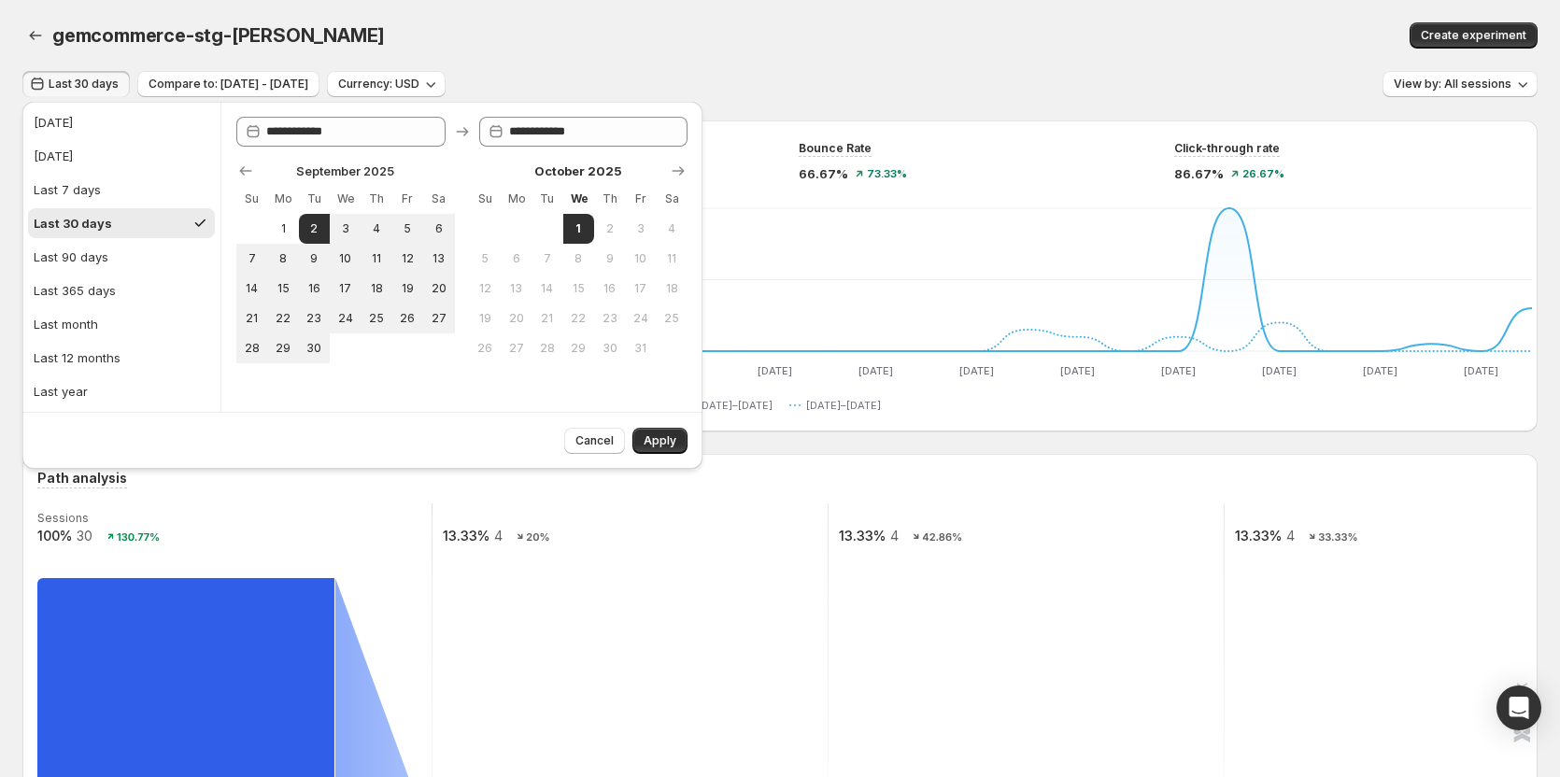
click at [106, 83] on span "Last 30 days" at bounding box center [84, 84] width 70 height 15
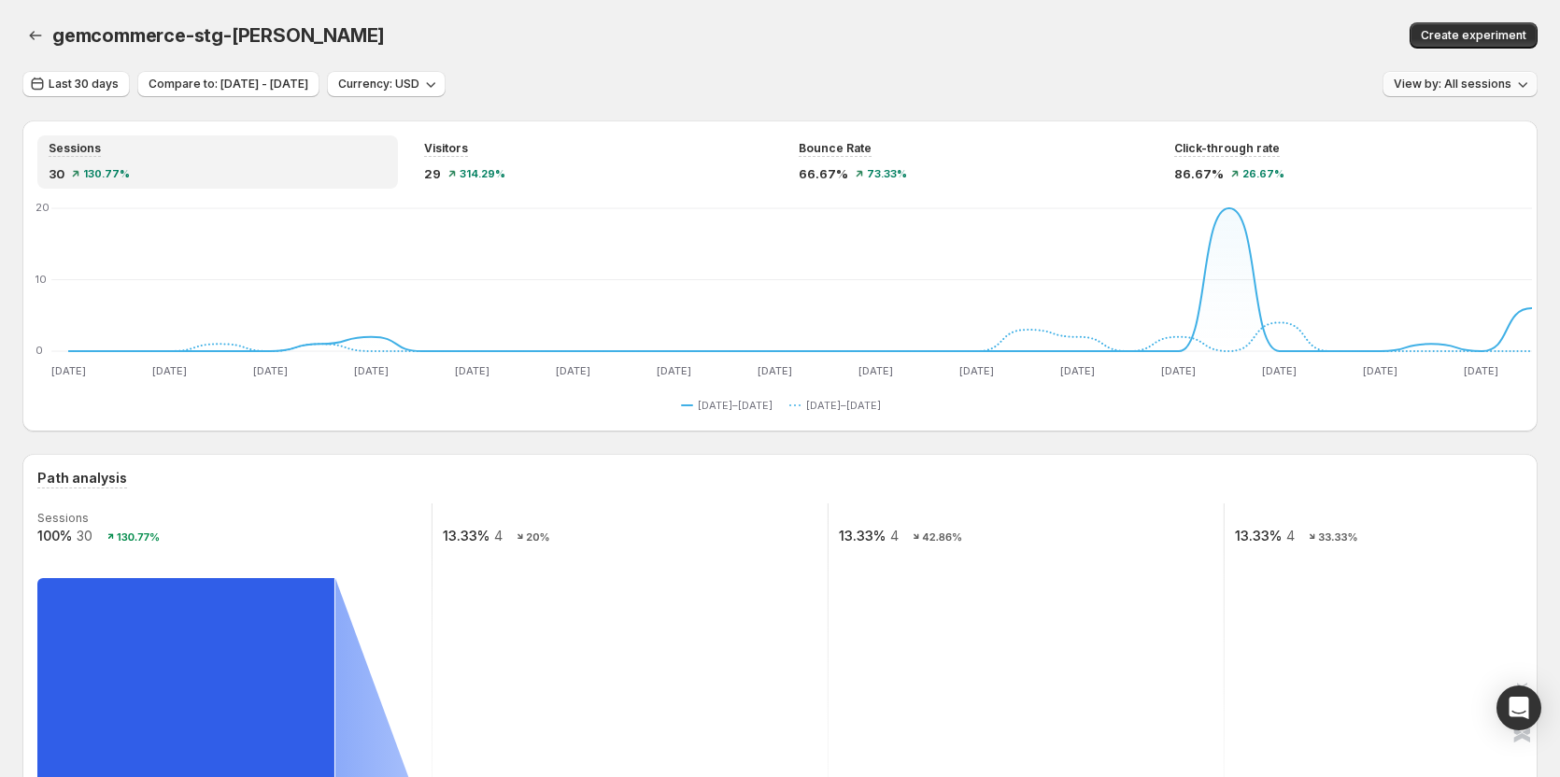
click at [1494, 84] on span "View by: All sessions" at bounding box center [1452, 84] width 118 height 15
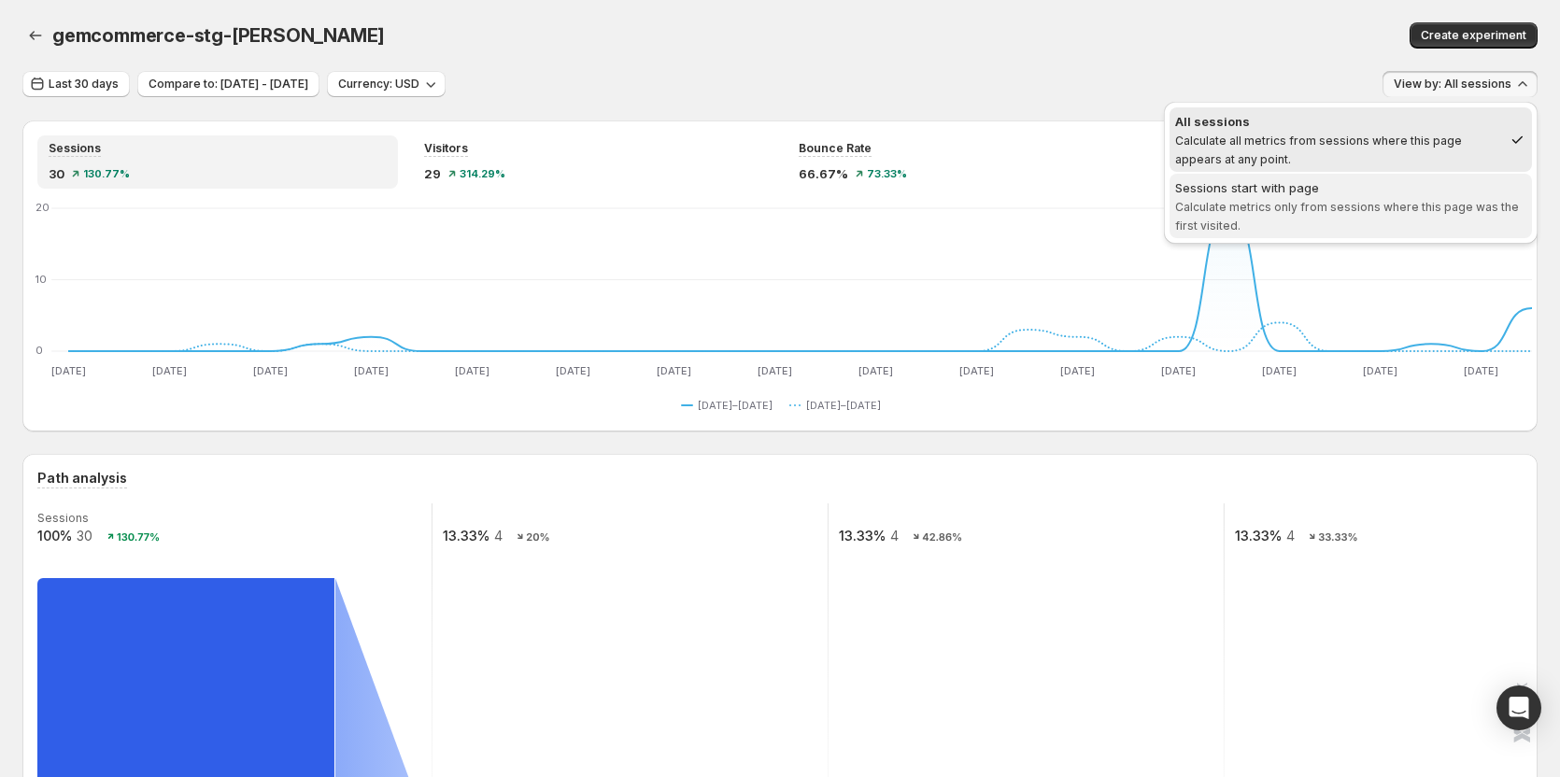
click at [1364, 192] on div "Sessions start with page" at bounding box center [1350, 187] width 351 height 19
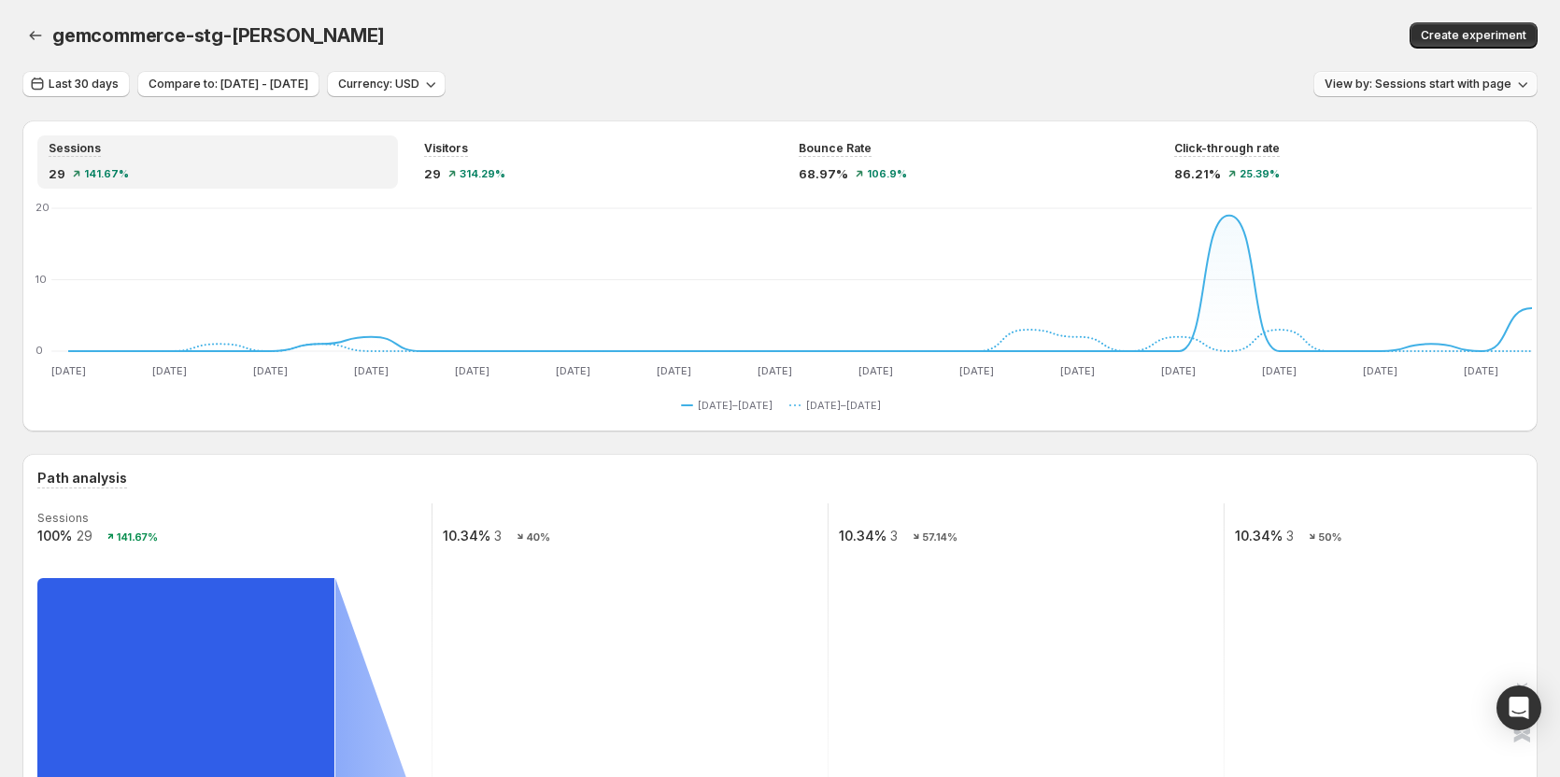
click at [1458, 85] on span "View by: Sessions start with page" at bounding box center [1417, 84] width 187 height 15
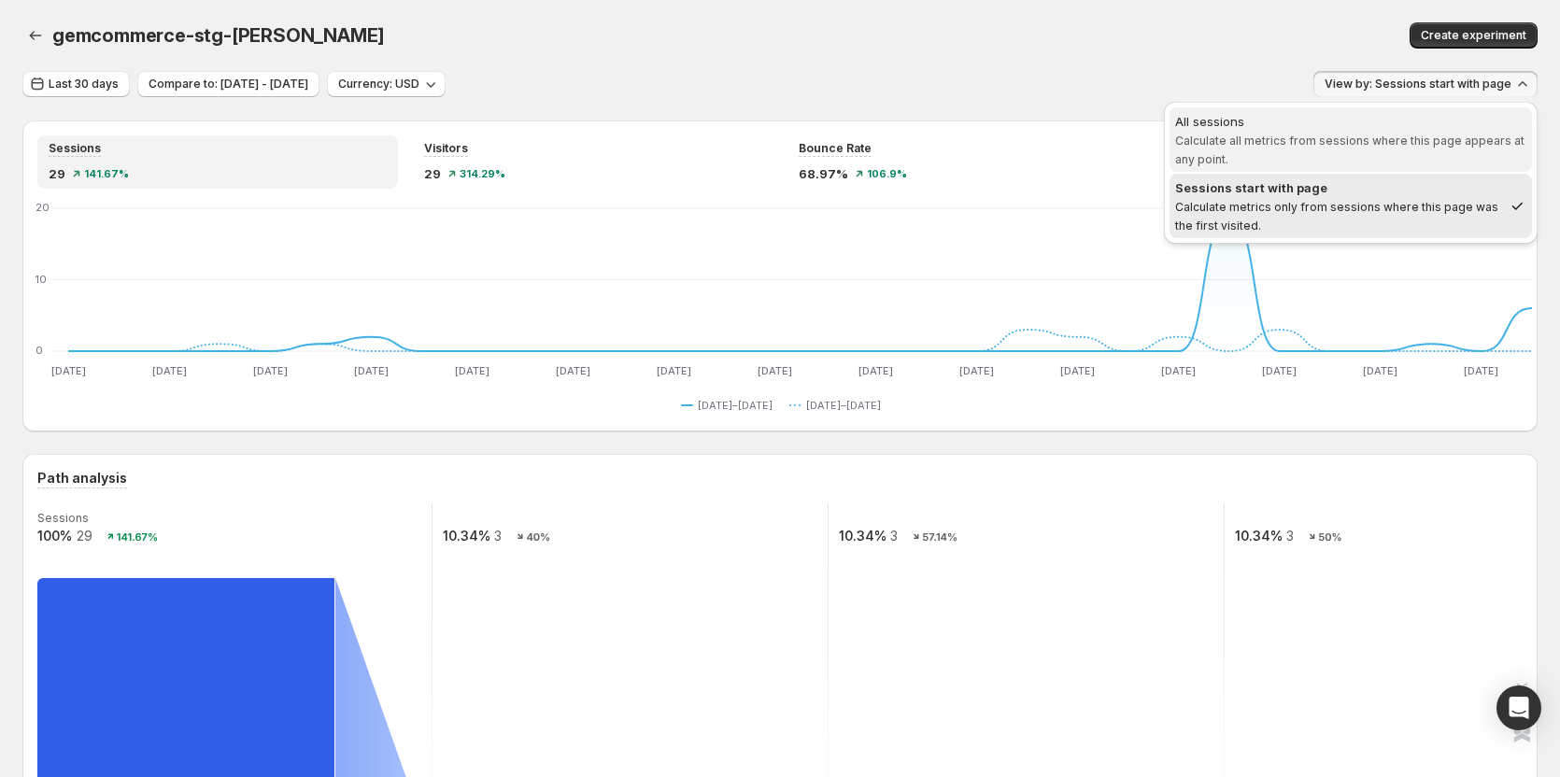
click at [1353, 128] on div "All sessions" at bounding box center [1350, 121] width 351 height 19
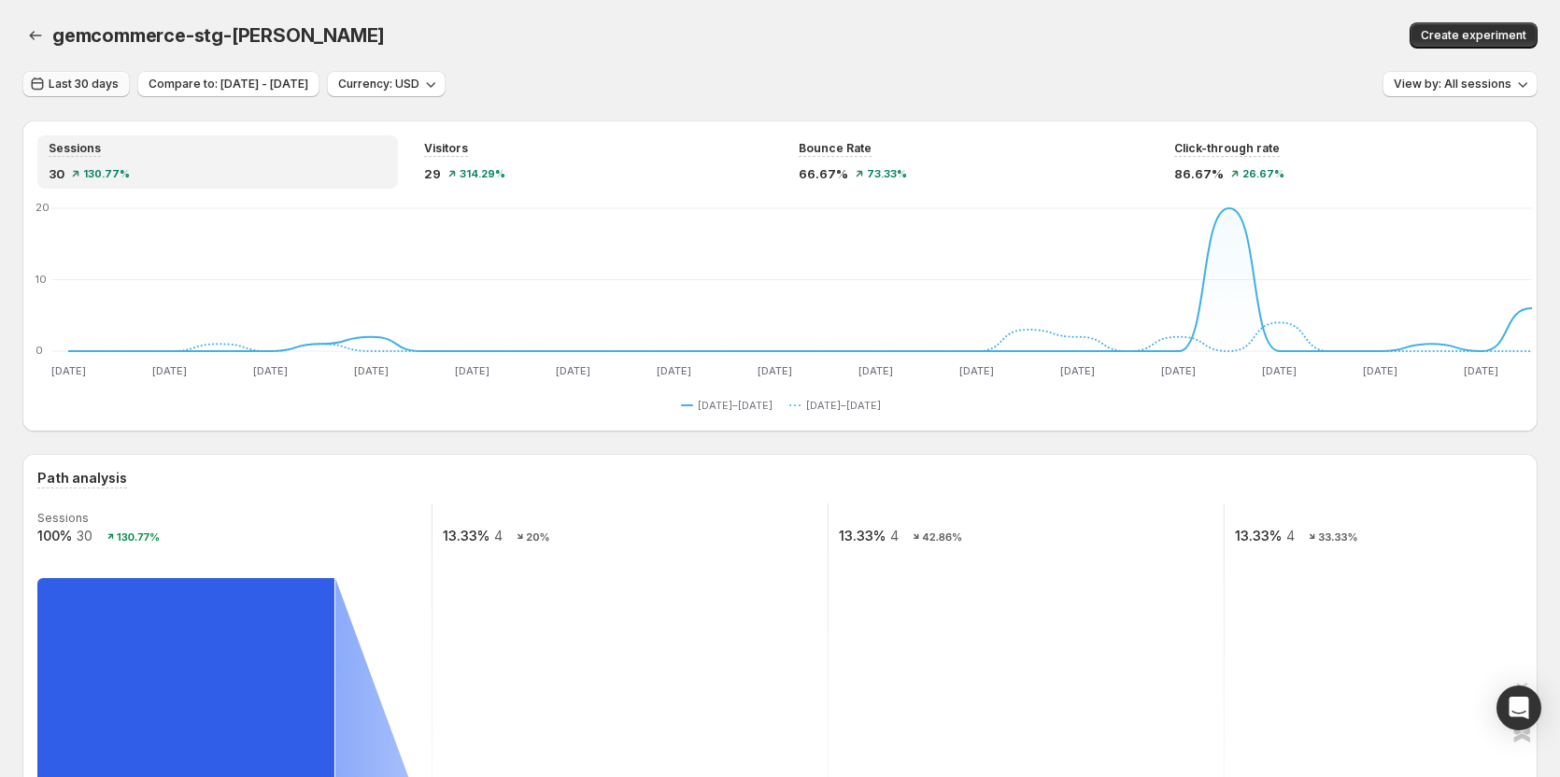
click at [98, 89] on span "Last 30 days" at bounding box center [84, 84] width 70 height 15
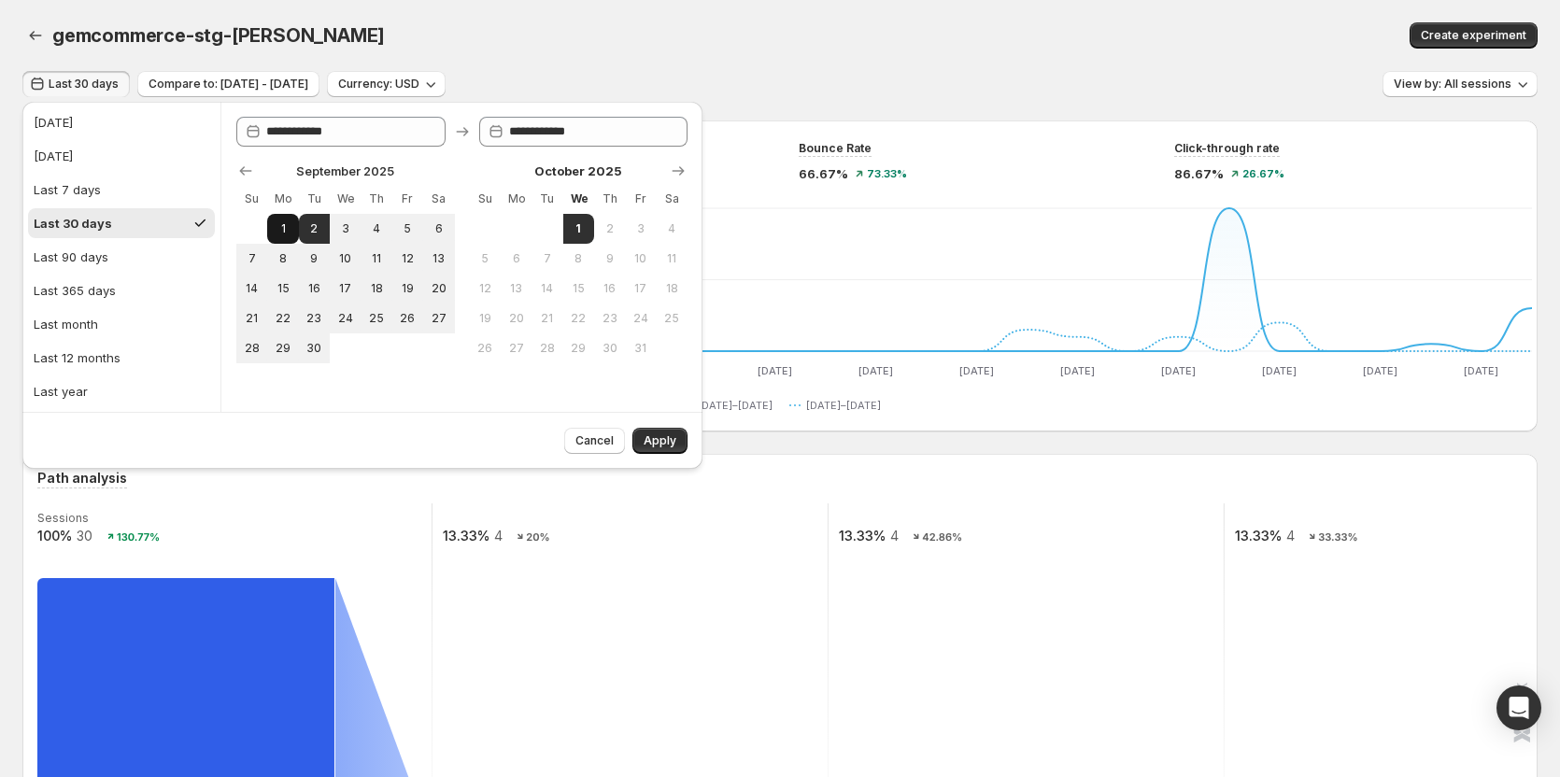
click at [292, 221] on button "1" at bounding box center [282, 229] width 31 height 30
type input "**********"
click at [586, 234] on button "1" at bounding box center [578, 229] width 31 height 30
type input "**********"
click at [666, 440] on span "Apply" at bounding box center [659, 440] width 33 height 15
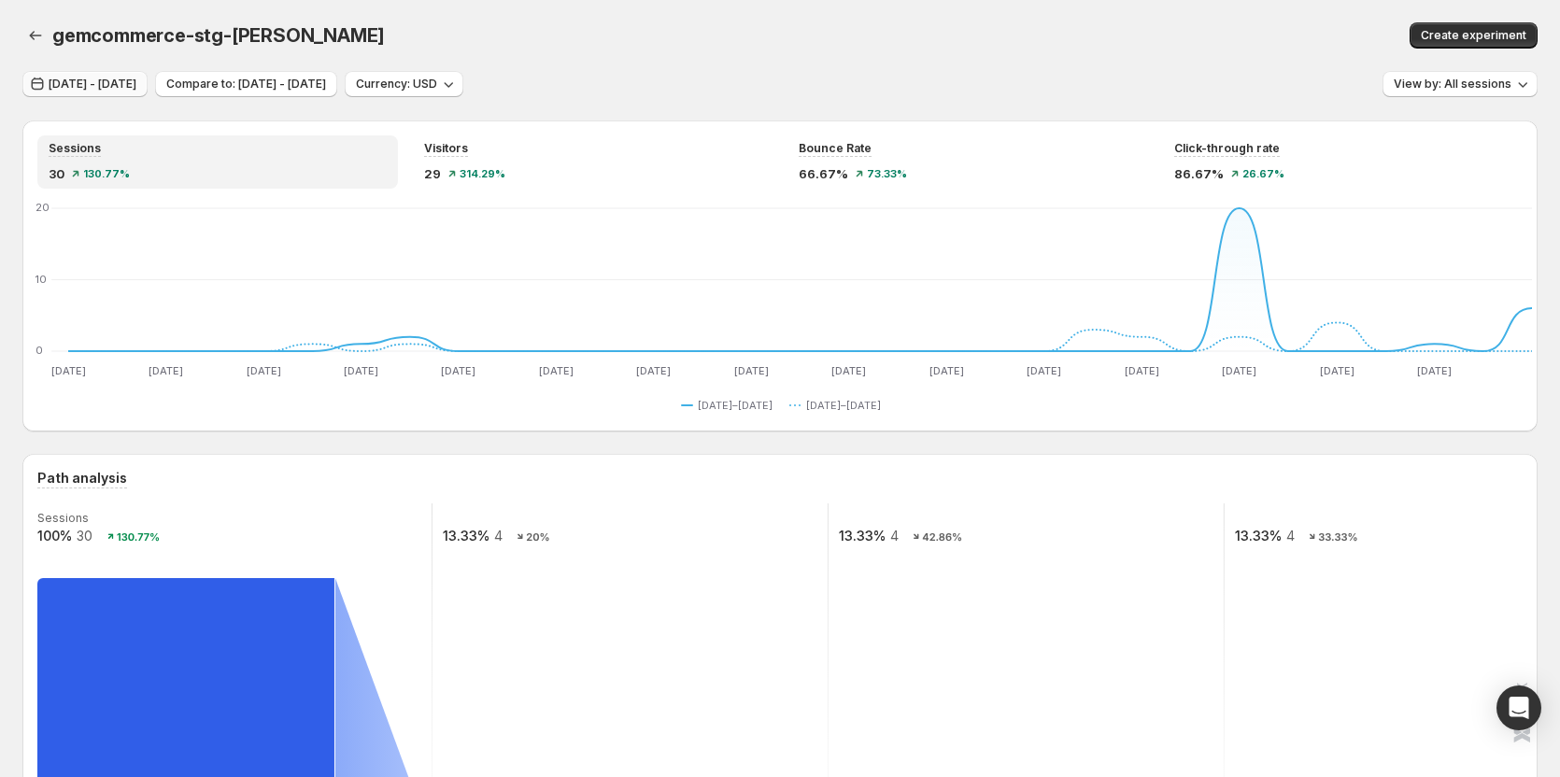
click at [136, 87] on span "[DATE] - [DATE]" at bounding box center [93, 84] width 88 height 15
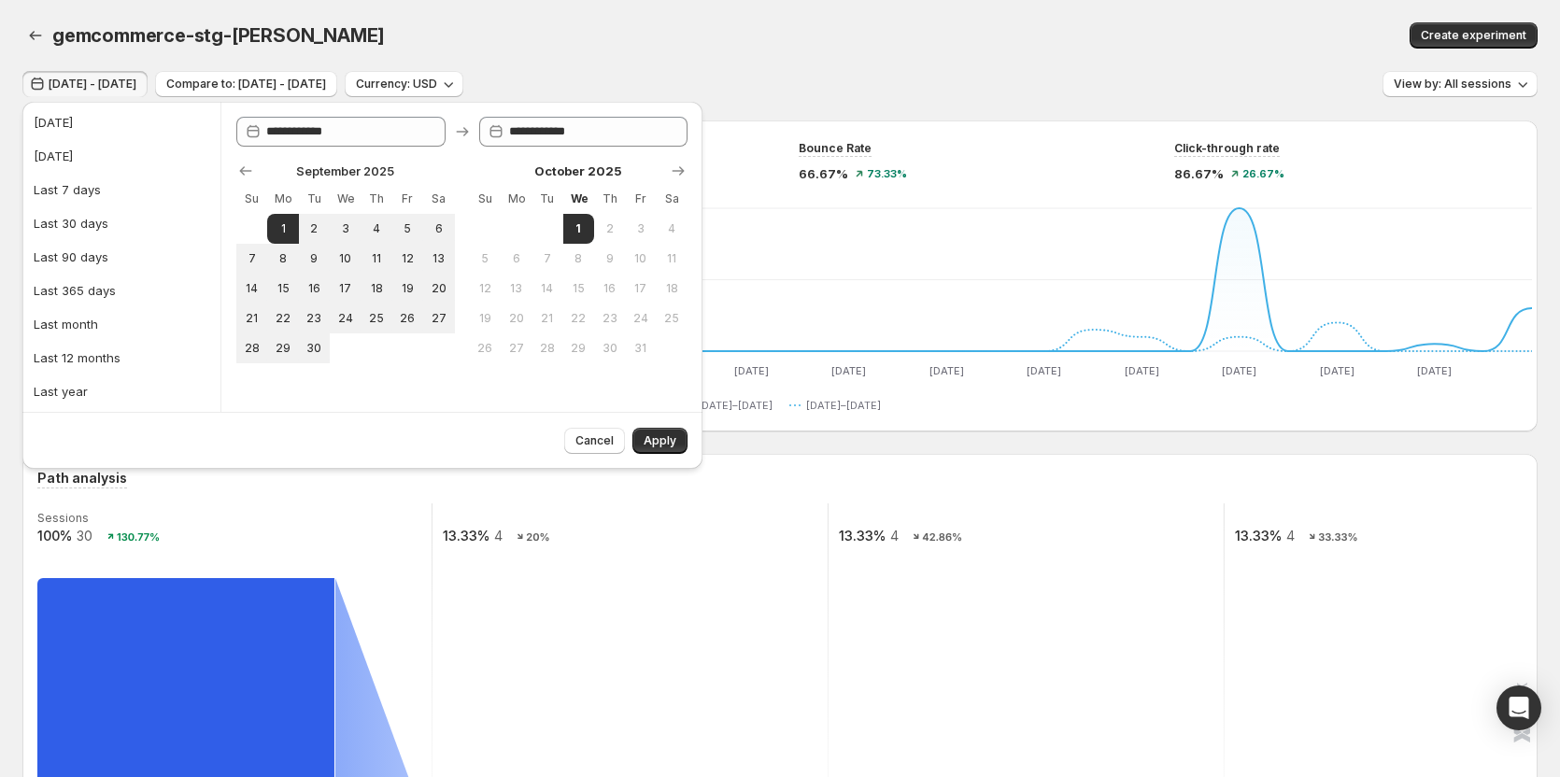
click at [647, 49] on div "gemcommerce-stg-[PERSON_NAME]. This page is ready gemcommerce-stg-[PERSON_NAME]…" at bounding box center [779, 35] width 1515 height 71
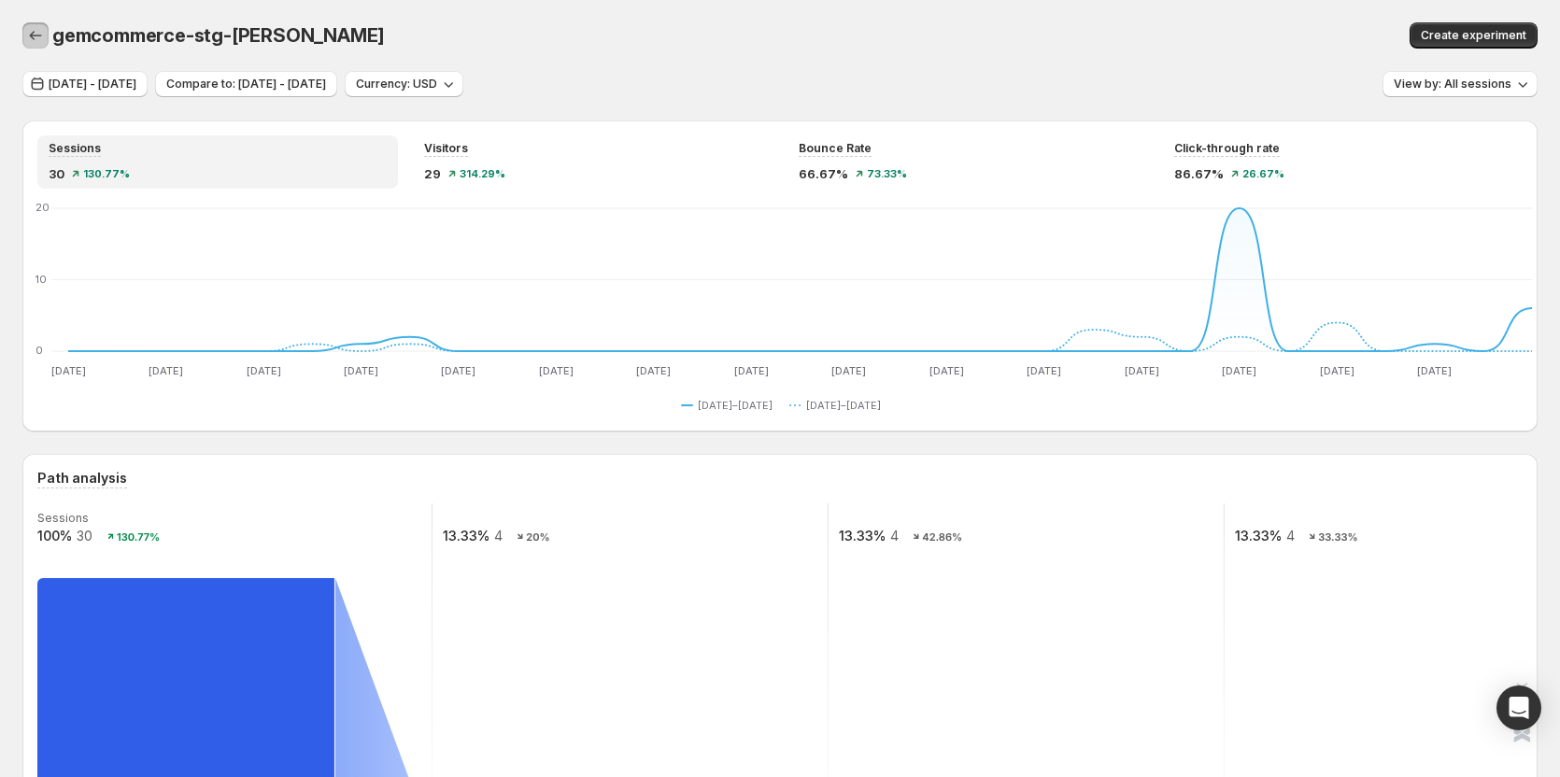
drag, startPoint x: 31, startPoint y: 39, endPoint x: 49, endPoint y: 60, distance: 27.1
click at [31, 39] on icon "button" at bounding box center [35, 35] width 19 height 19
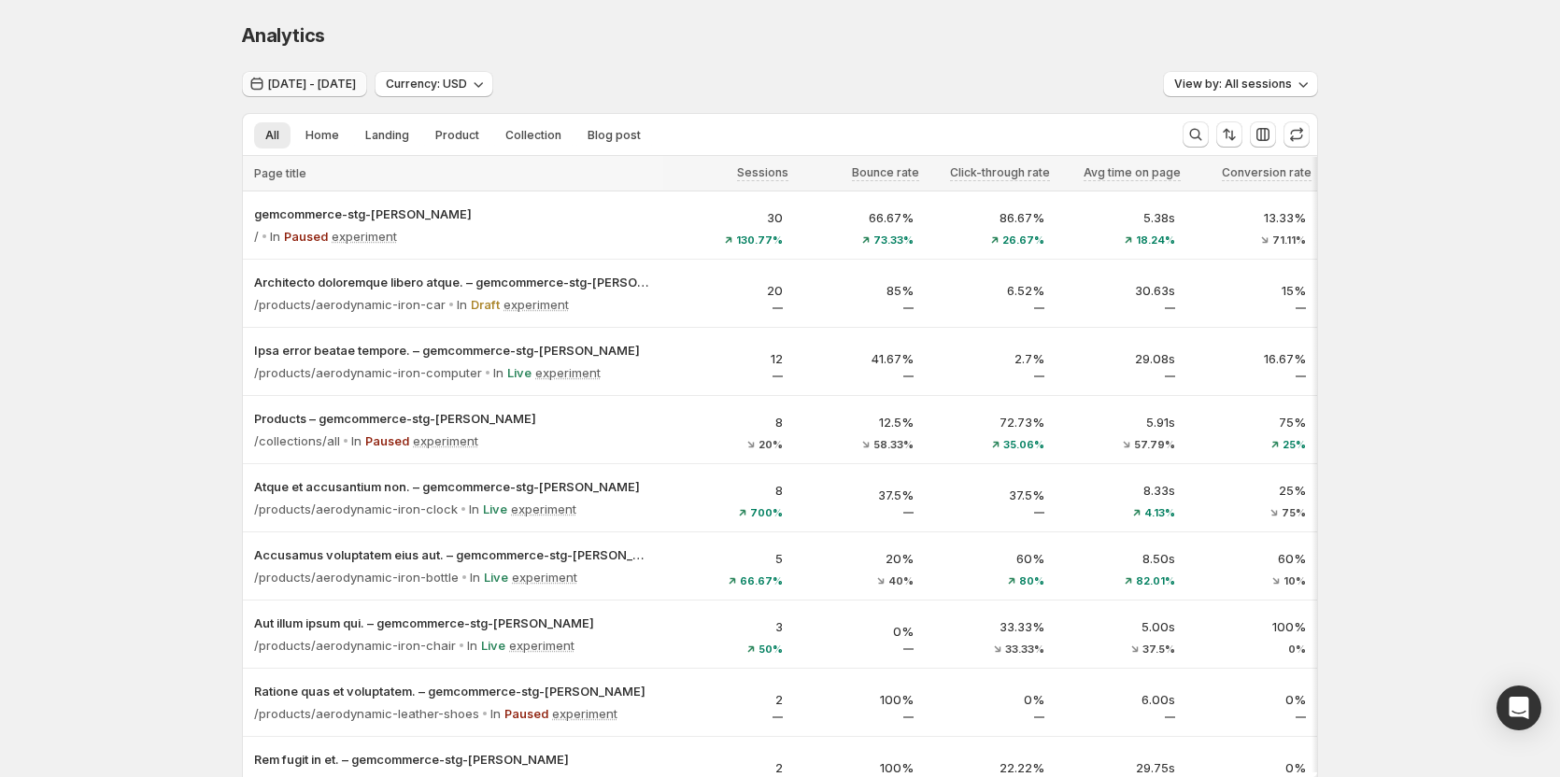
click at [349, 81] on span "[DATE] - [DATE]" at bounding box center [312, 84] width 88 height 15
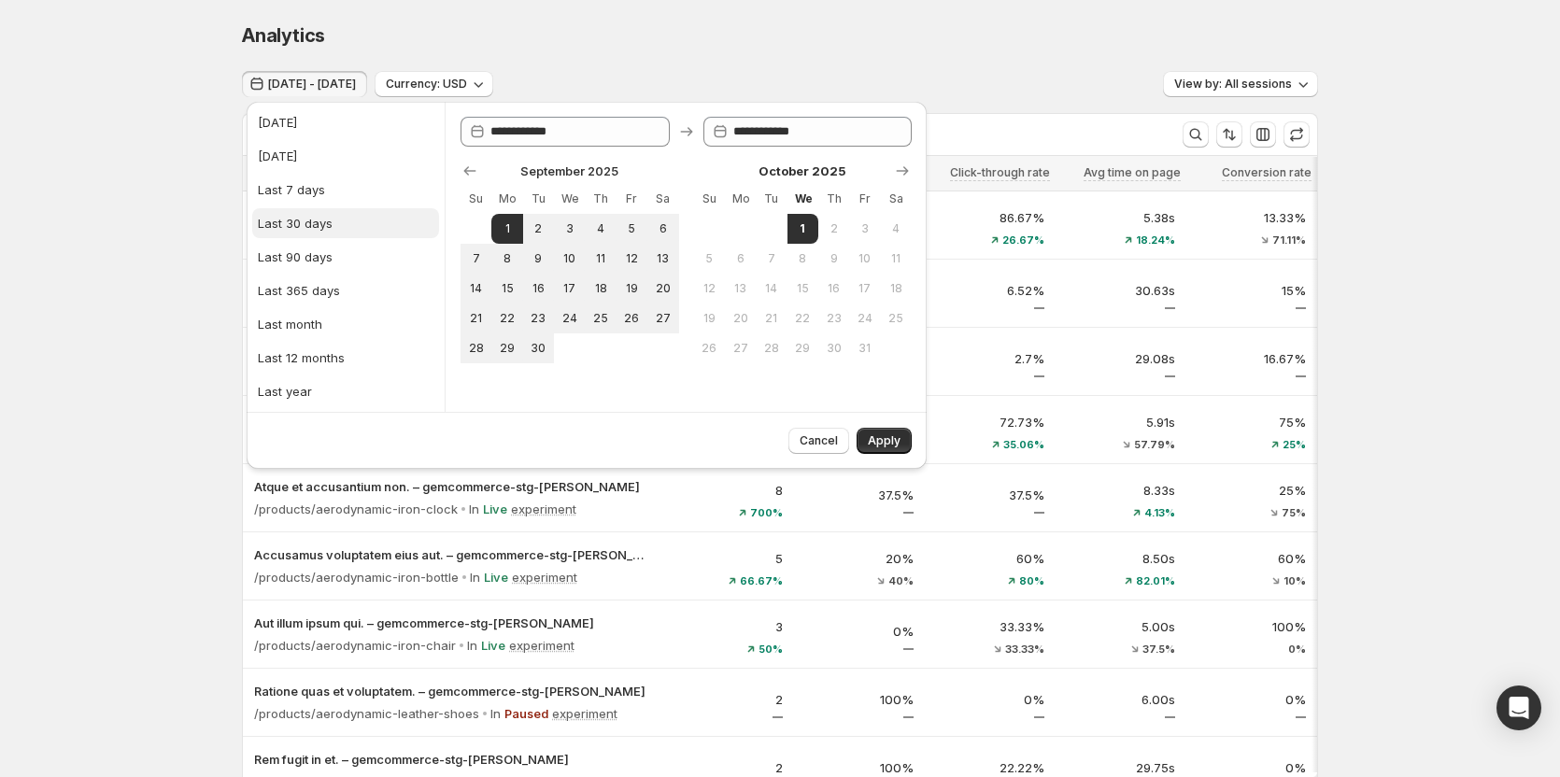
click at [305, 226] on div "Last 30 days" at bounding box center [295, 223] width 75 height 19
type input "**********"
click at [889, 440] on span "Apply" at bounding box center [884, 440] width 33 height 15
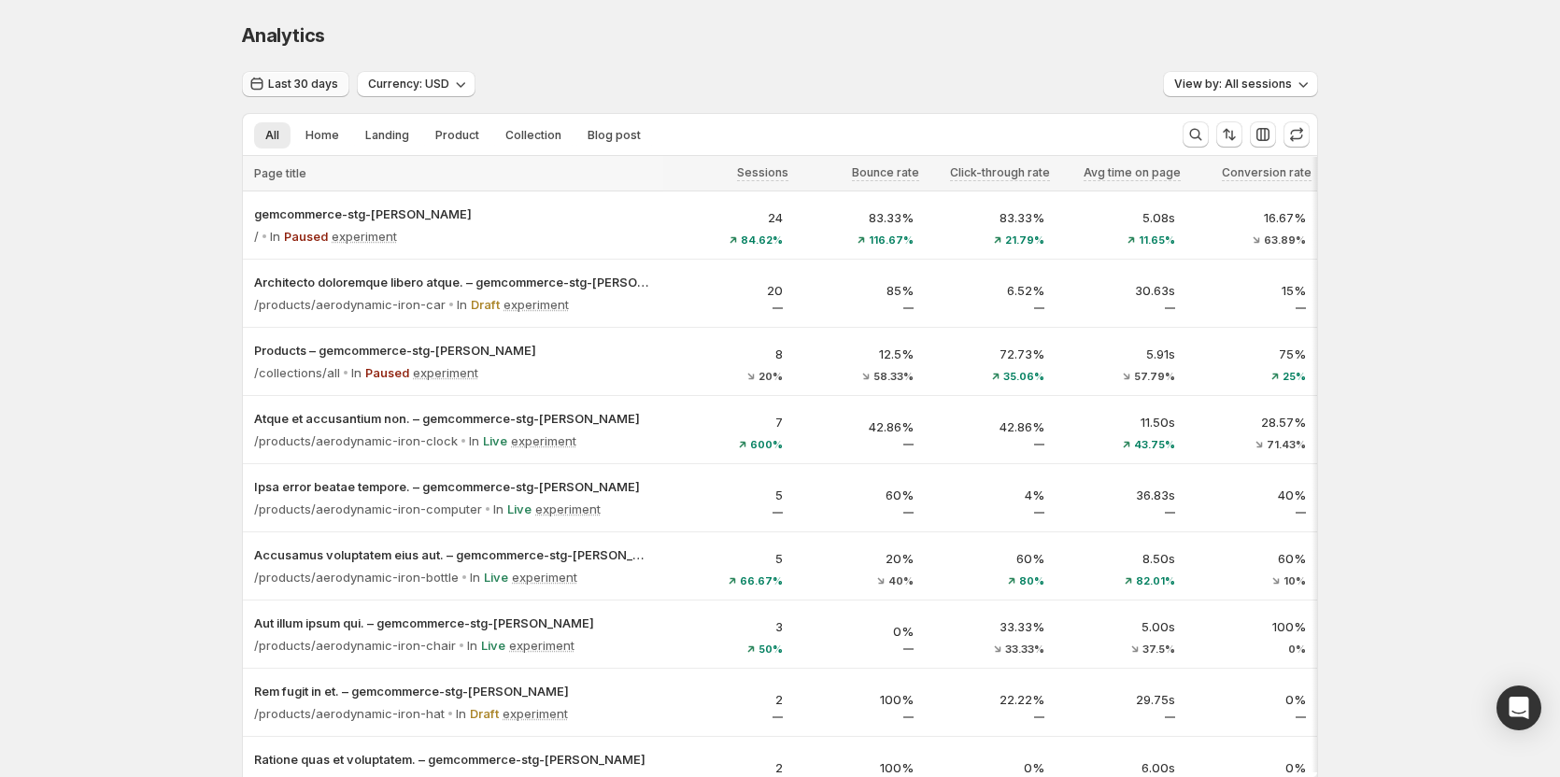
click at [316, 83] on span "Last 30 days" at bounding box center [303, 84] width 70 height 15
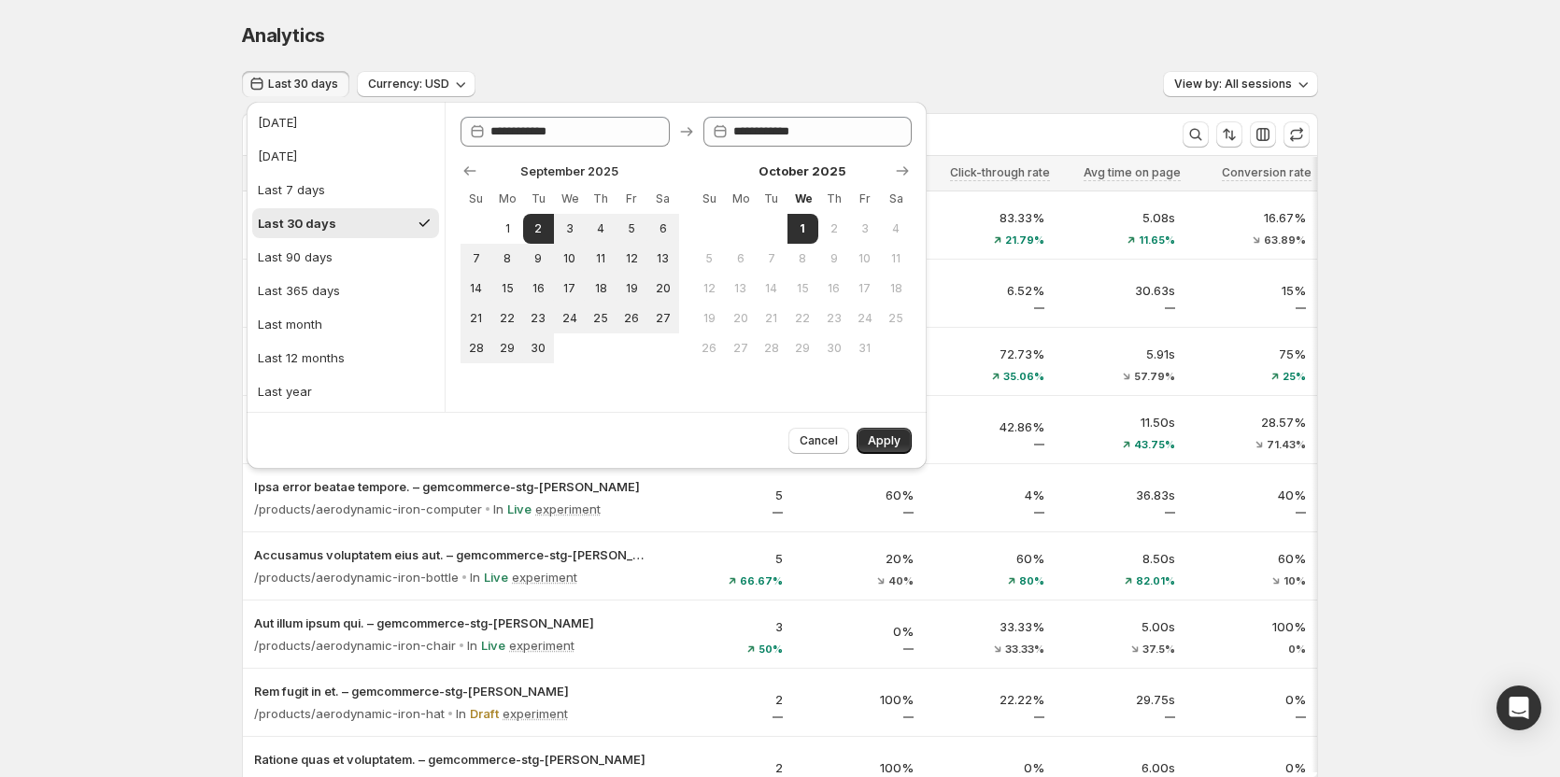
click at [720, 48] on div "Analytics" at bounding box center [780, 35] width 1076 height 26
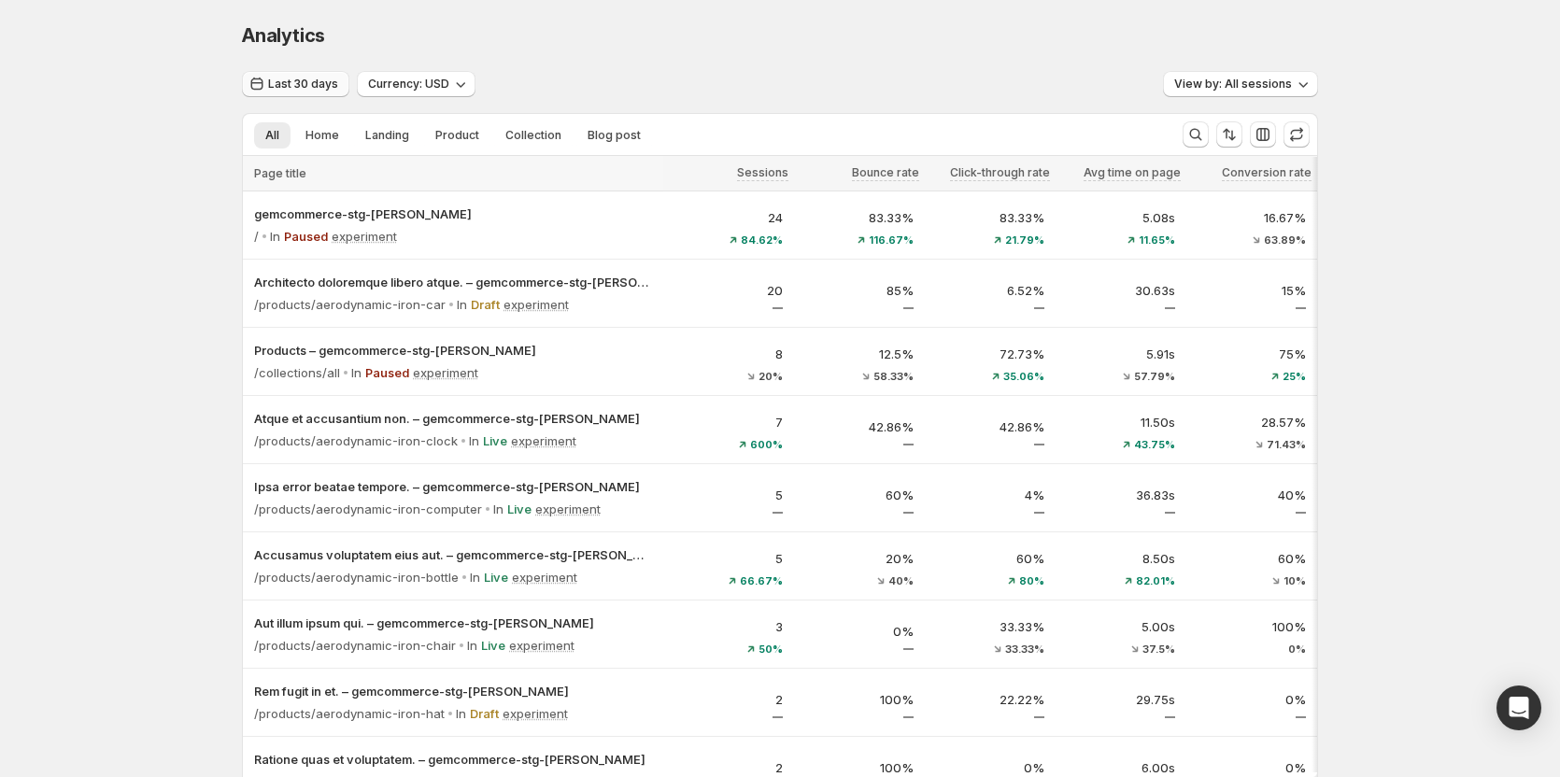
click at [315, 86] on span "Last 30 days" at bounding box center [303, 84] width 70 height 15
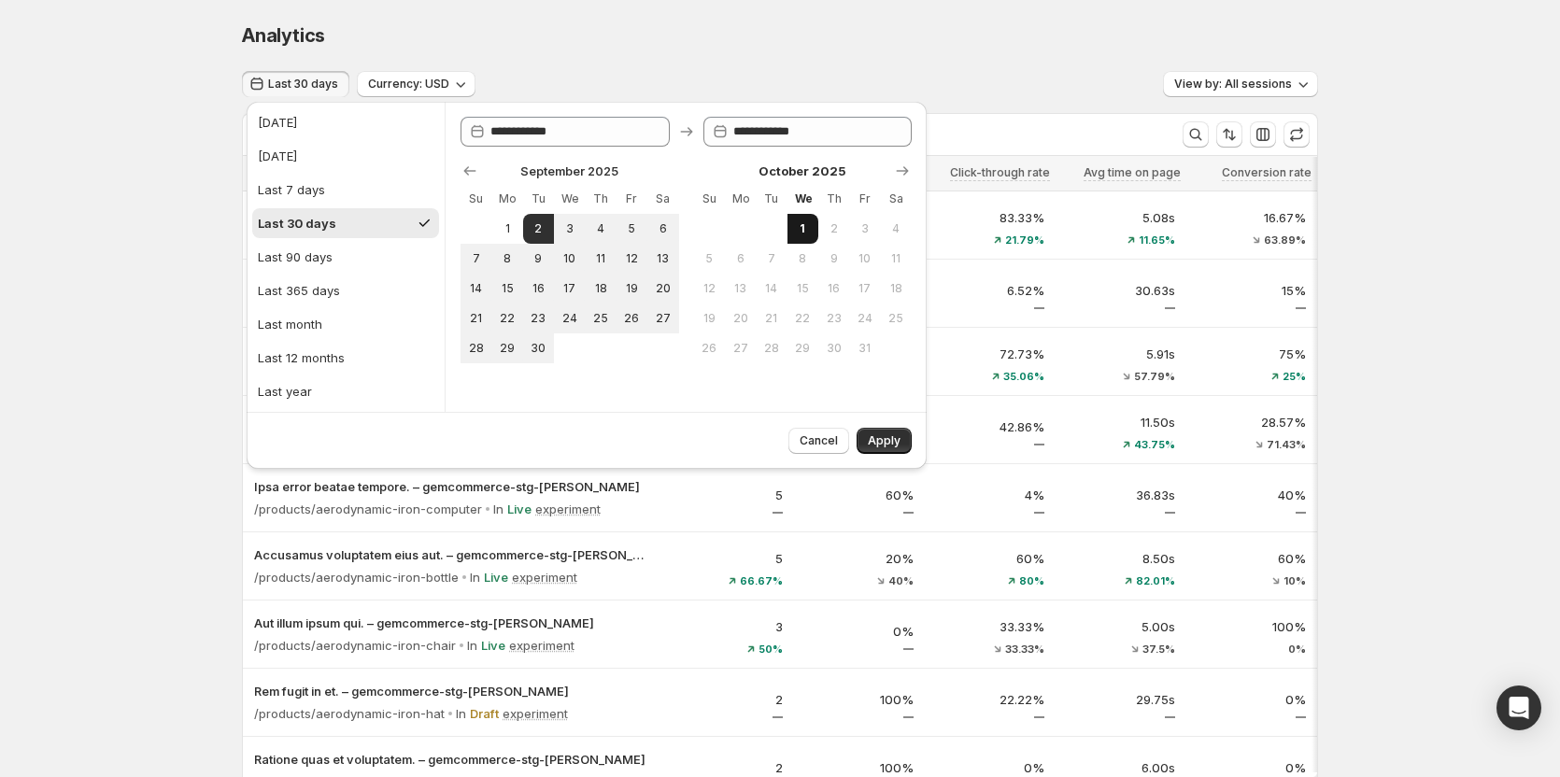
click at [798, 232] on span "1" at bounding box center [803, 228] width 16 height 15
type input "**********"
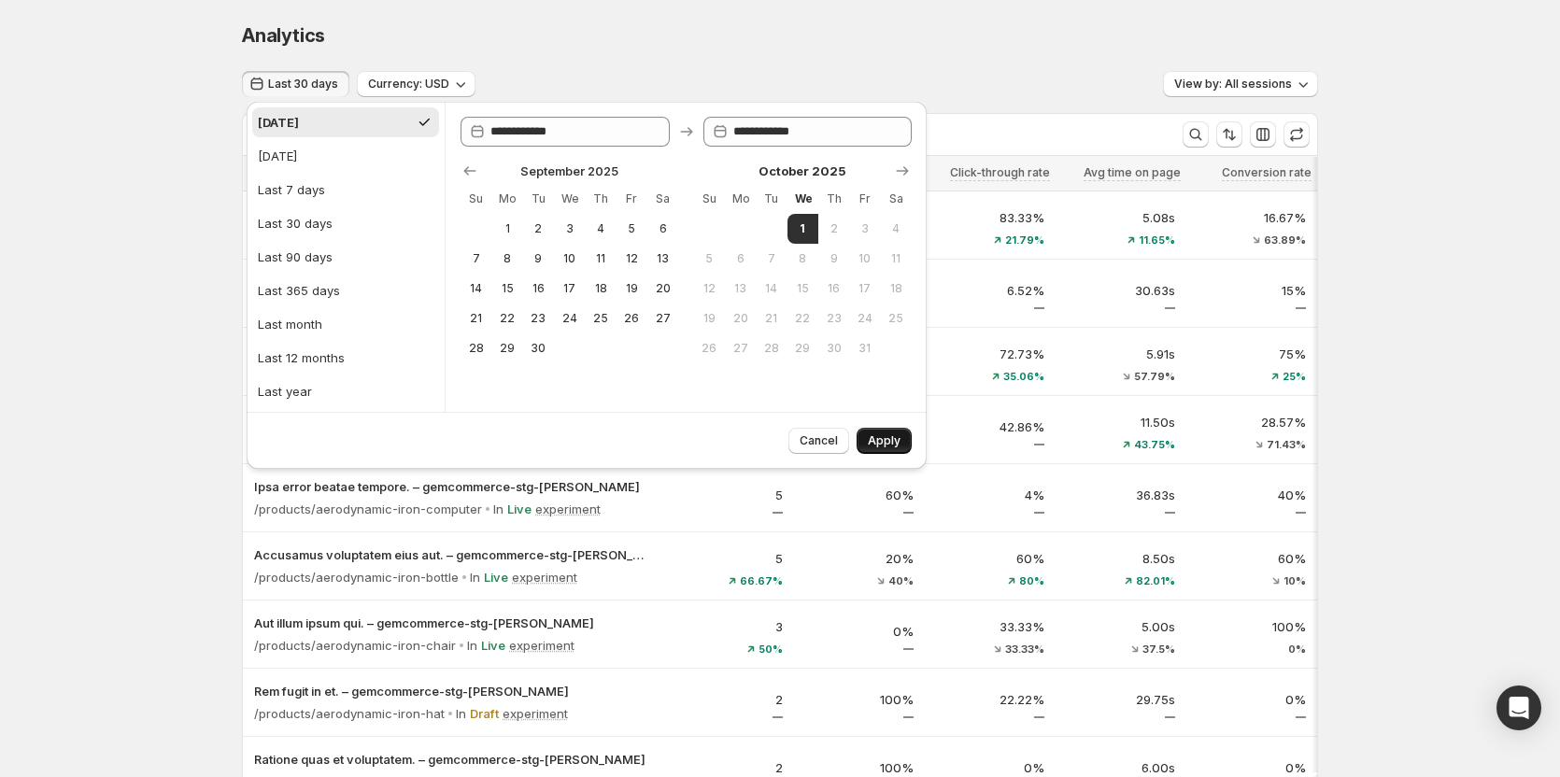
click at [879, 434] on span "Apply" at bounding box center [884, 440] width 33 height 15
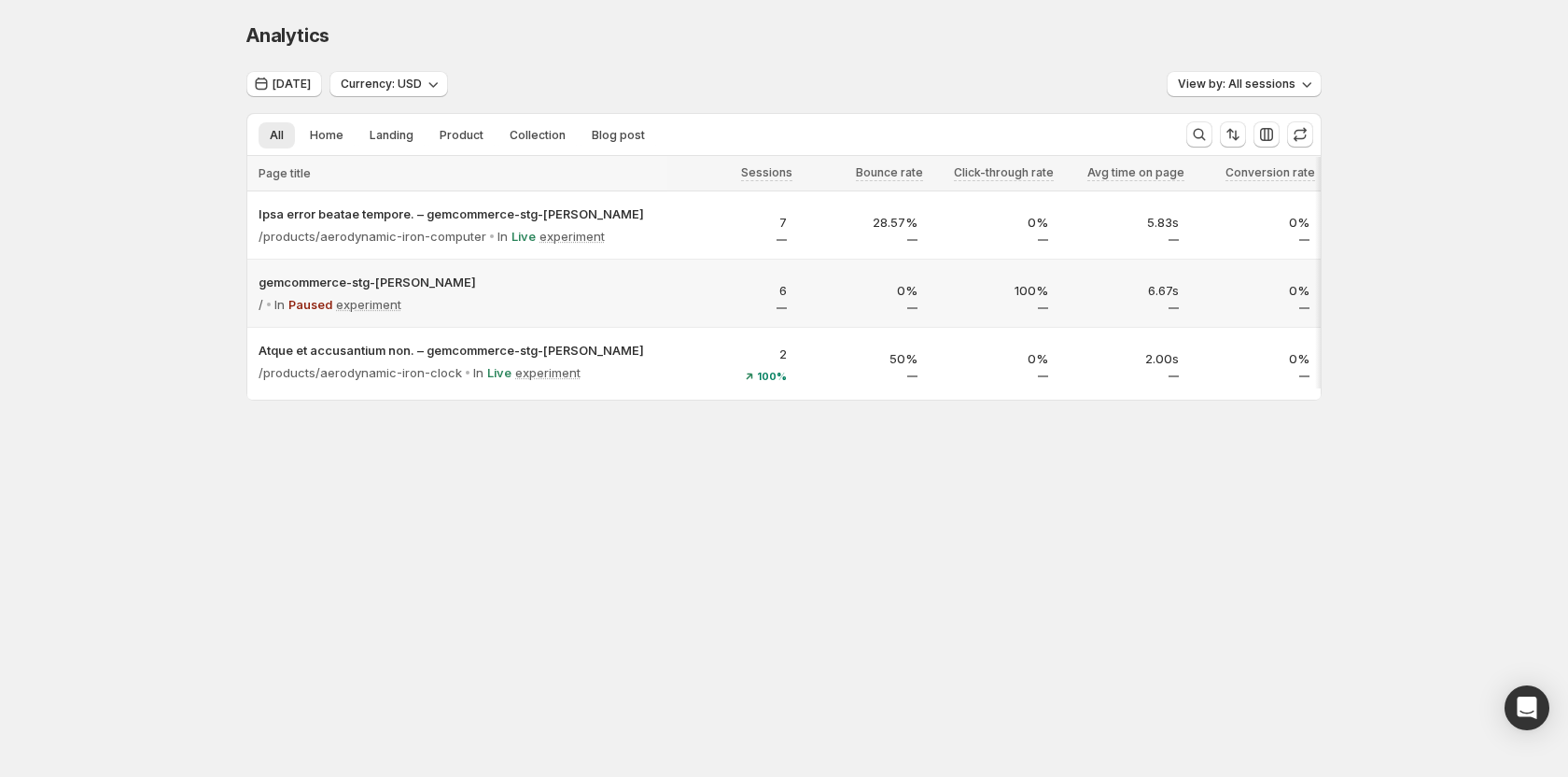
click at [508, 291] on div "/ In Paused experiment" at bounding box center [458, 304] width 398 height 26
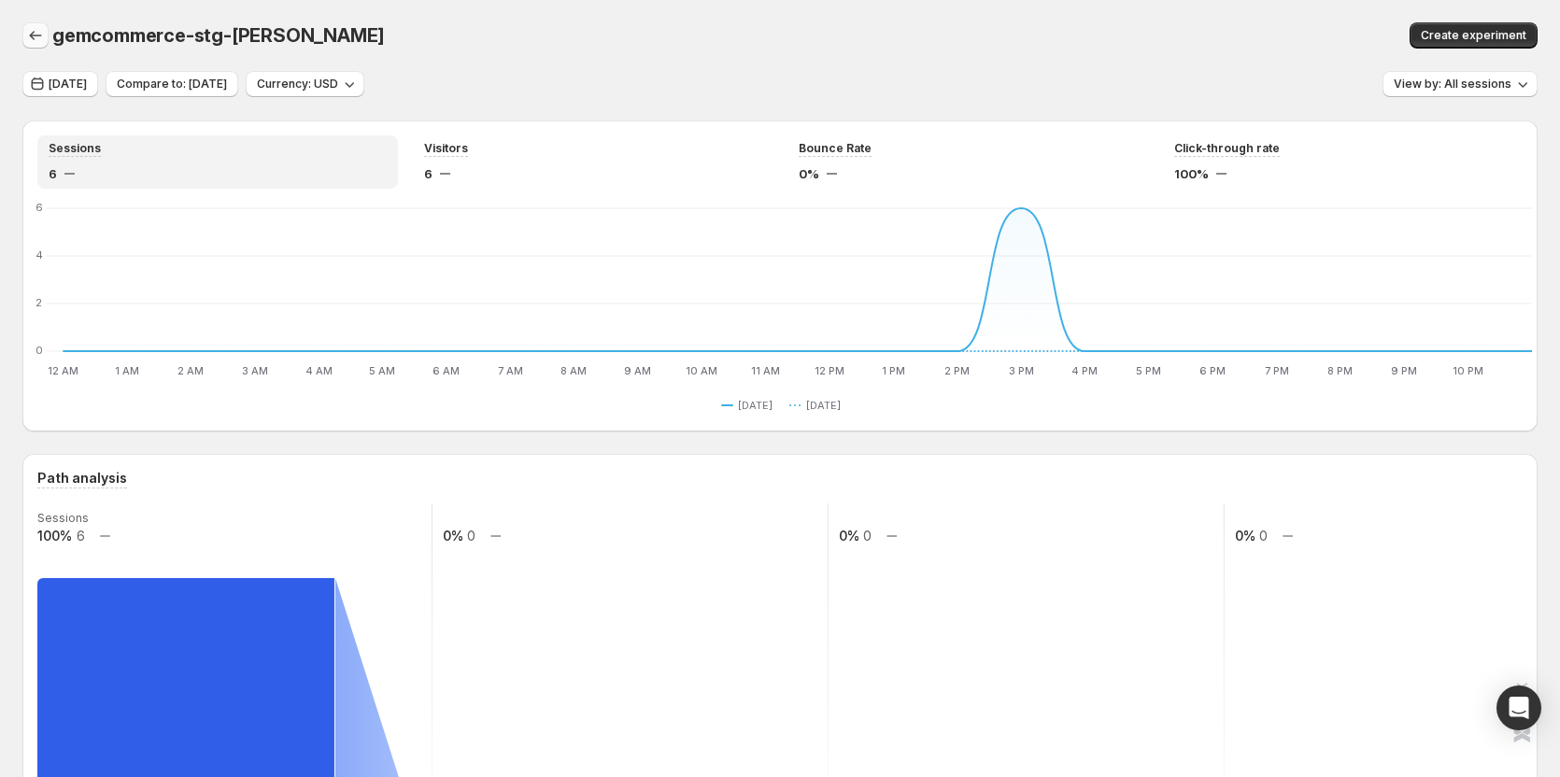
click at [31, 42] on icon "button" at bounding box center [35, 35] width 19 height 19
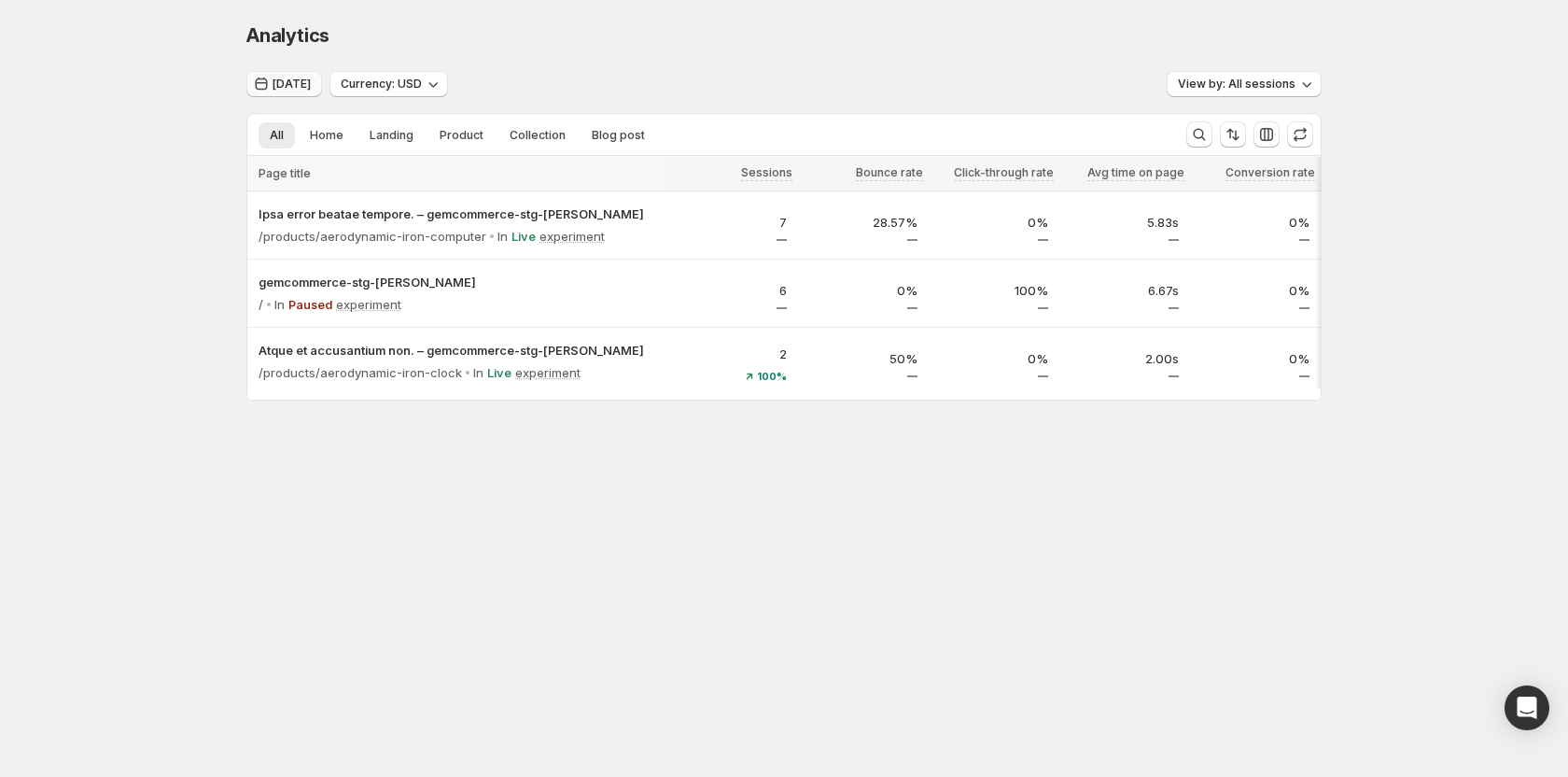
click at [282, 91] on span "Today" at bounding box center [292, 84] width 38 height 15
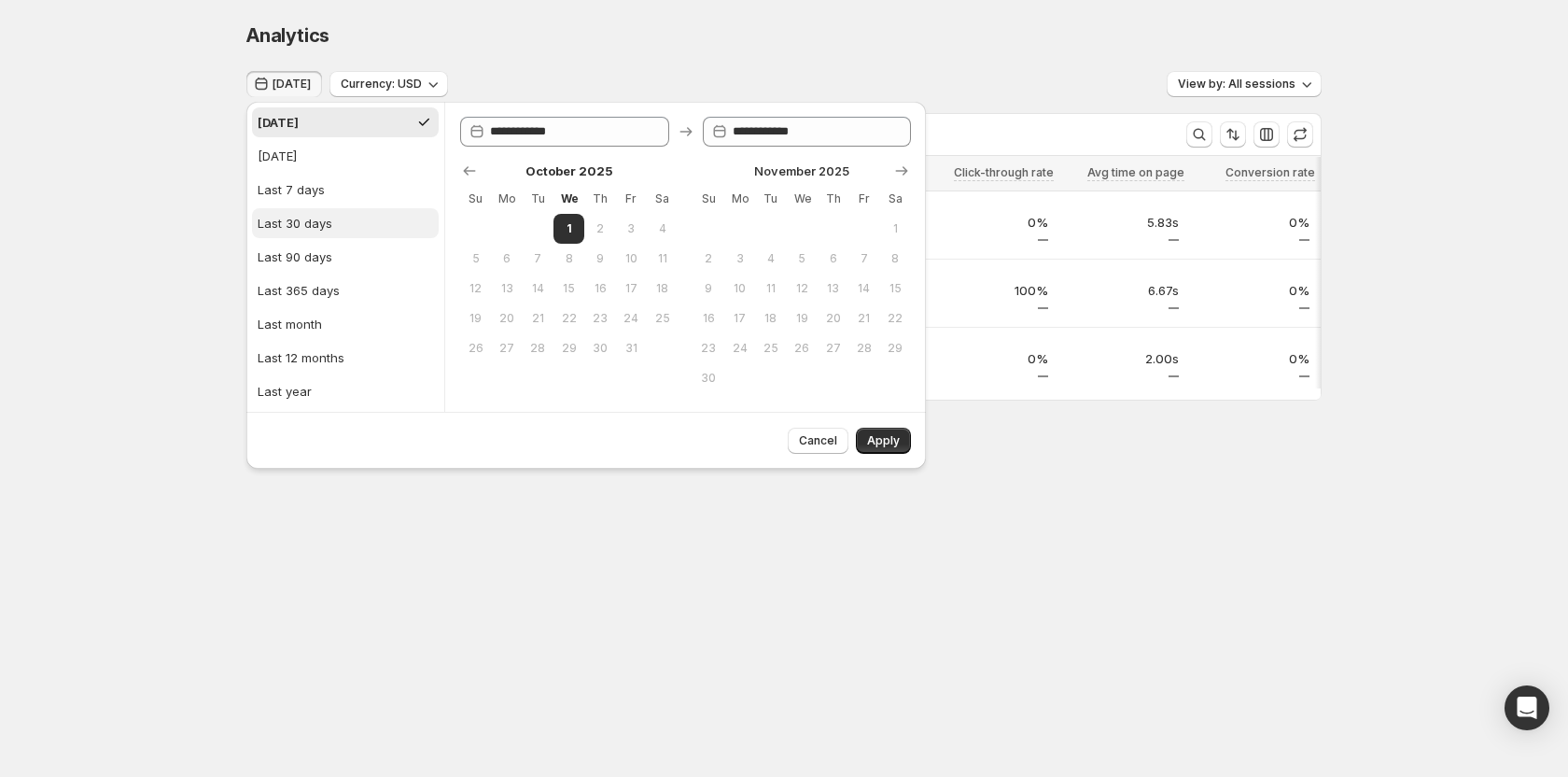
click at [303, 226] on div "Last 30 days" at bounding box center [295, 223] width 75 height 19
type input "**********"
click at [888, 437] on span "Apply" at bounding box center [883, 440] width 33 height 15
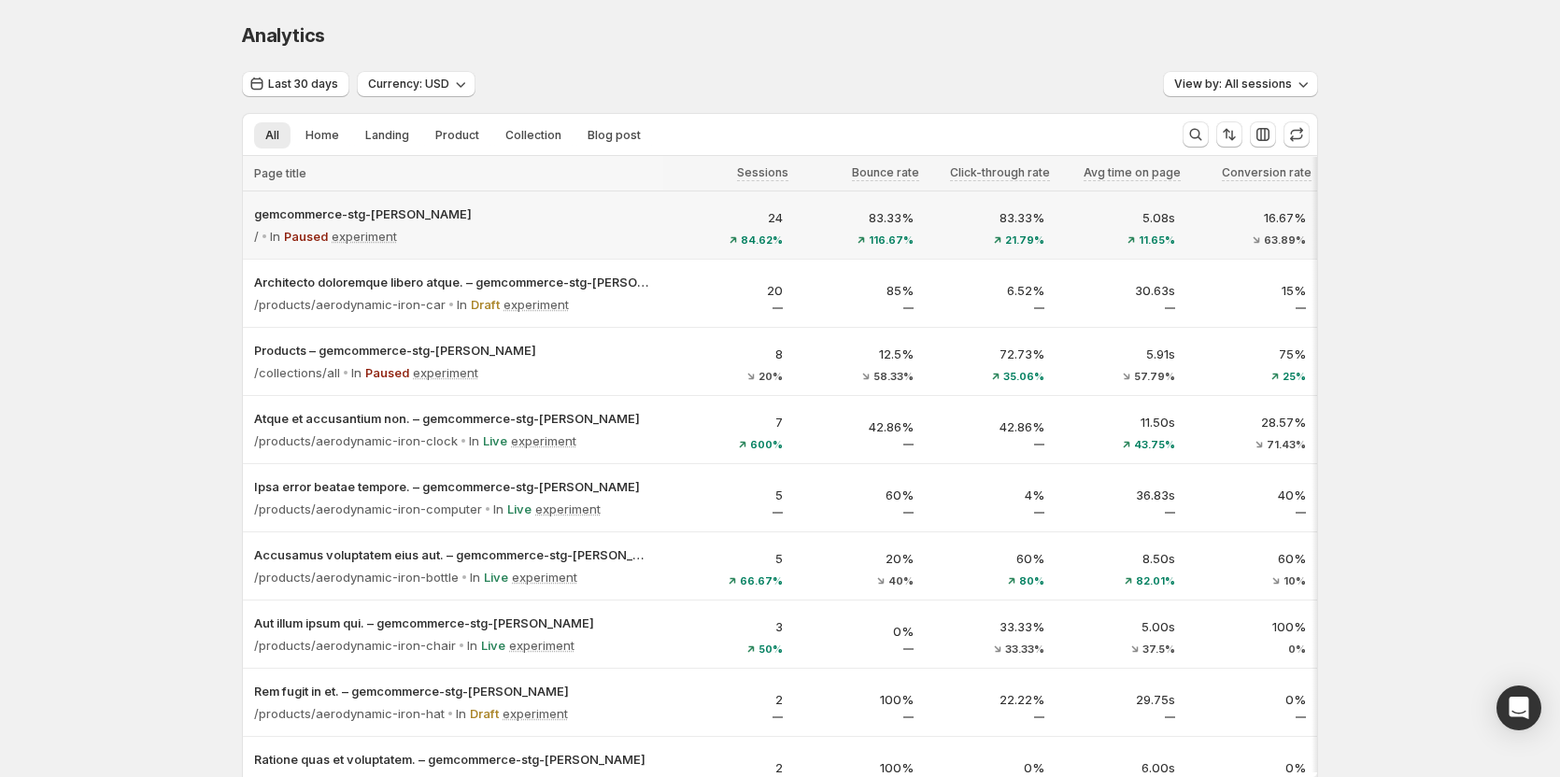
click at [590, 228] on div "/ In Paused experiment" at bounding box center [453, 236] width 398 height 26
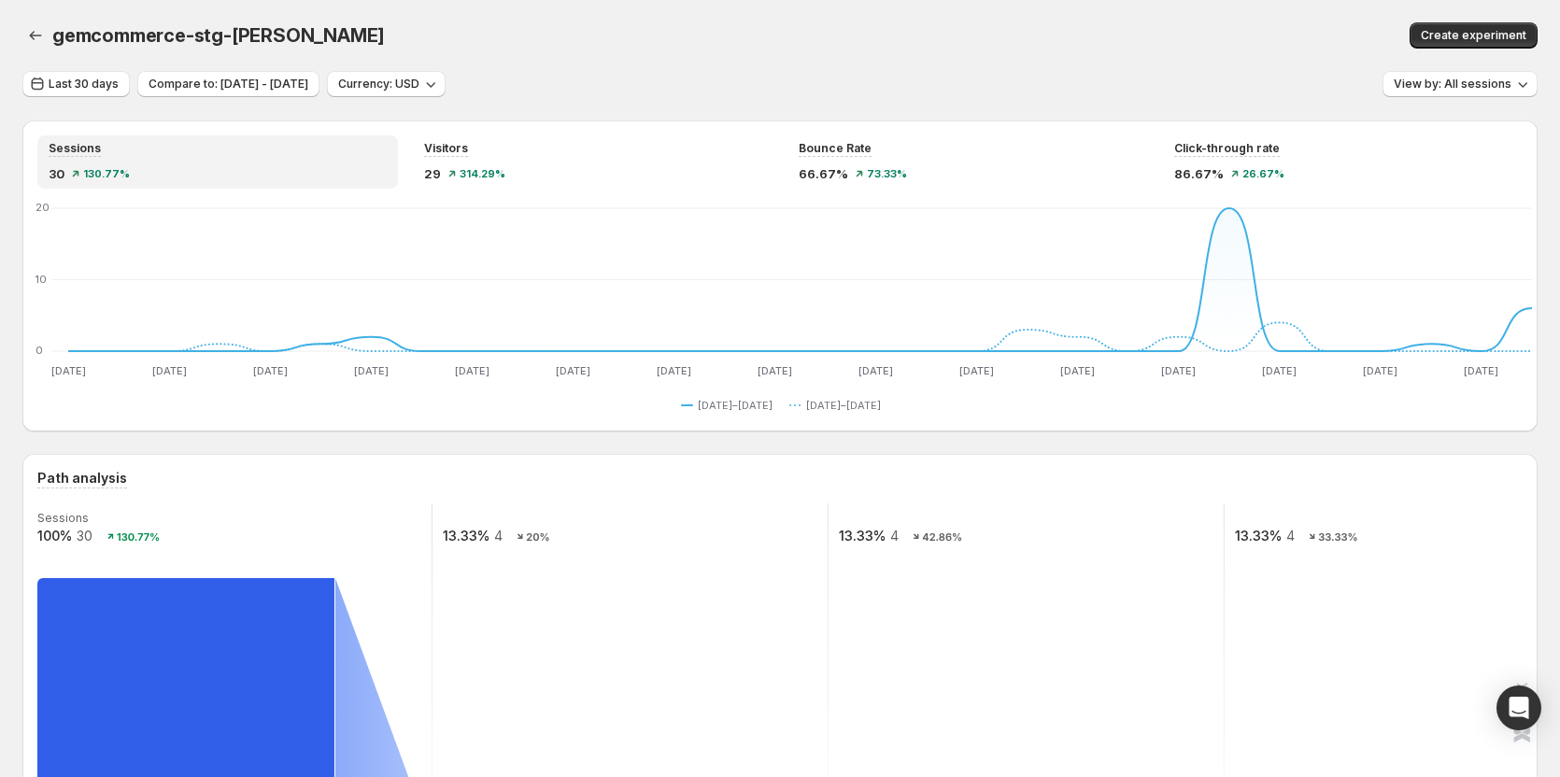
click at [840, 36] on div "gemcommerce-stg-tanya" at bounding box center [471, 35] width 838 height 26
click at [39, 37] on icon "button" at bounding box center [35, 35] width 19 height 19
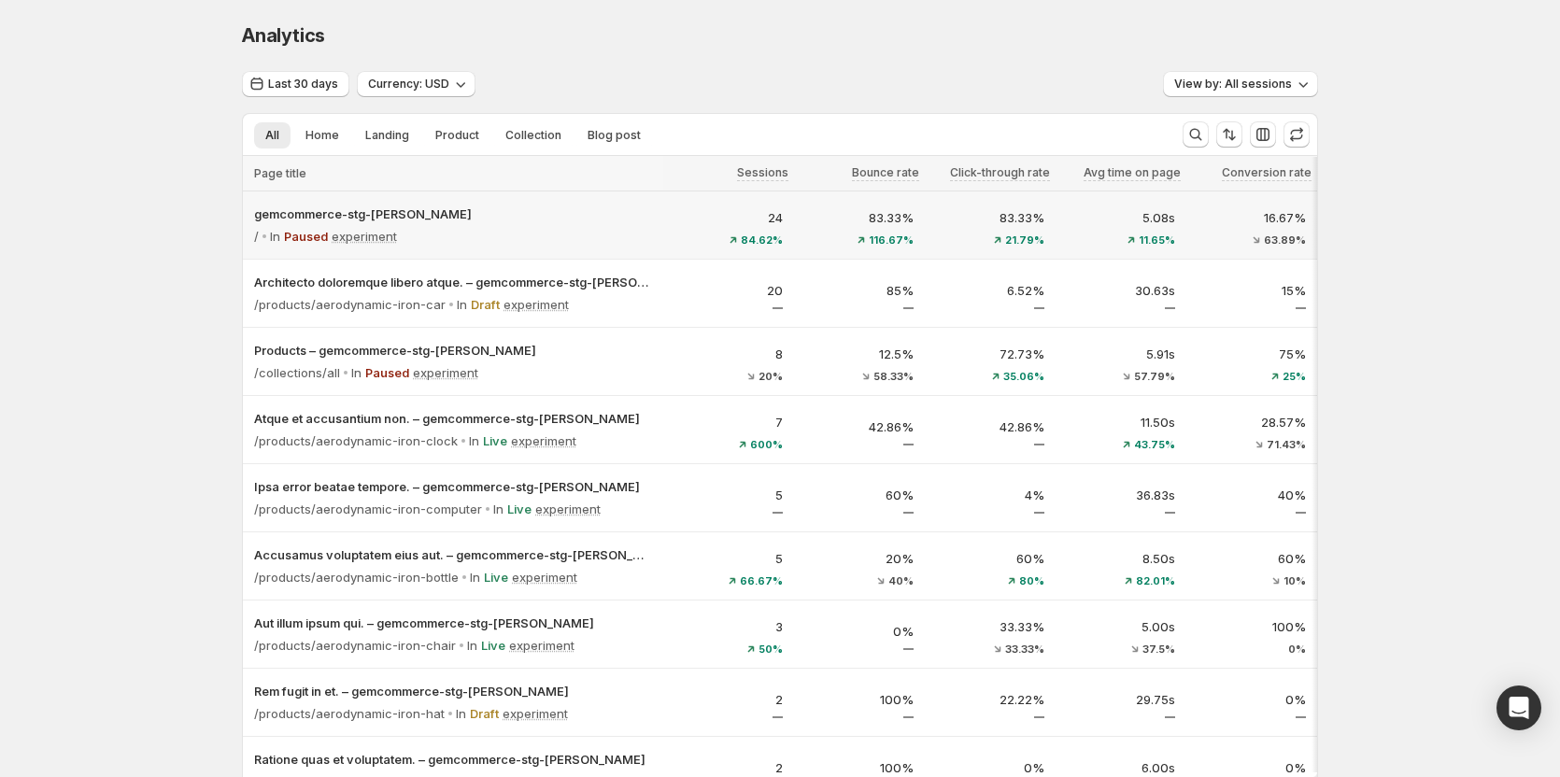
click at [675, 238] on div "24 84.62%" at bounding box center [728, 225] width 131 height 60
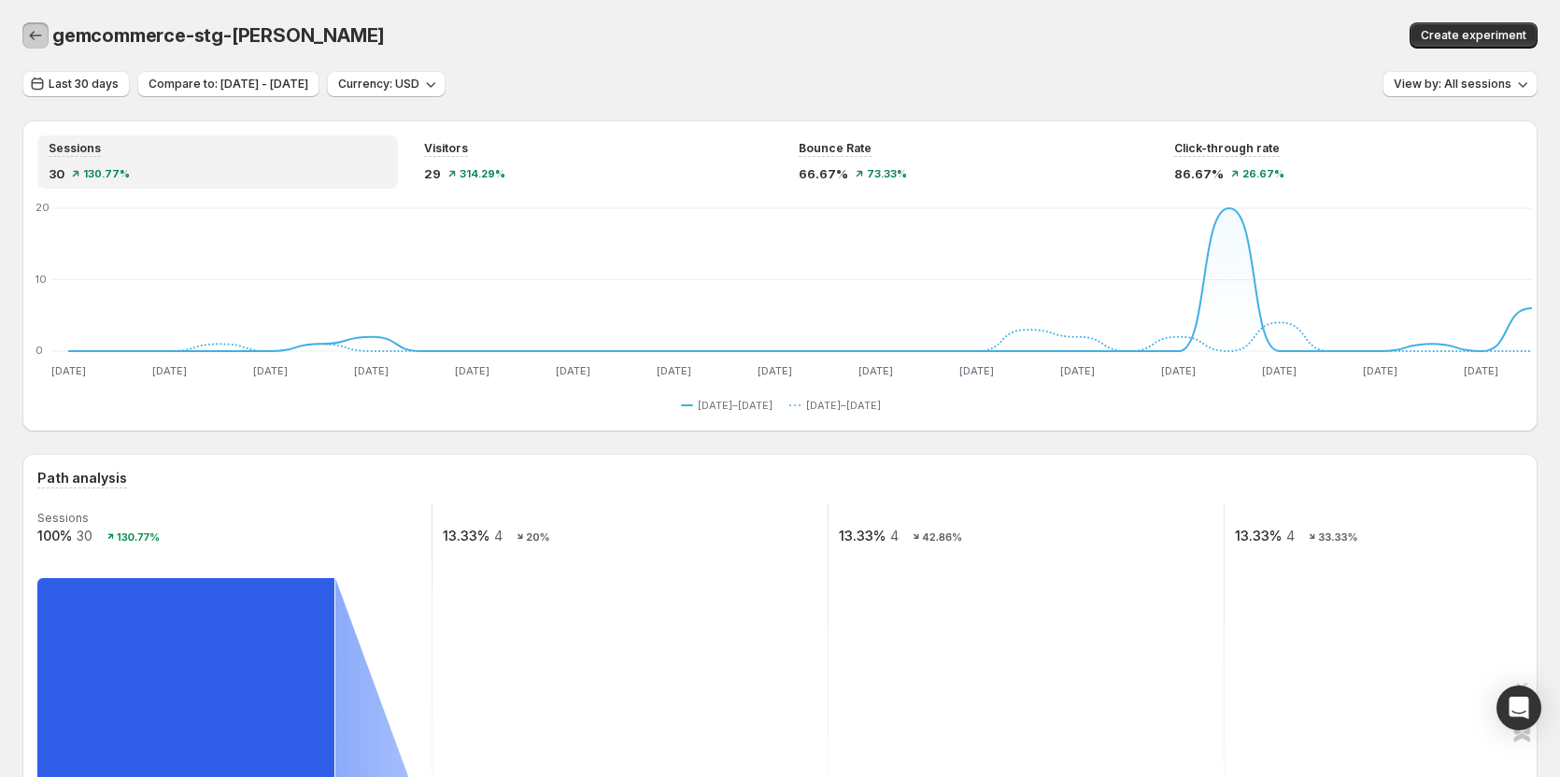
click at [39, 36] on icon "button" at bounding box center [35, 35] width 19 height 19
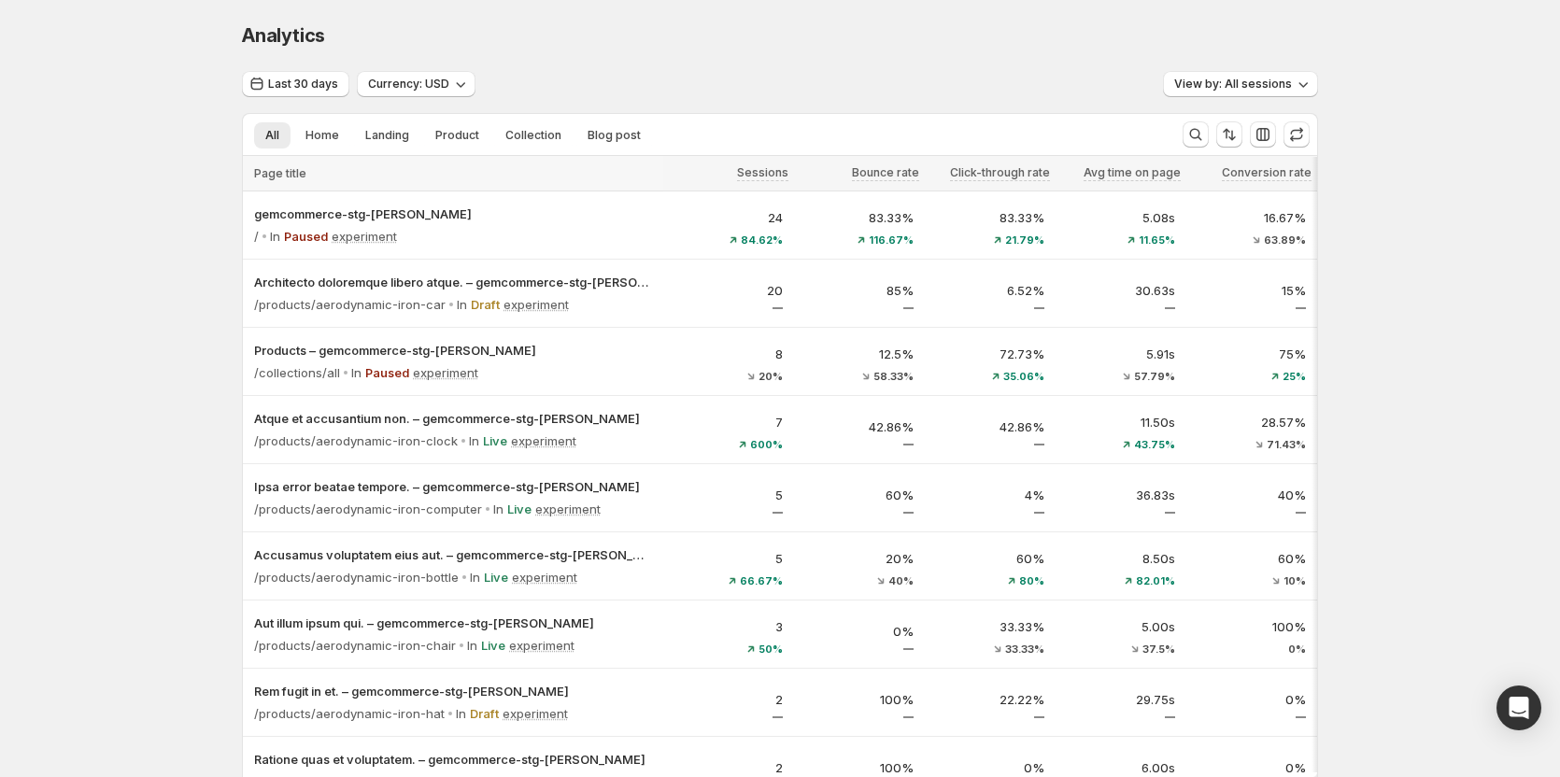
click at [726, 57] on div "Analytics. This page is ready Analytics" at bounding box center [780, 35] width 1076 height 71
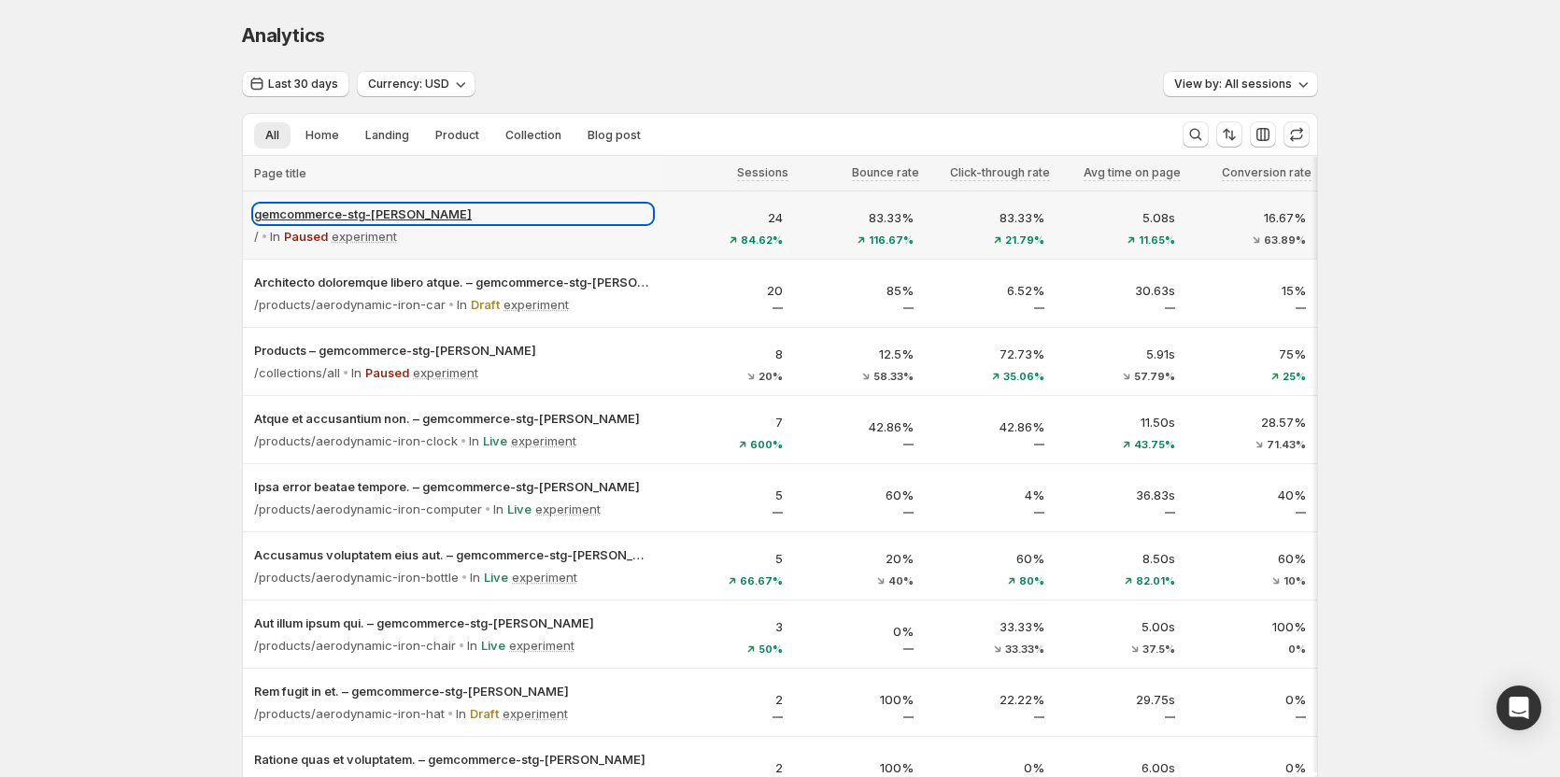
click at [592, 218] on p "gemcommerce-stg-tanya" at bounding box center [453, 214] width 398 height 19
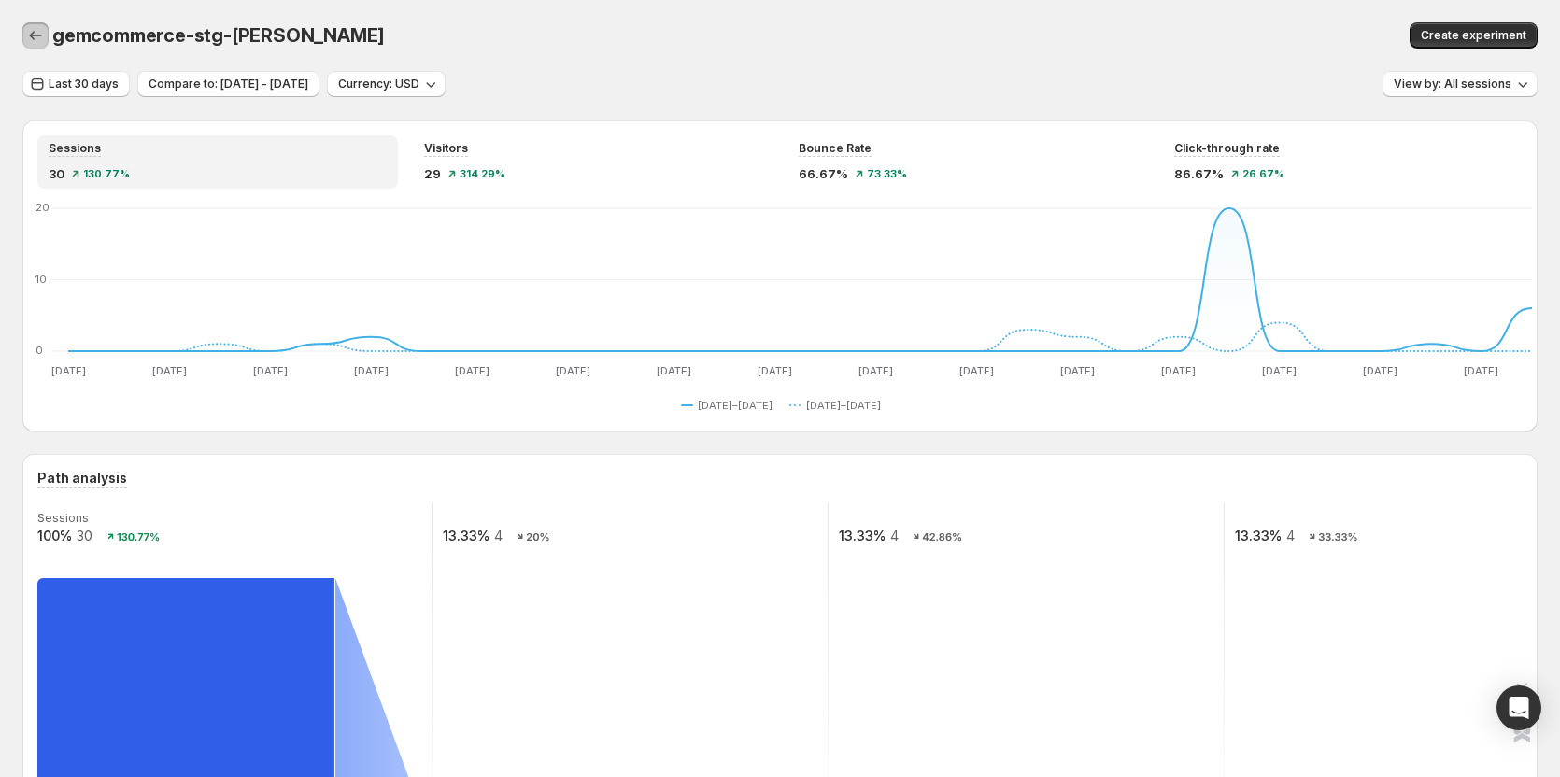
click at [25, 39] on button "button" at bounding box center [35, 35] width 26 height 26
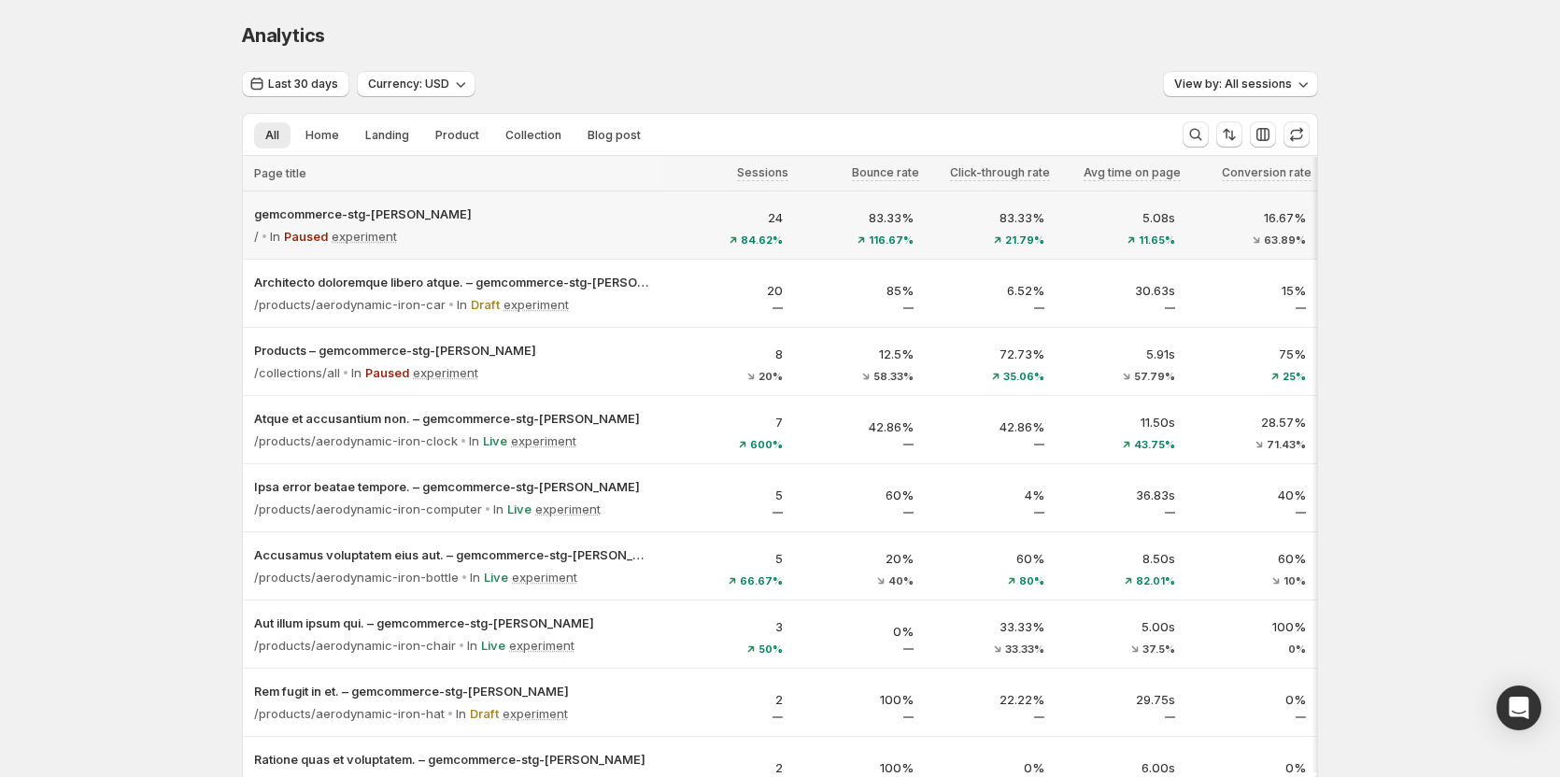
click at [534, 237] on div "/ In Paused experiment" at bounding box center [453, 236] width 398 height 26
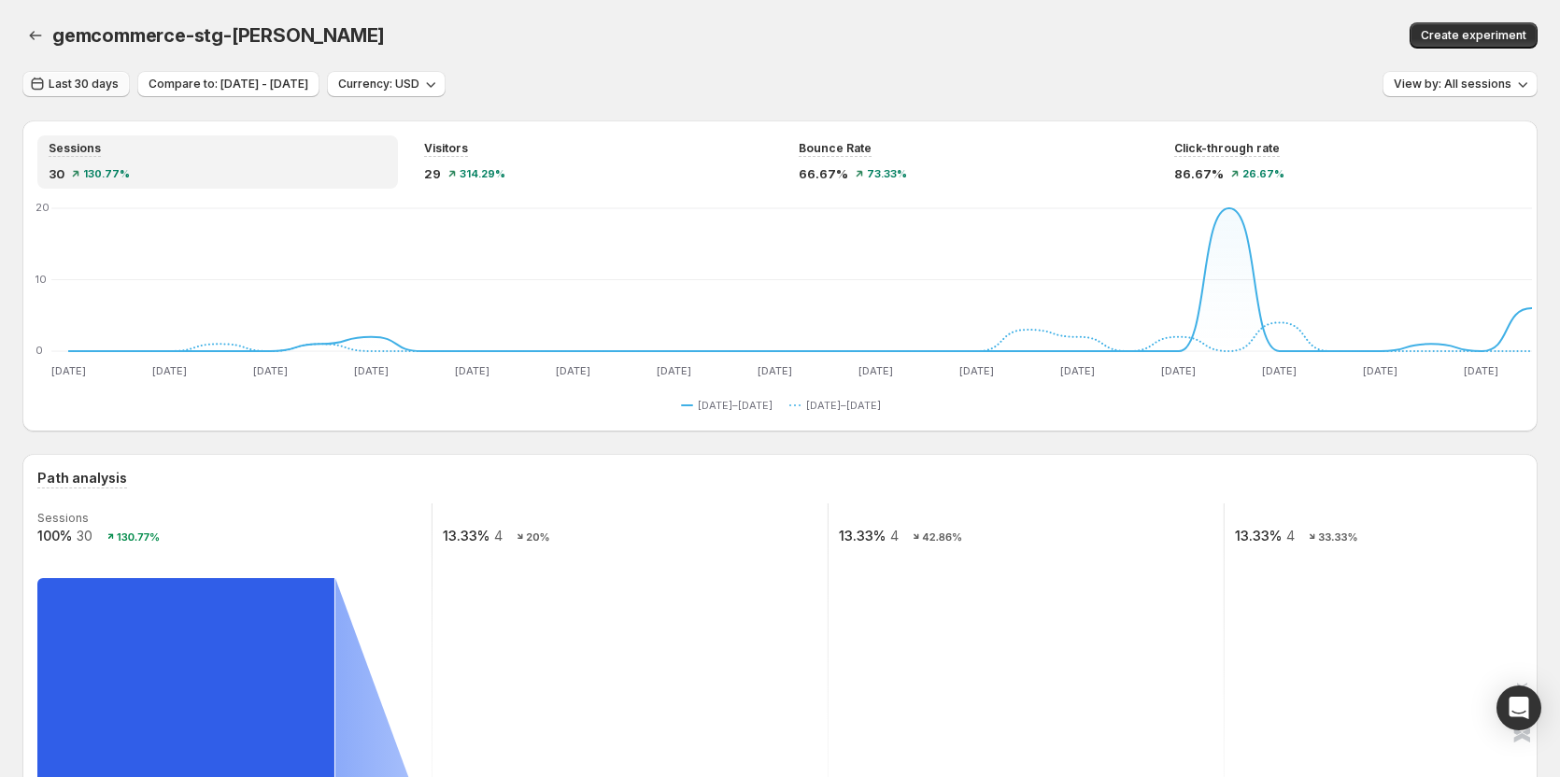
click at [105, 83] on span "Last 30 days" at bounding box center [84, 84] width 70 height 15
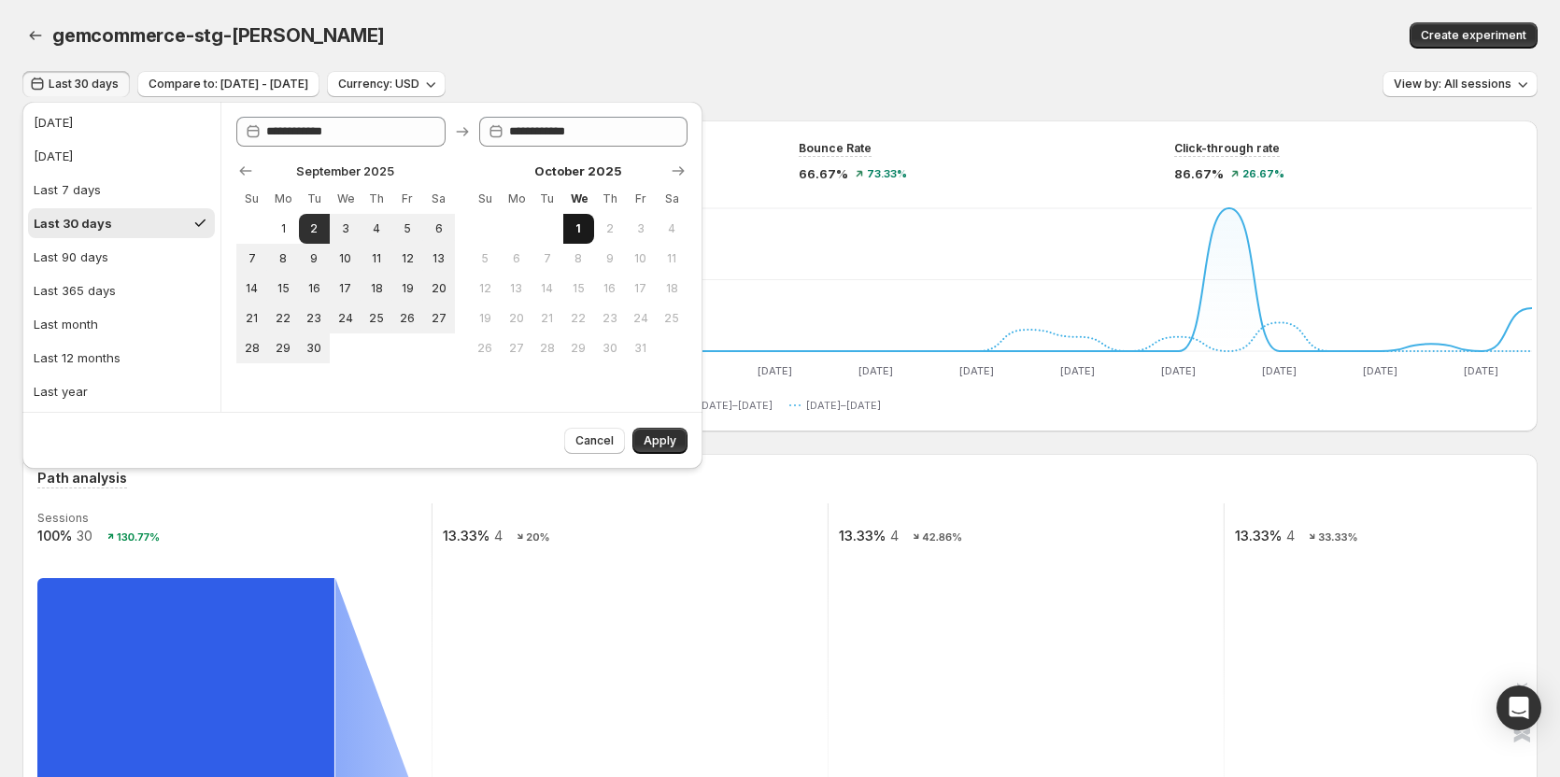
click at [580, 225] on span "1" at bounding box center [579, 228] width 16 height 15
type input "**********"
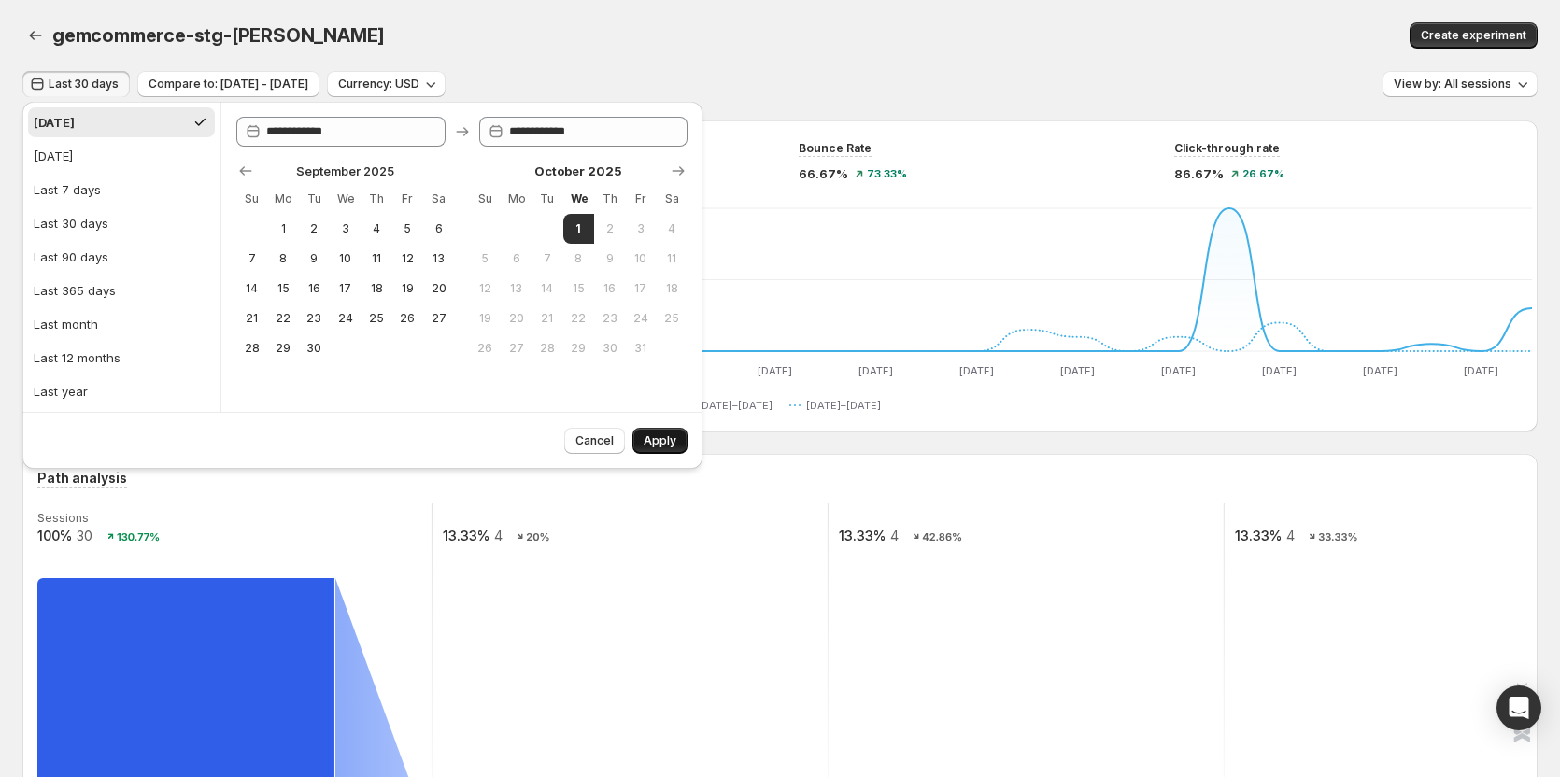
click at [667, 438] on span "Apply" at bounding box center [659, 440] width 33 height 15
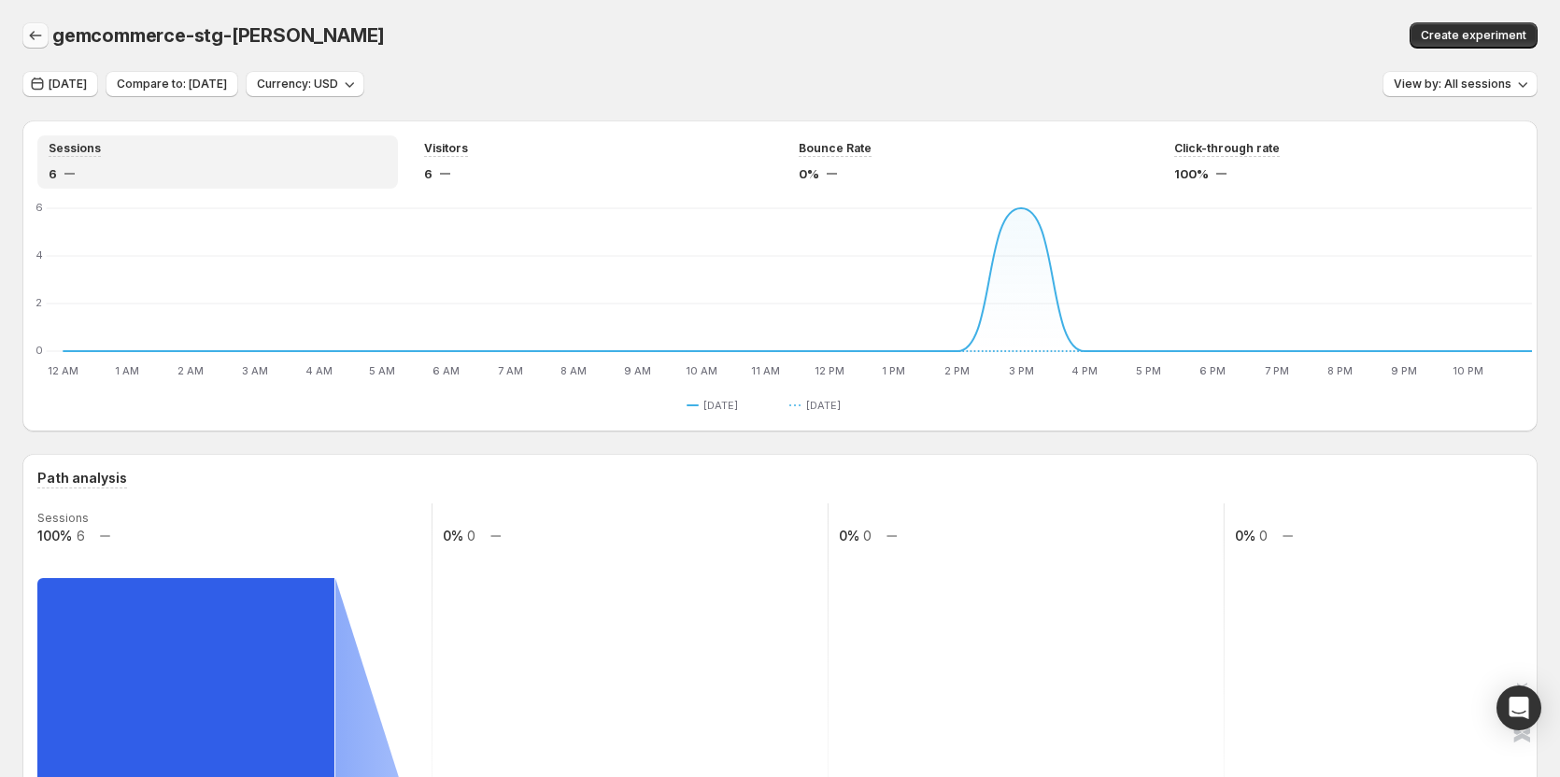
click at [30, 45] on button "button" at bounding box center [35, 35] width 26 height 26
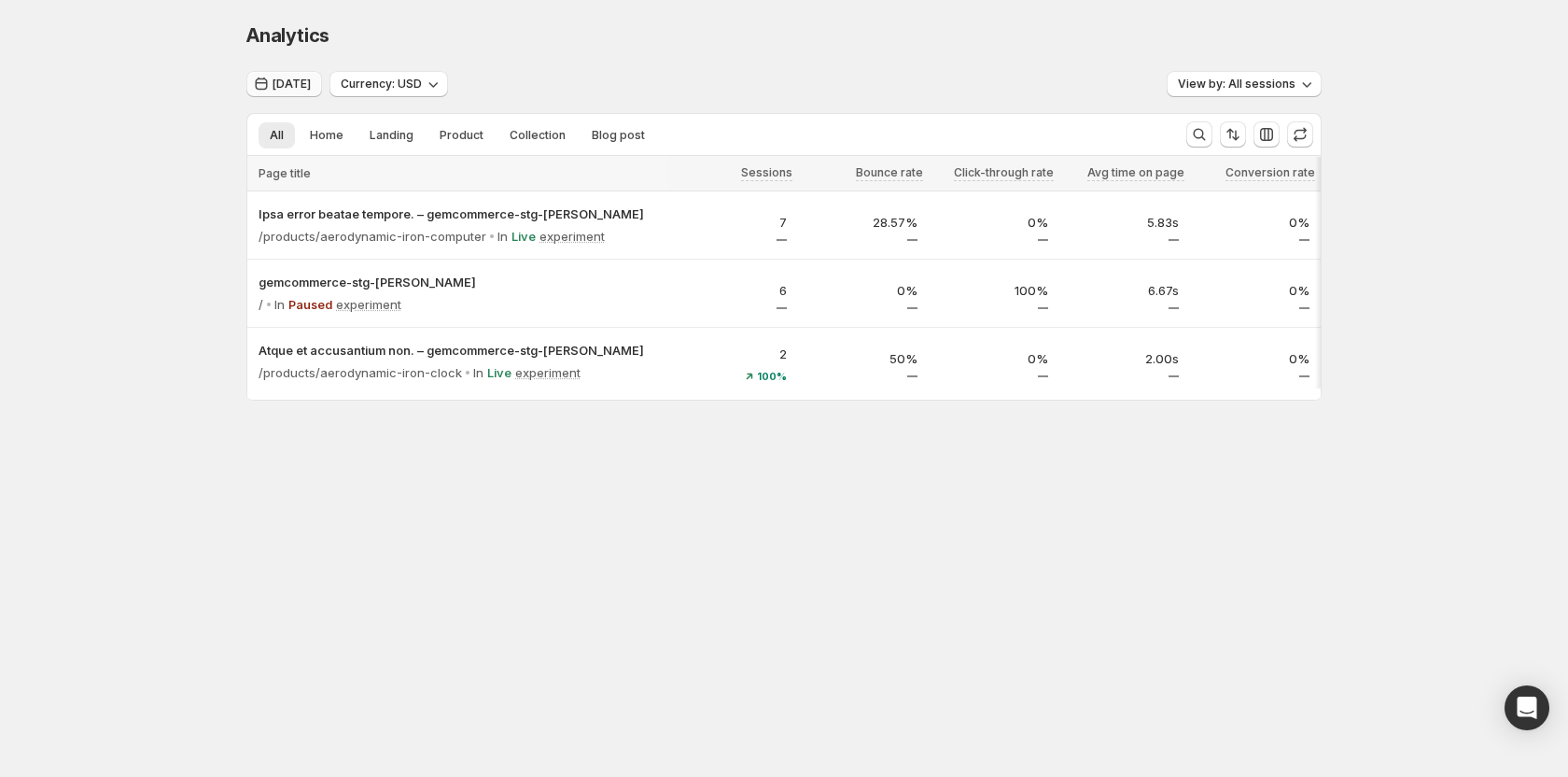
click at [287, 88] on span "Today" at bounding box center [292, 84] width 38 height 15
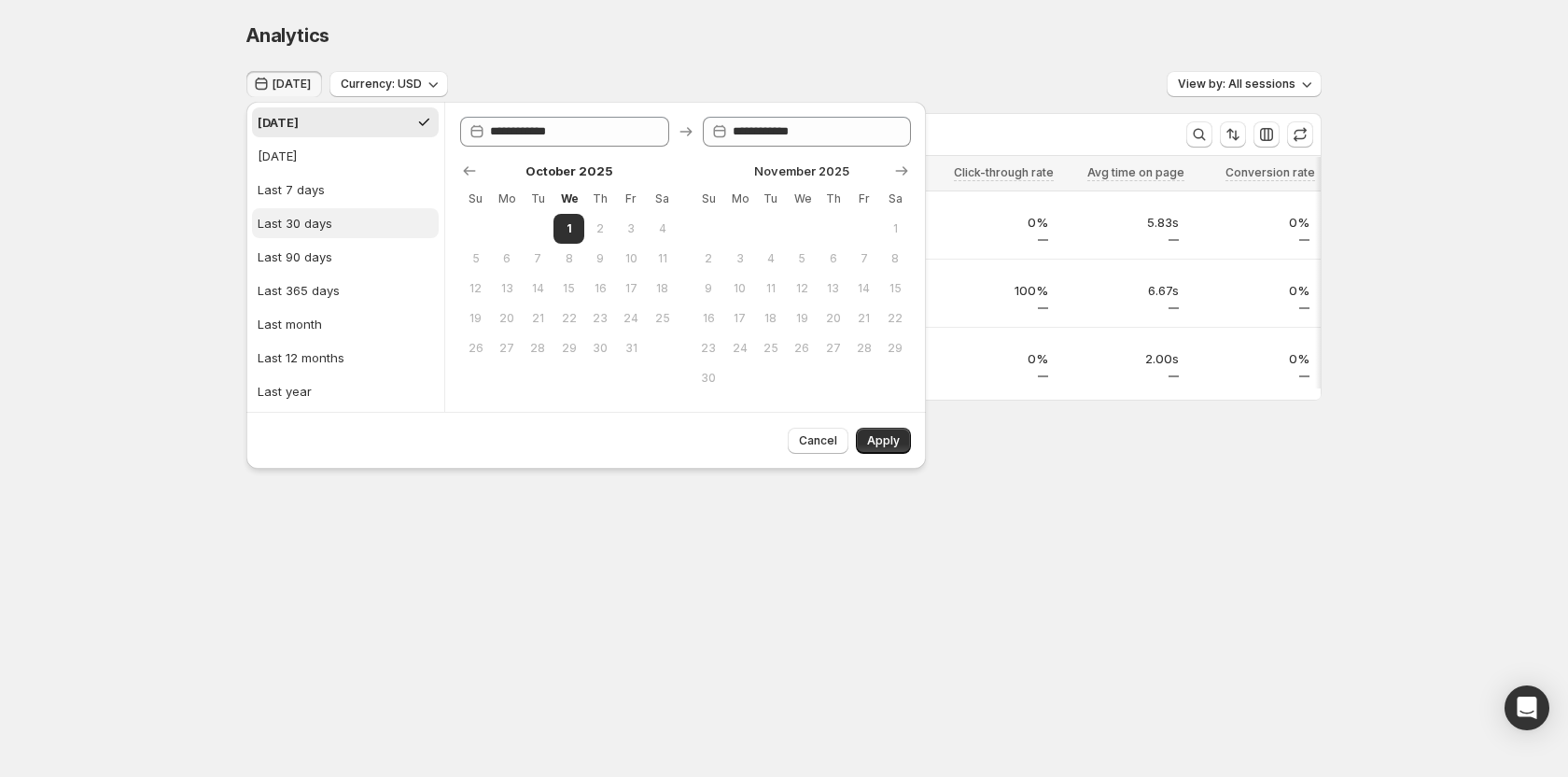
click at [312, 222] on div "Last 30 days" at bounding box center [295, 223] width 75 height 19
type input "**********"
click at [888, 441] on span "Apply" at bounding box center [883, 440] width 33 height 15
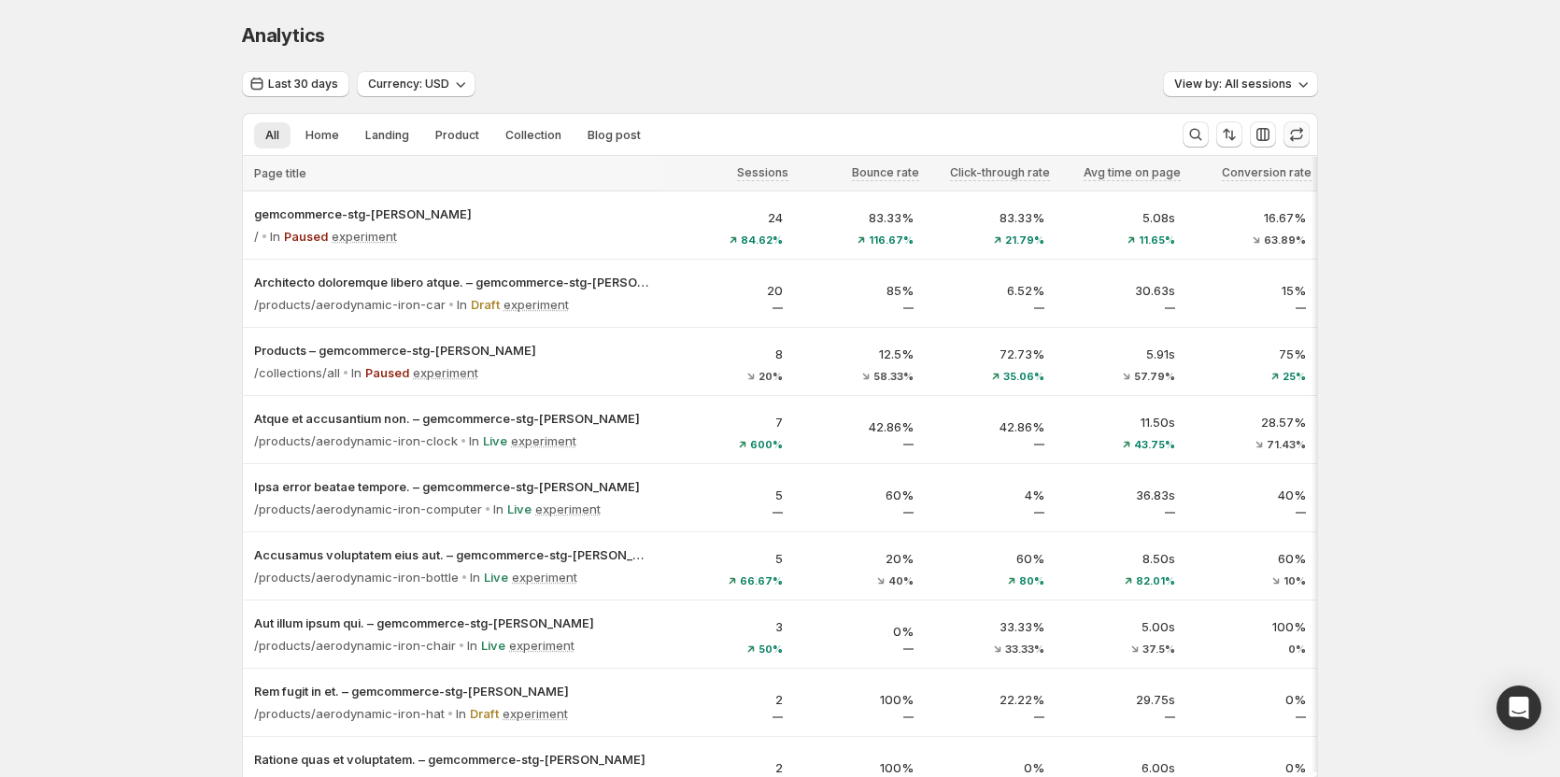
click at [1298, 135] on icon "button" at bounding box center [1296, 134] width 19 height 19
click at [1300, 134] on icon "button" at bounding box center [1296, 134] width 19 height 19
click at [538, 232] on div "/ In Paused experiment" at bounding box center [453, 236] width 398 height 26
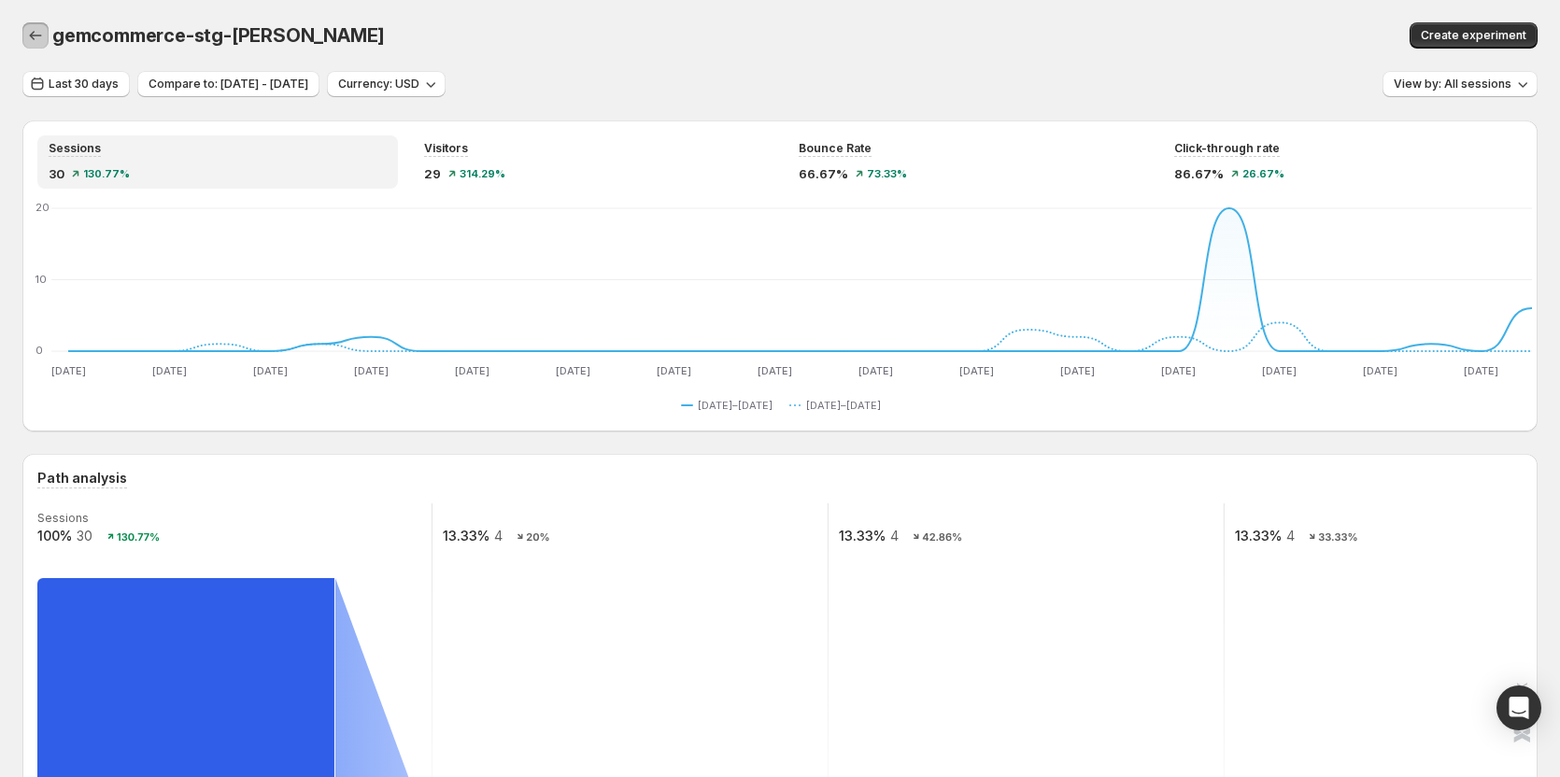
click at [37, 40] on icon "button" at bounding box center [35, 35] width 19 height 19
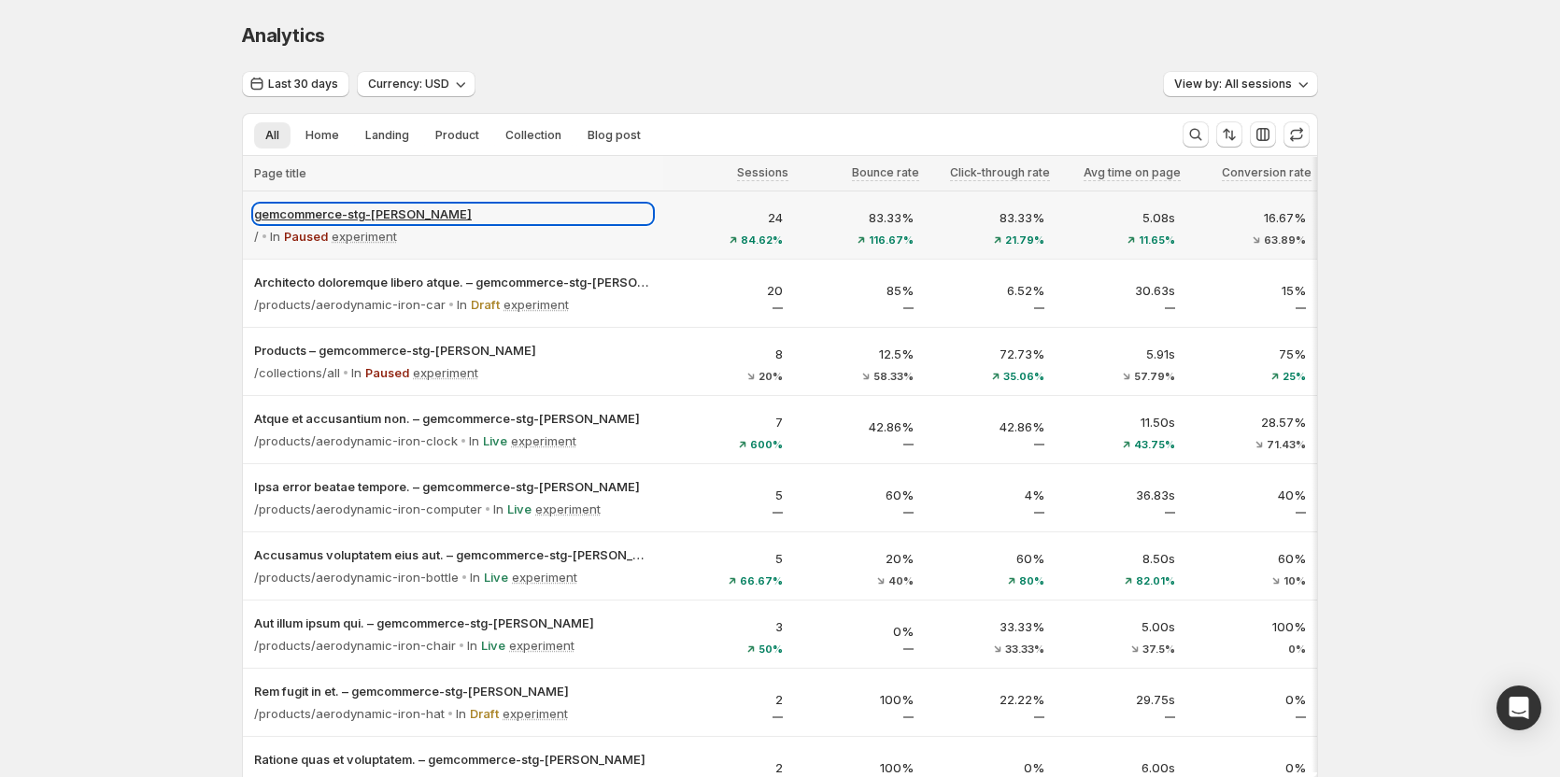
click at [606, 205] on p "gemcommerce-stg-tanya" at bounding box center [453, 214] width 398 height 19
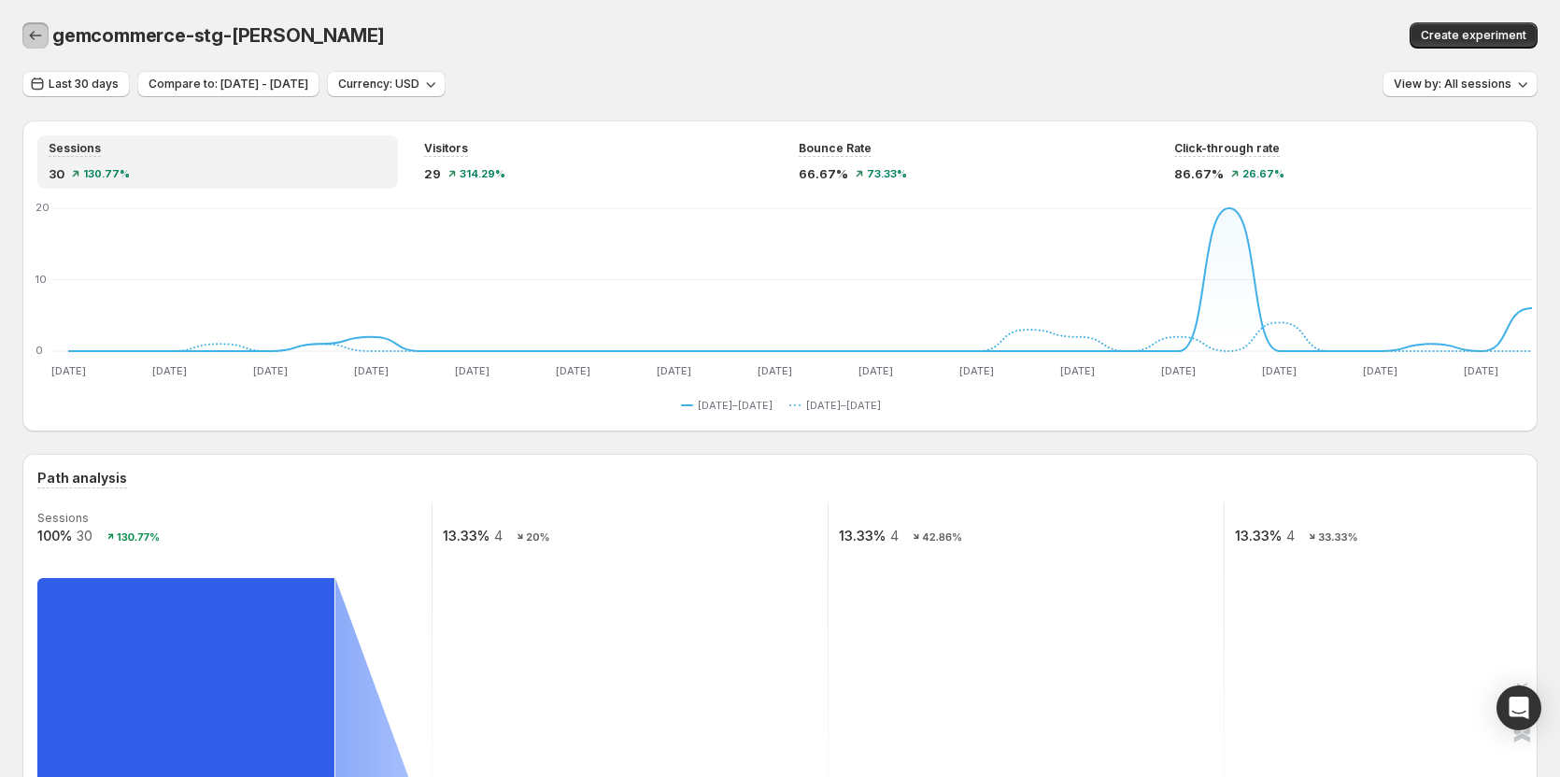
click at [40, 35] on icon "button" at bounding box center [35, 35] width 19 height 19
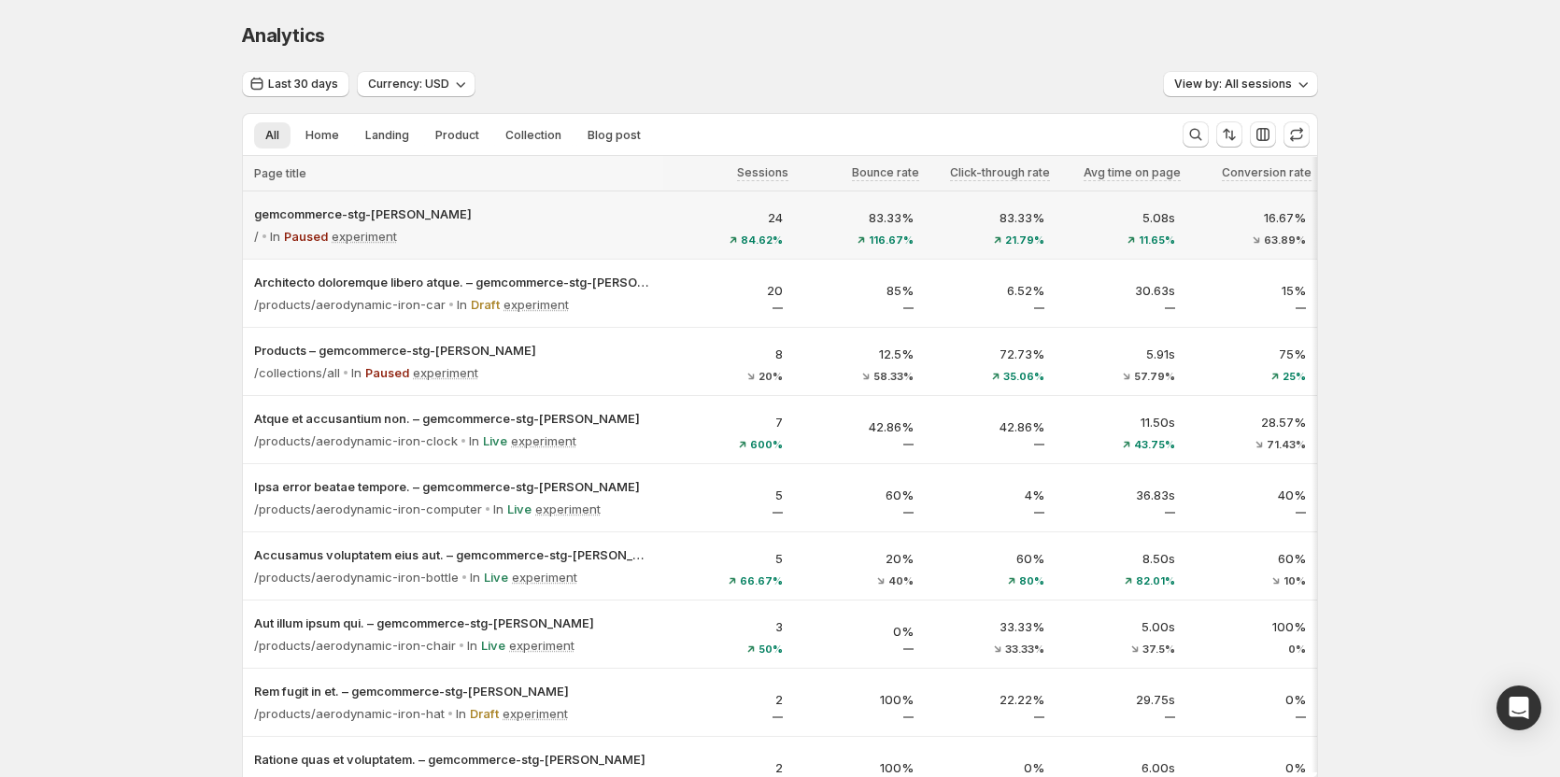
click at [1128, 219] on p "5.08s" at bounding box center [1120, 217] width 108 height 19
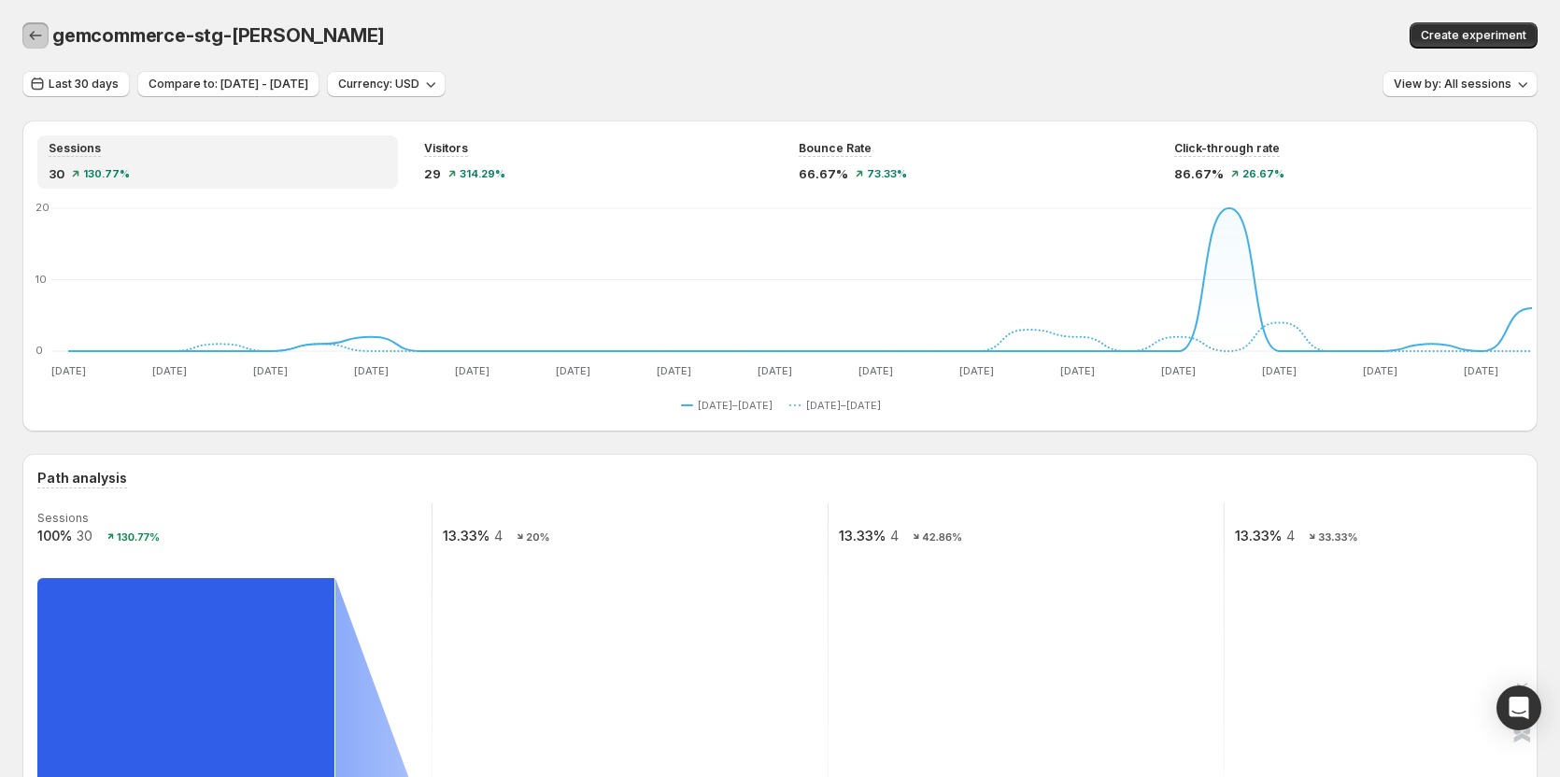
click at [33, 42] on icon "button" at bounding box center [35, 35] width 19 height 19
